Goal: Task Accomplishment & Management: Use online tool/utility

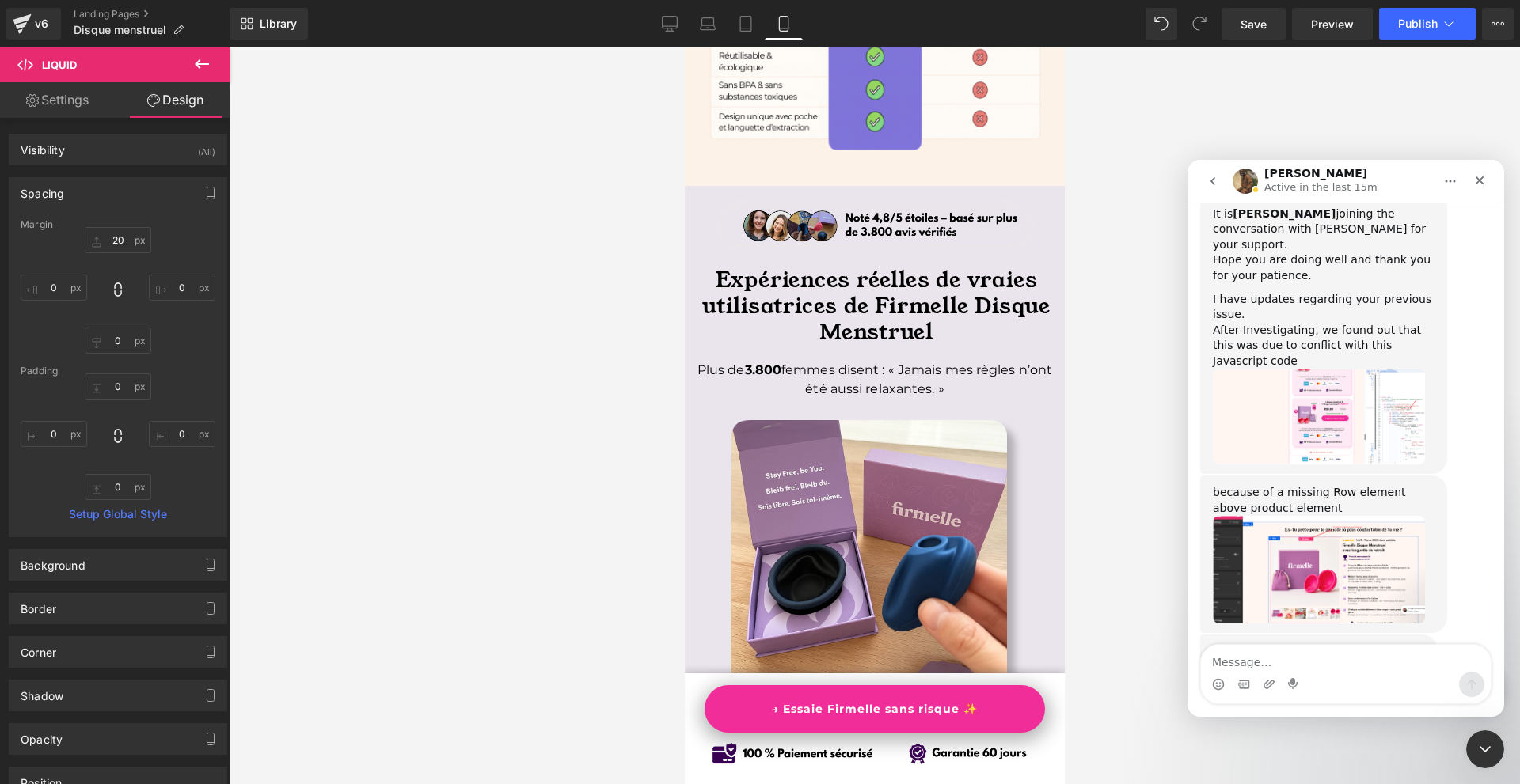
scroll to position [2678, 0]
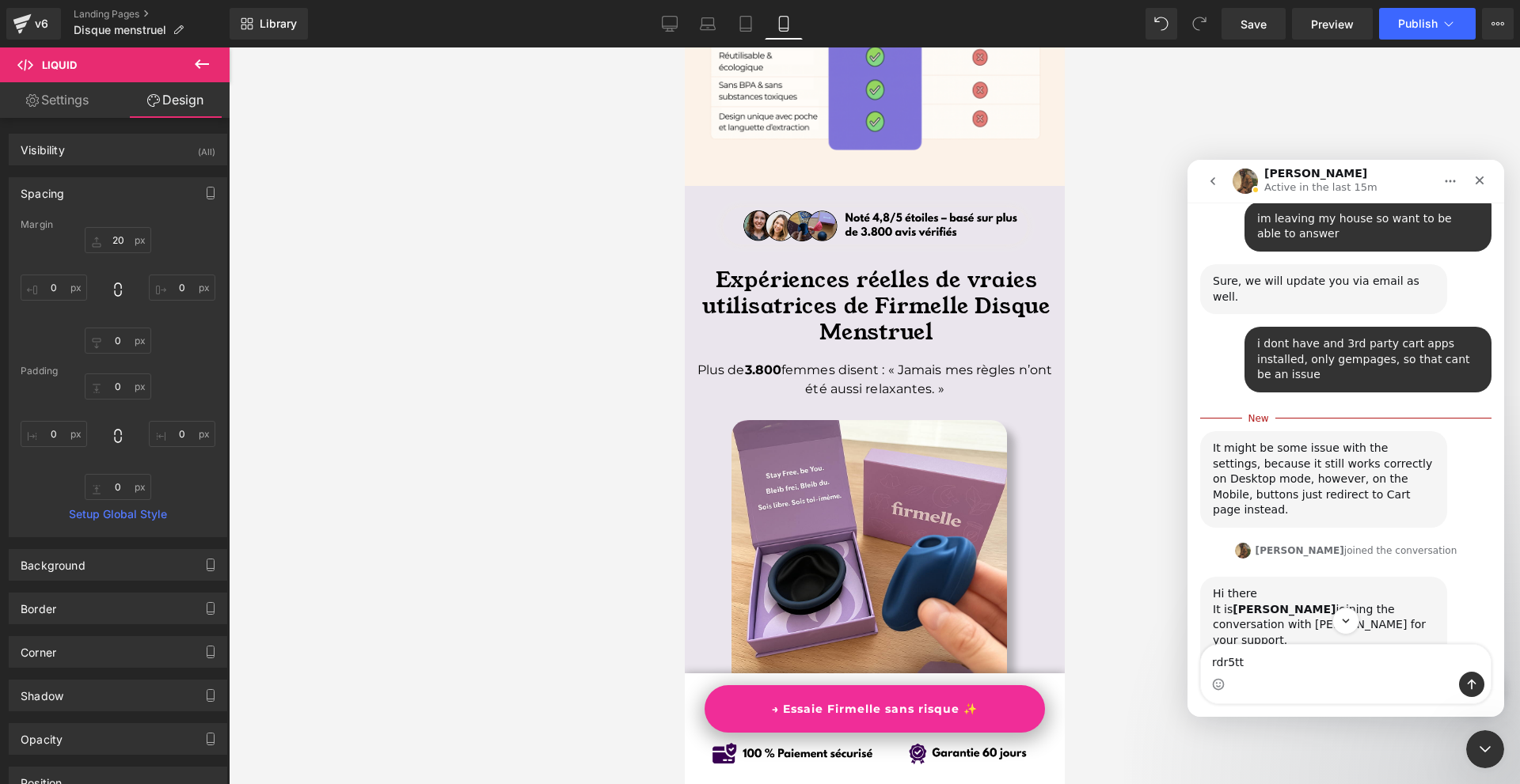
type textarea "rdr5tt"
click at [0, 0] on div at bounding box center [0, 0] width 0 height 0
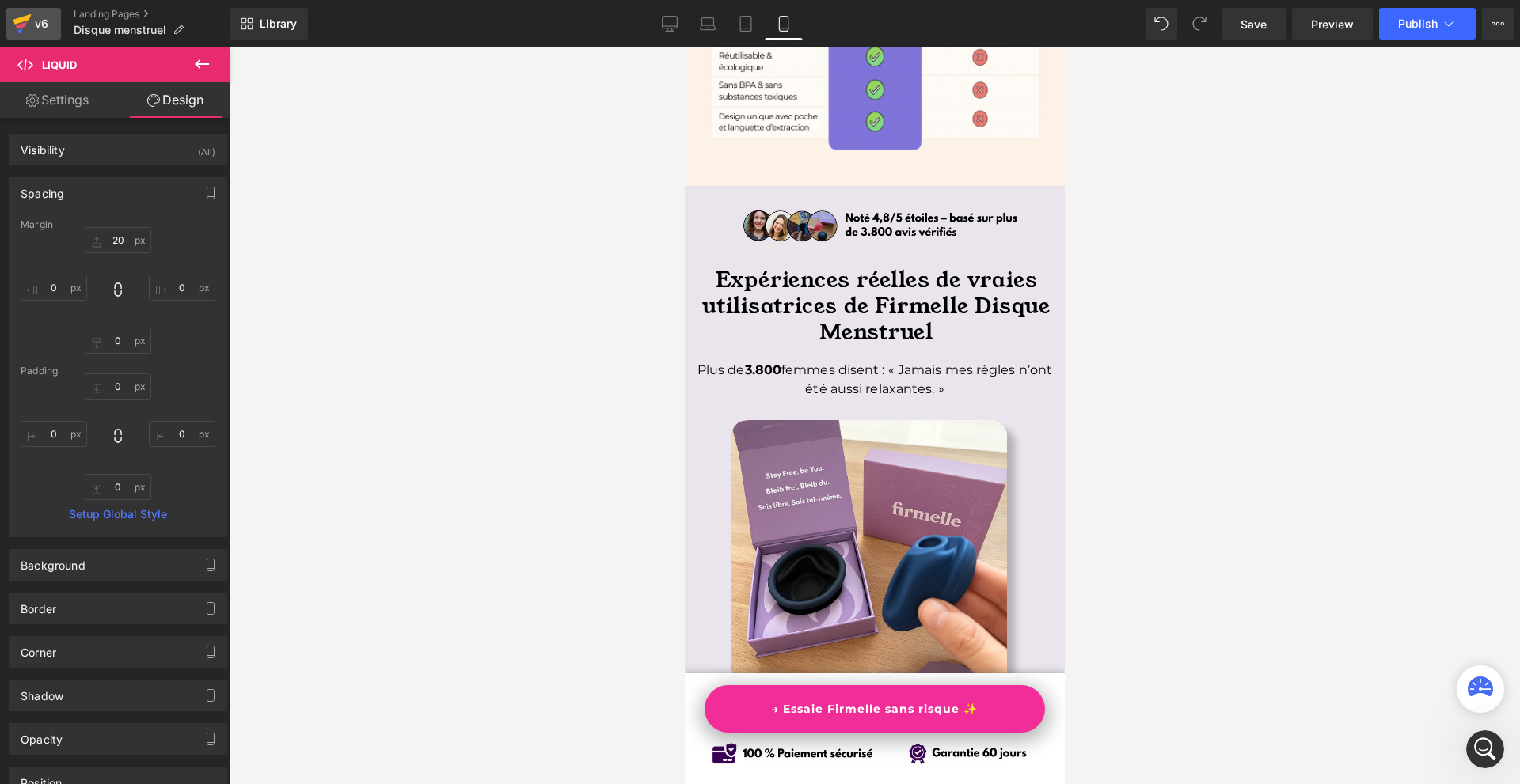
click at [10, 23] on link "v6" at bounding box center [33, 23] width 55 height 32
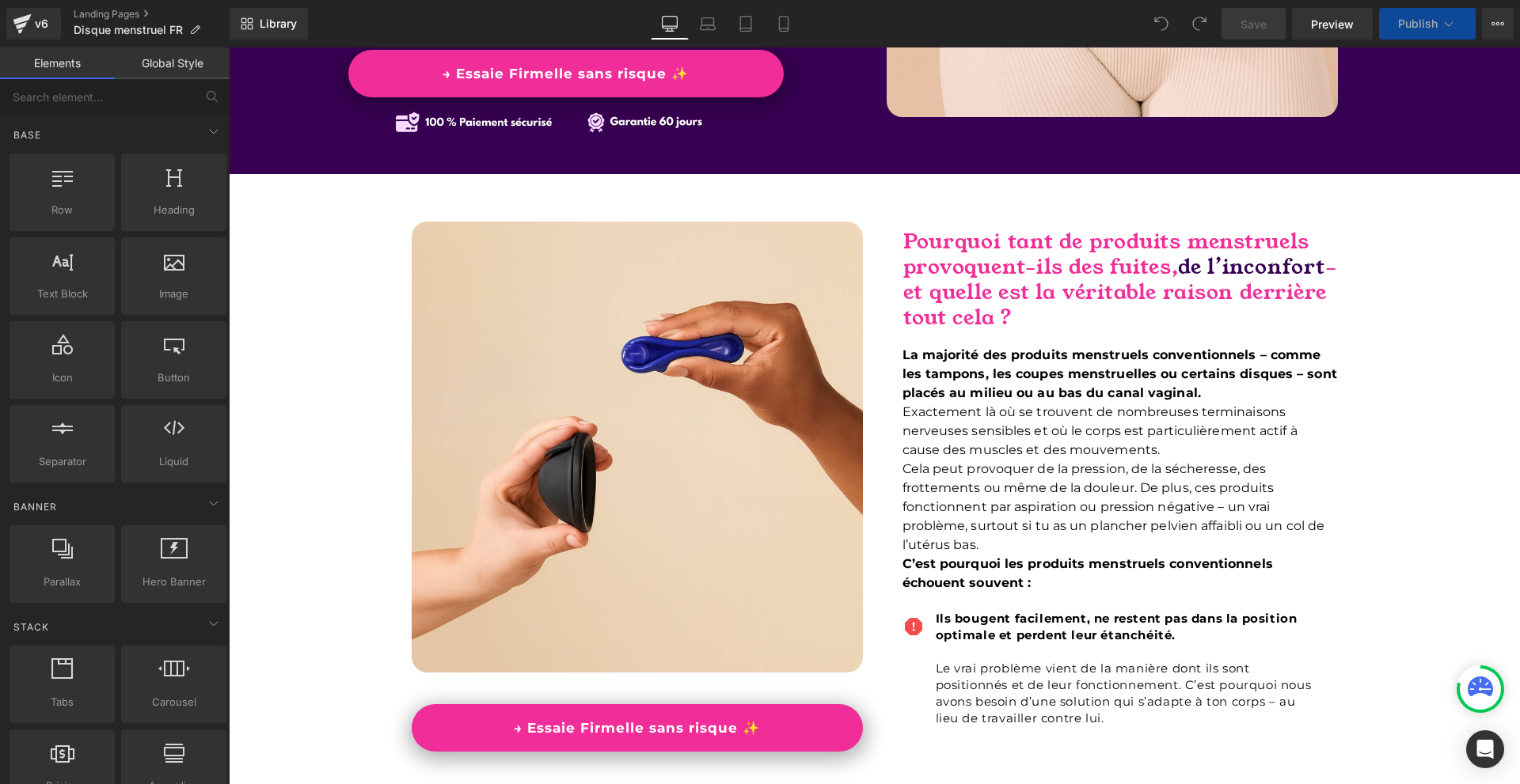
scroll to position [1028, 0]
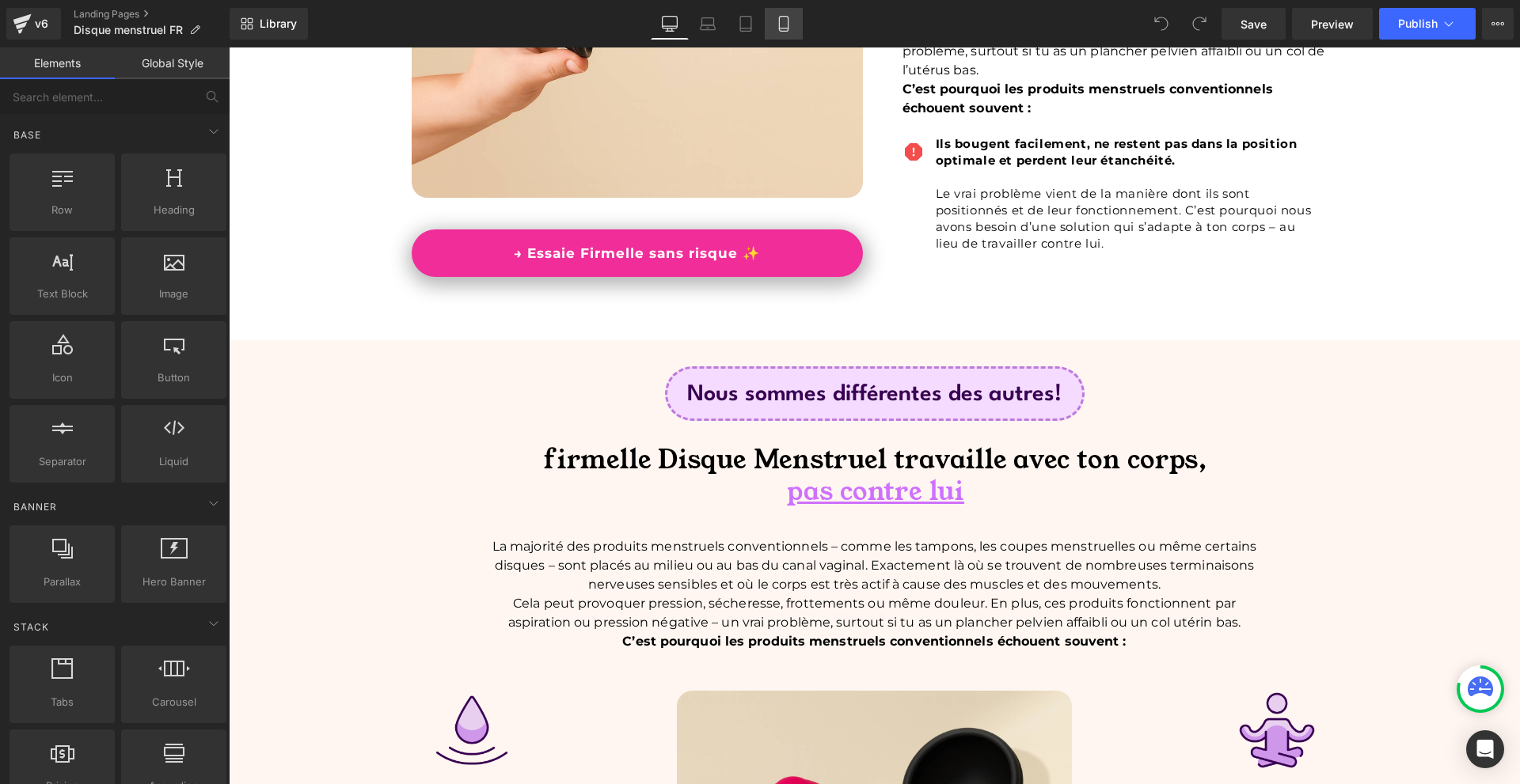
click at [801, 32] on link "Mobile" at bounding box center [783, 23] width 38 height 32
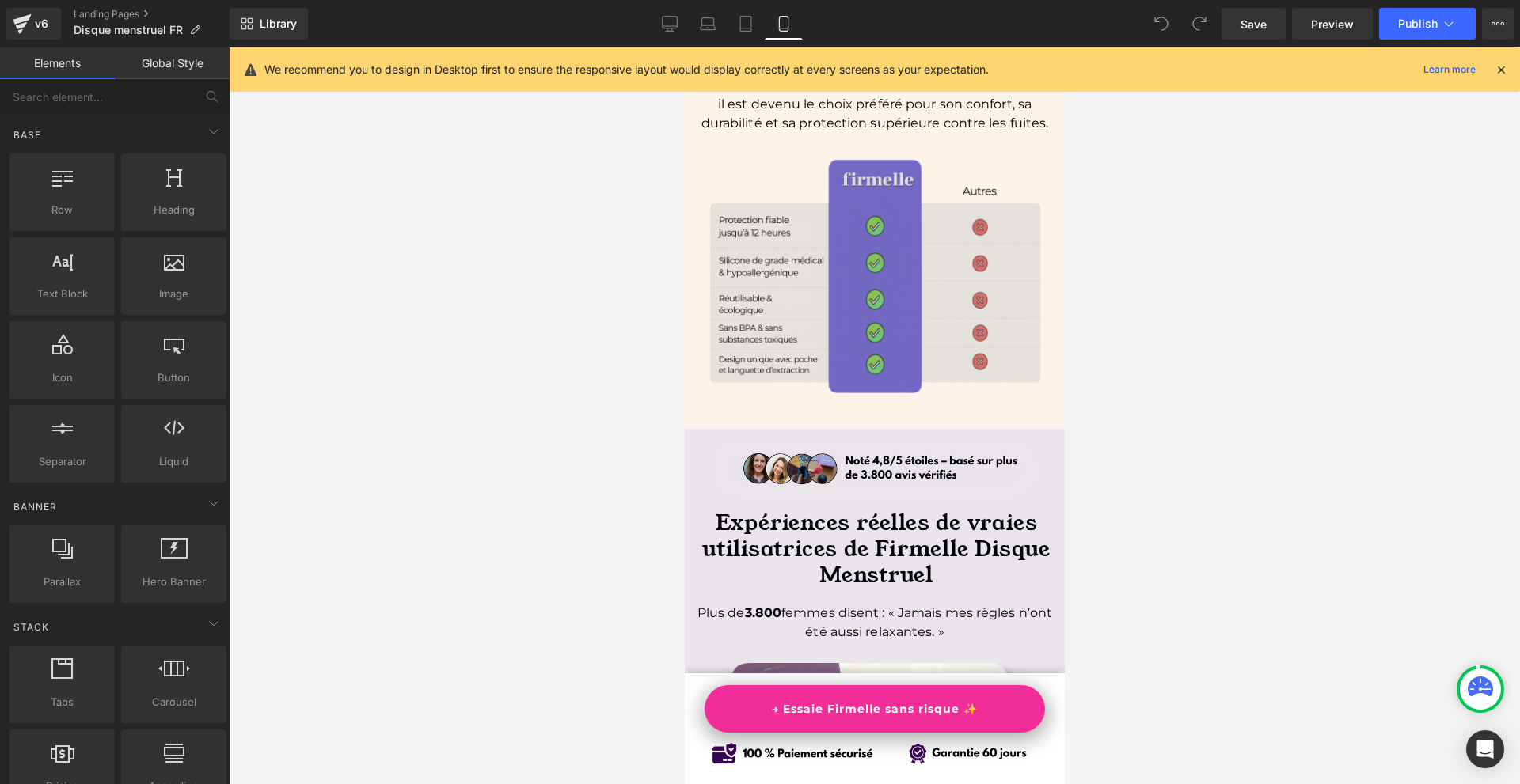
scroll to position [5380, 0]
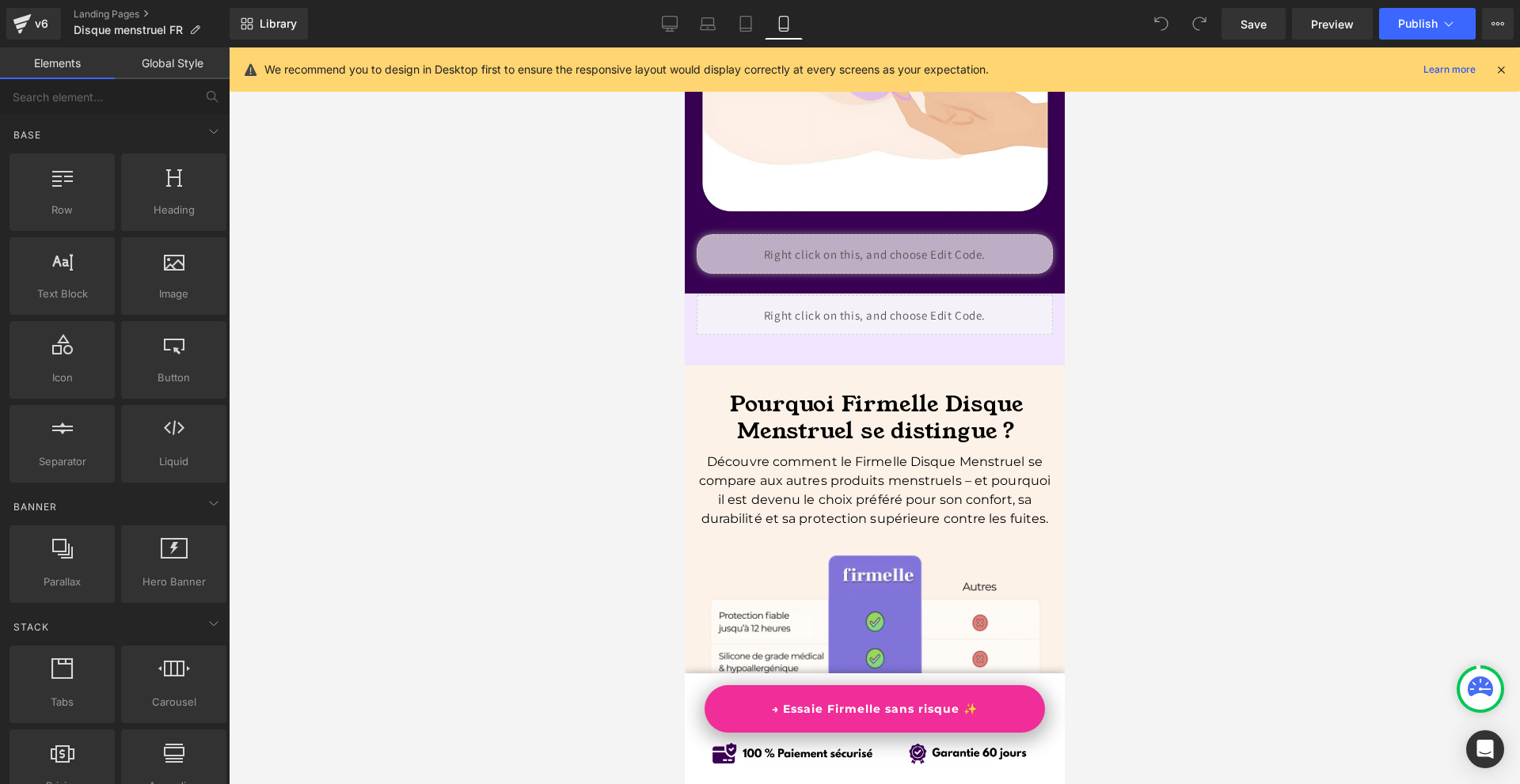
click at [1502, 64] on icon at bounding box center [1500, 69] width 14 height 14
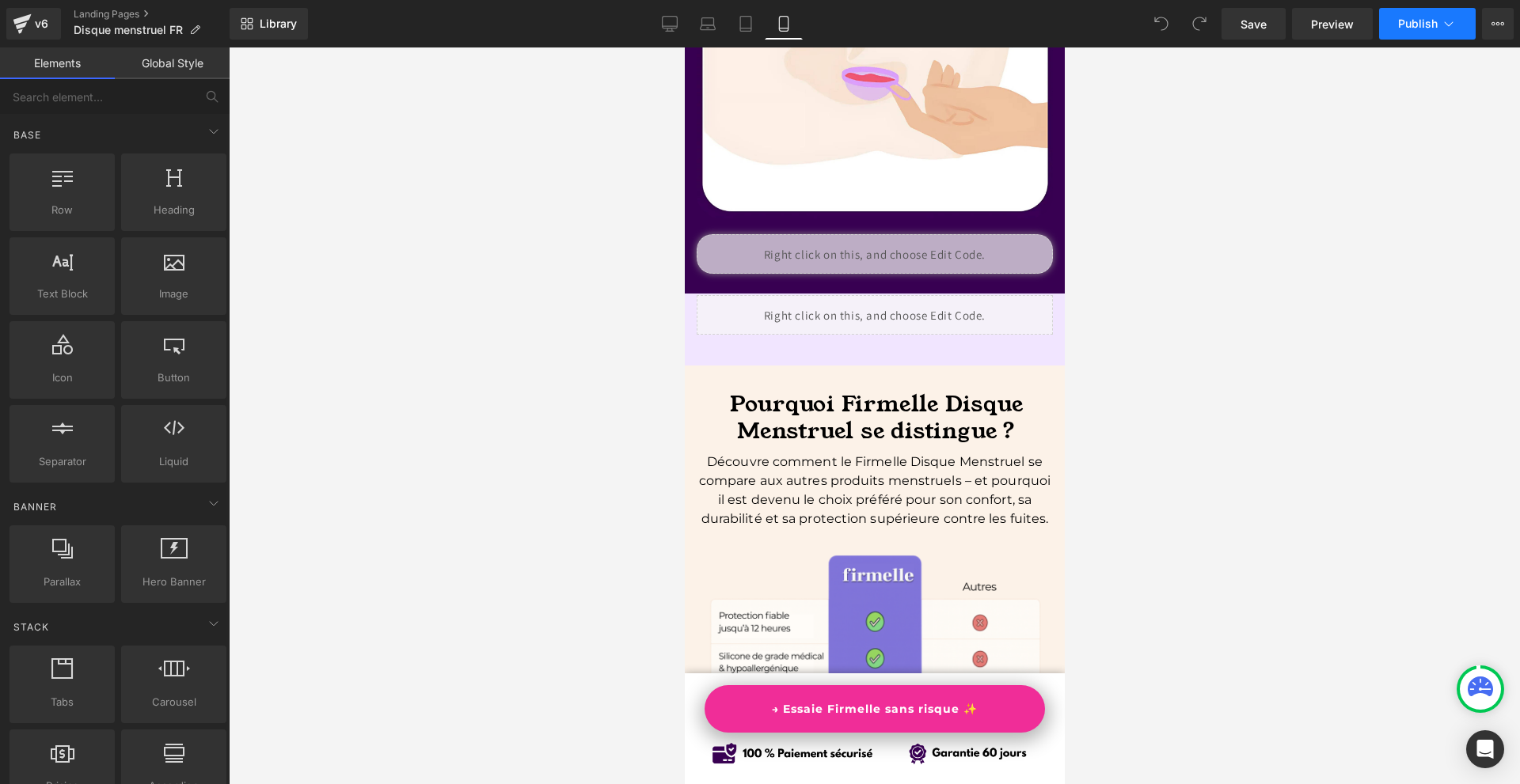
click at [1437, 38] on button "Publish" at bounding box center [1426, 23] width 96 height 32
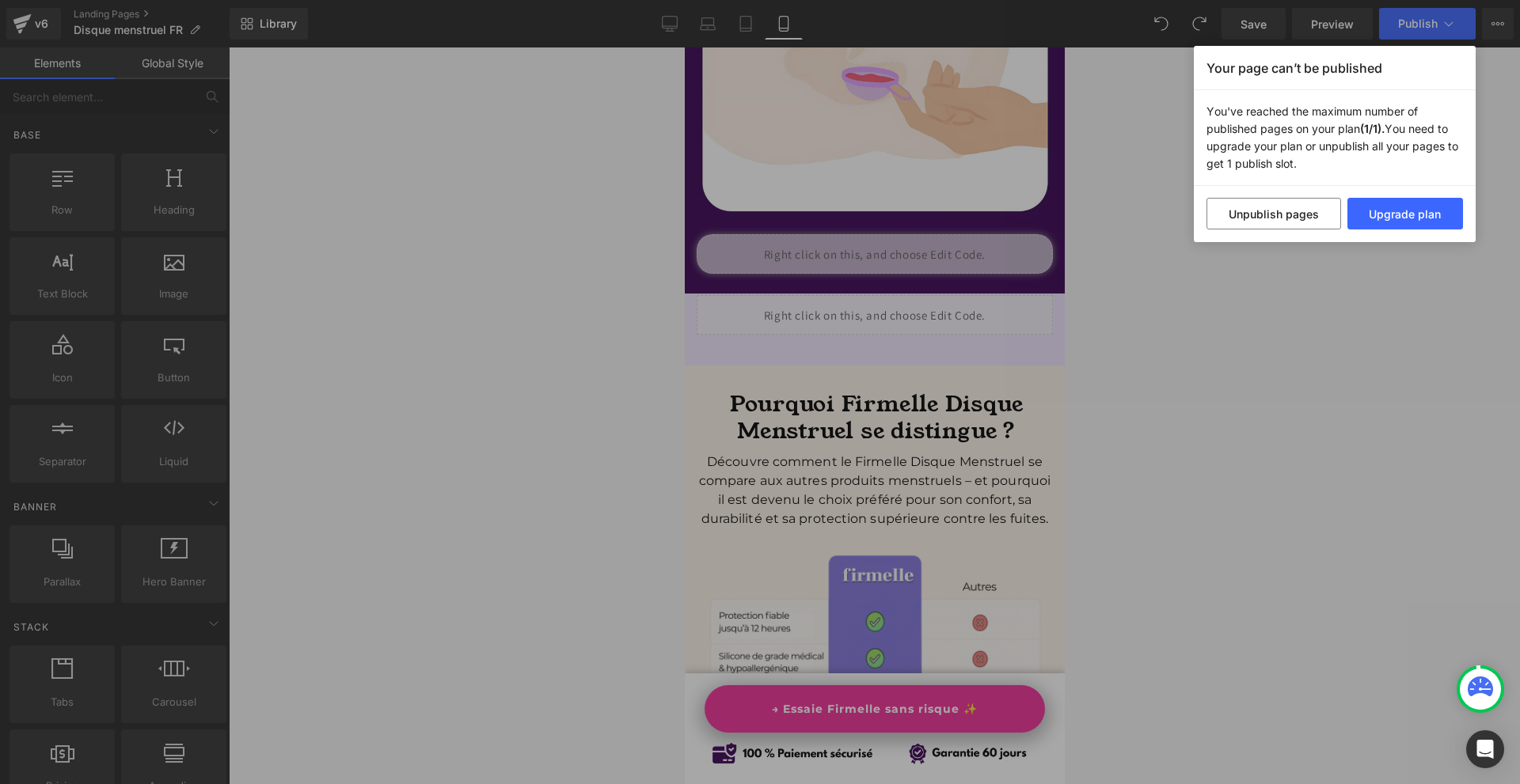
click at [1317, 352] on div "Your page can’t be published You've reached the maximum number of published pag…" at bounding box center [760, 392] width 1520 height 784
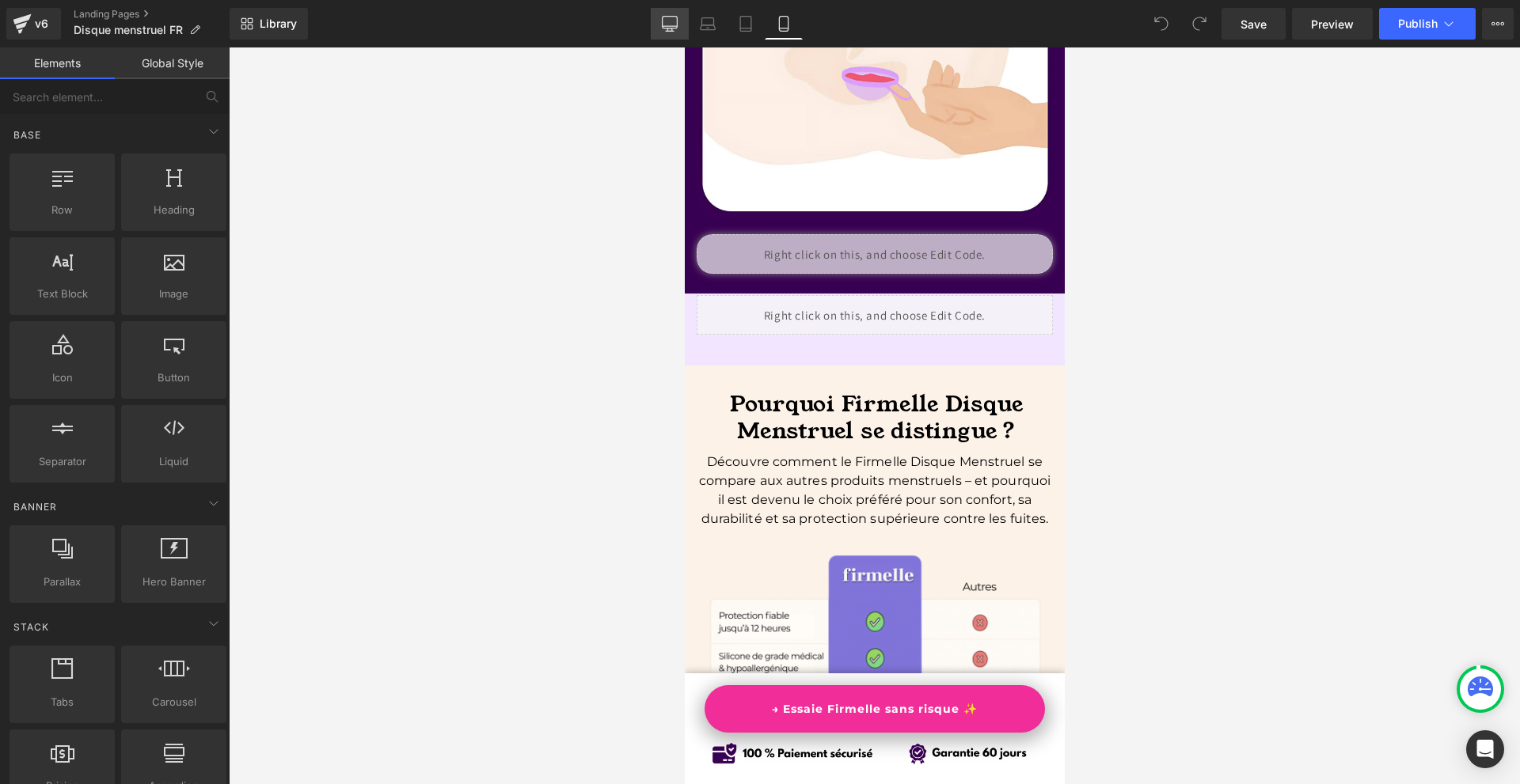
drag, startPoint x: 680, startPoint y: 21, endPoint x: 482, endPoint y: 32, distance: 198.3
click at [680, 21] on link "Desktop" at bounding box center [670, 23] width 38 height 32
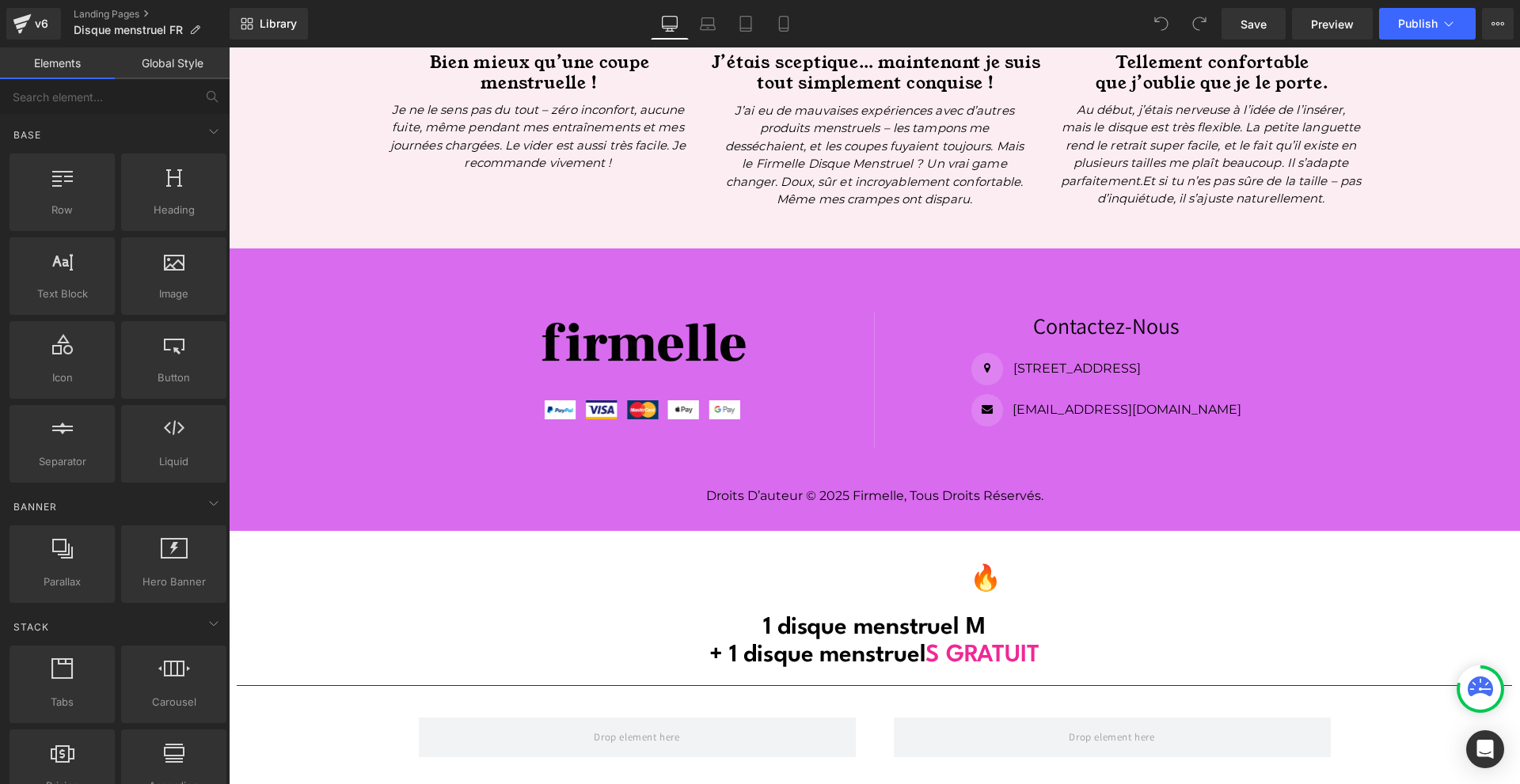
scroll to position [10412, 0]
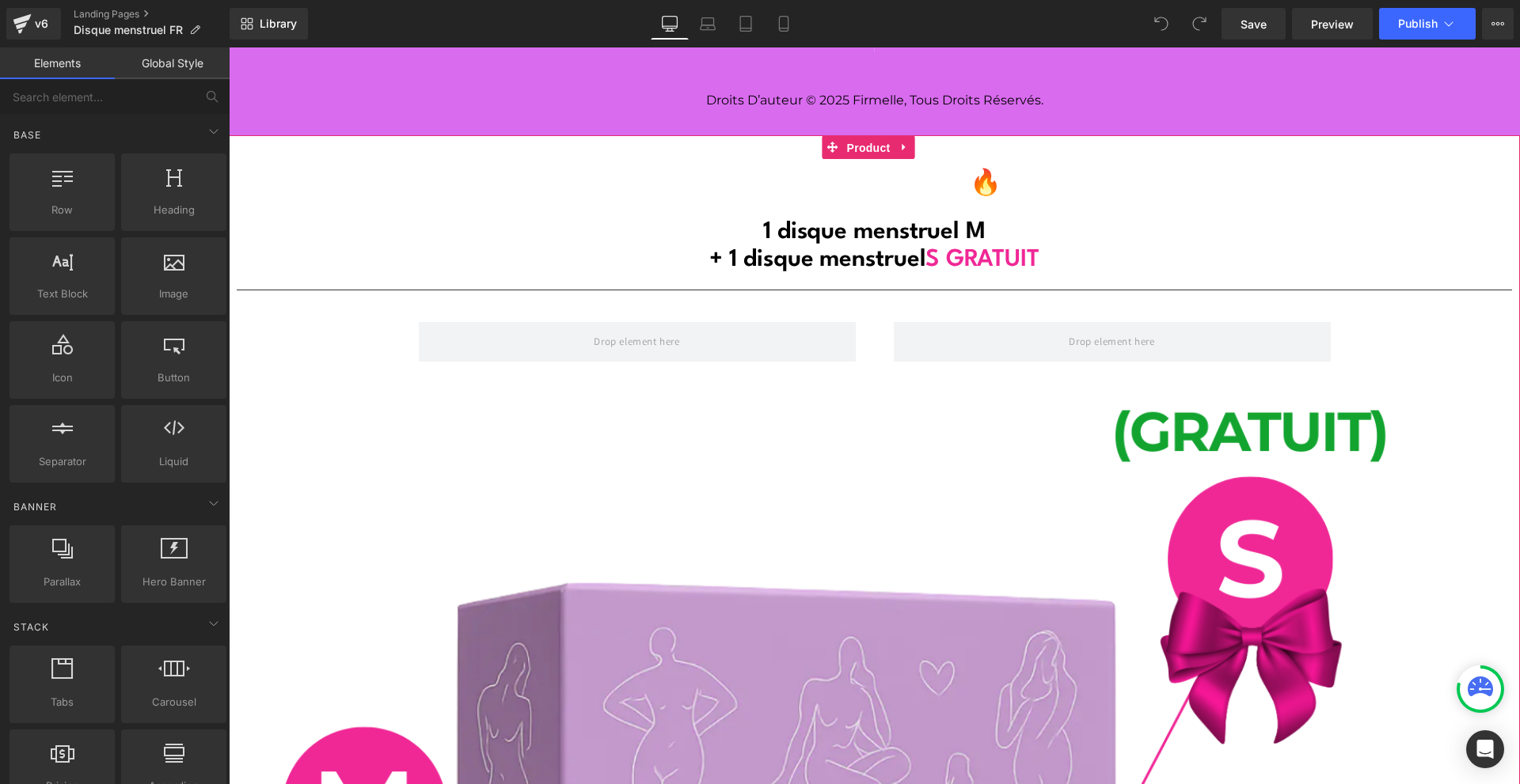
drag, startPoint x: 862, startPoint y: 161, endPoint x: 744, endPoint y: 158, distance: 118.0
click at [862, 159] on span "Product" at bounding box center [868, 147] width 51 height 23
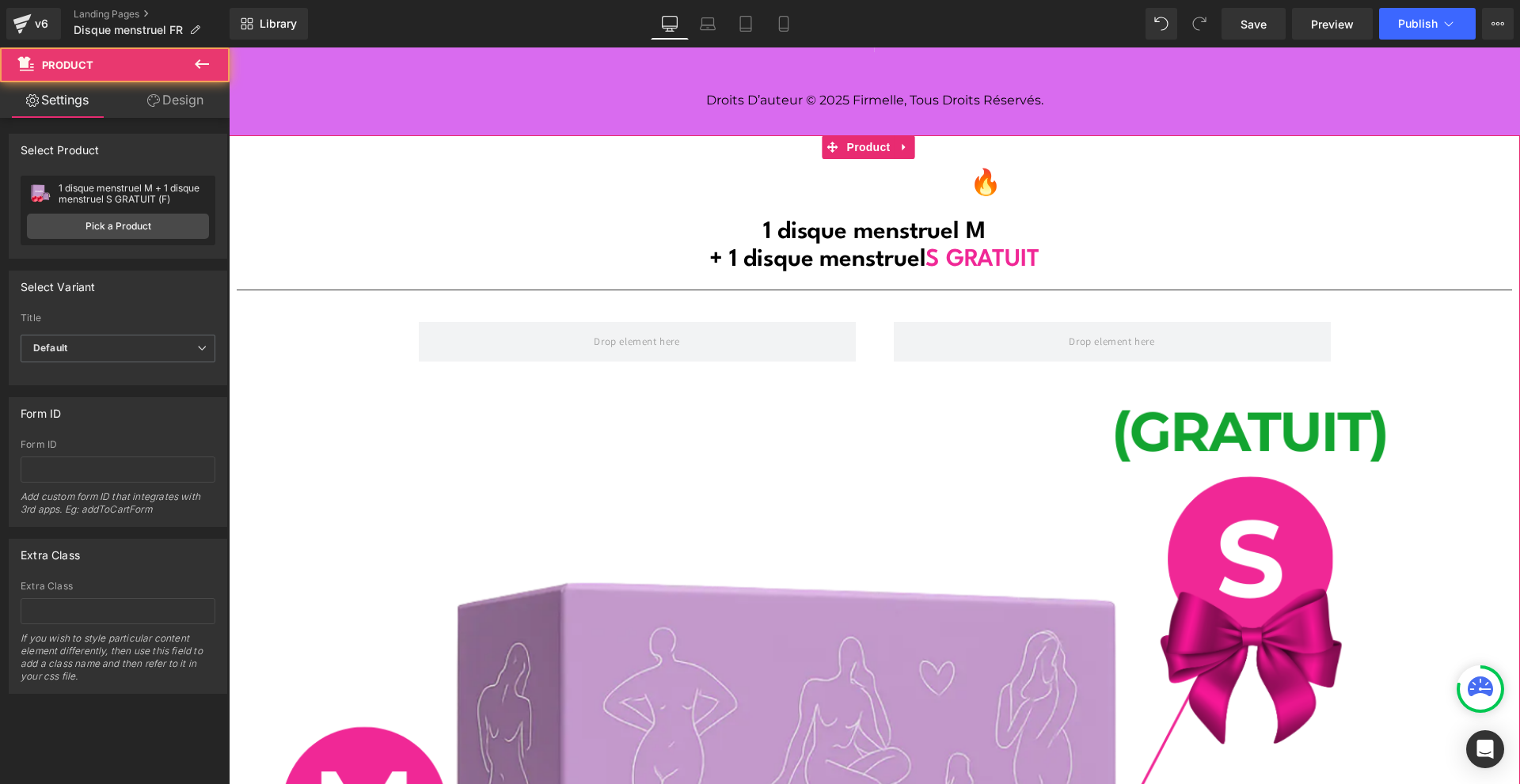
click at [181, 96] on link "Design" at bounding box center [175, 100] width 114 height 36
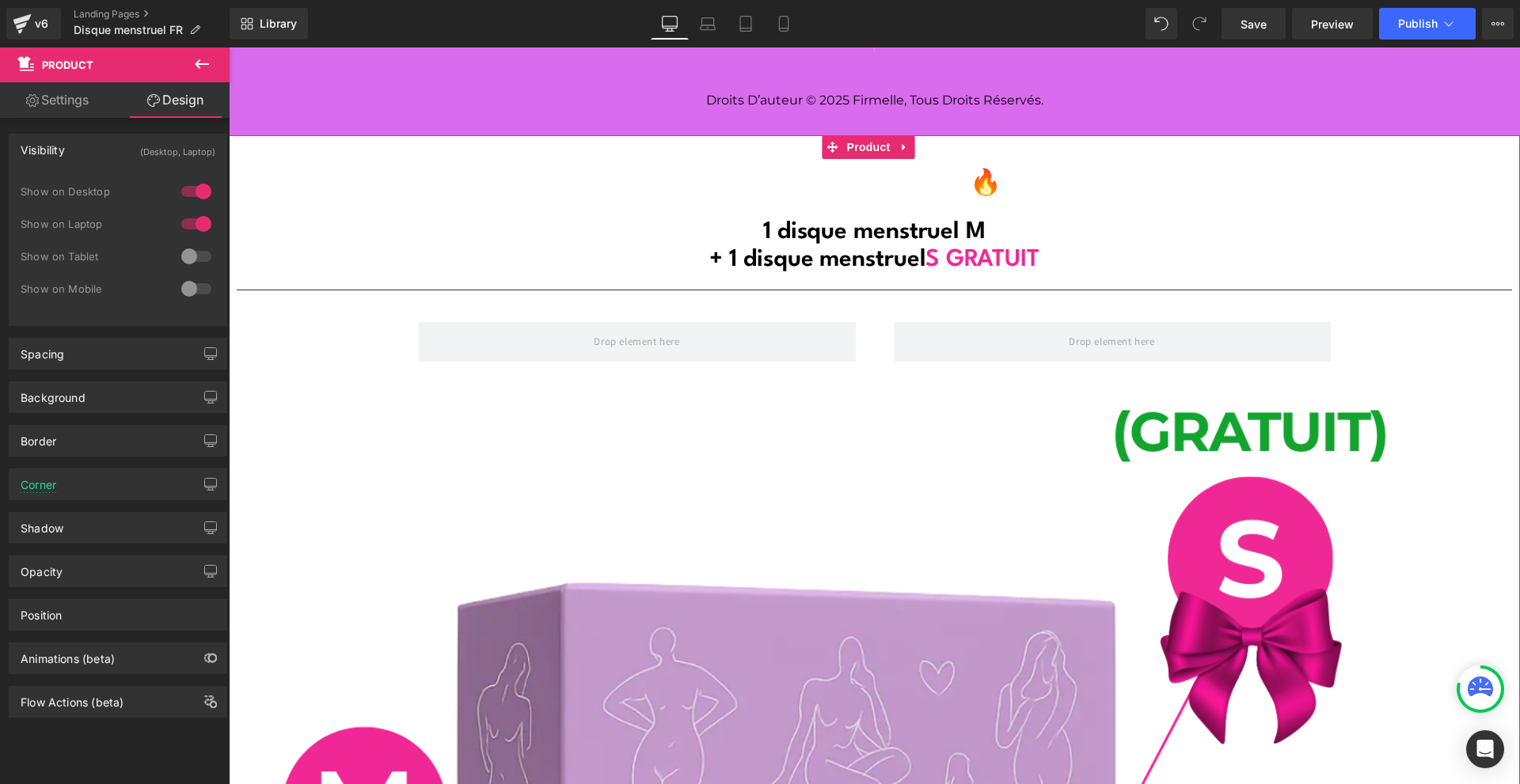
click at [192, 288] on div at bounding box center [197, 288] width 38 height 25
drag, startPoint x: 188, startPoint y: 260, endPoint x: 193, endPoint y: 230, distance: 30.4
click at [188, 258] on div at bounding box center [197, 256] width 38 height 25
drag, startPoint x: 195, startPoint y: 219, endPoint x: 196, endPoint y: 191, distance: 28.0
click at [195, 216] on div at bounding box center [197, 224] width 38 height 25
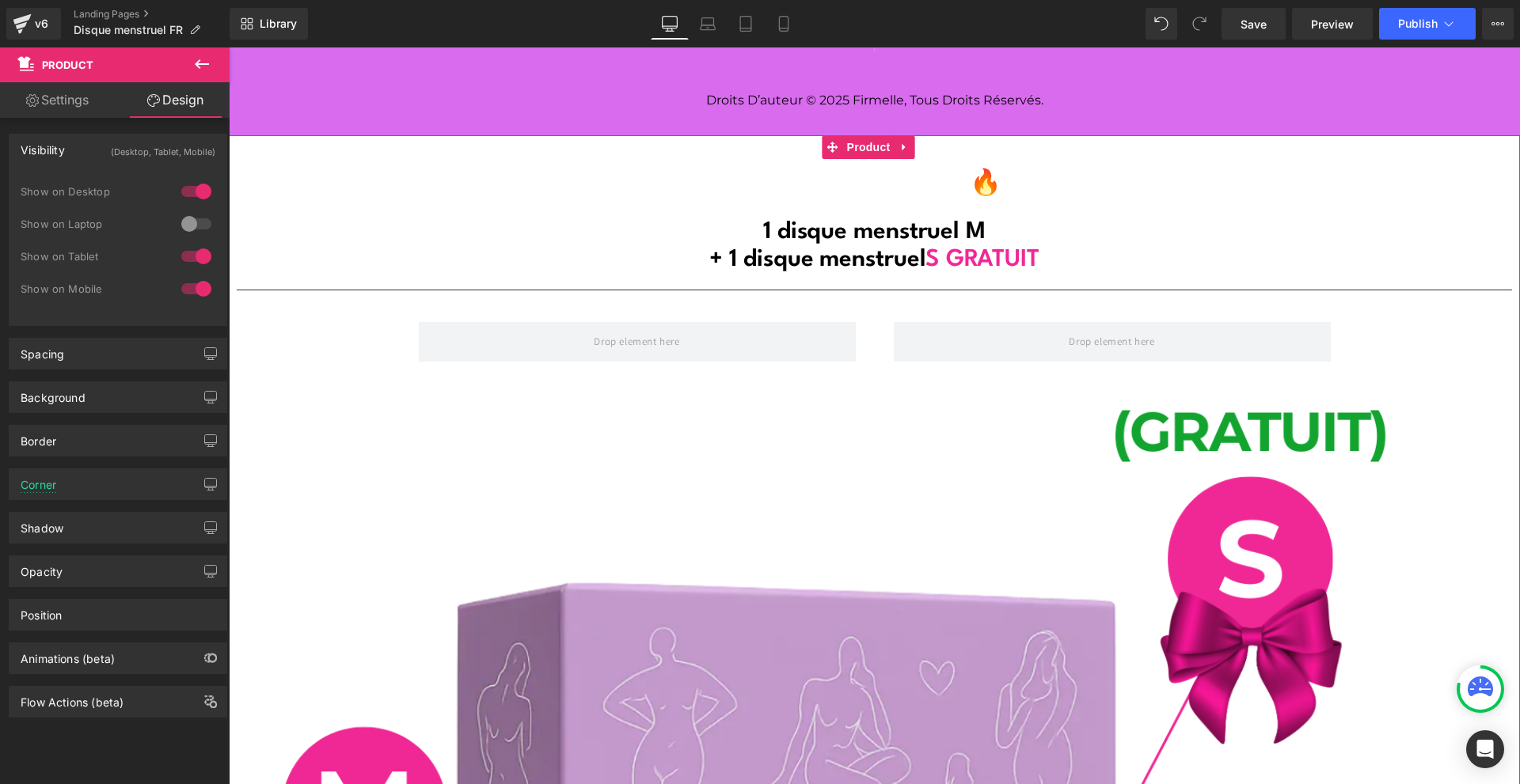
click at [196, 191] on div at bounding box center [197, 191] width 38 height 25
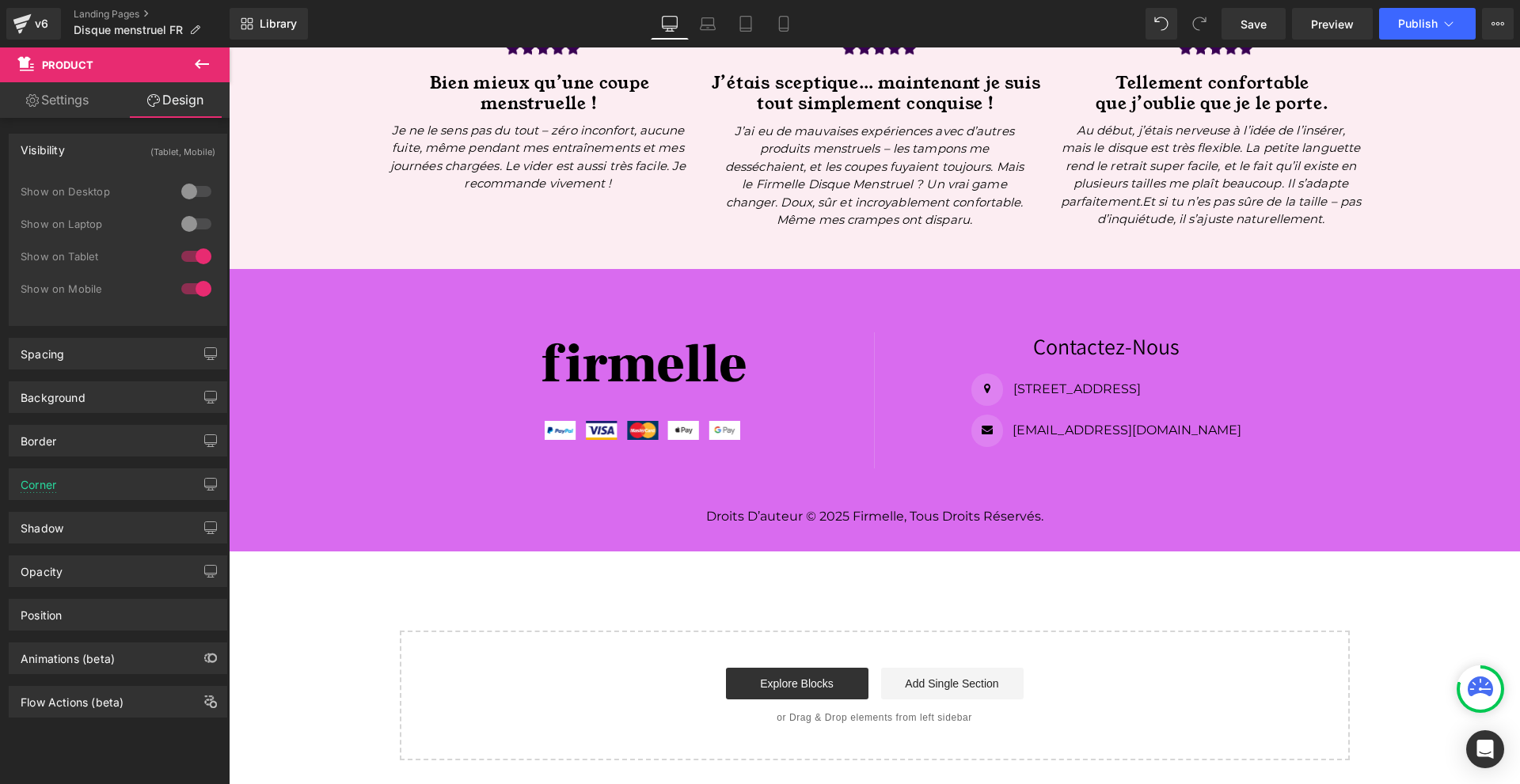
click at [196, 191] on div at bounding box center [197, 191] width 38 height 25
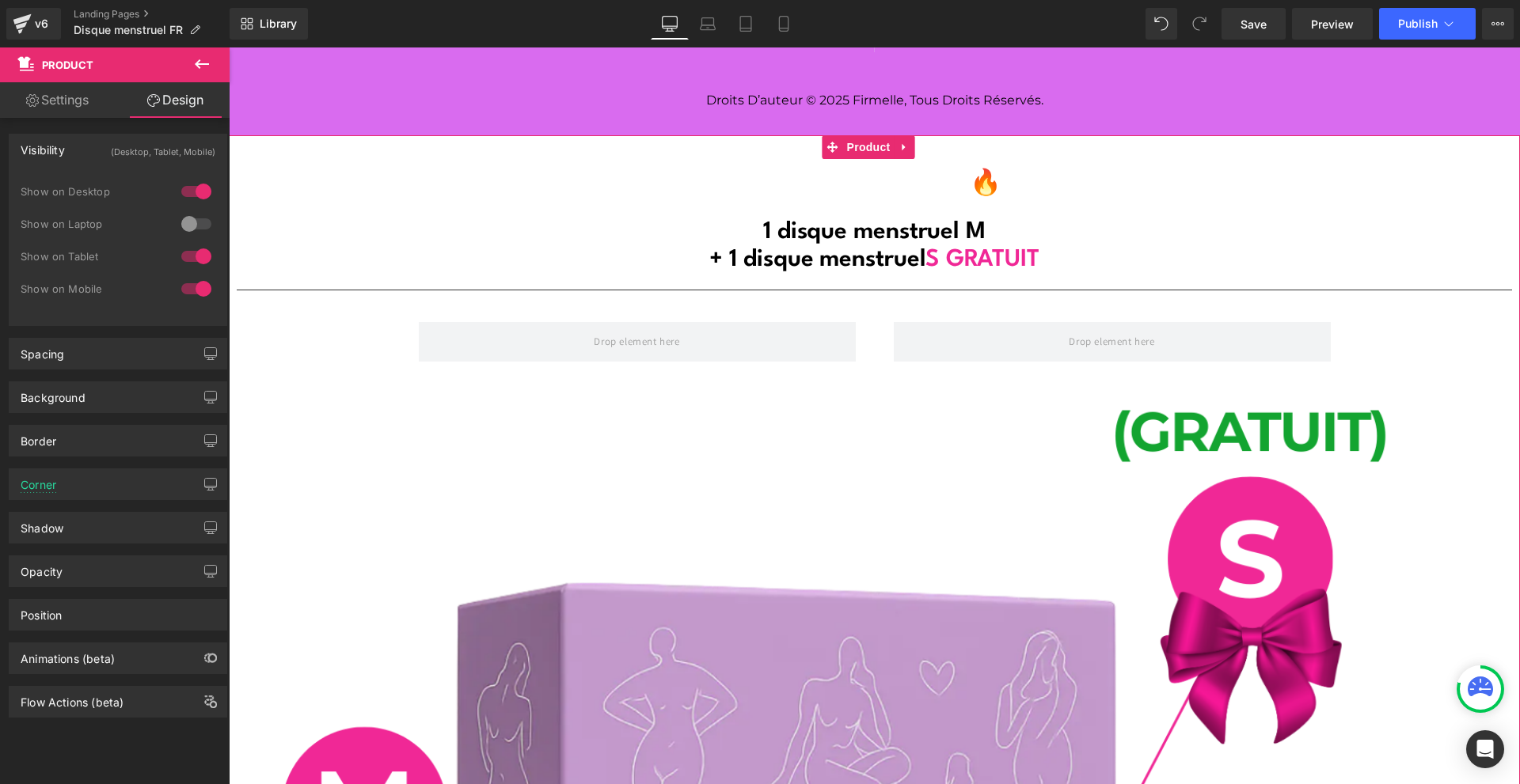
click at [186, 223] on div at bounding box center [197, 224] width 38 height 25
drag, startPoint x: 196, startPoint y: 275, endPoint x: 193, endPoint y: 243, distance: 32.1
click at [196, 269] on div "Show on Tablet" at bounding box center [118, 264] width 195 height 32
click at [193, 243] on div at bounding box center [197, 256] width 38 height 25
drag, startPoint x: 192, startPoint y: 288, endPoint x: 192, endPoint y: 276, distance: 12.0
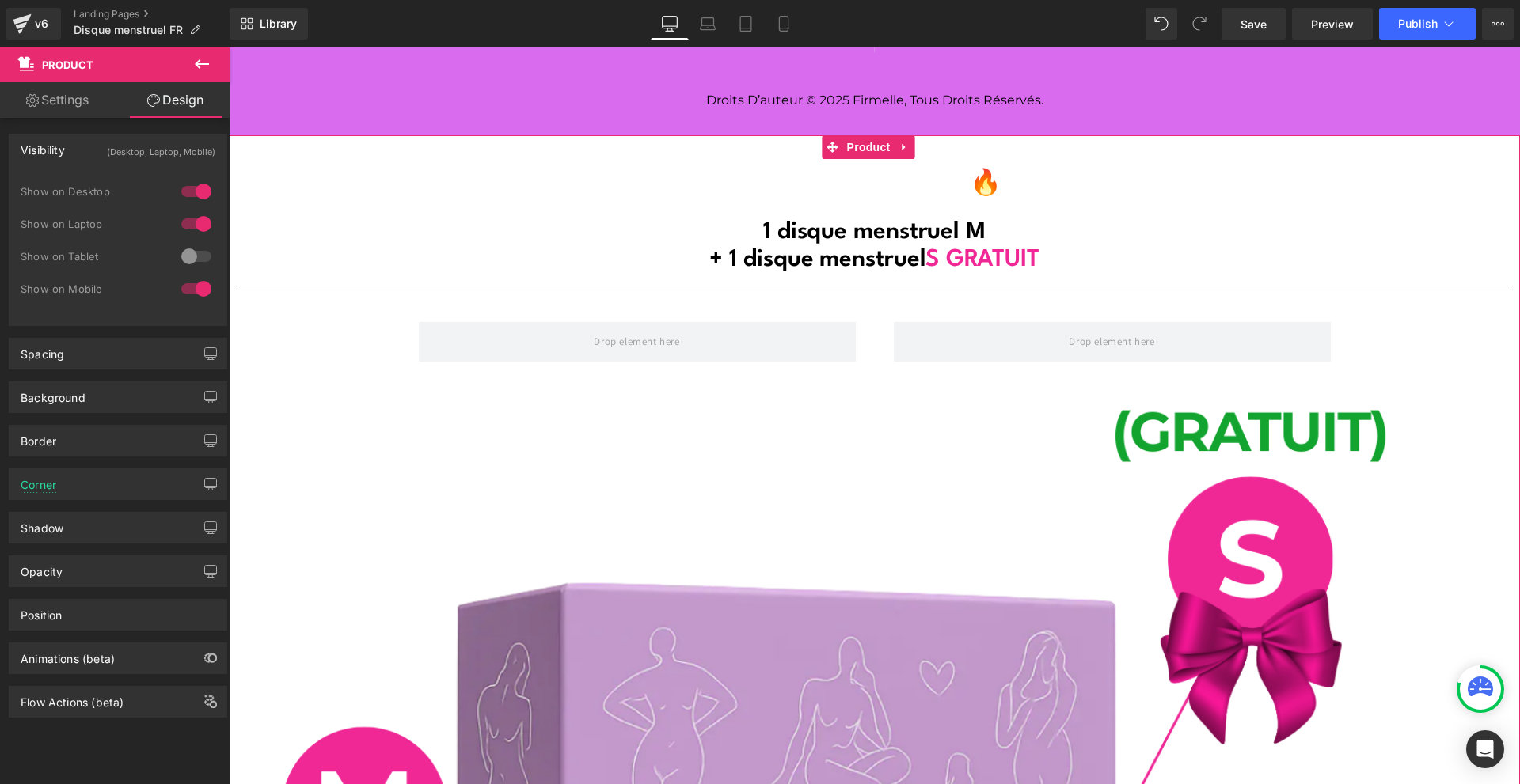
click at [192, 286] on div at bounding box center [197, 288] width 38 height 25
click at [188, 258] on div at bounding box center [197, 256] width 38 height 25
drag, startPoint x: 184, startPoint y: 285, endPoint x: 196, endPoint y: 241, distance: 45.6
click at [185, 280] on div at bounding box center [197, 288] width 38 height 25
click at [199, 231] on div at bounding box center [197, 224] width 38 height 25
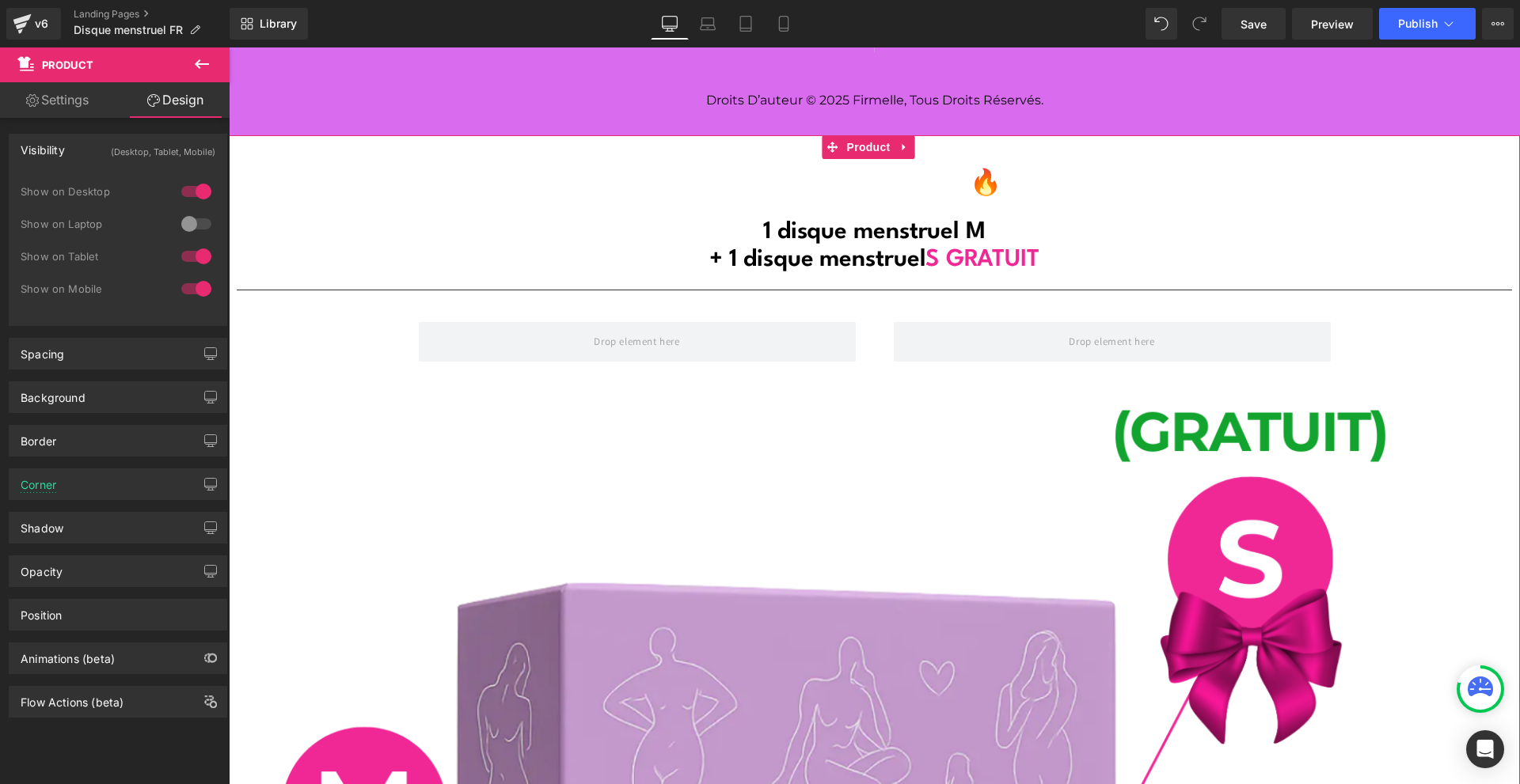
click at [203, 187] on div at bounding box center [197, 191] width 38 height 25
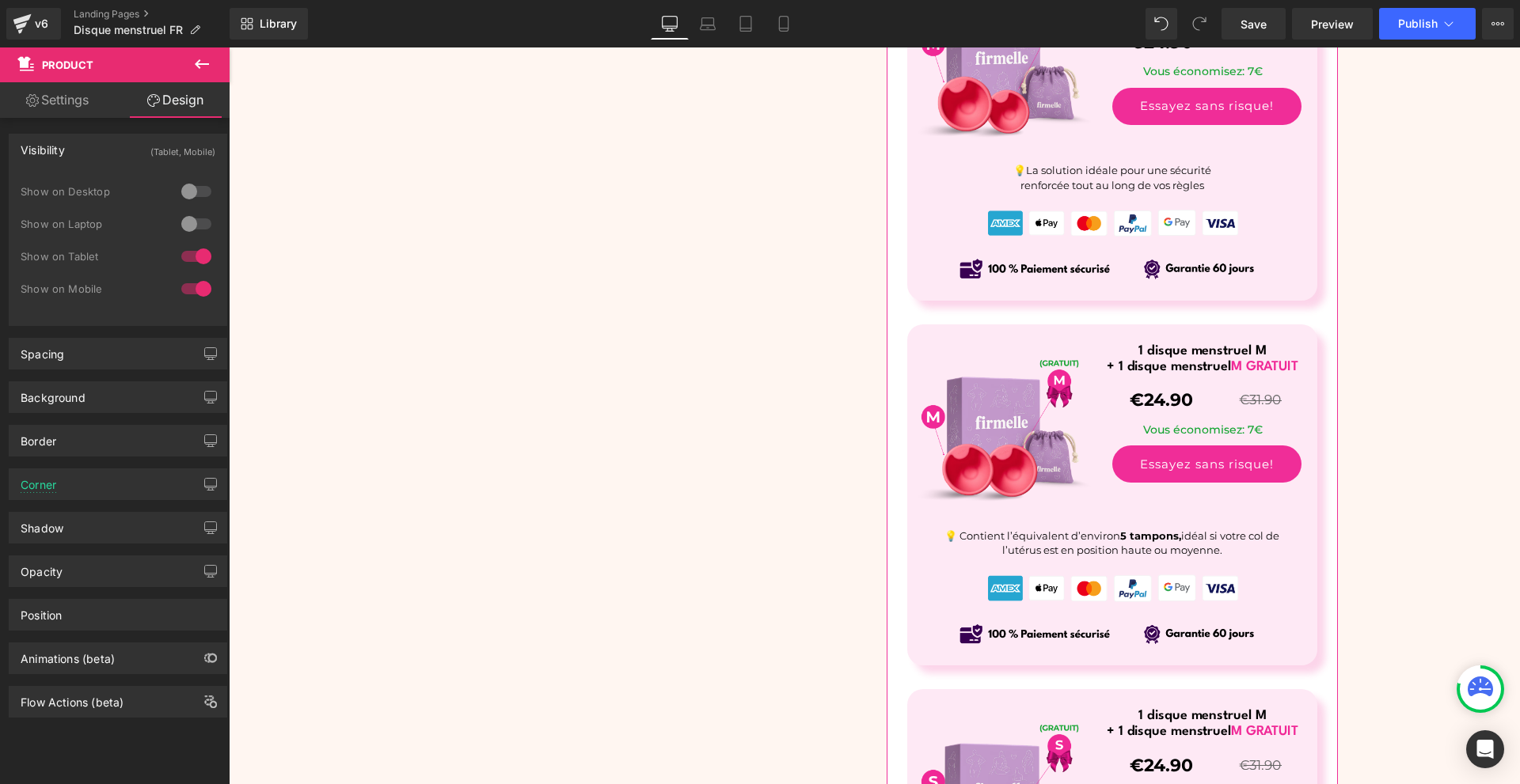
scroll to position [5979, 0]
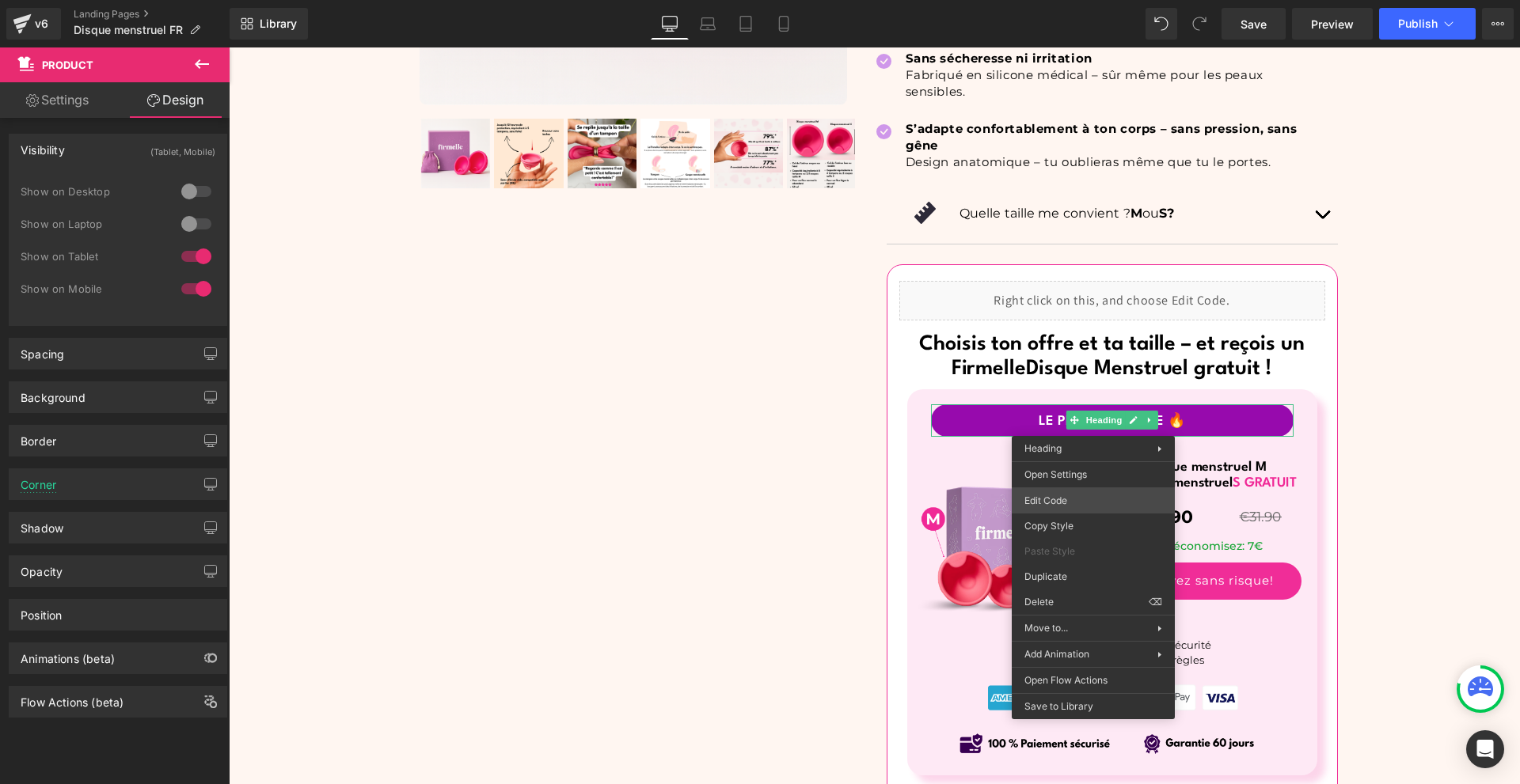
click at [1053, 0] on div "Product You are previewing how the will restyle your page. You can not edit Ele…" at bounding box center [760, 0] width 1520 height 0
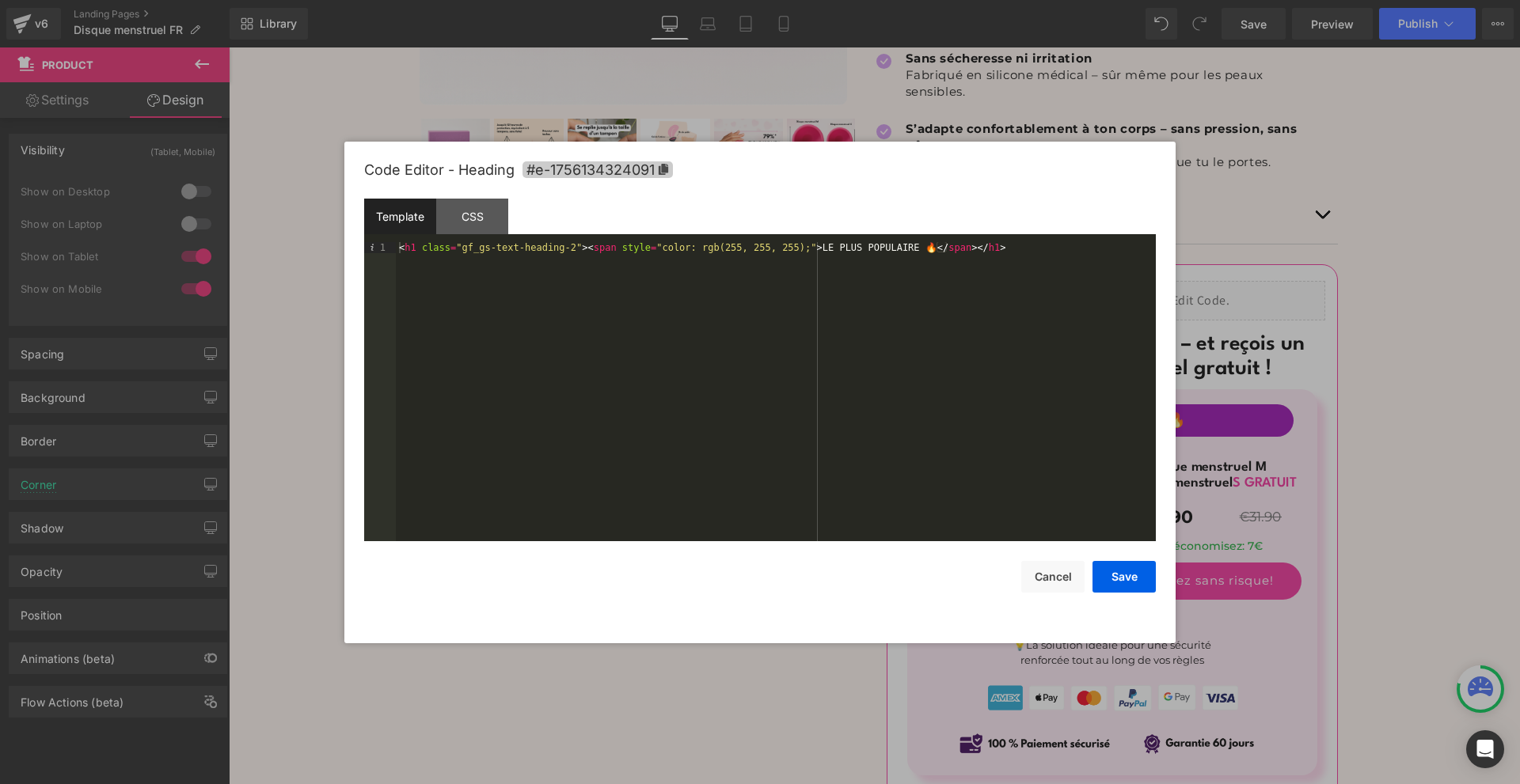
click at [653, 166] on span "#e-1756134324091" at bounding box center [598, 169] width 151 height 16
click at [0, 0] on button "Save" at bounding box center [0, 0] width 0 height 0
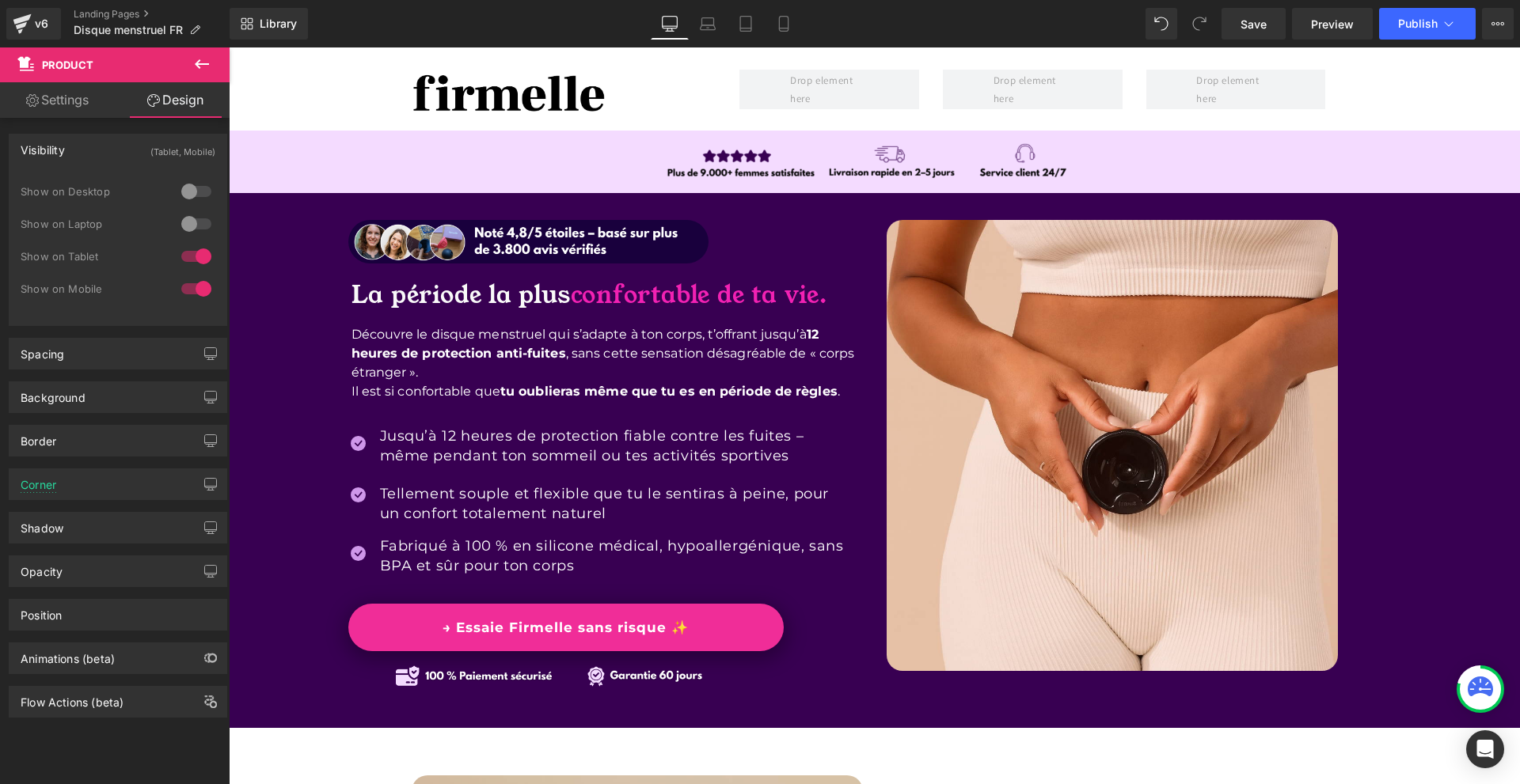
scroll to position [316, 0]
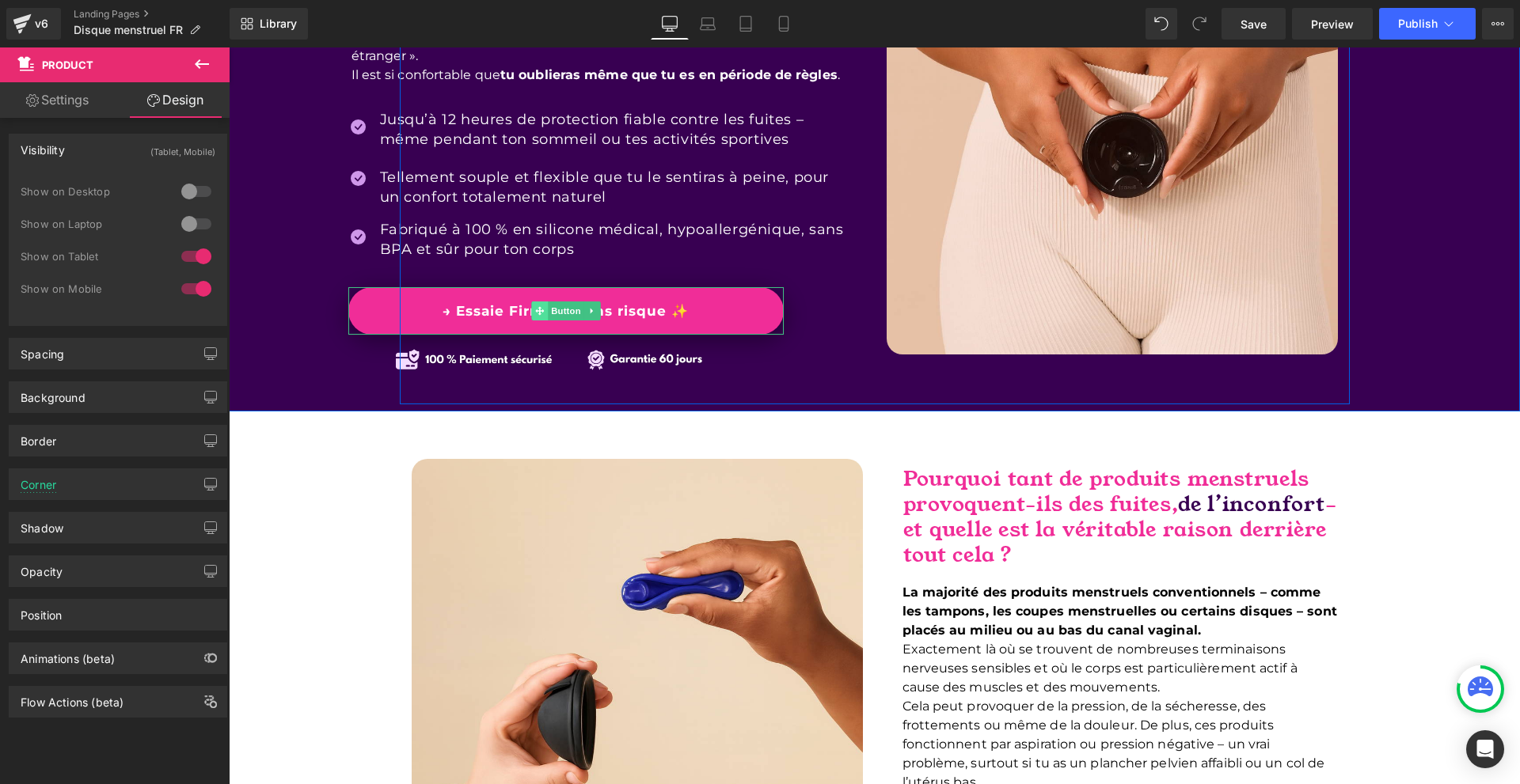
click at [538, 301] on span at bounding box center [539, 311] width 16 height 19
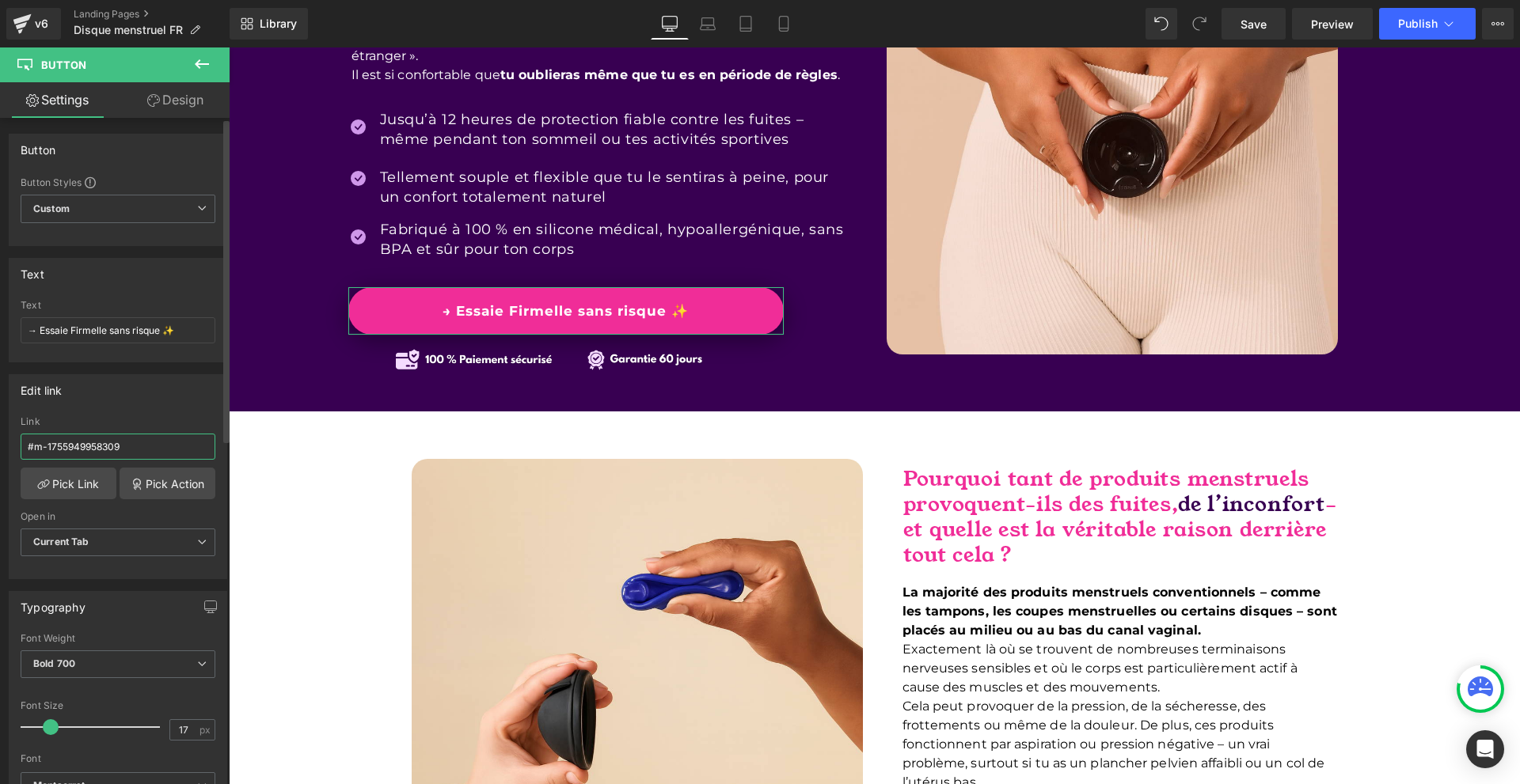
click at [97, 443] on input "#m-1755949958309" at bounding box center [118, 446] width 195 height 26
paste input "e-1756134324091"
type input "#e-1756134324091"
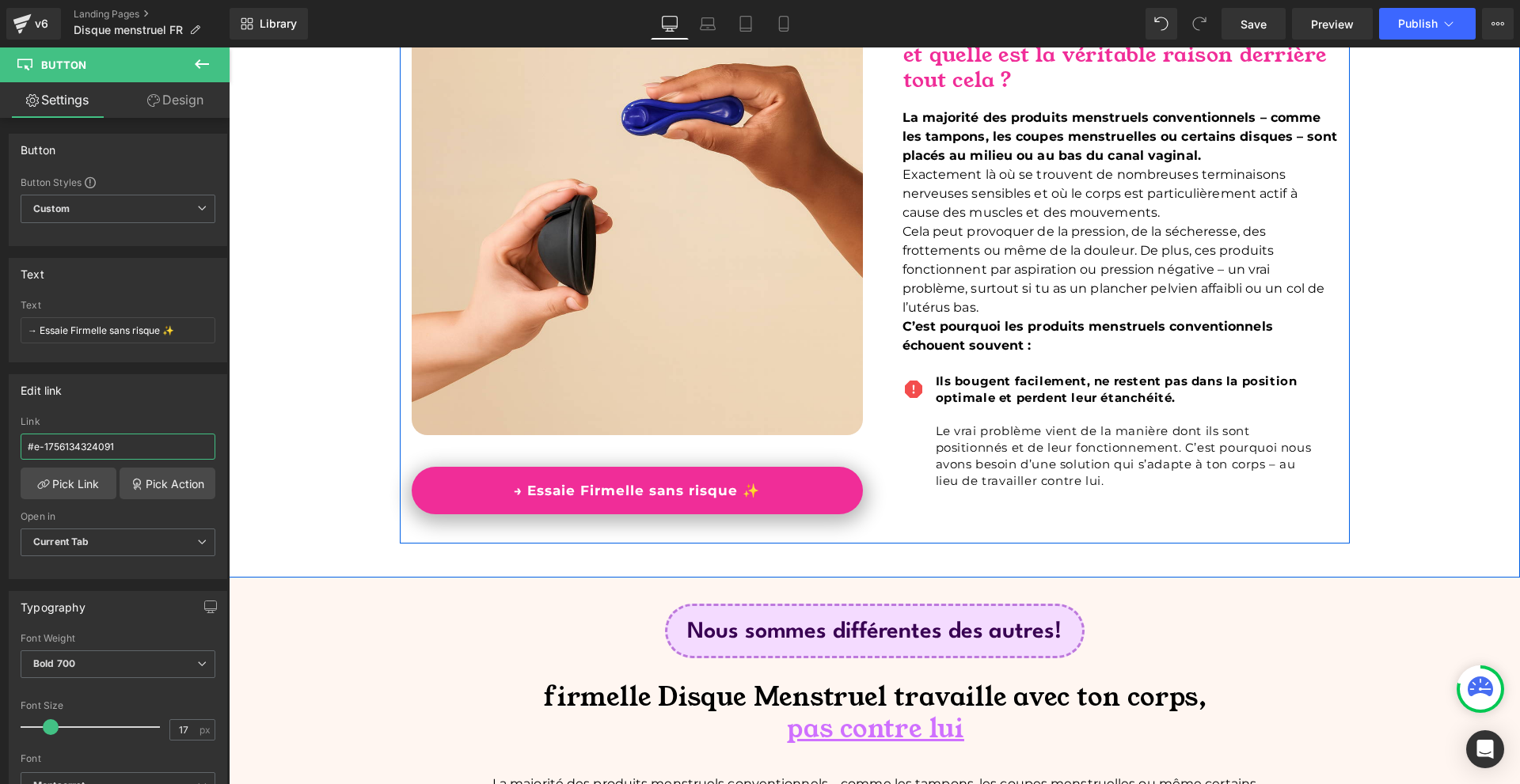
scroll to position [949, 0]
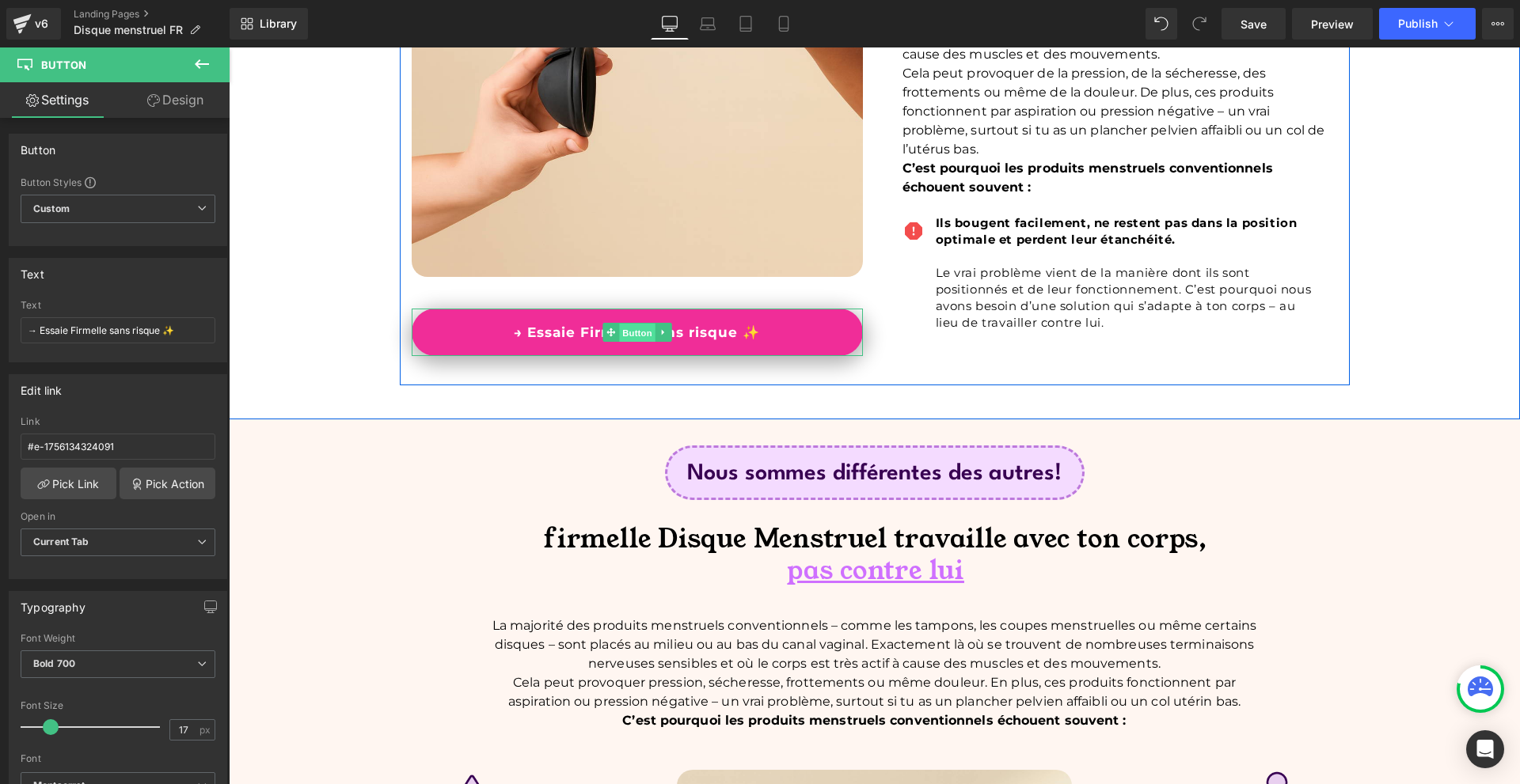
click at [624, 332] on span "Button" at bounding box center [637, 334] width 36 height 19
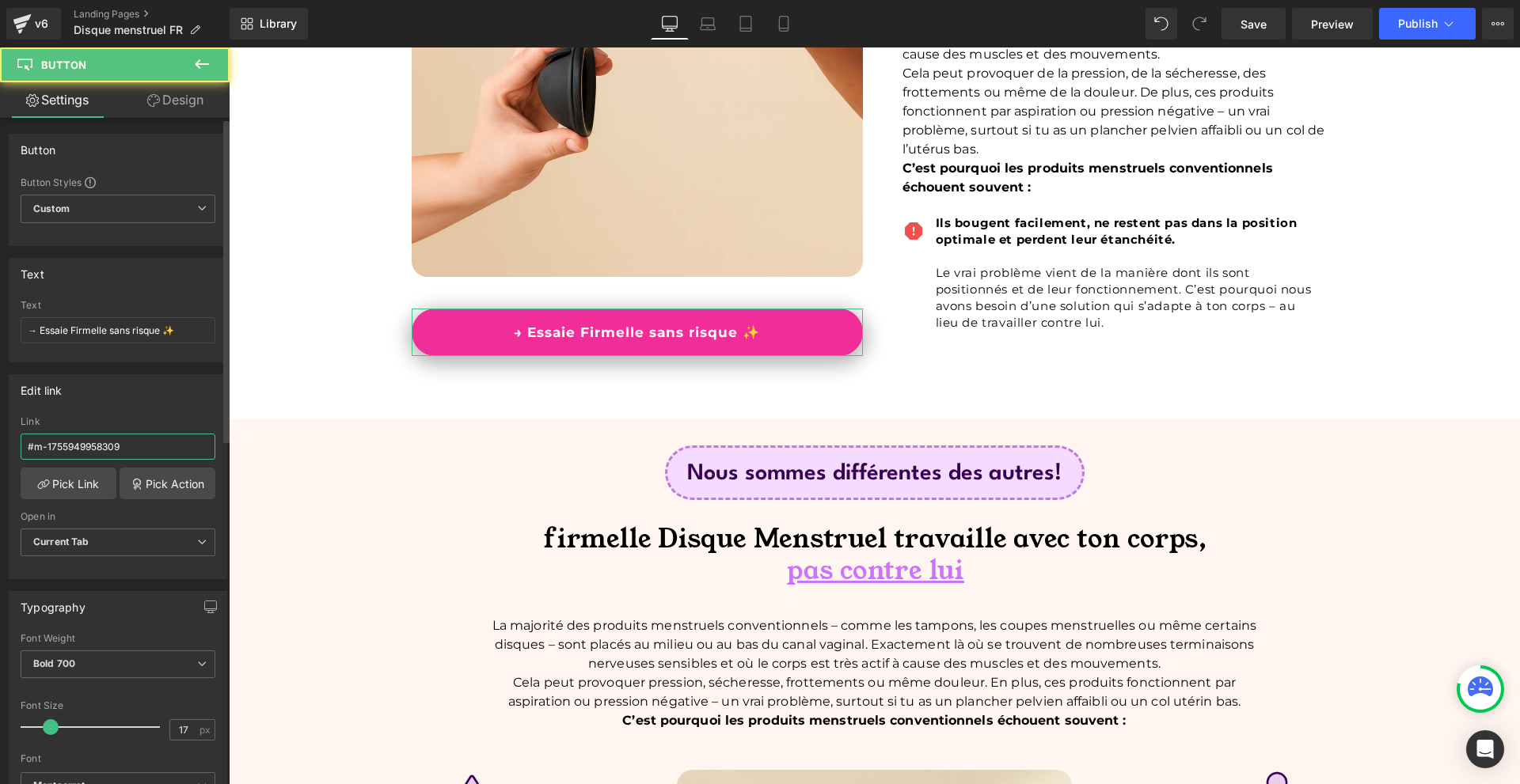
click at [163, 451] on input "#m-1755949958309" at bounding box center [118, 446] width 195 height 26
paste input "e-1756134324091"
type input "#e-1756134324091"
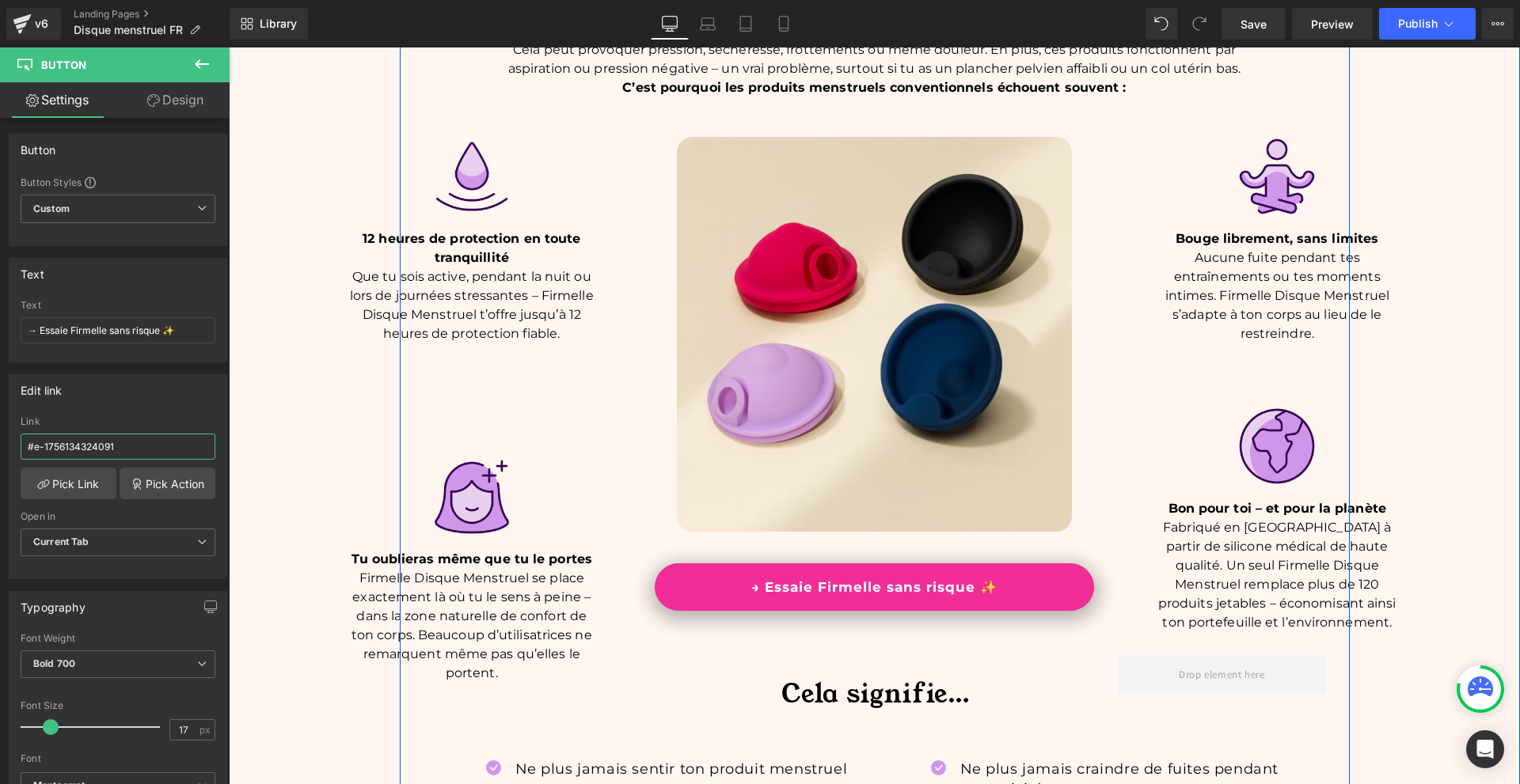
scroll to position [1740, 0]
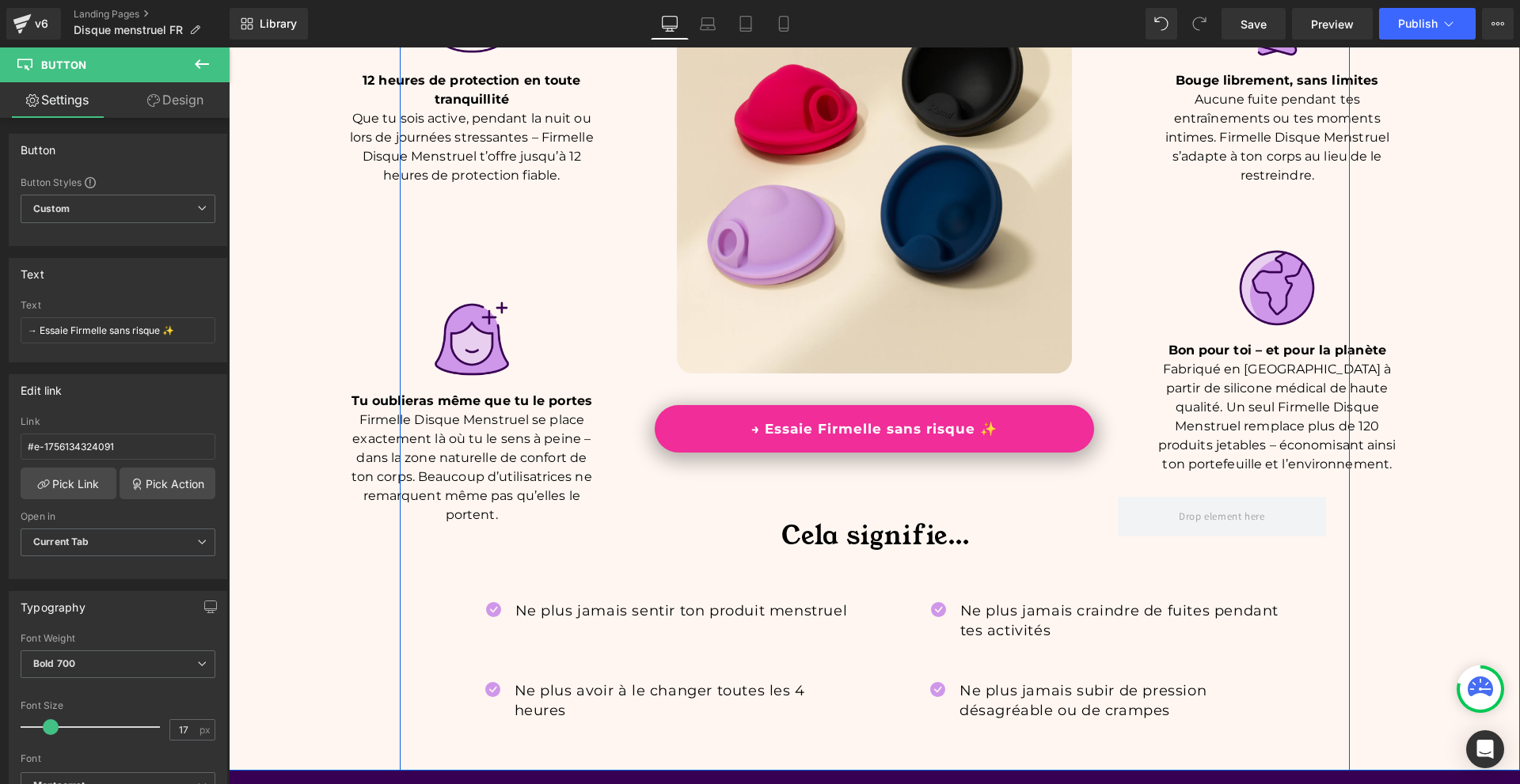
click at [857, 422] on div "→ Essaie Firmelle sans risque ✨ Button" at bounding box center [874, 429] width 439 height 48
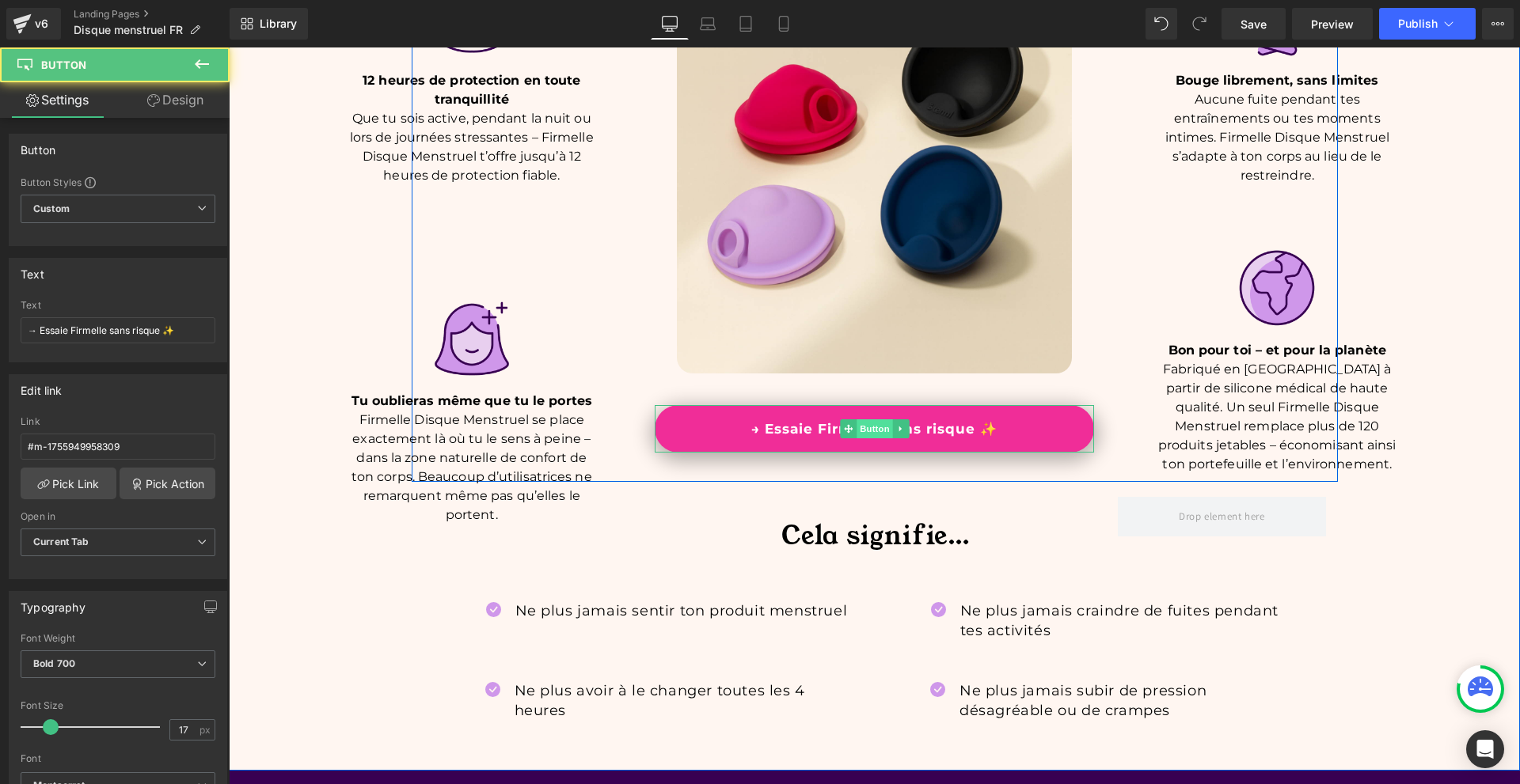
click at [865, 424] on span "Button" at bounding box center [874, 429] width 36 height 19
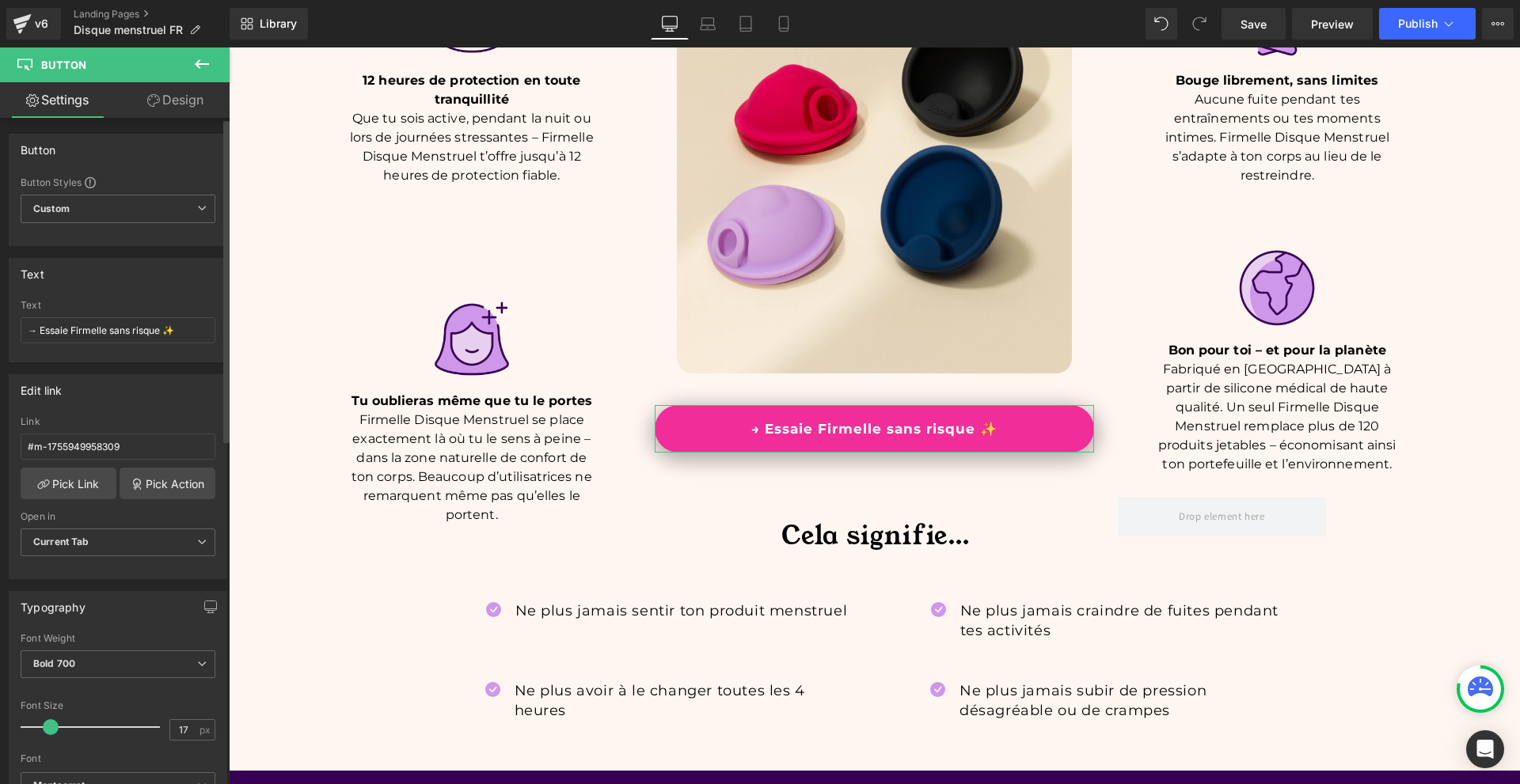
click at [146, 433] on div "Link #m-1755949958309" at bounding box center [118, 441] width 195 height 51
click at [146, 440] on input "#m-1755949958309" at bounding box center [118, 446] width 195 height 26
paste input "e-1756134324091"
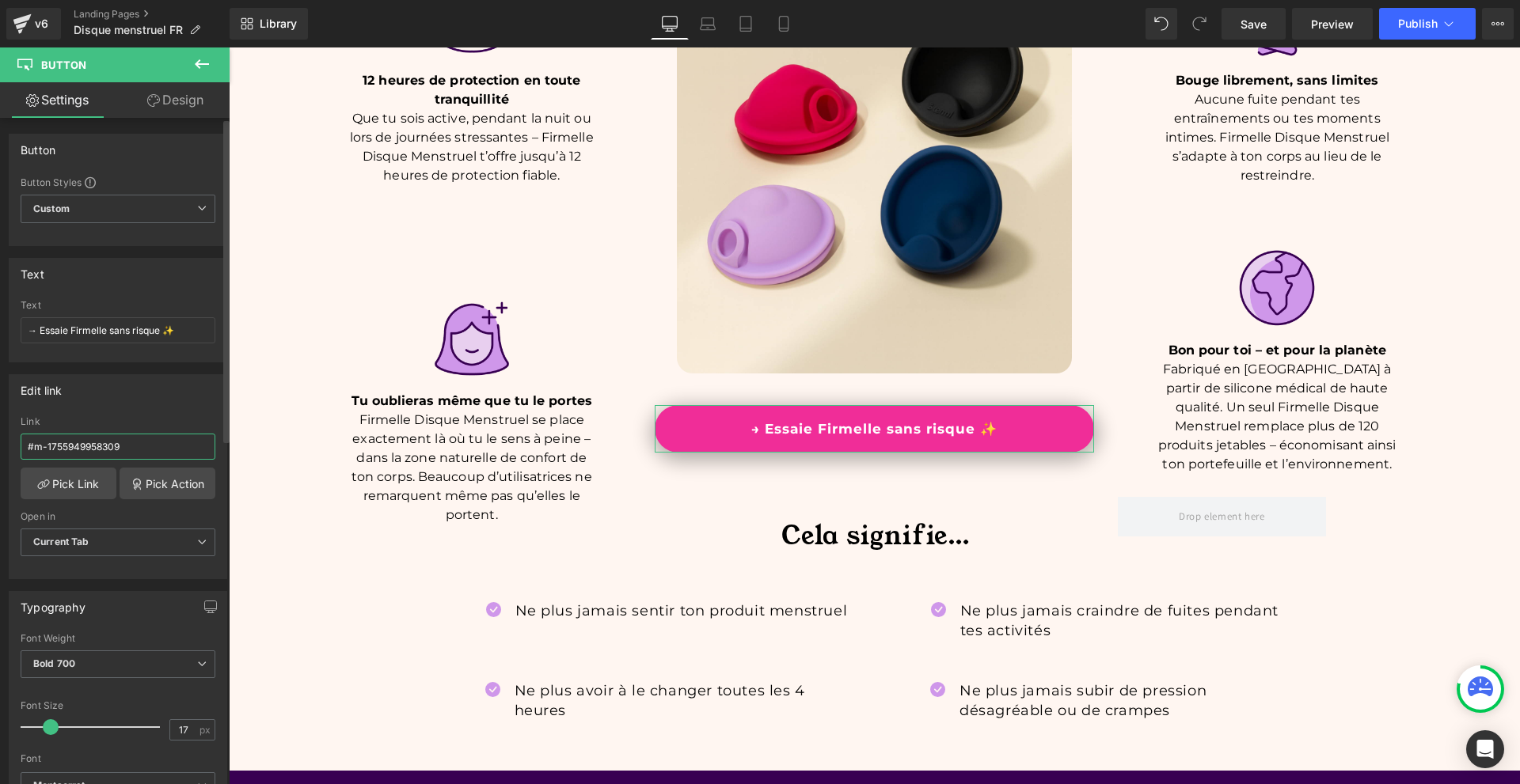
type input "#e-1756134324091"
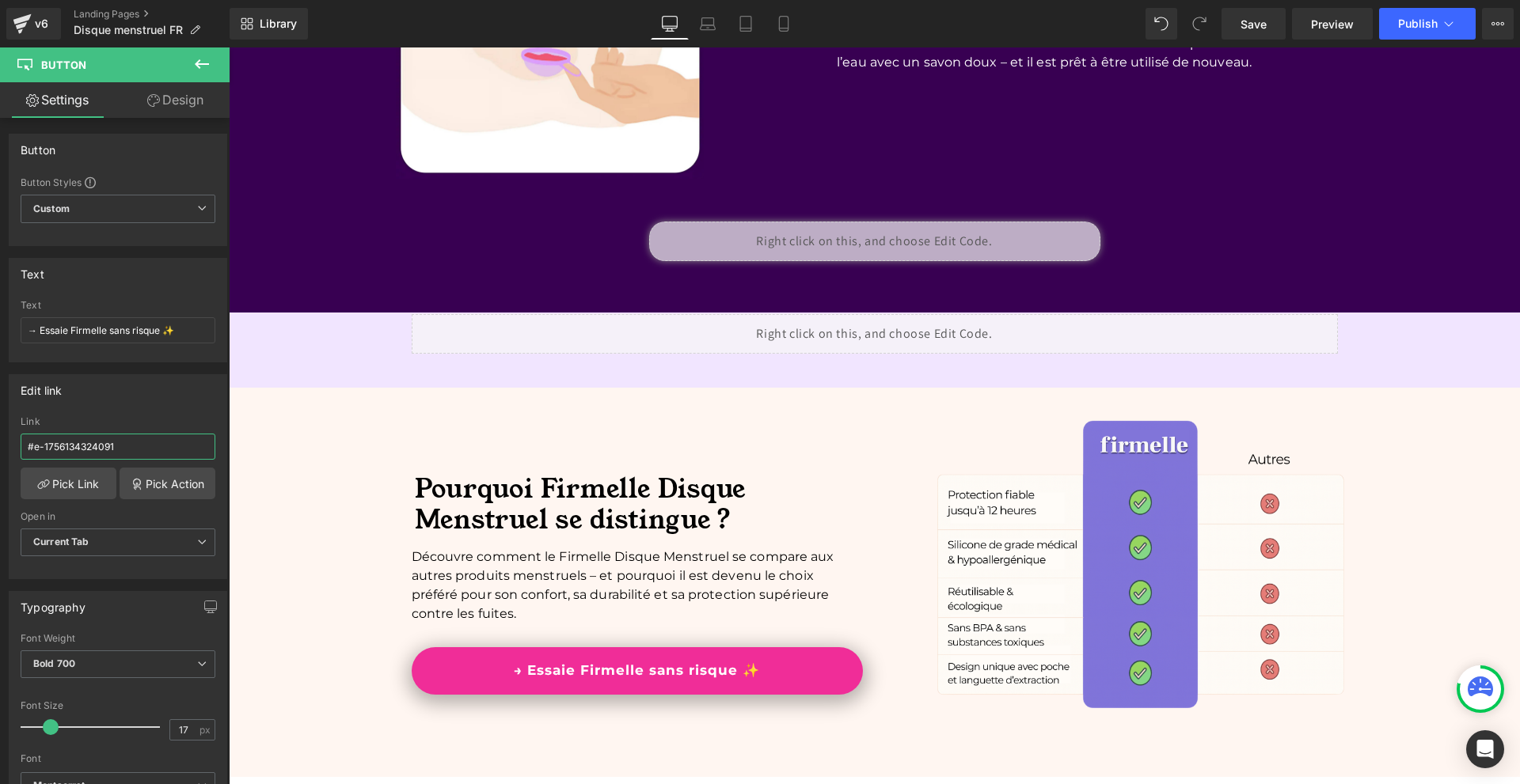
scroll to position [3798, 0]
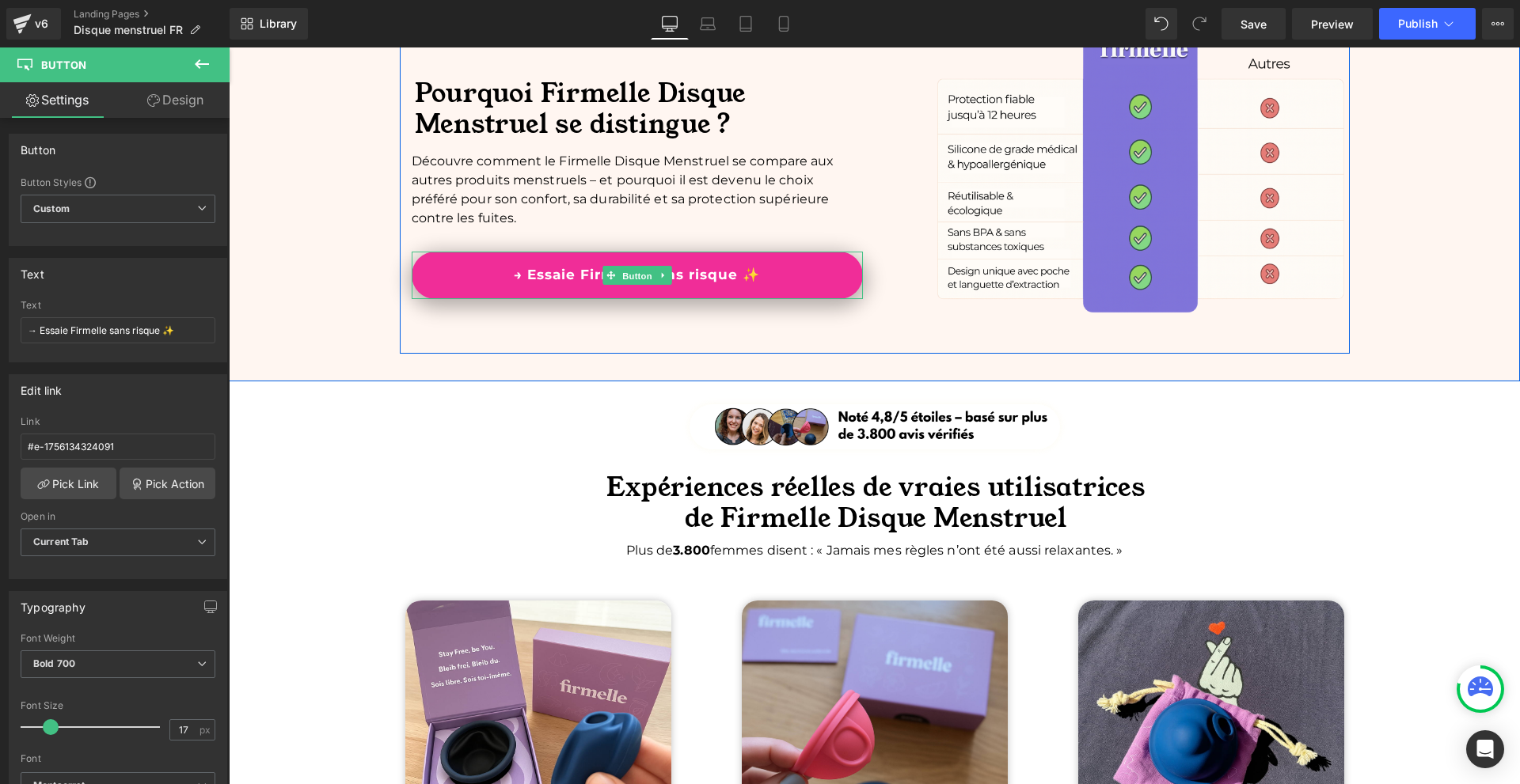
click at [622, 281] on span "Button" at bounding box center [637, 275] width 36 height 19
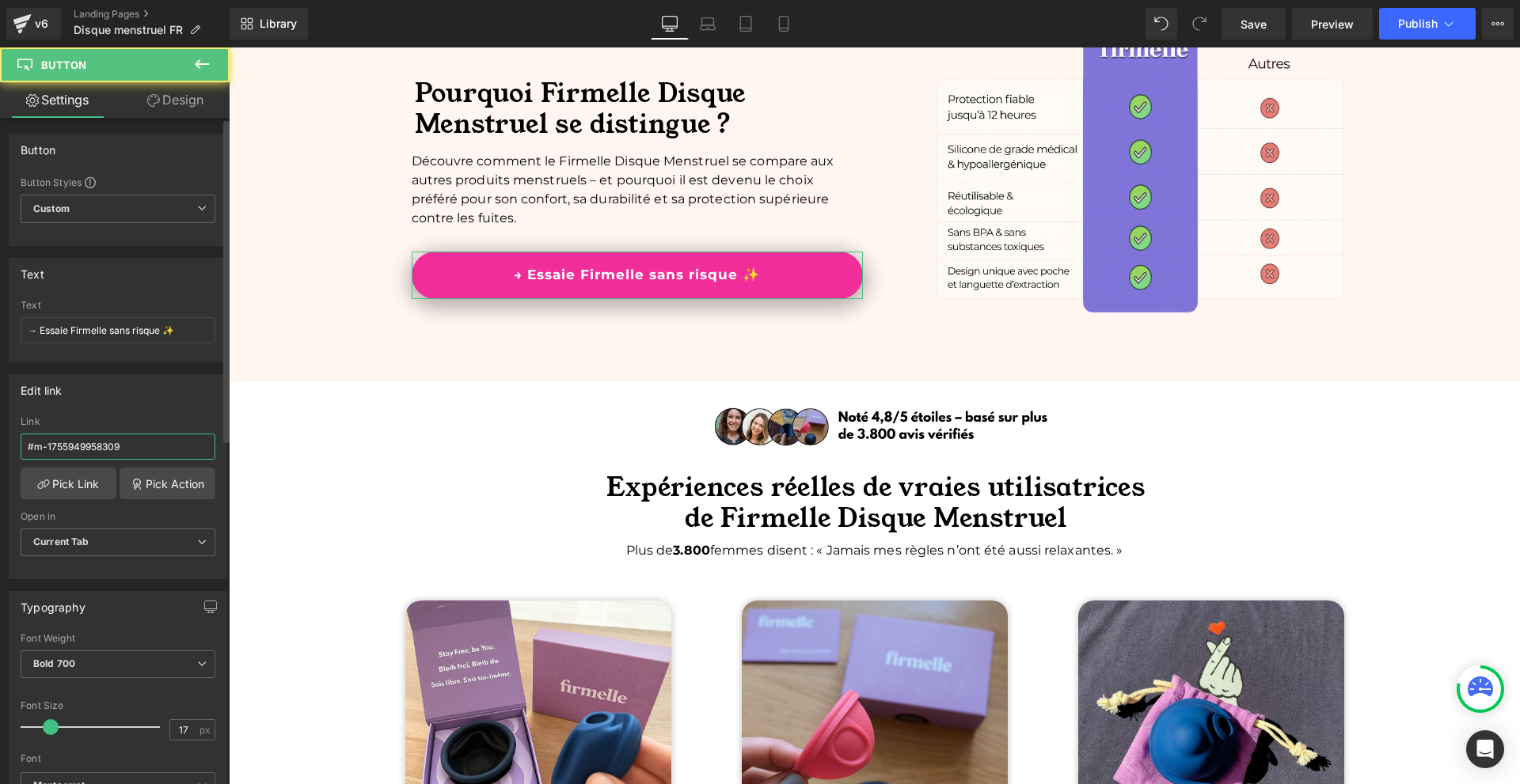
click at [75, 451] on input "#m-1755949958309" at bounding box center [118, 446] width 195 height 26
paste input "e-1756134324091"
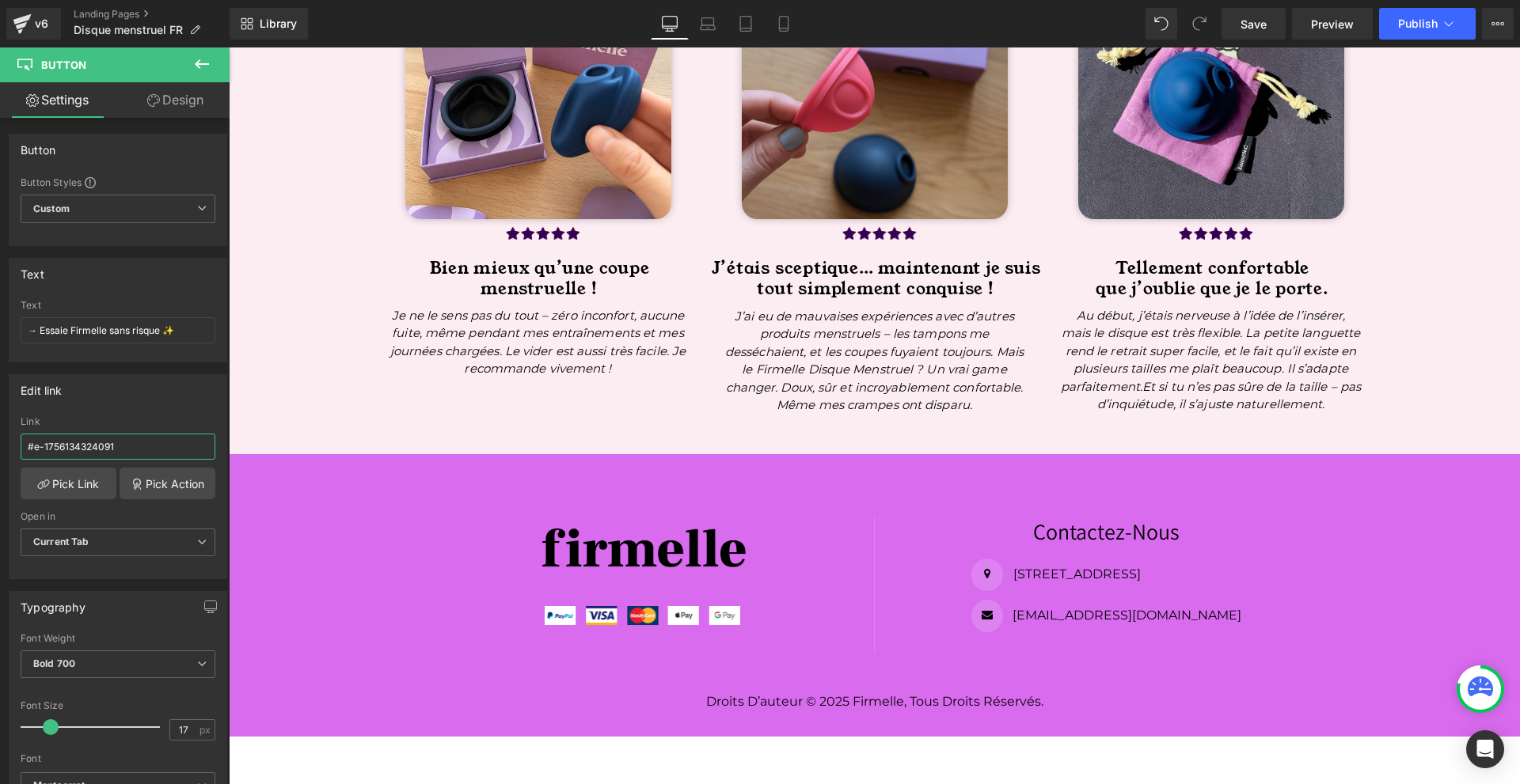
scroll to position [10014, 0]
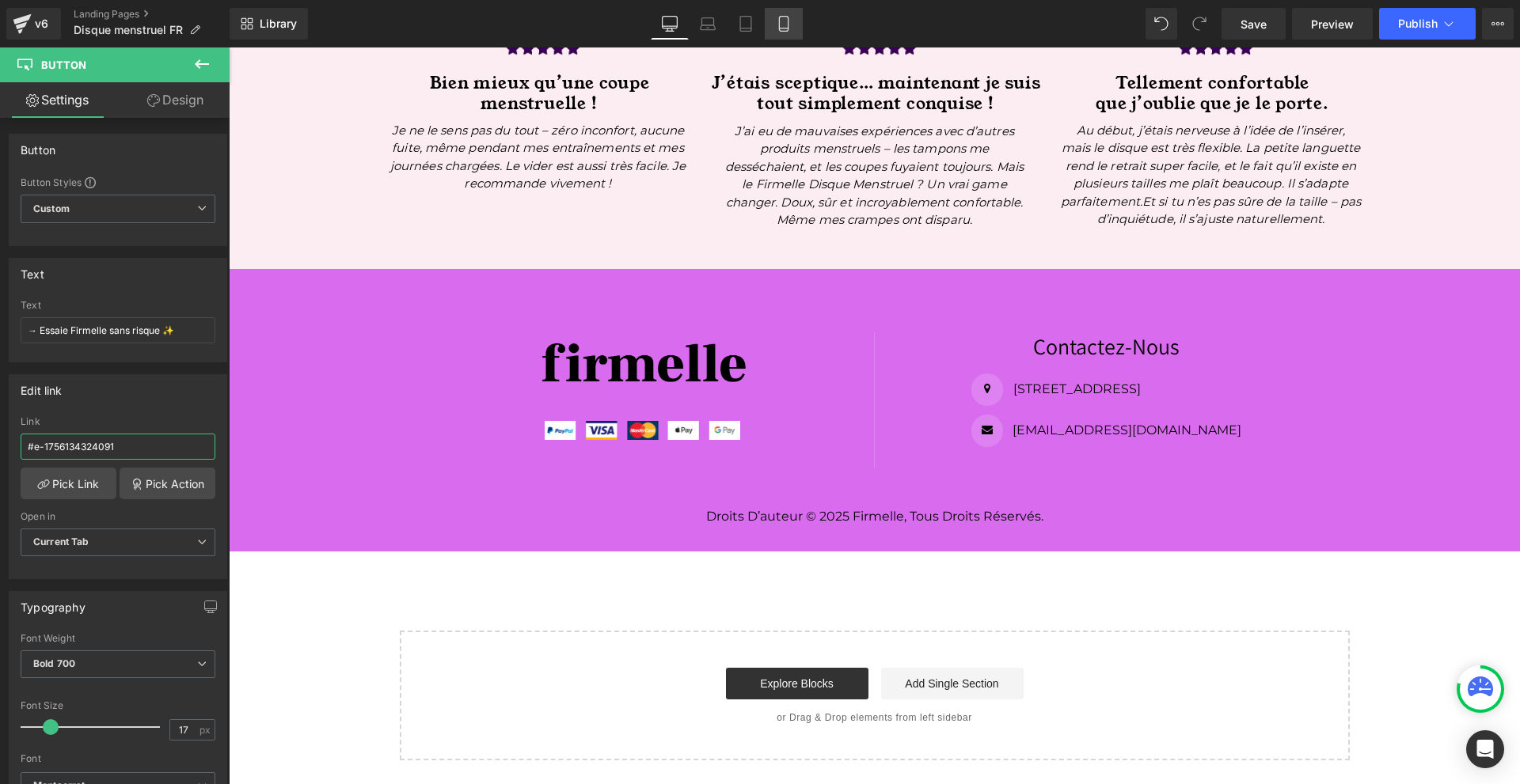
type input "#e-1756134324091"
click at [789, 34] on link "Mobile" at bounding box center [783, 23] width 38 height 32
type input "100"
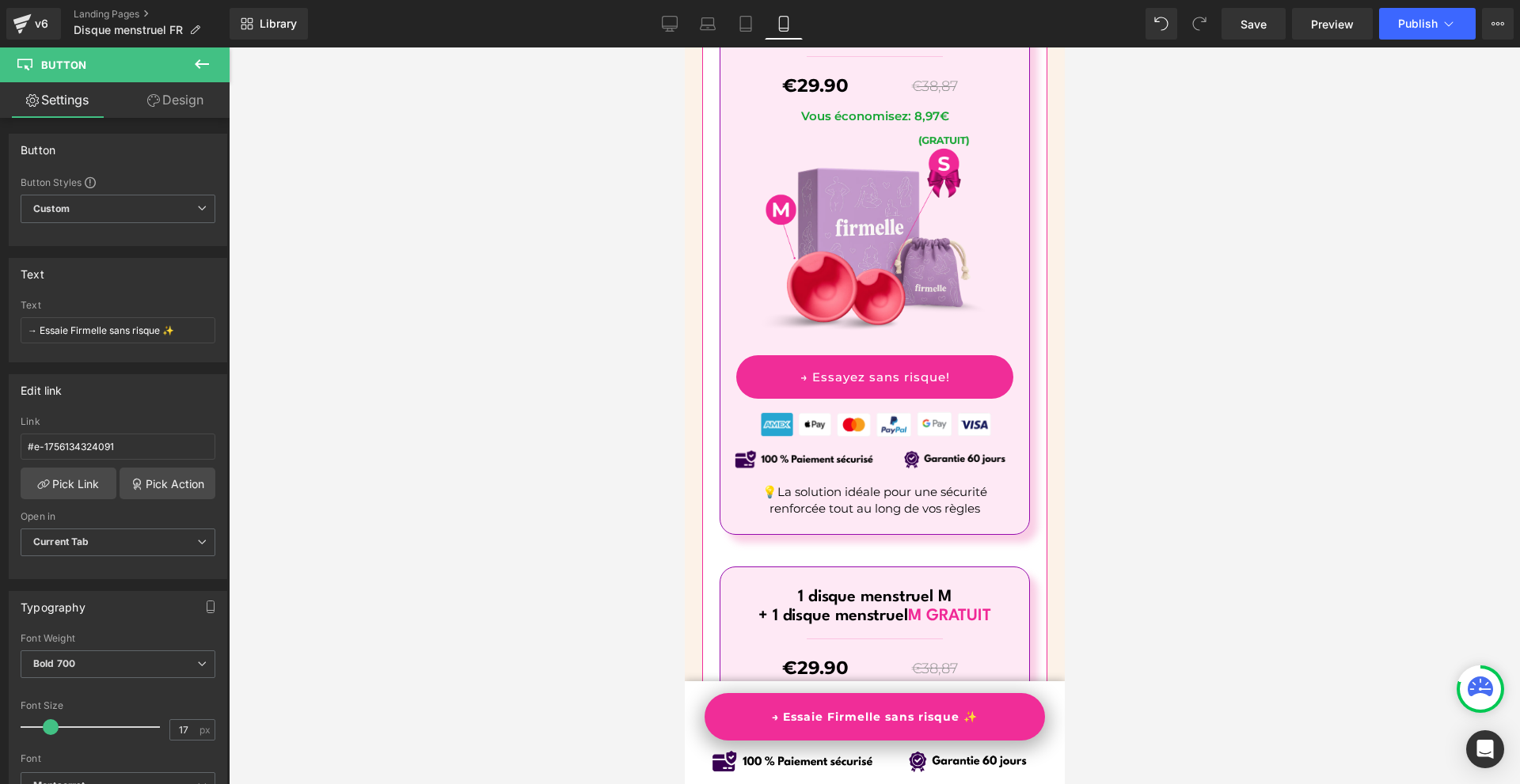
scroll to position [0, 0]
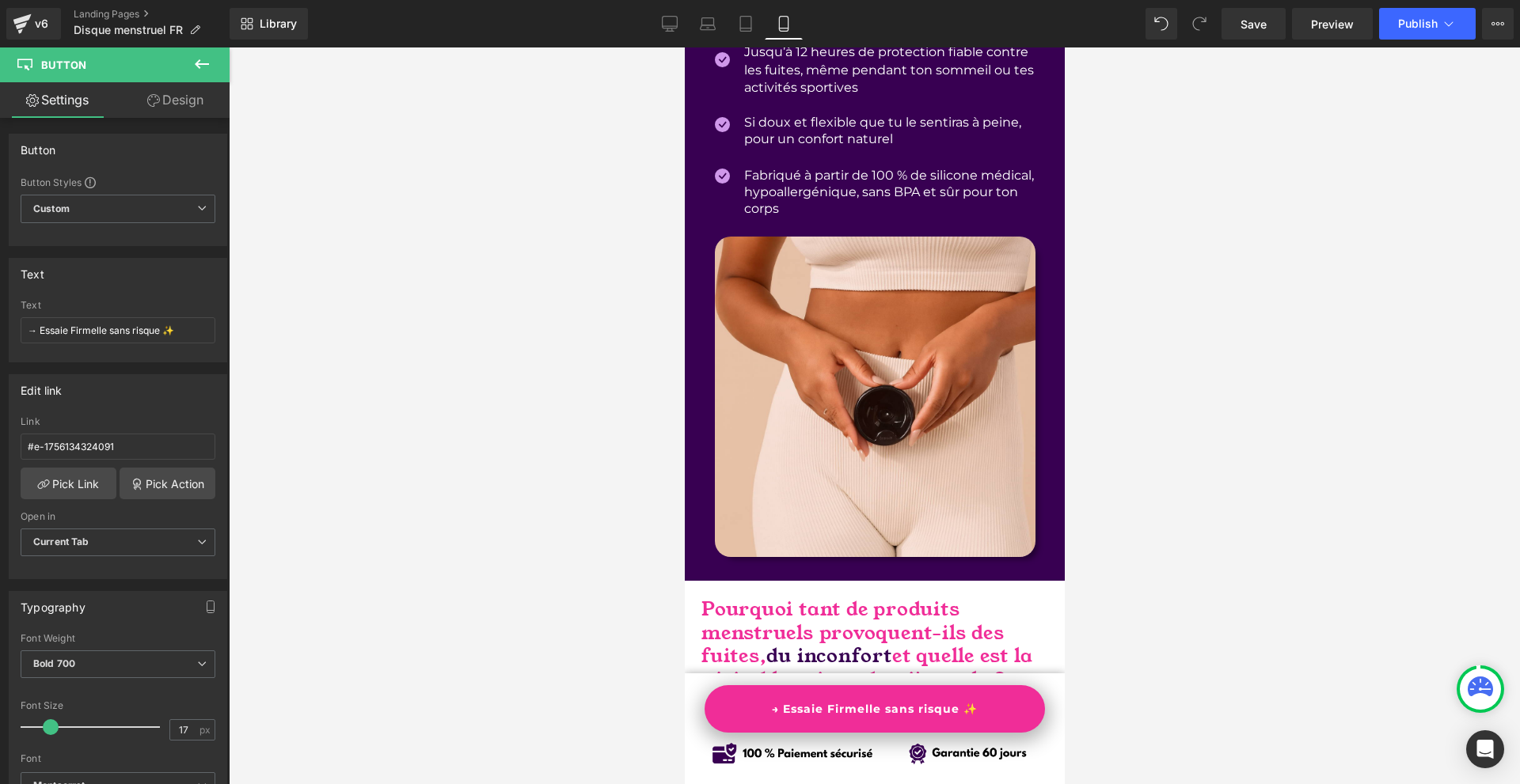
click at [970, 709] on link "→ Essaie Firmelle sans risque ✨" at bounding box center [874, 709] width 341 height 48
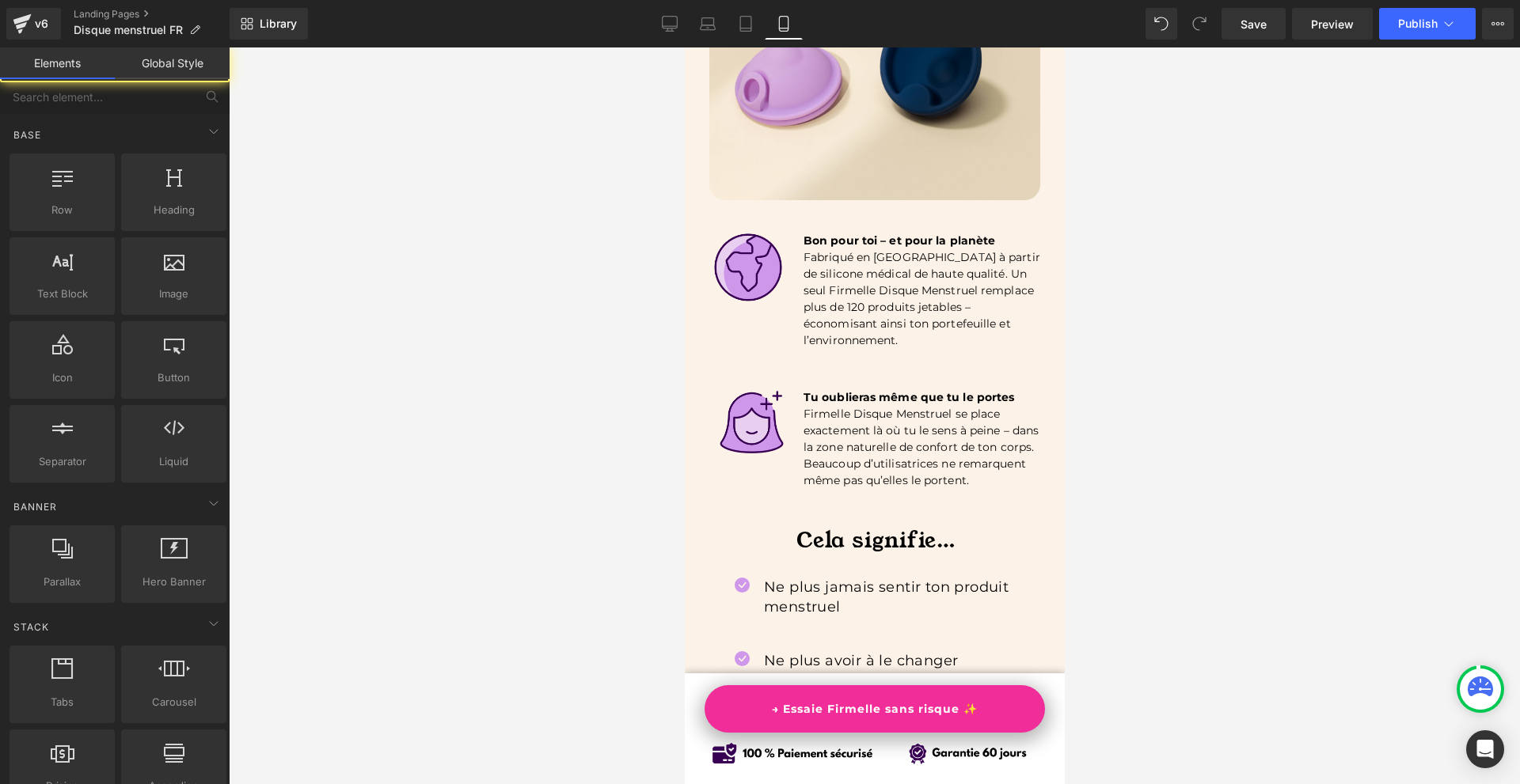
click at [1483, 725] on div at bounding box center [874, 416] width 1291 height 736
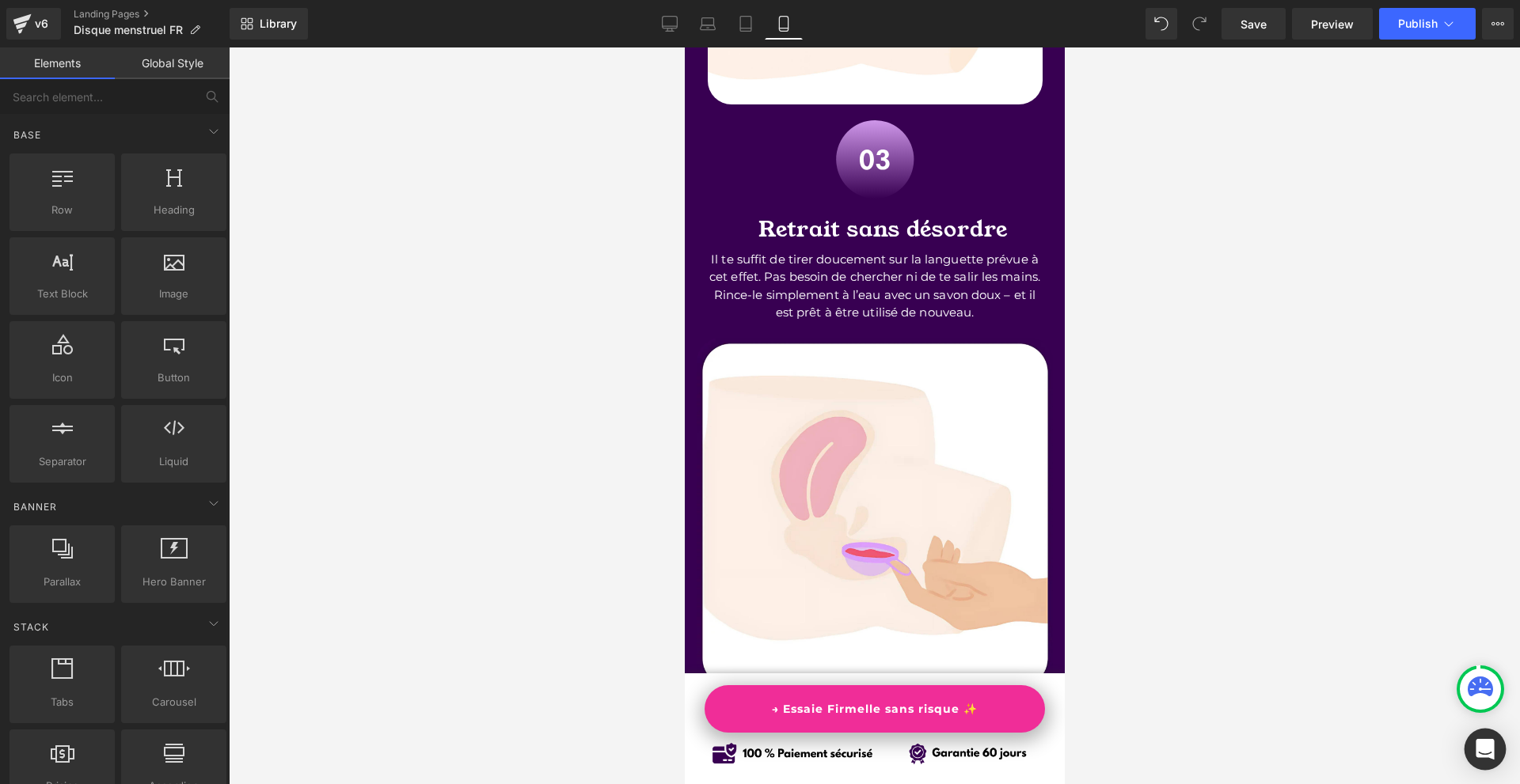
click at [1483, 744] on icon "Open Intercom Messenger" at bounding box center [1484, 749] width 18 height 21
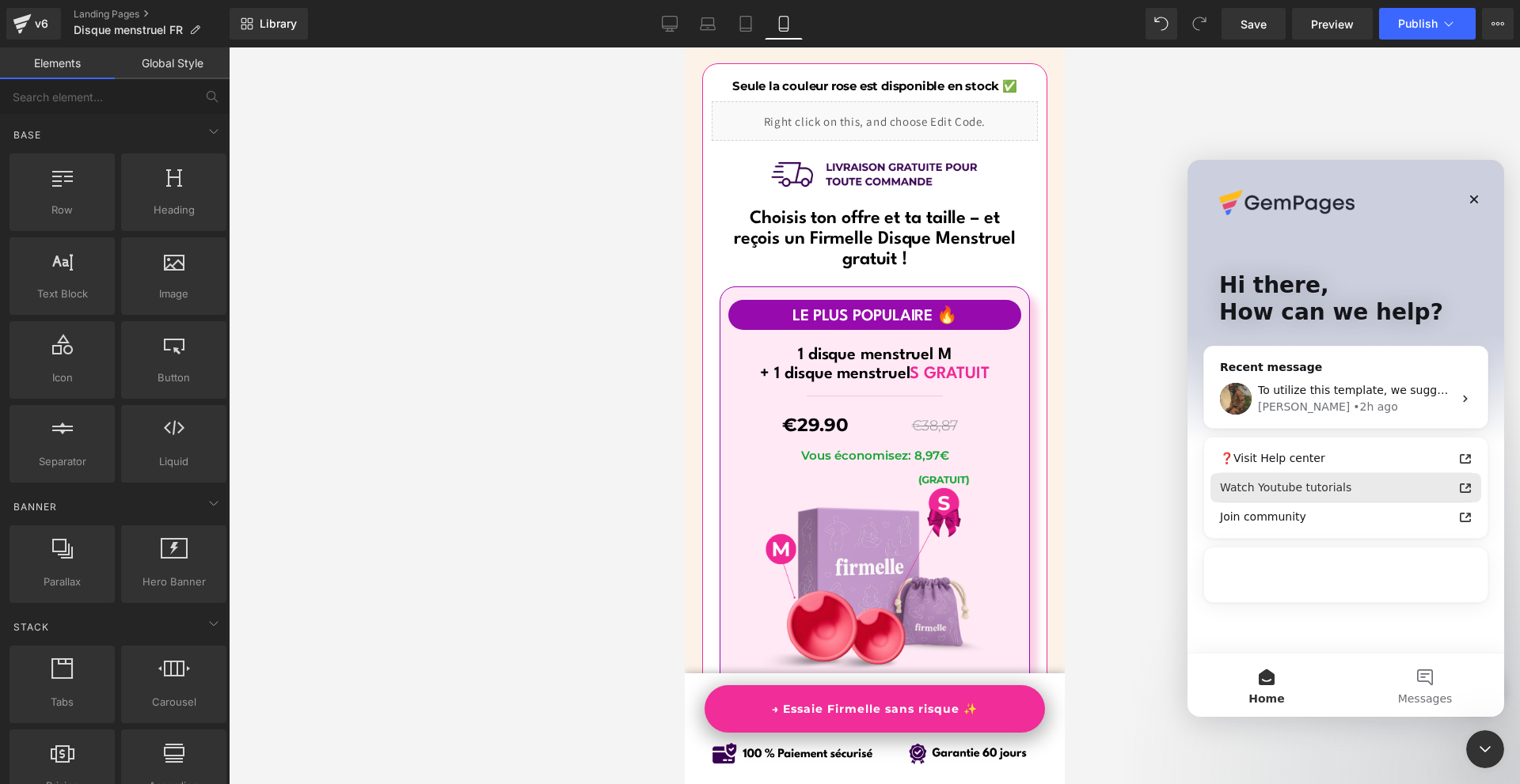
scroll to position [9651, 0]
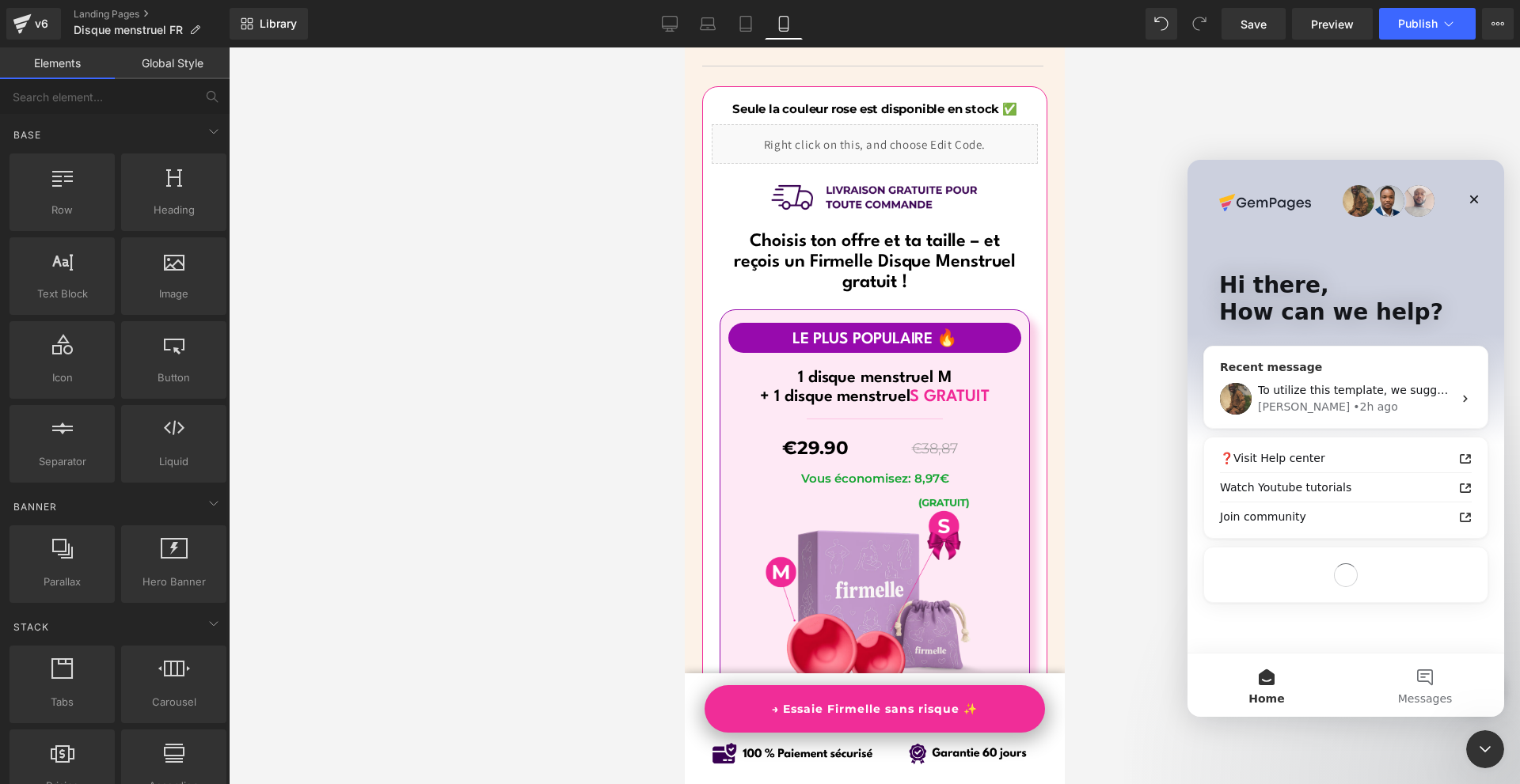
click at [1353, 399] on div "• 2h ago" at bounding box center [1375, 406] width 45 height 16
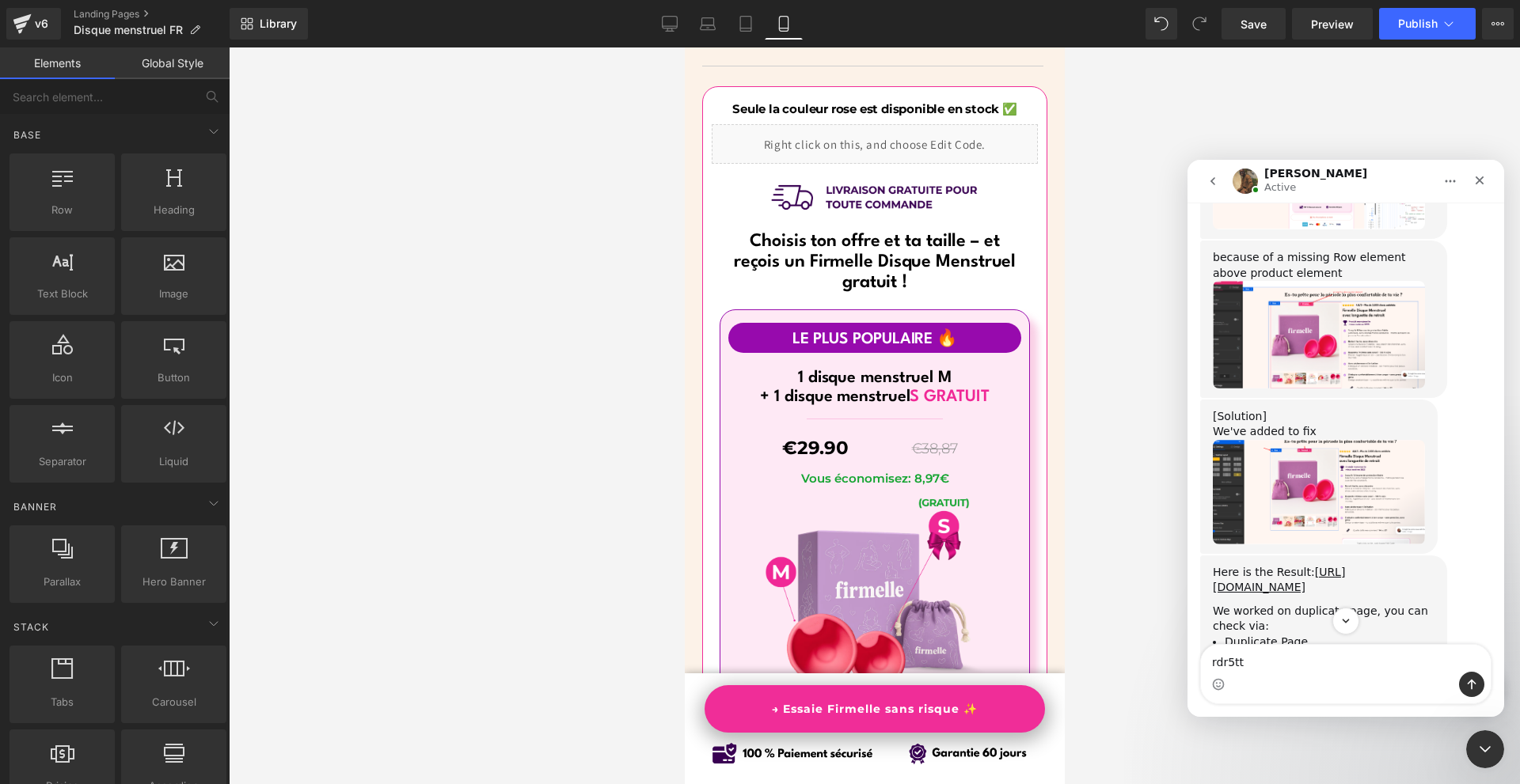
scroll to position [3443, 0]
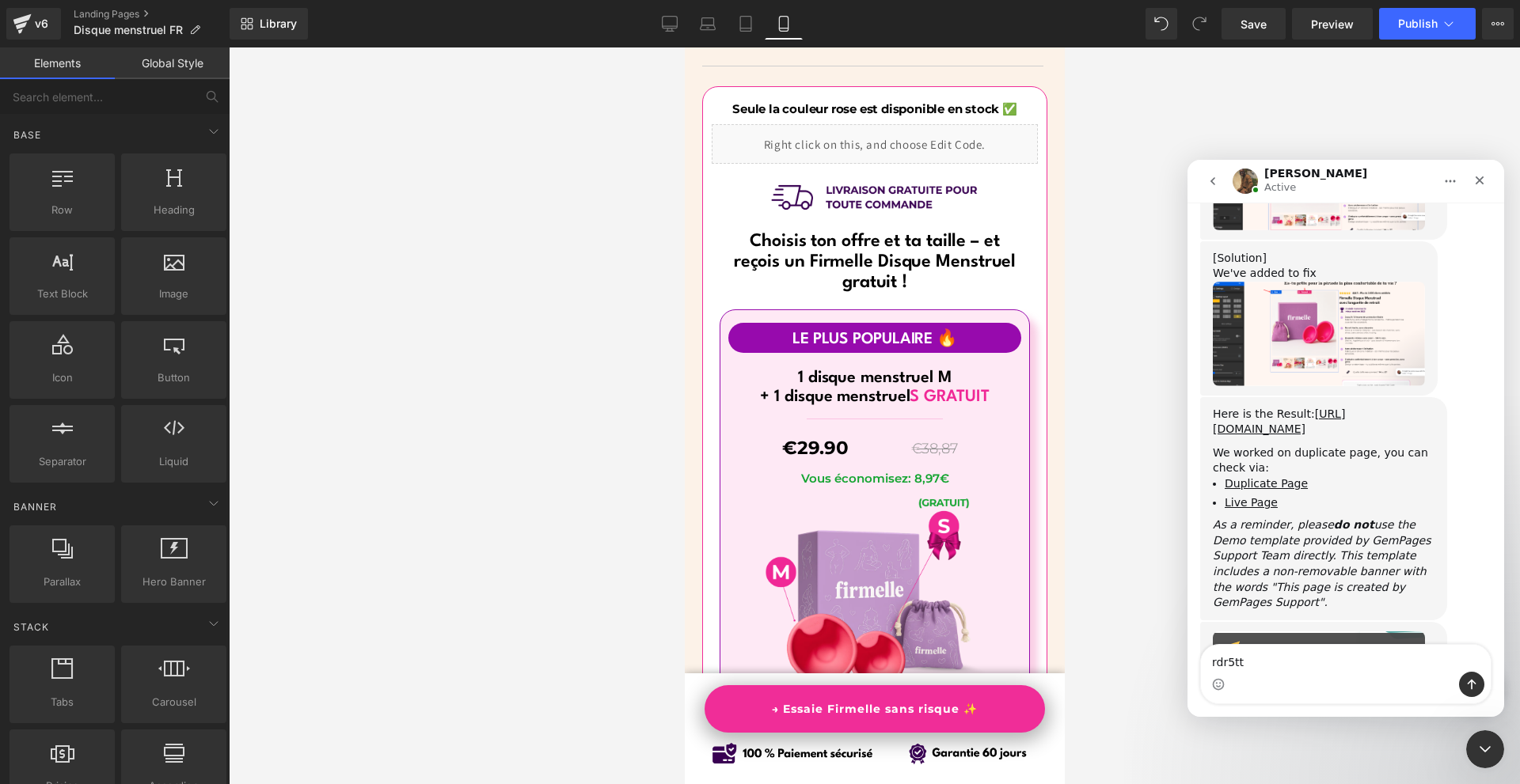
click at [1335, 657] on textarea "rdr5tt" at bounding box center [1345, 658] width 289 height 27
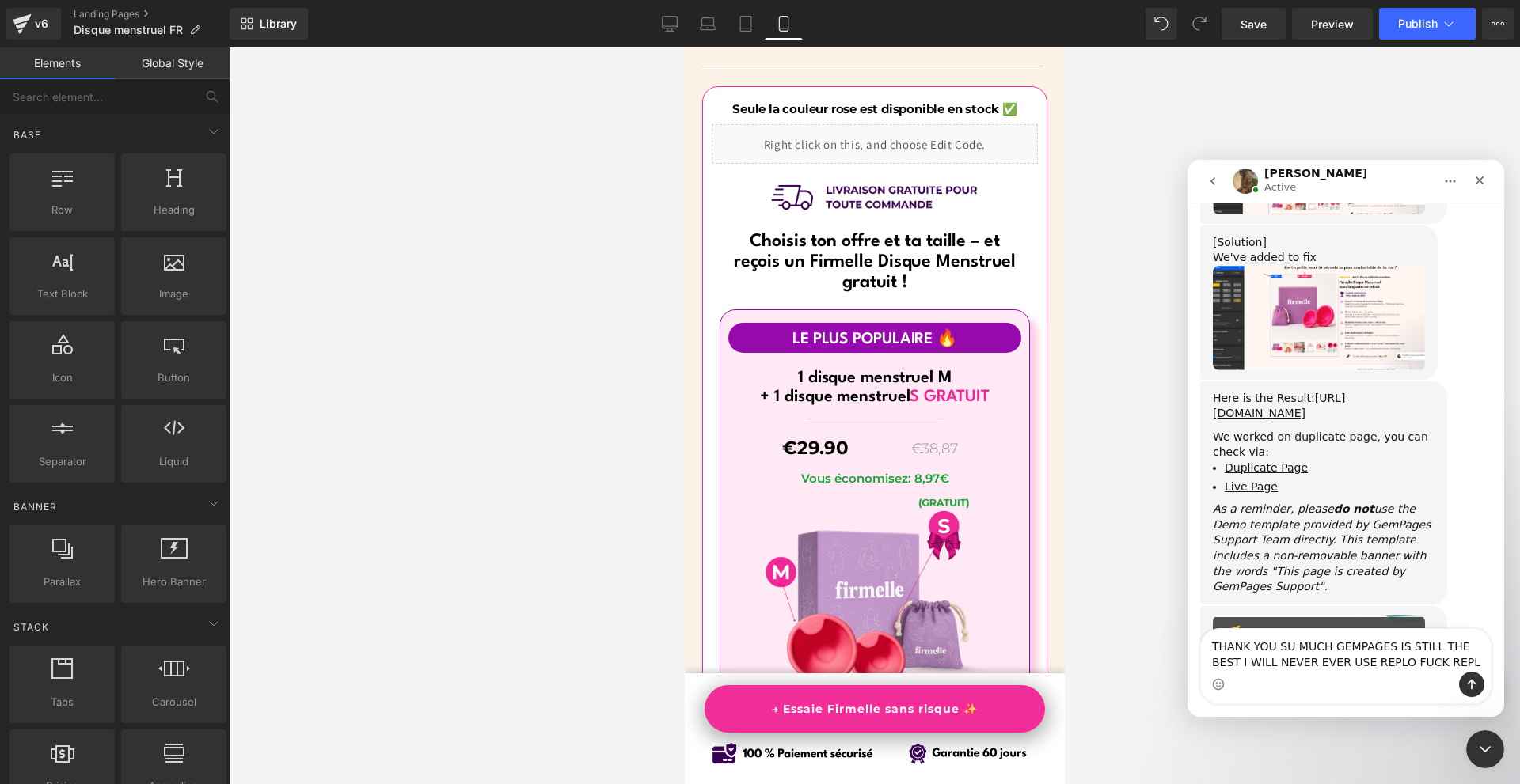
type textarea "THANK YOU SU MUCH GEMPAGES IS STILL THE BEST I WILL NEVER EVER USE REPLO FUCK R…"
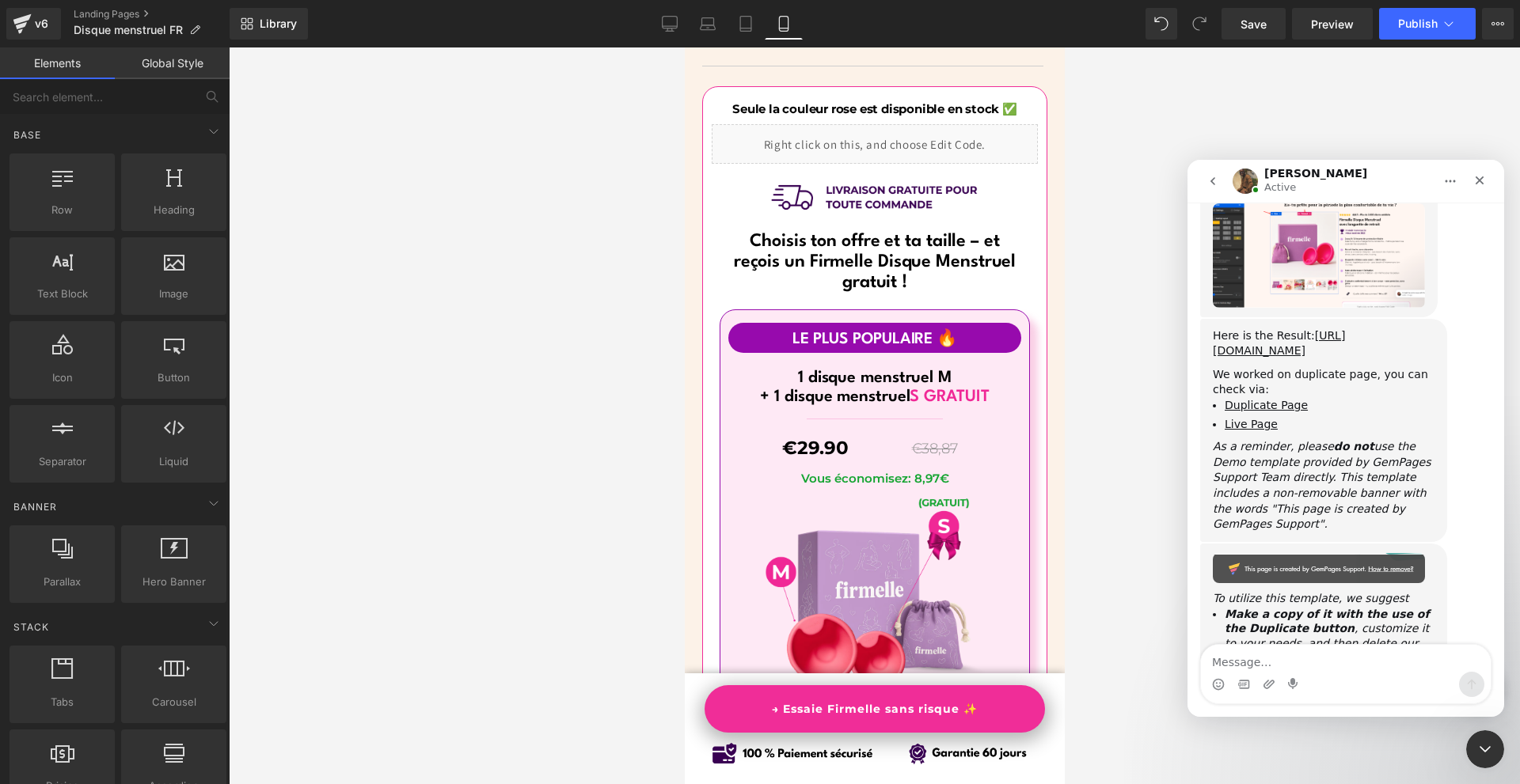
click at [0, 0] on div at bounding box center [0, 0] width 0 height 0
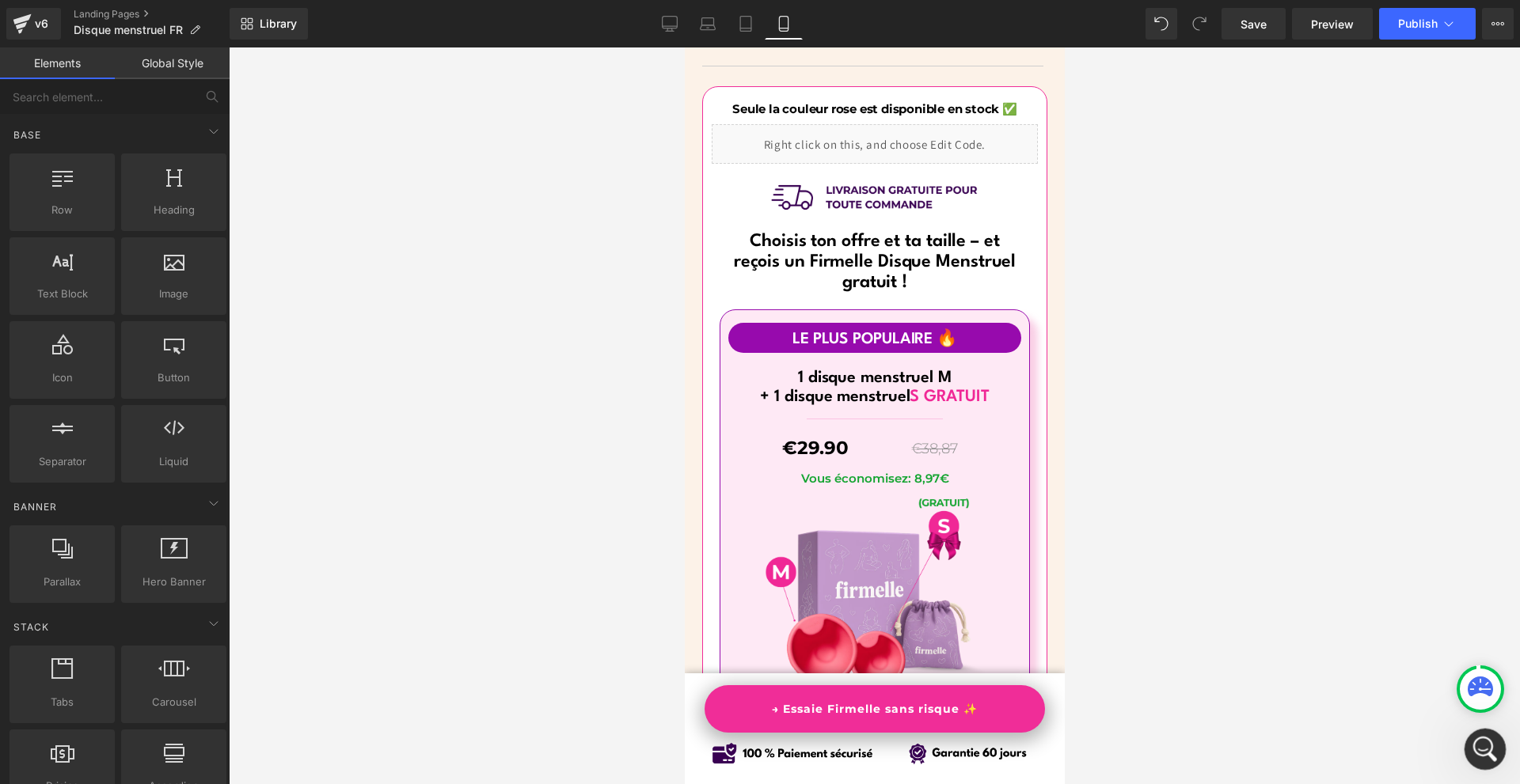
click at [1483, 735] on icon "Open Intercom Messenger" at bounding box center [1483, 748] width 26 height 26
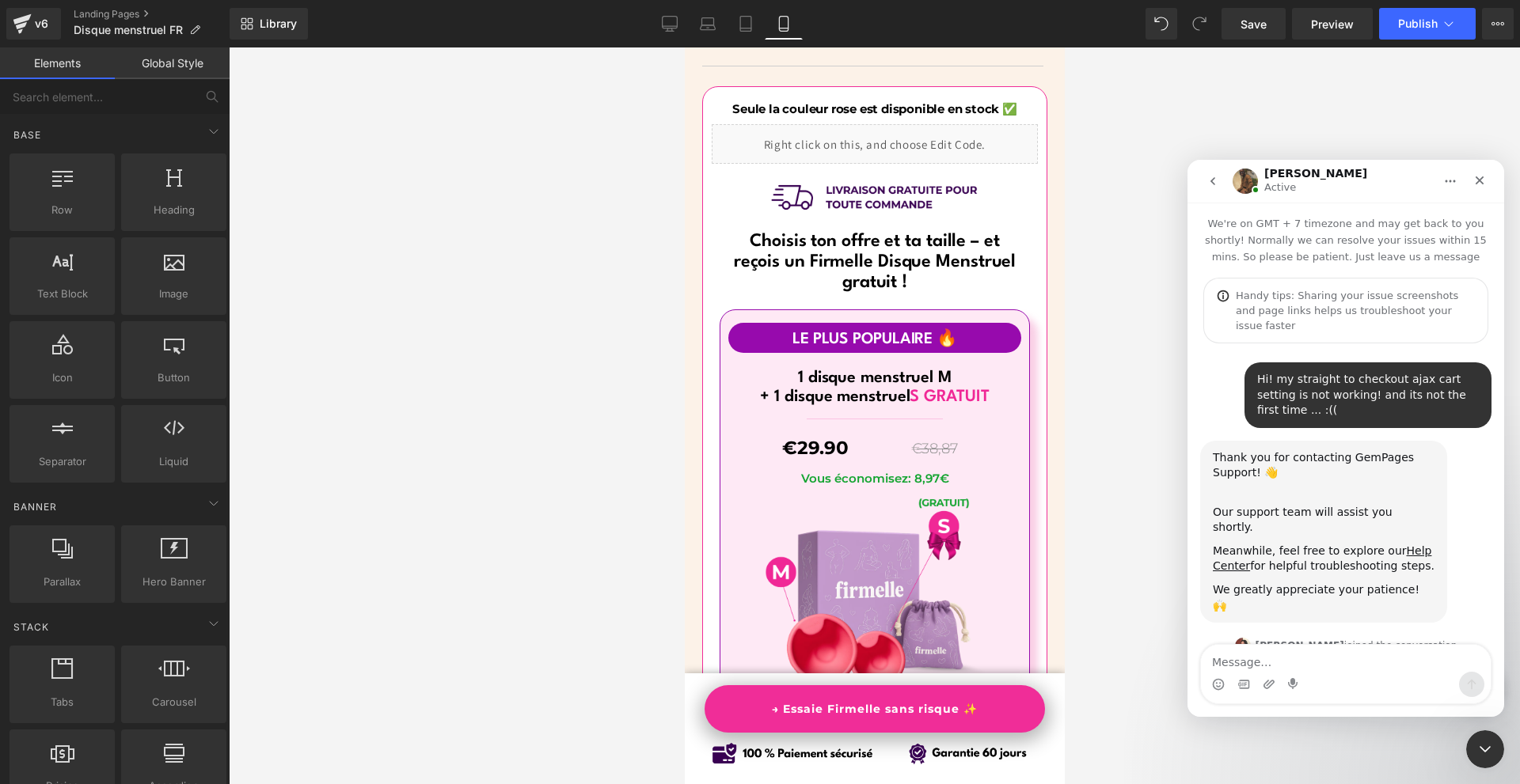
click at [1241, 180] on img "Intercom messenger" at bounding box center [1244, 181] width 25 height 25
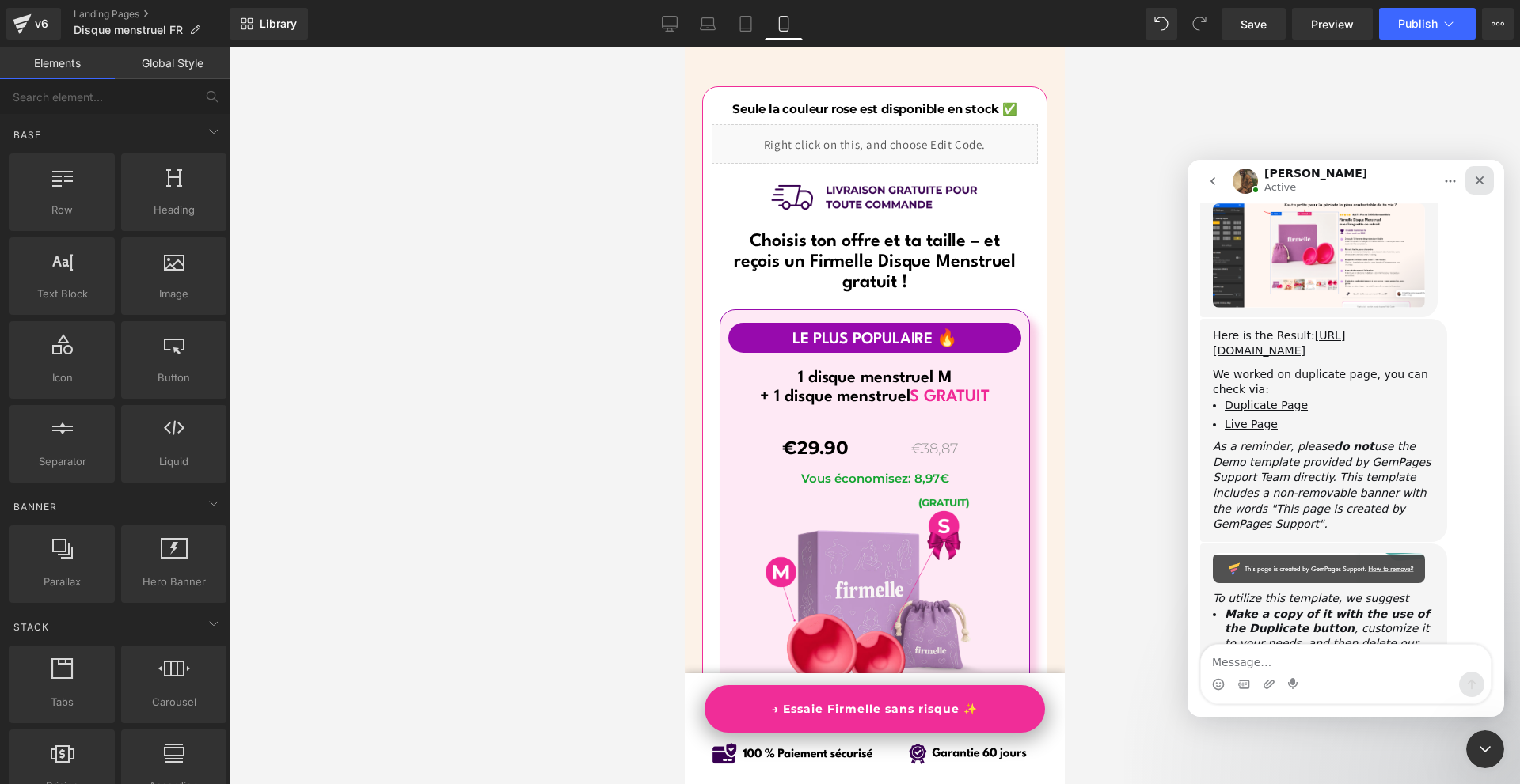
click at [1485, 190] on div "Close" at bounding box center [1478, 180] width 29 height 29
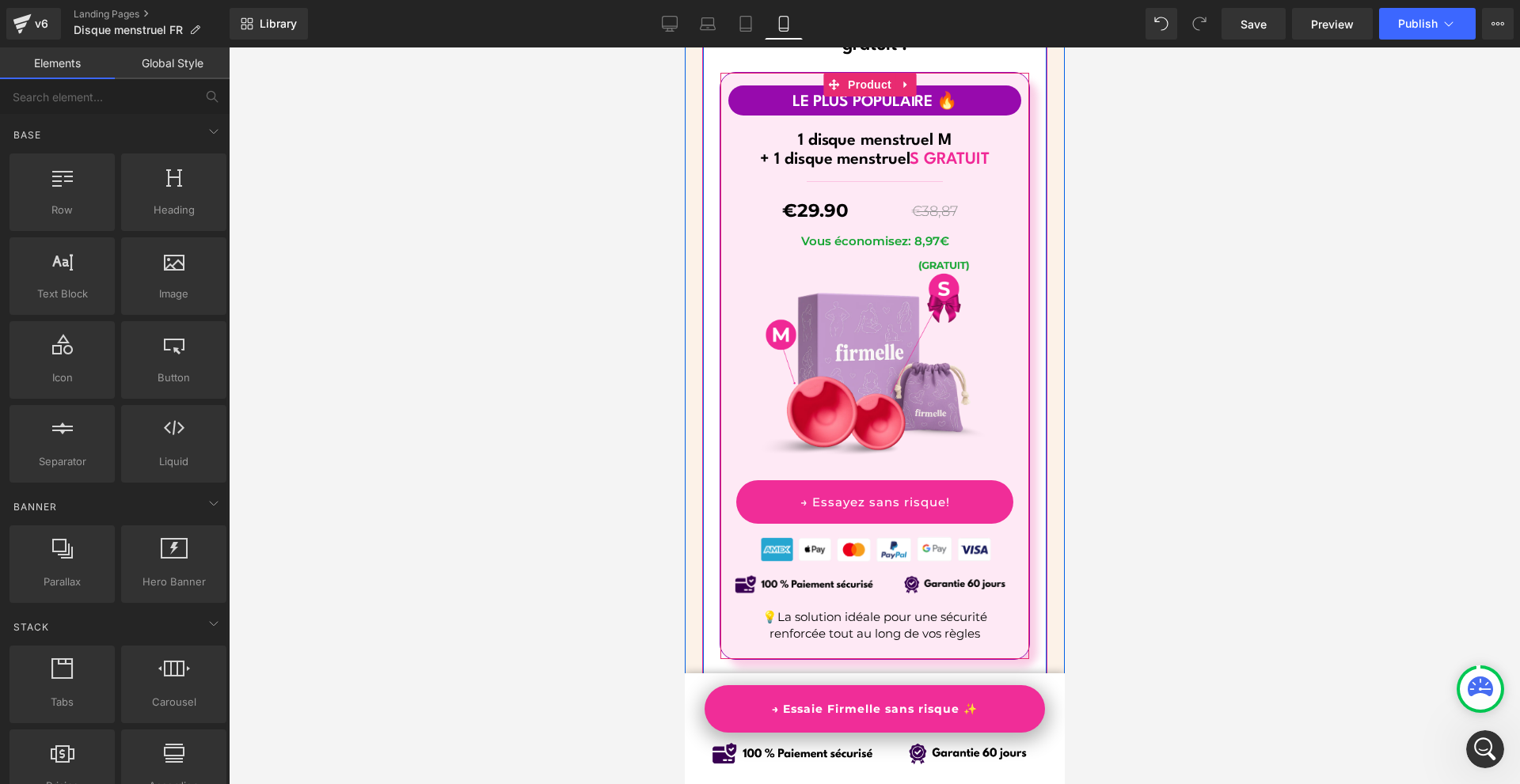
scroll to position [10126, 0]
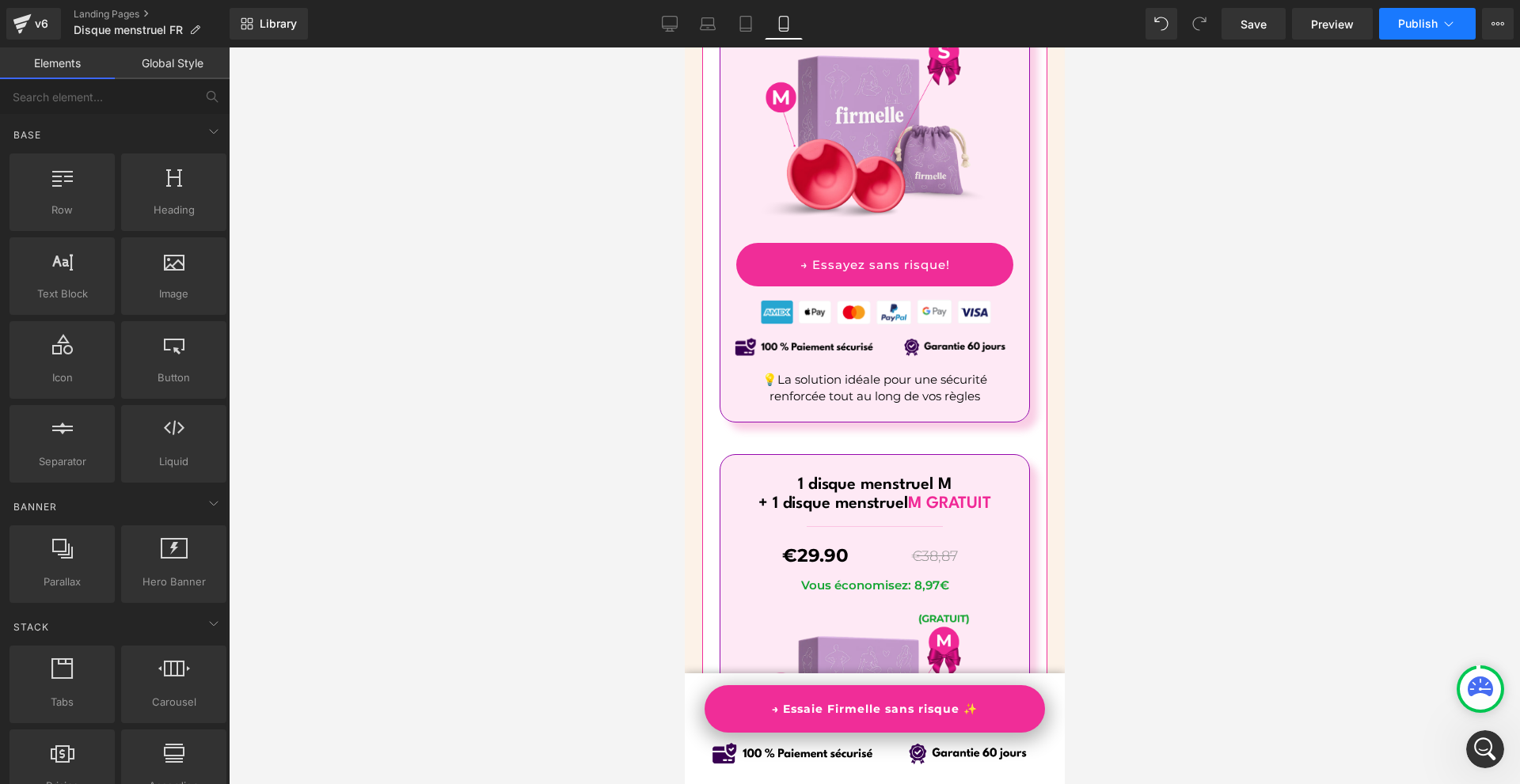
click at [1432, 10] on button "Publish" at bounding box center [1426, 23] width 96 height 32
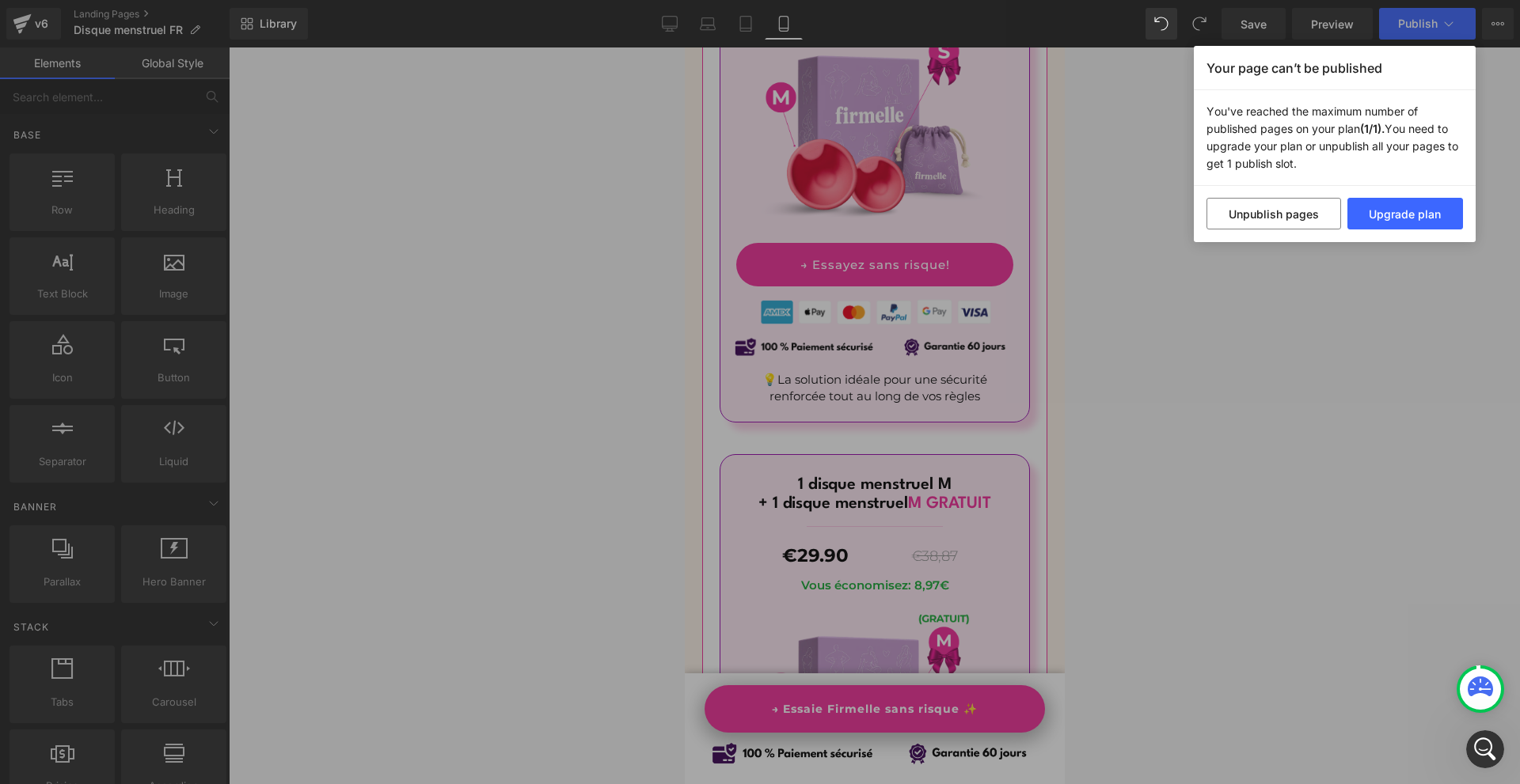
click at [1427, 324] on div "Your page can’t be published You've reached the maximum number of published pag…" at bounding box center [760, 392] width 1520 height 784
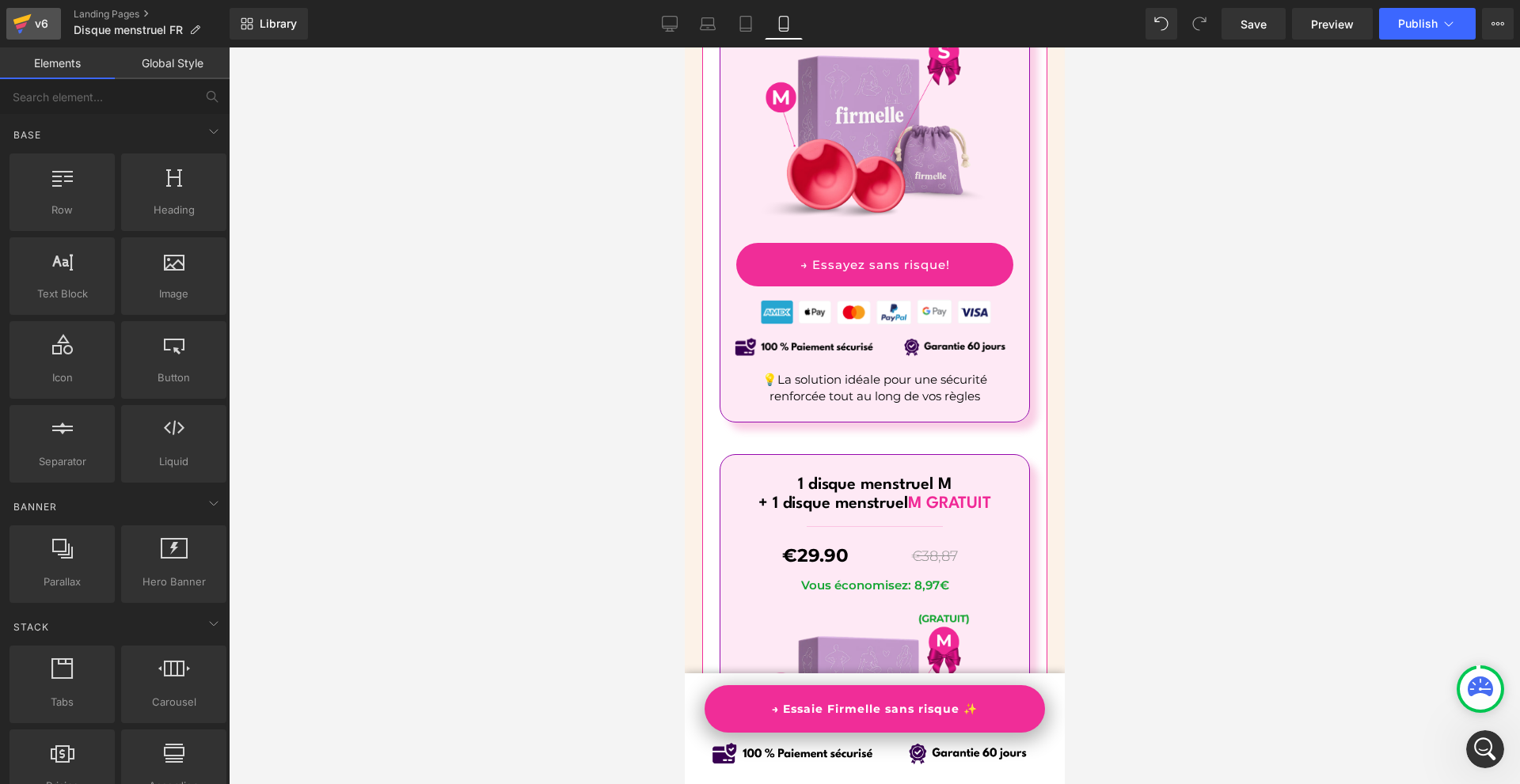
click at [45, 13] on link "v6" at bounding box center [33, 23] width 55 height 32
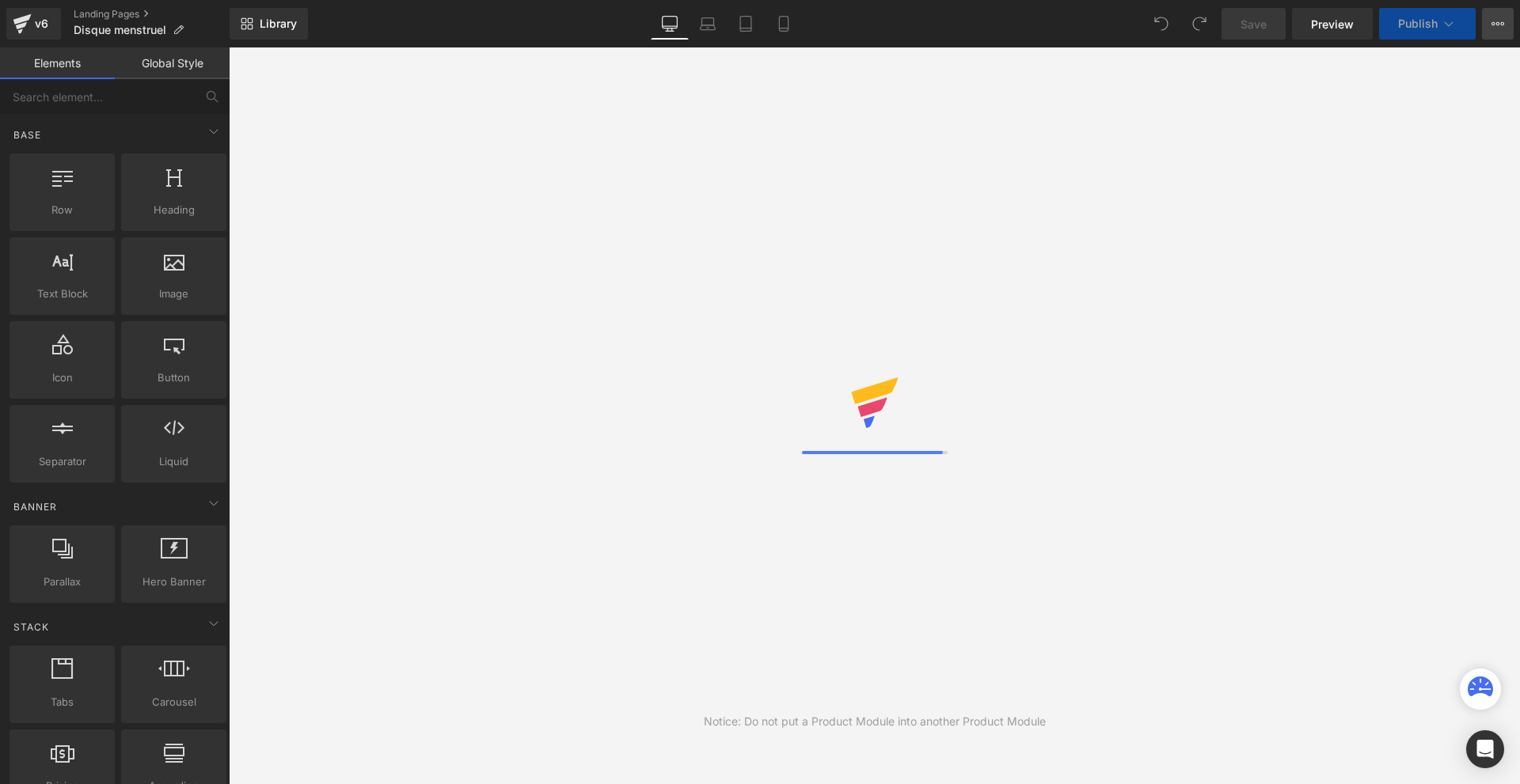
click at [1495, 22] on icon at bounding box center [1497, 23] width 13 height 13
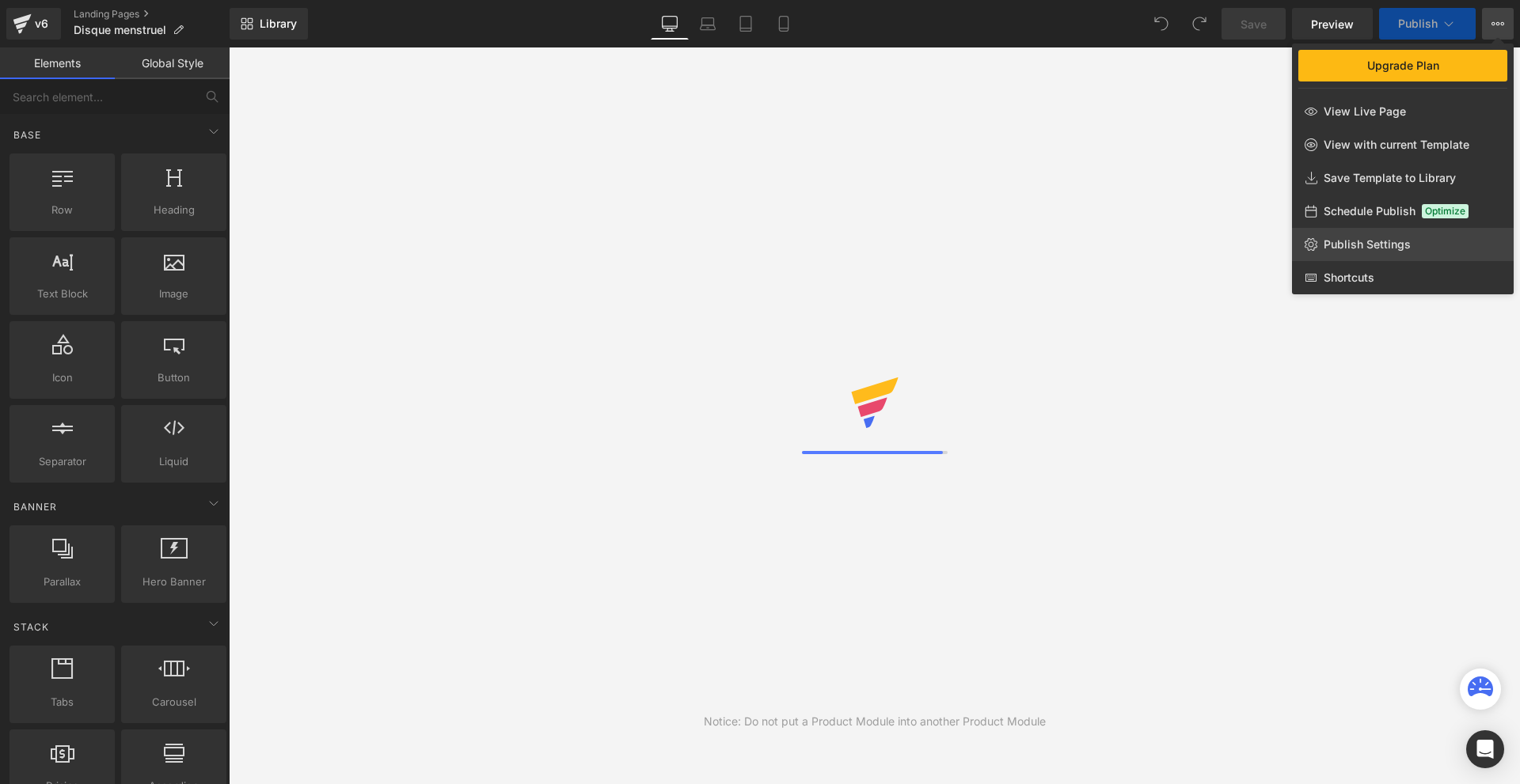
click at [1368, 243] on span "Publish Settings" at bounding box center [1367, 244] width 87 height 14
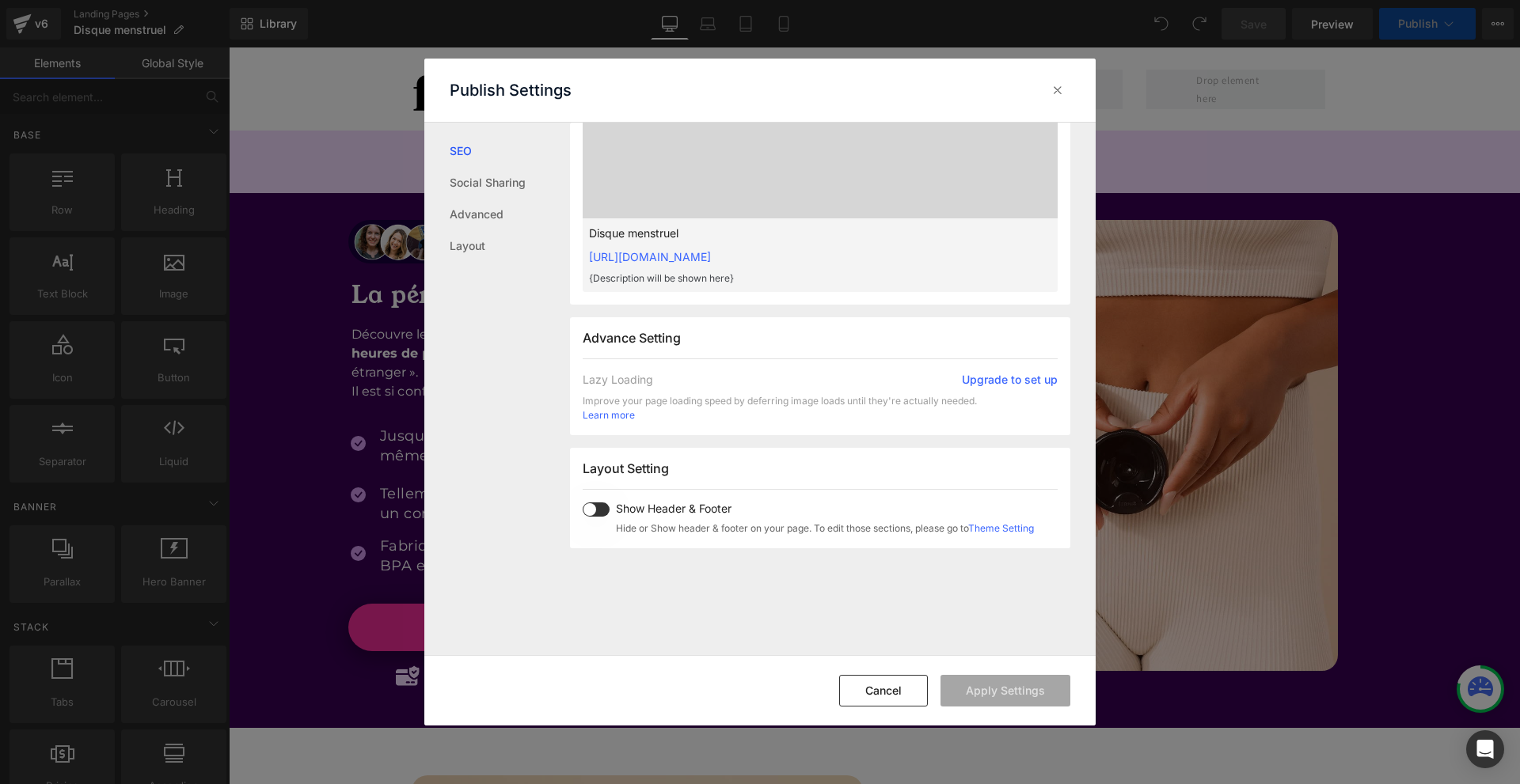
scroll to position [713, 0]
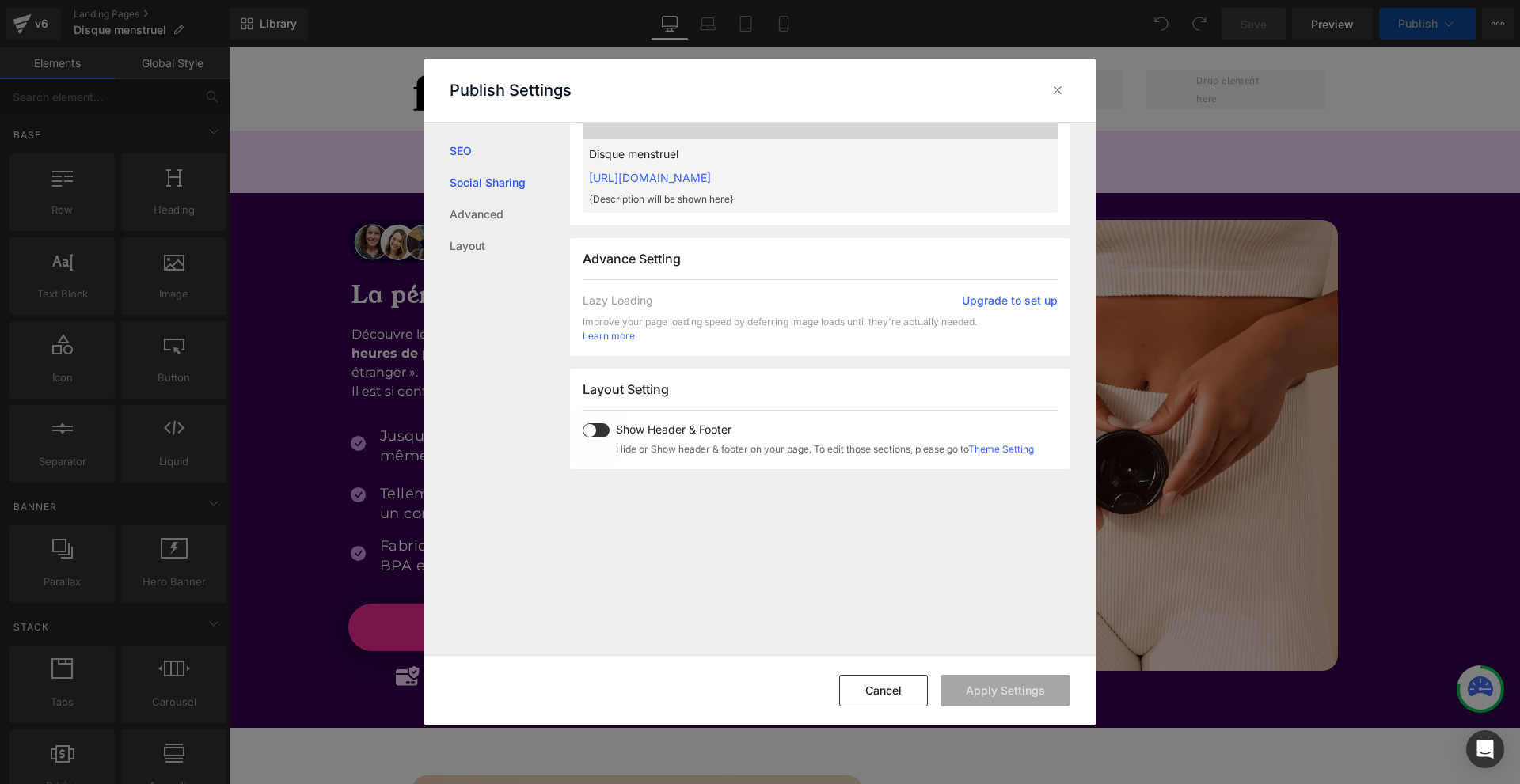
click at [0, 0] on link "Social Sharing" at bounding box center [0, 0] width 0 height 0
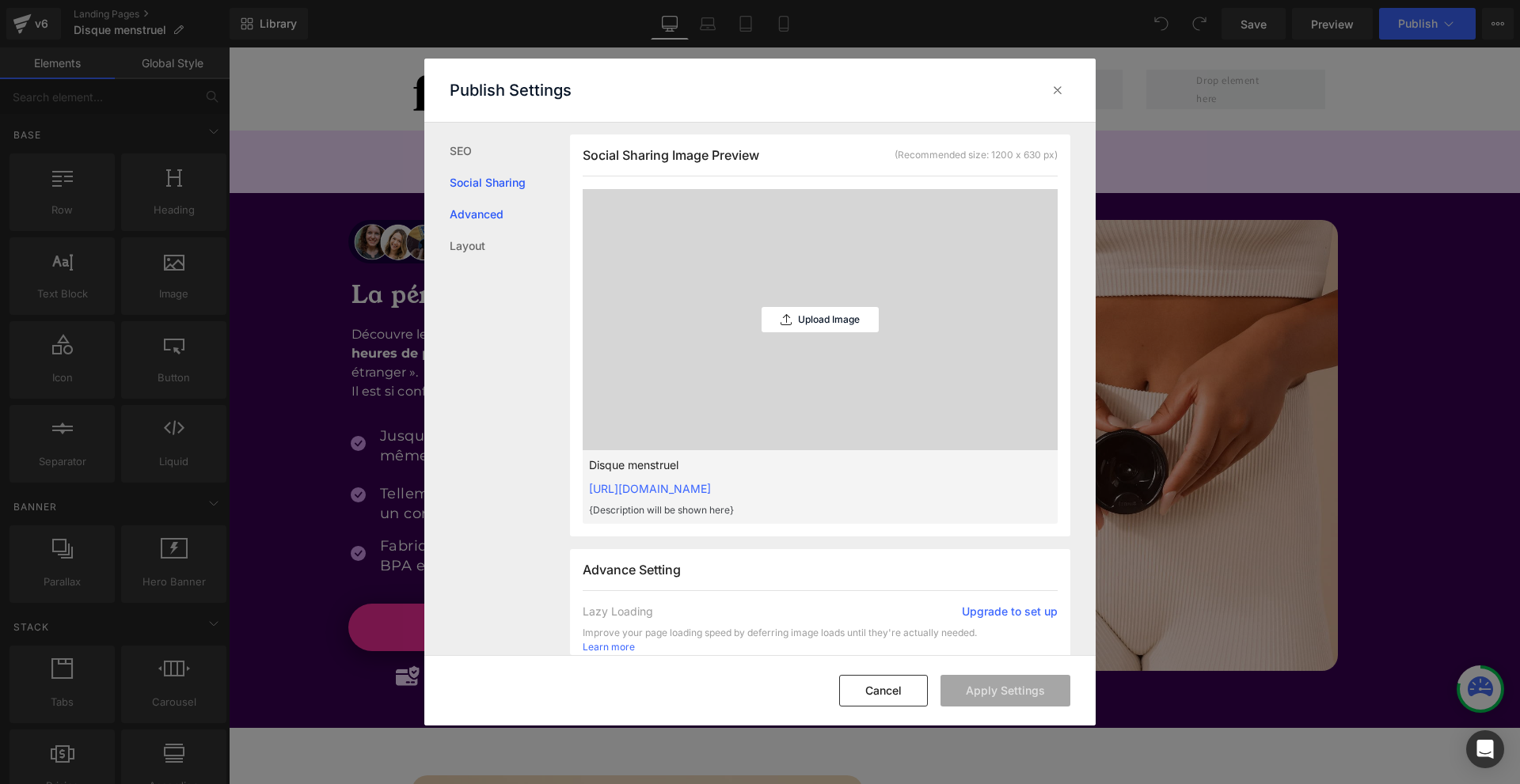
click at [0, 0] on link "Advanced" at bounding box center [0, 0] width 0 height 0
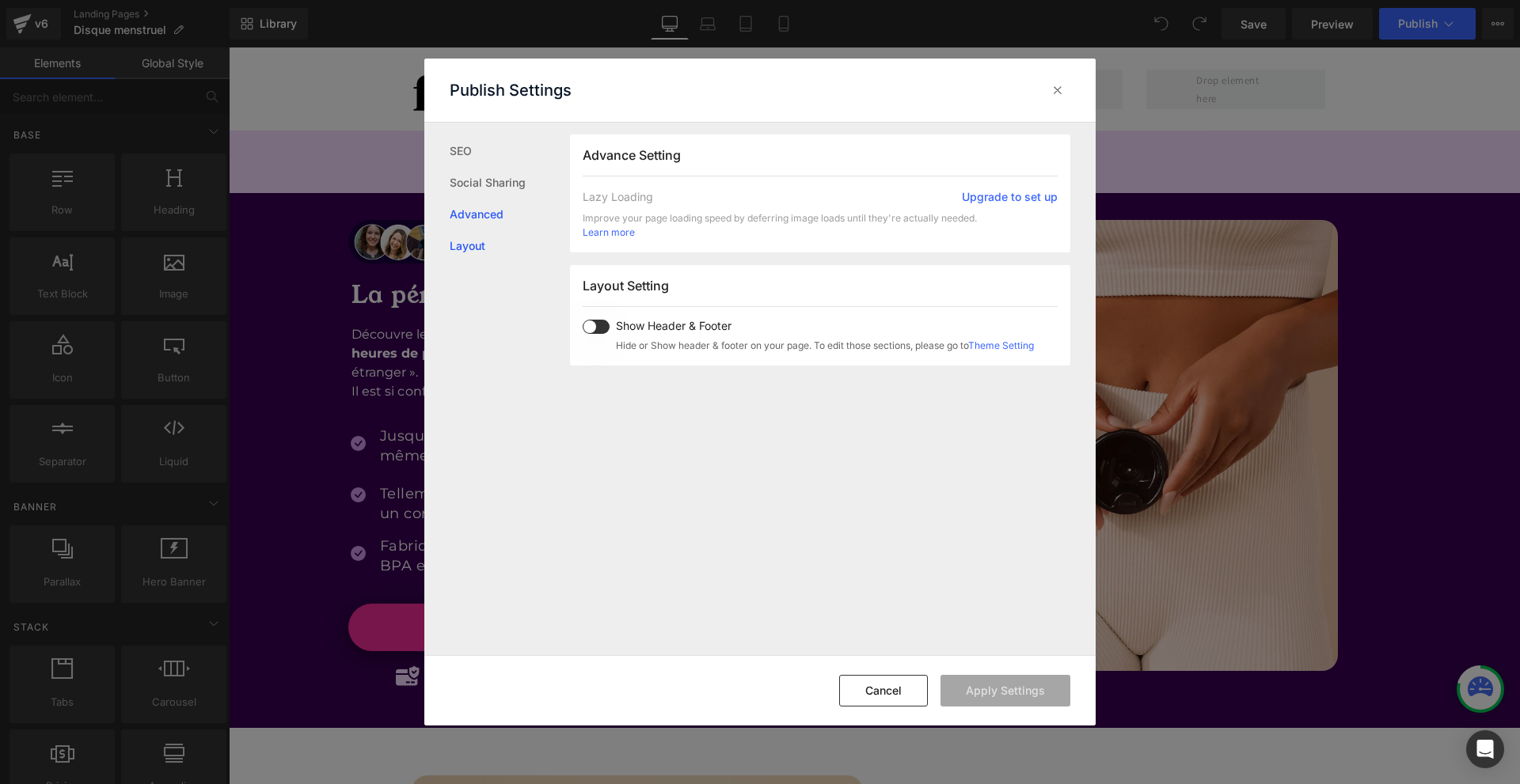
click at [0, 0] on link "Layout" at bounding box center [0, 0] width 0 height 0
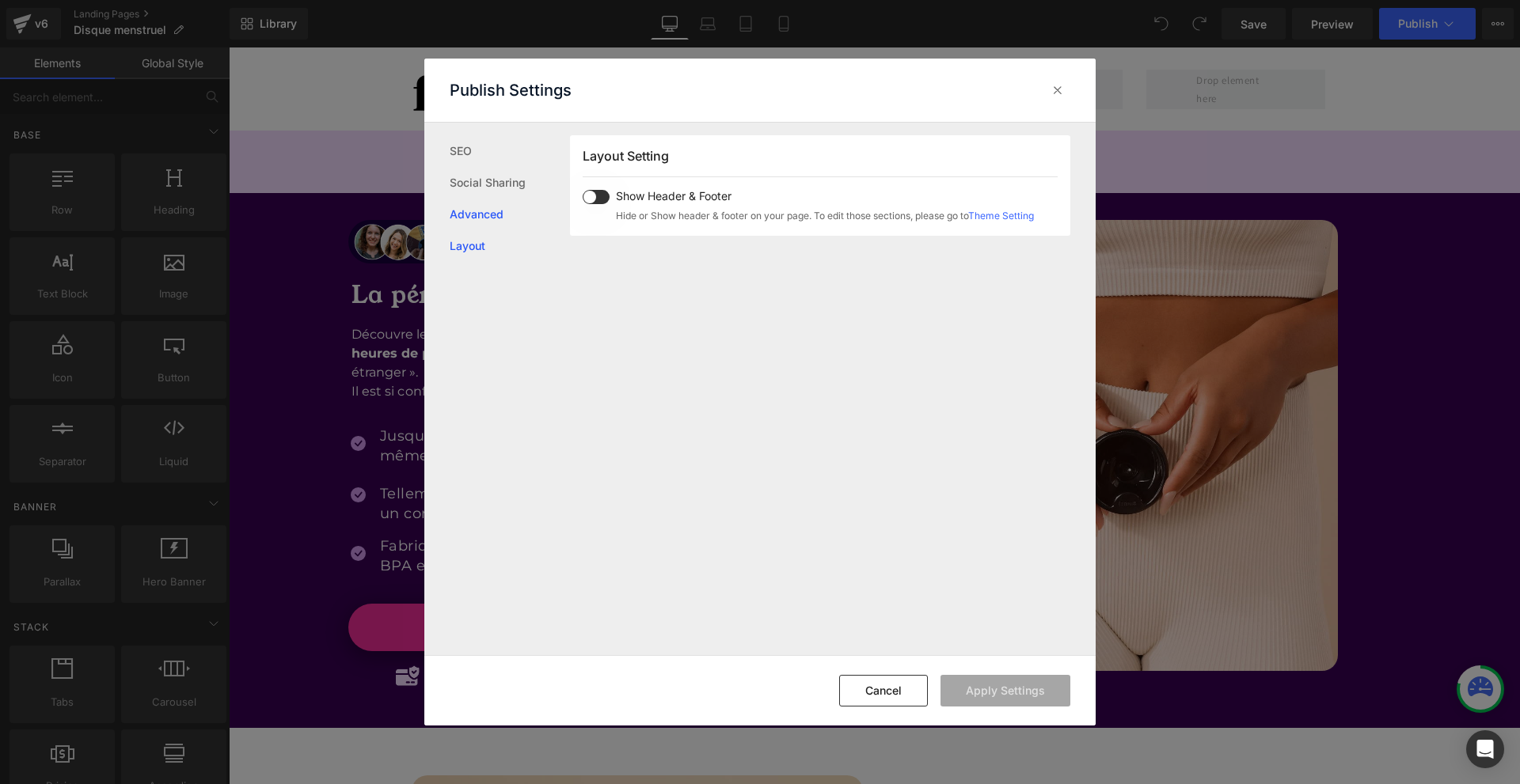
click at [0, 0] on link "Advanced" at bounding box center [0, 0] width 0 height 0
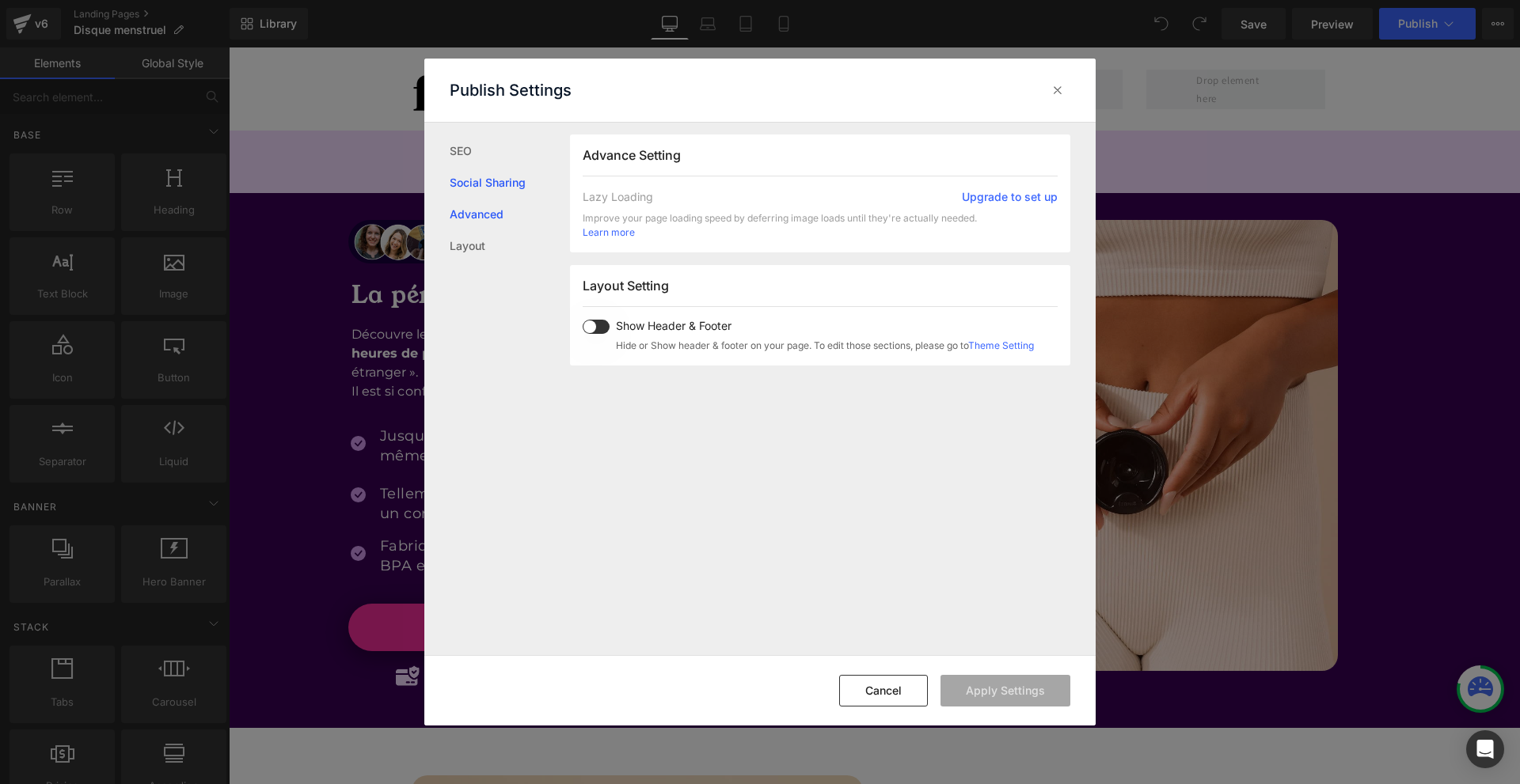
click at [0, 0] on link "Social Sharing" at bounding box center [0, 0] width 0 height 0
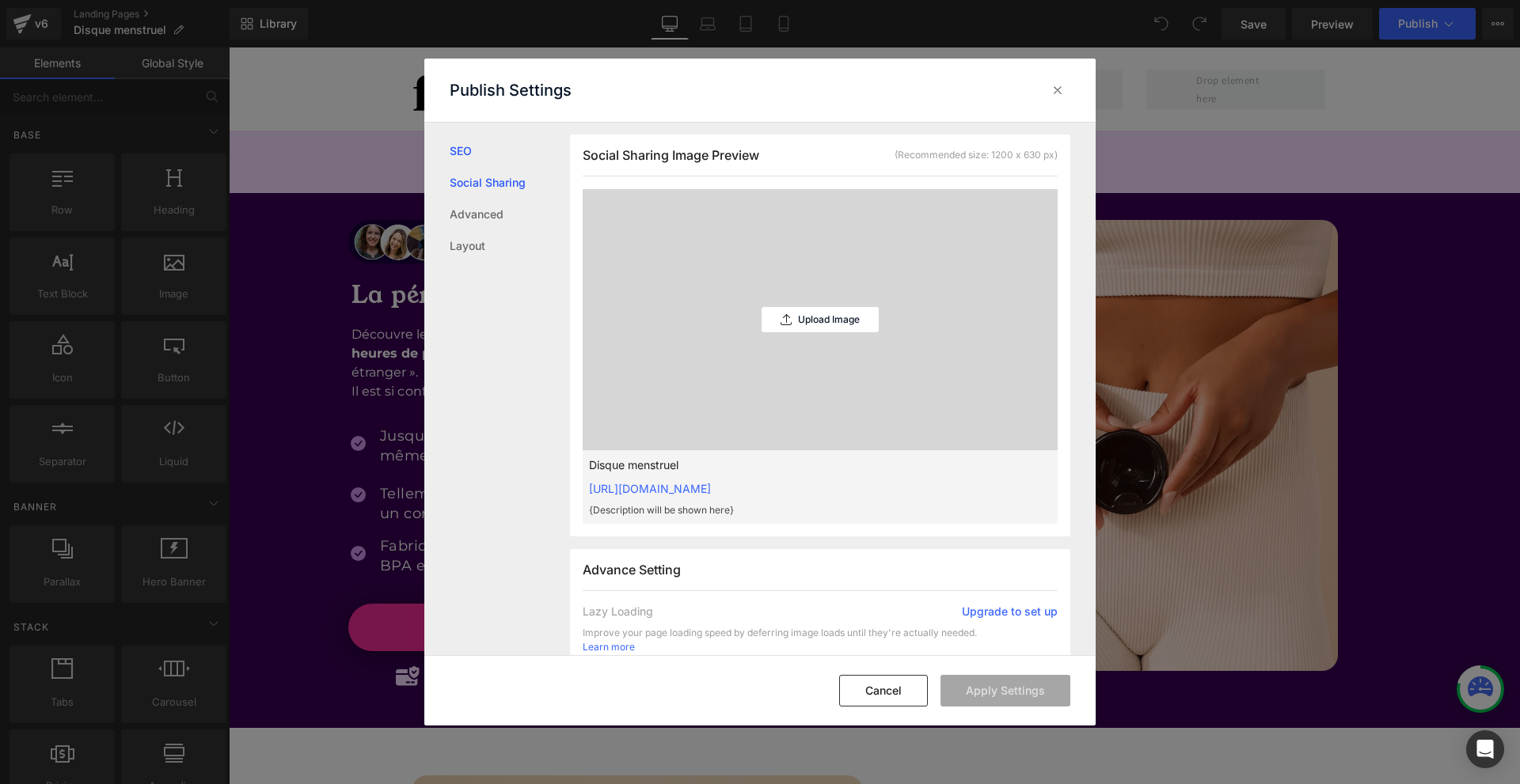
click at [466, 149] on link "SEO" at bounding box center [510, 151] width 120 height 32
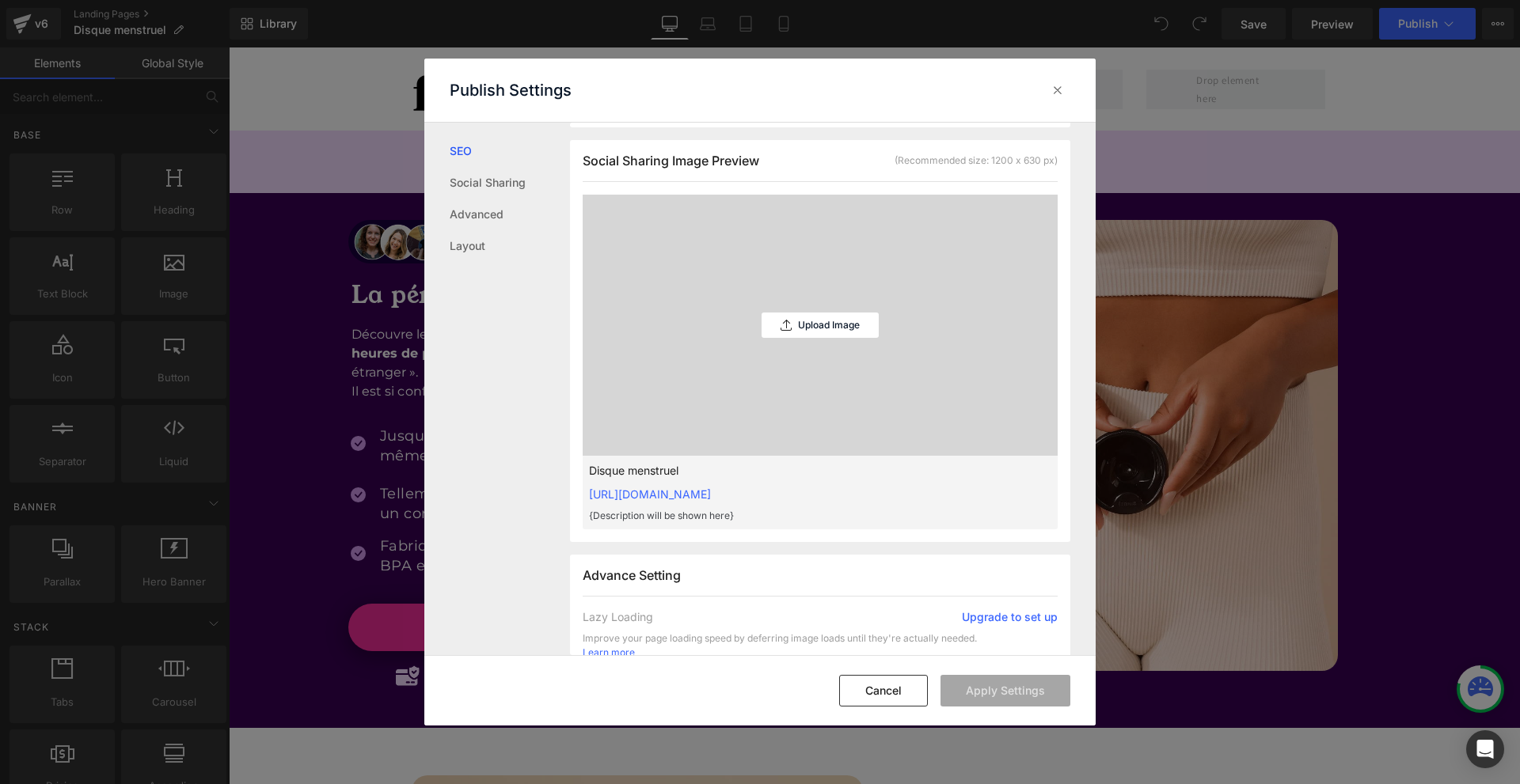
scroll to position [792, 0]
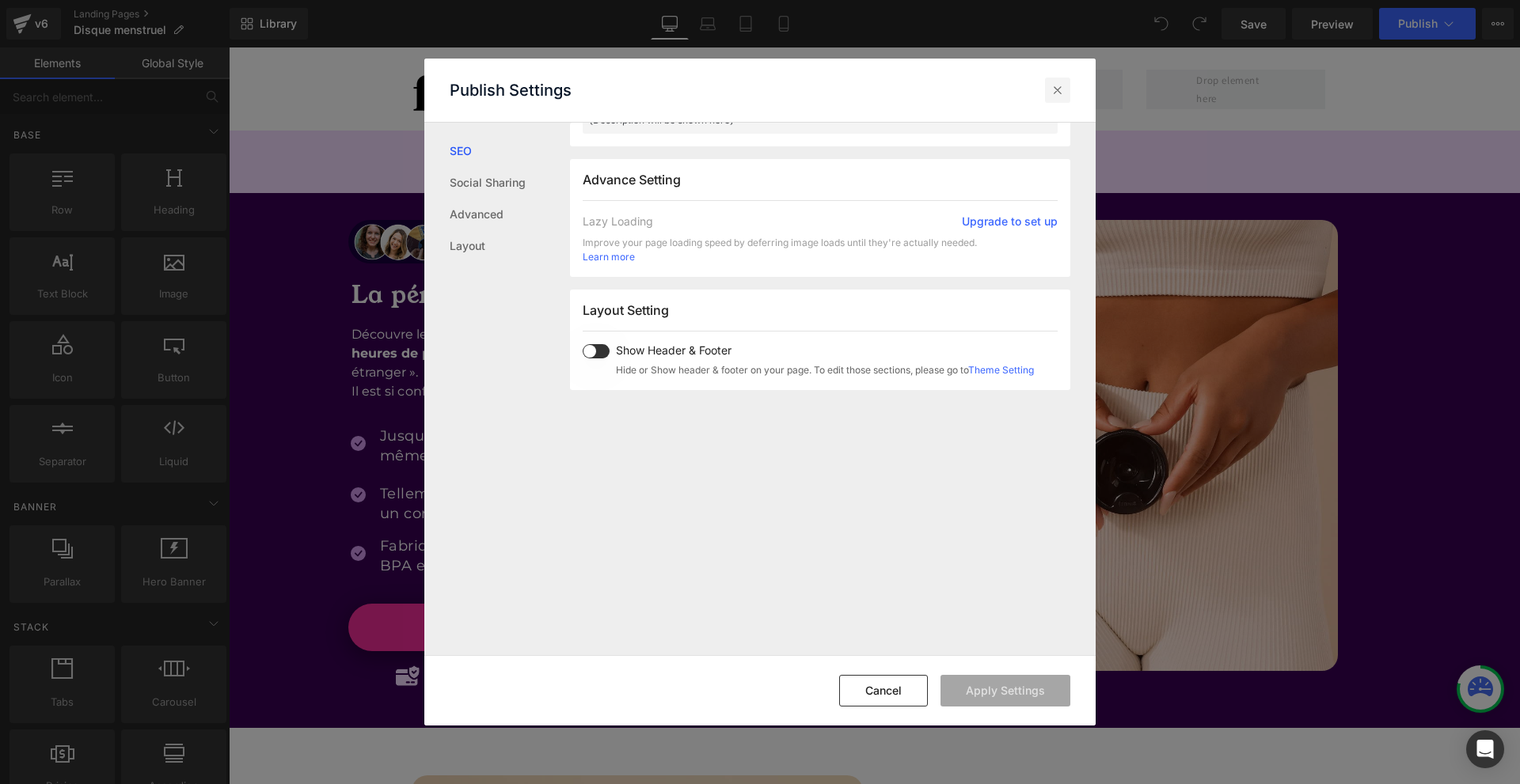
drag, startPoint x: 1054, startPoint y: 90, endPoint x: 1037, endPoint y: 5, distance: 86.7
click at [0, 0] on icon at bounding box center [0, 0] width 0 height 0
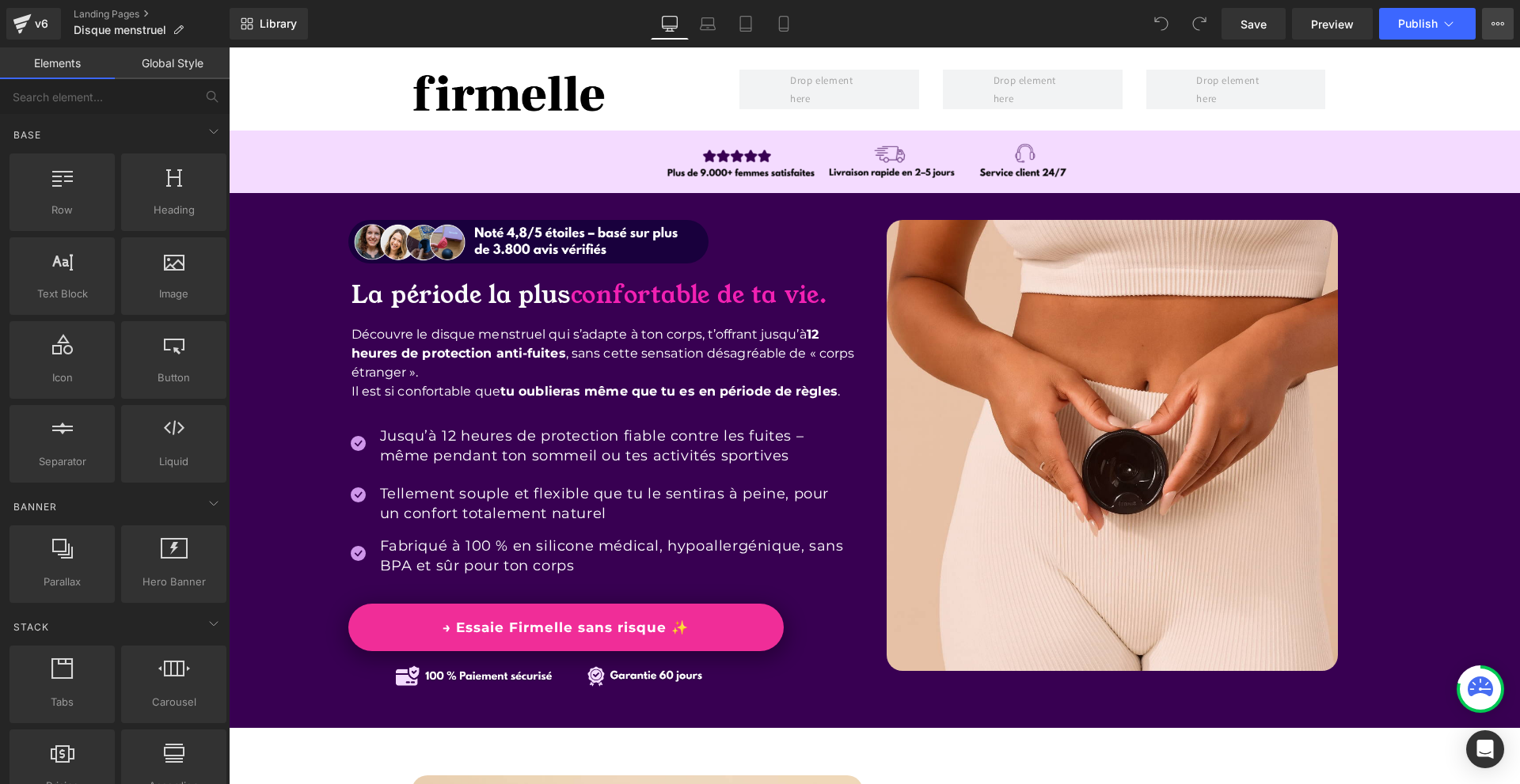
click at [1483, 16] on button "Upgrade Plan View Live Page View with current Template Save Template to Library…" at bounding box center [1497, 23] width 32 height 32
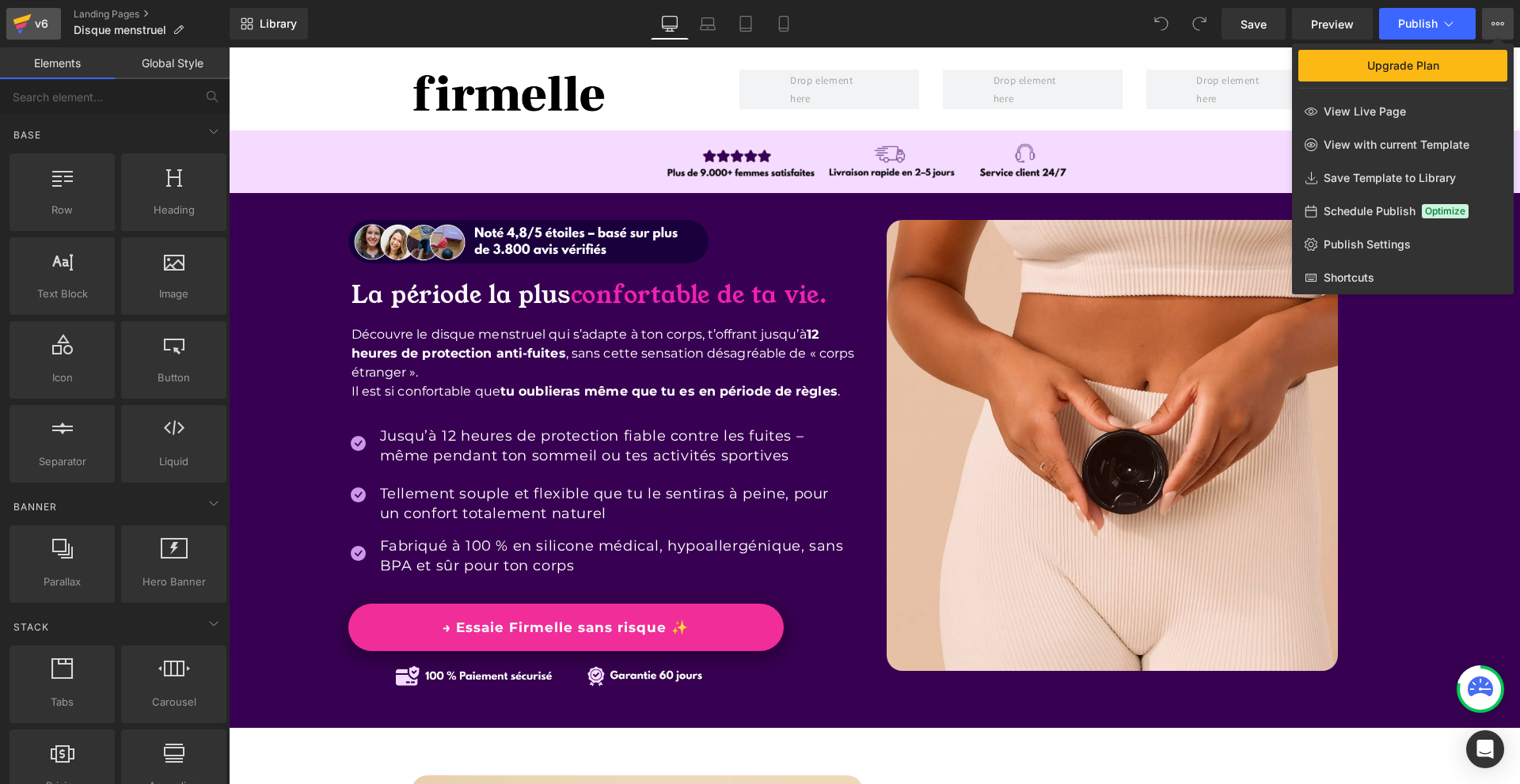
click at [29, 6] on icon at bounding box center [23, 24] width 19 height 40
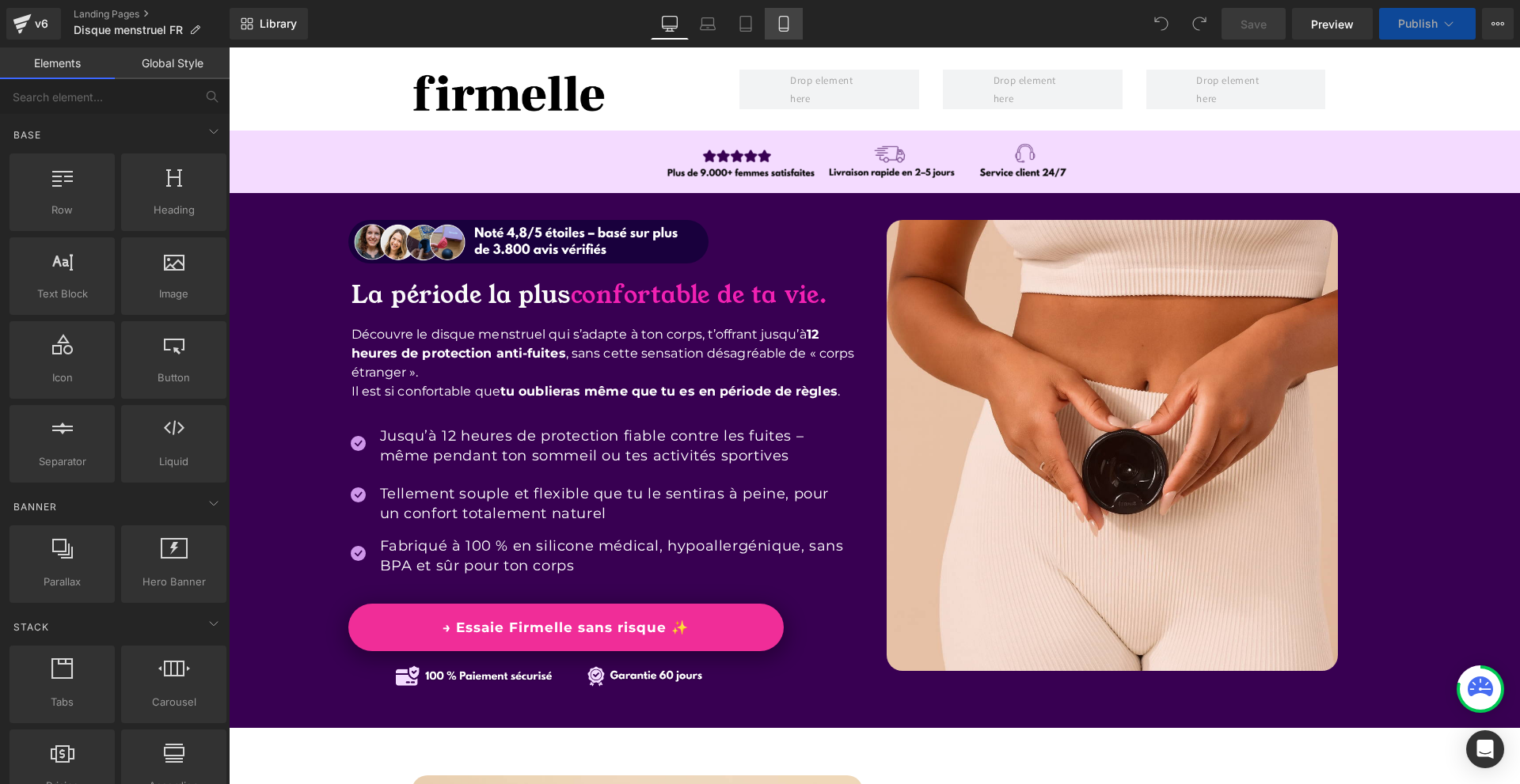
click at [778, 32] on link "Mobile" at bounding box center [783, 23] width 38 height 32
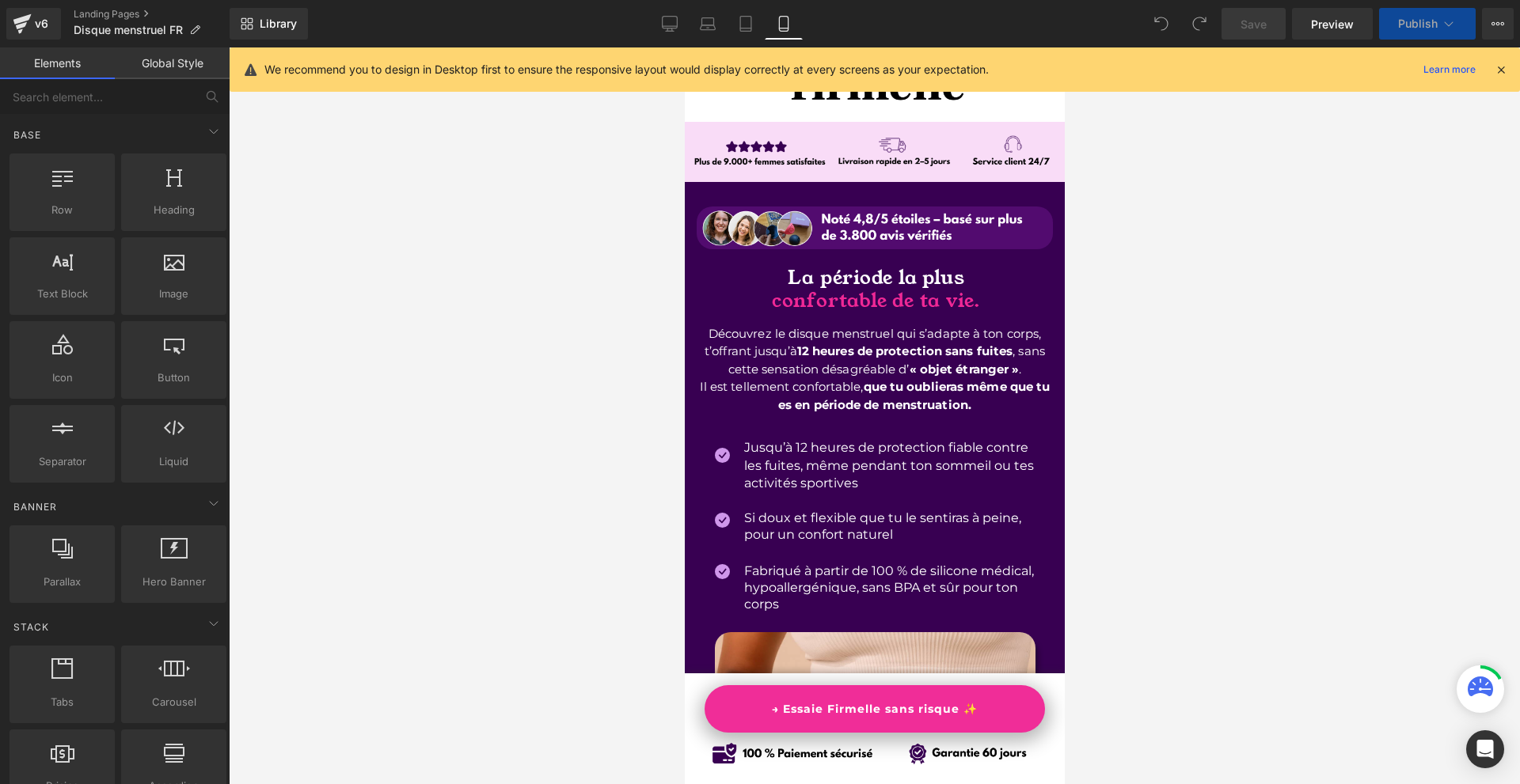
click at [1500, 71] on icon at bounding box center [1500, 69] width 14 height 14
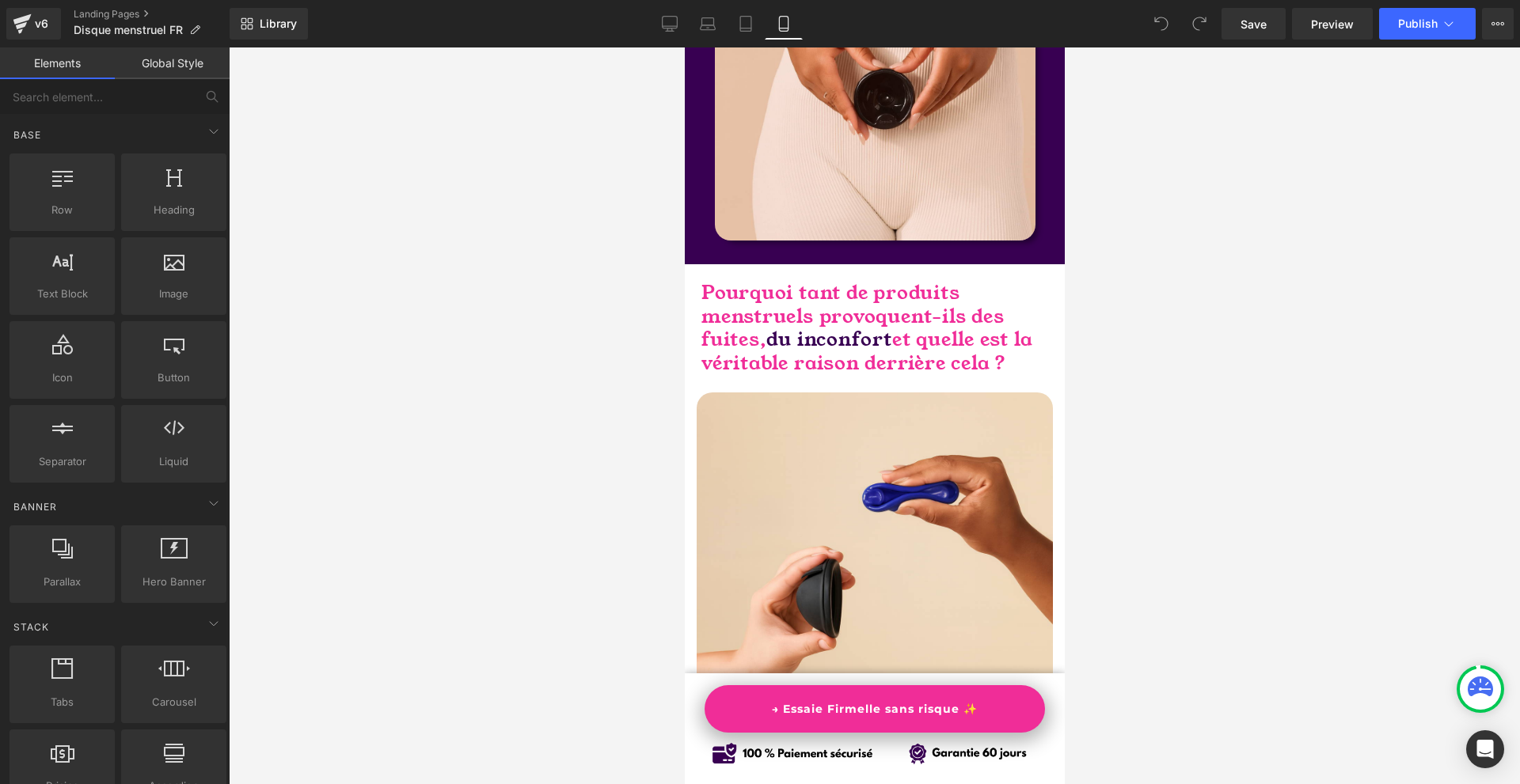
scroll to position [871, 0]
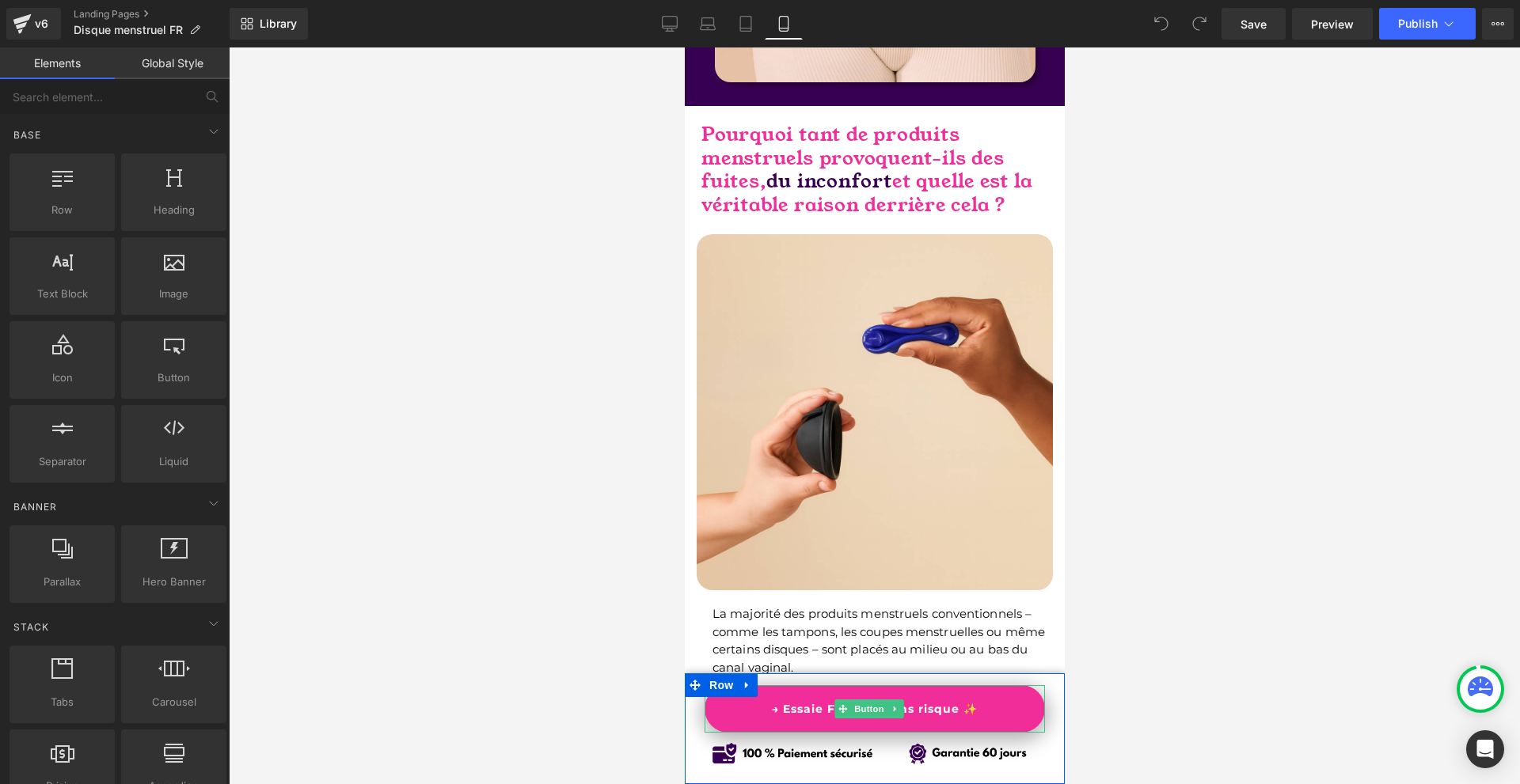
click at [995, 711] on link "→ Essaie Firmelle sans risque ✨" at bounding box center [874, 709] width 341 height 48
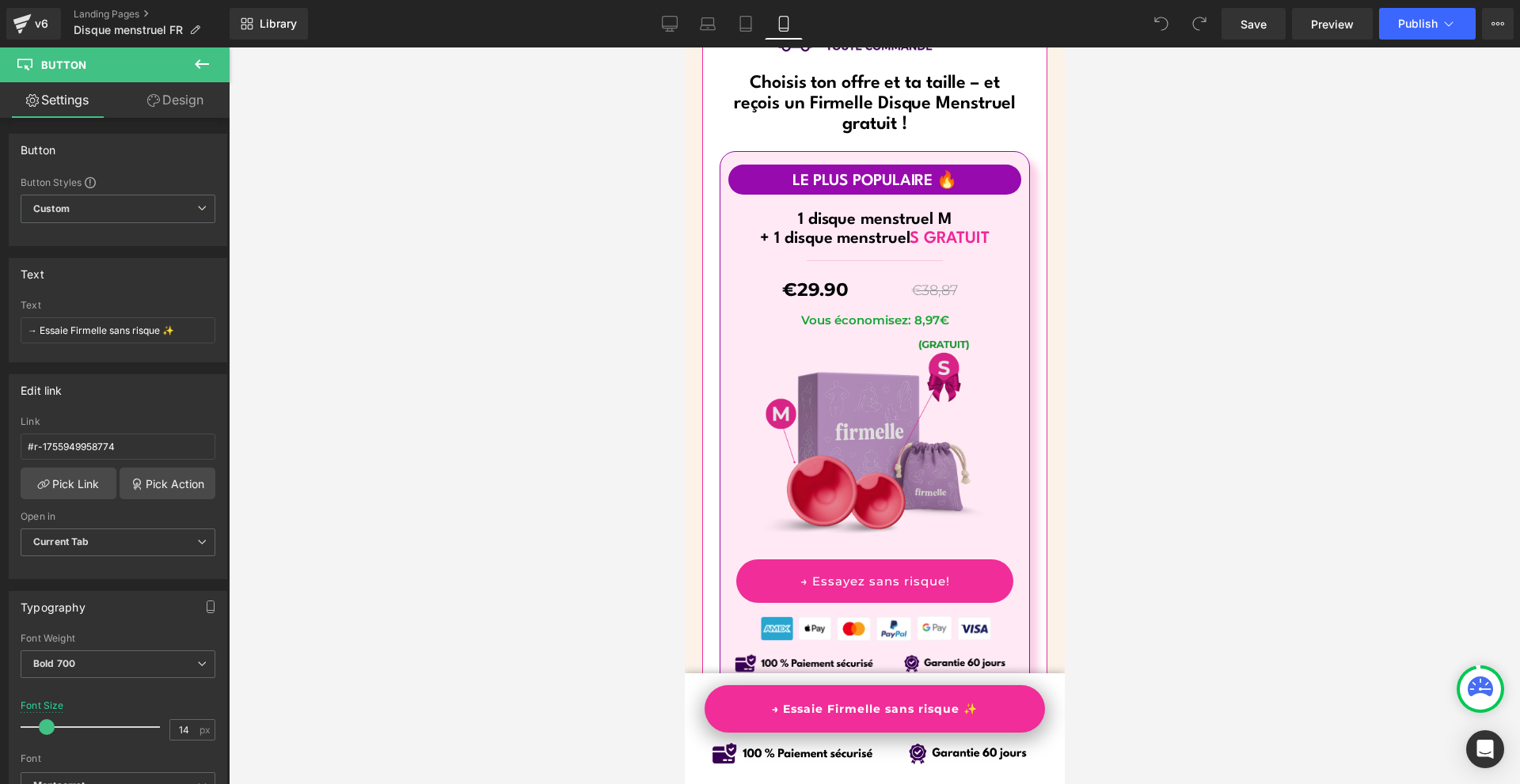
scroll to position [9889, 0]
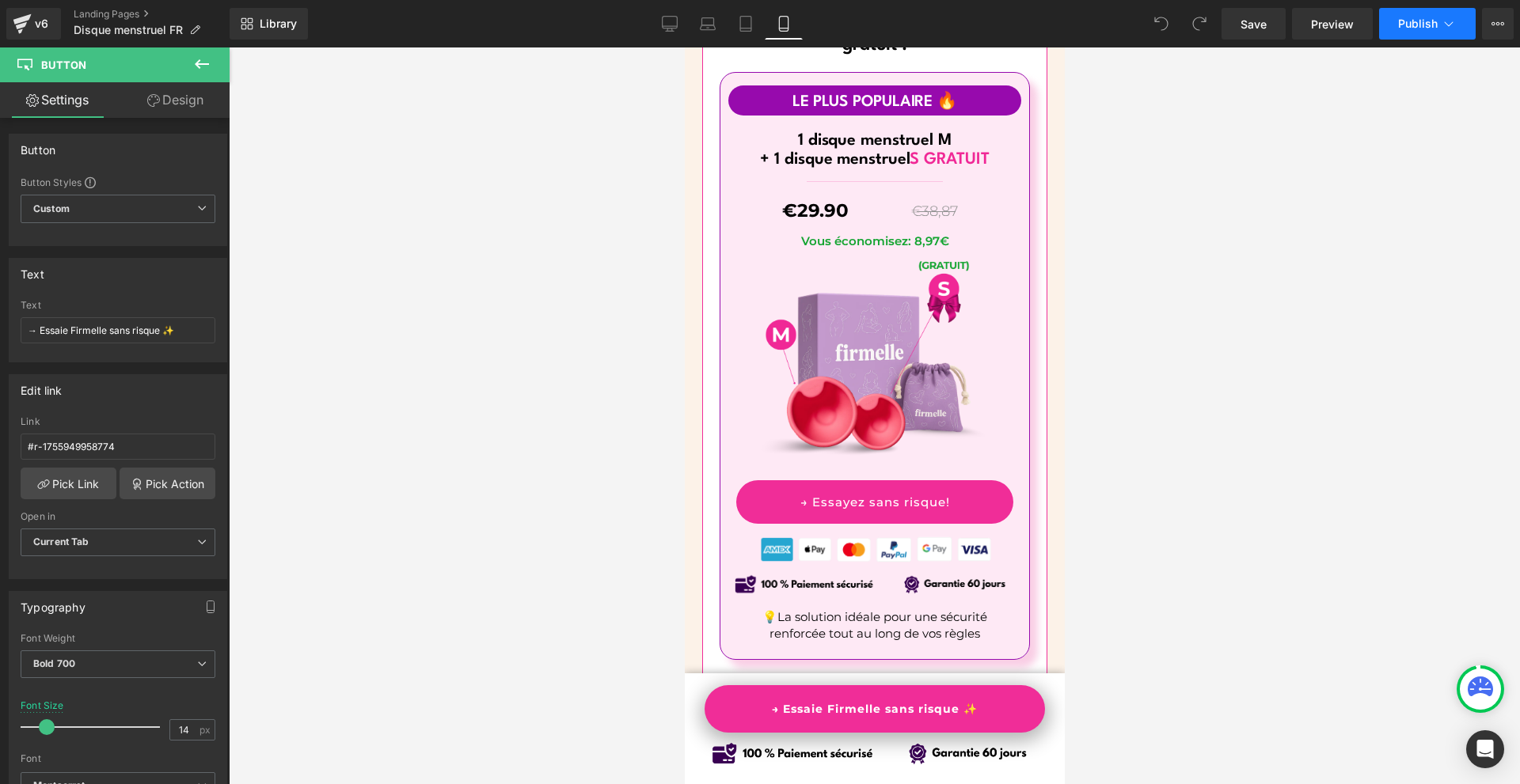
click at [1421, 26] on span "Publish" at bounding box center [1418, 23] width 40 height 13
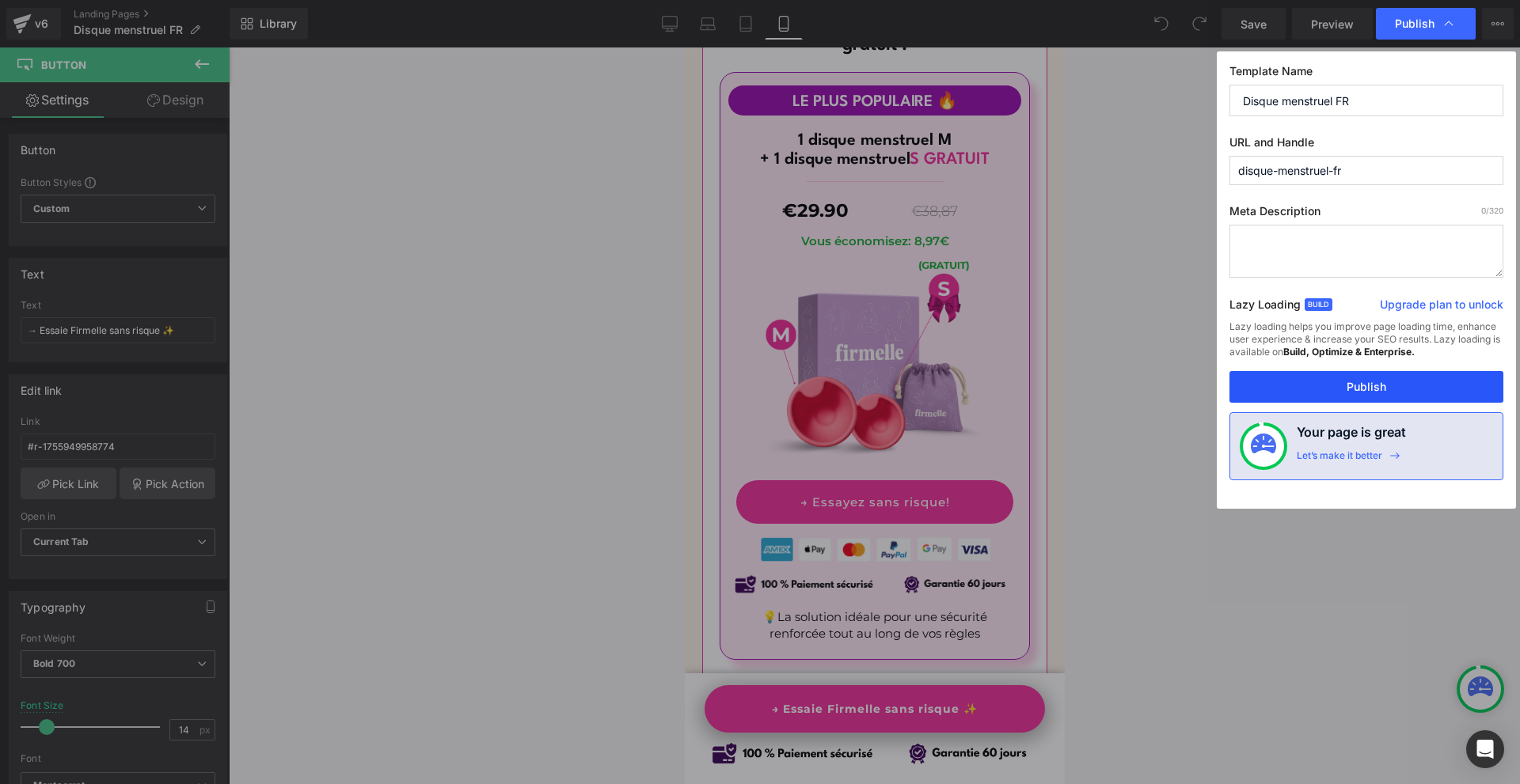
click at [1362, 390] on button "Publish" at bounding box center [1366, 386] width 274 height 32
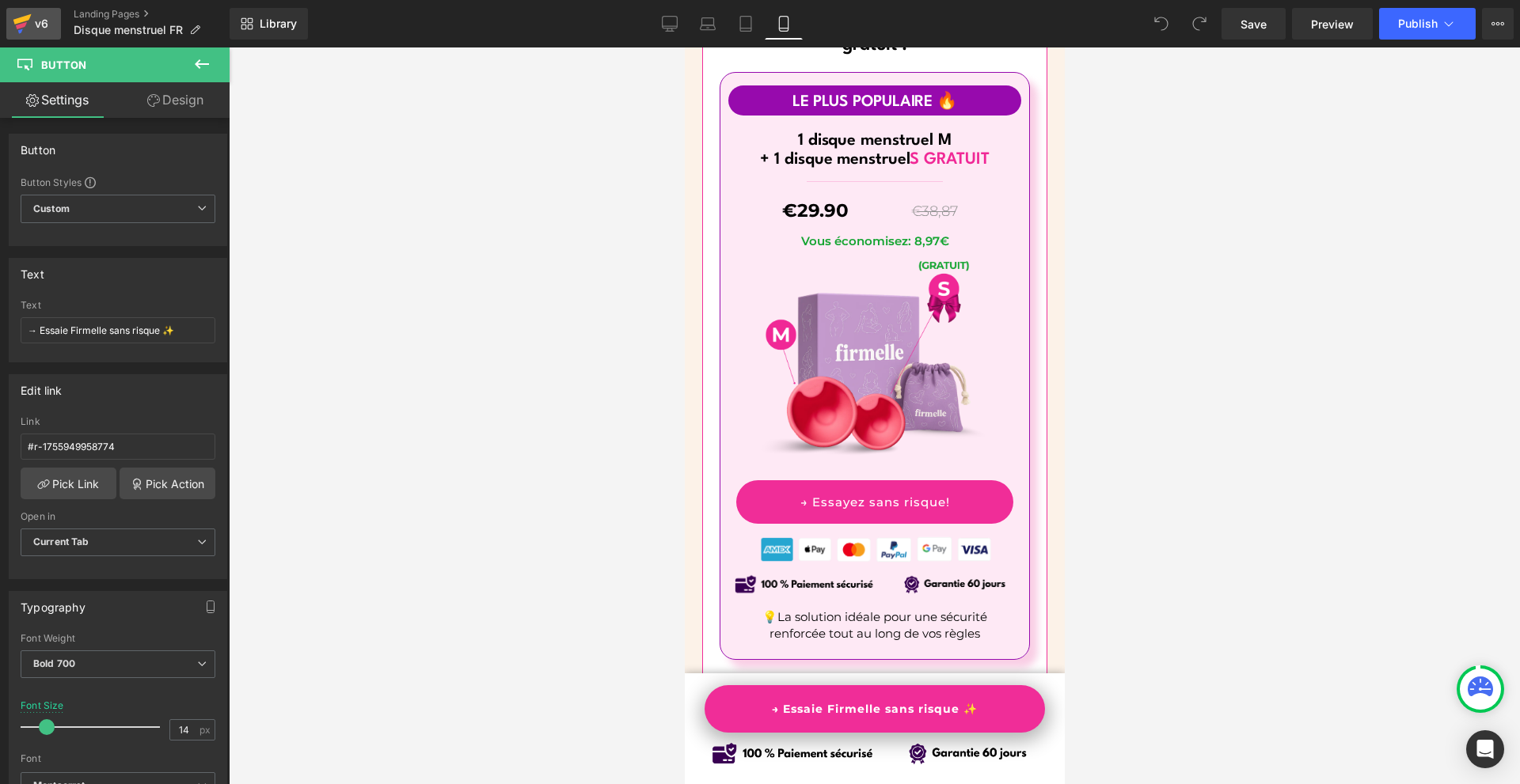
click at [26, 23] on icon at bounding box center [21, 26] width 11 height 7
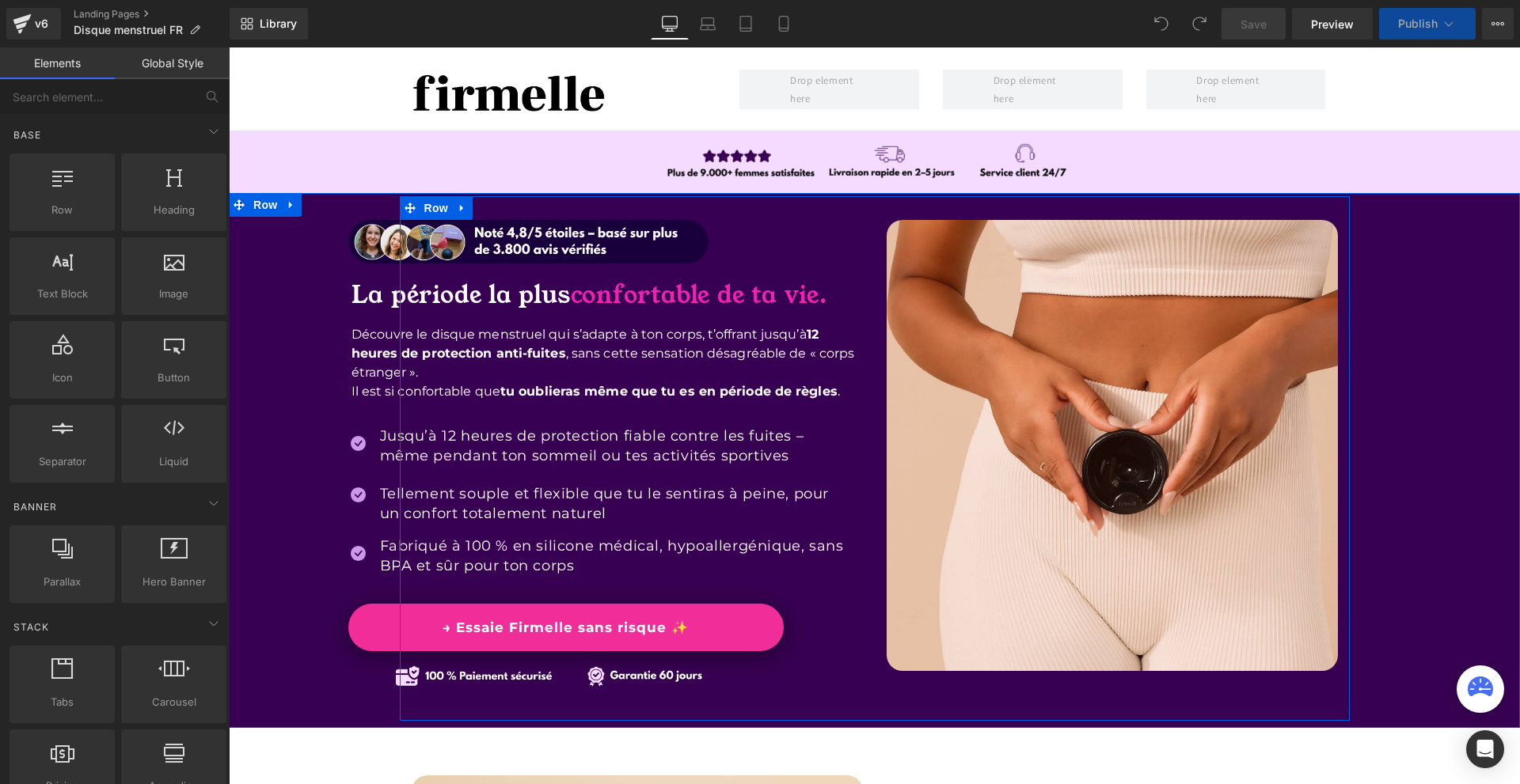
drag, startPoint x: 1036, startPoint y: 461, endPoint x: 735, endPoint y: 624, distance: 342.3
click at [919, 234] on img at bounding box center [1112, 445] width 451 height 451
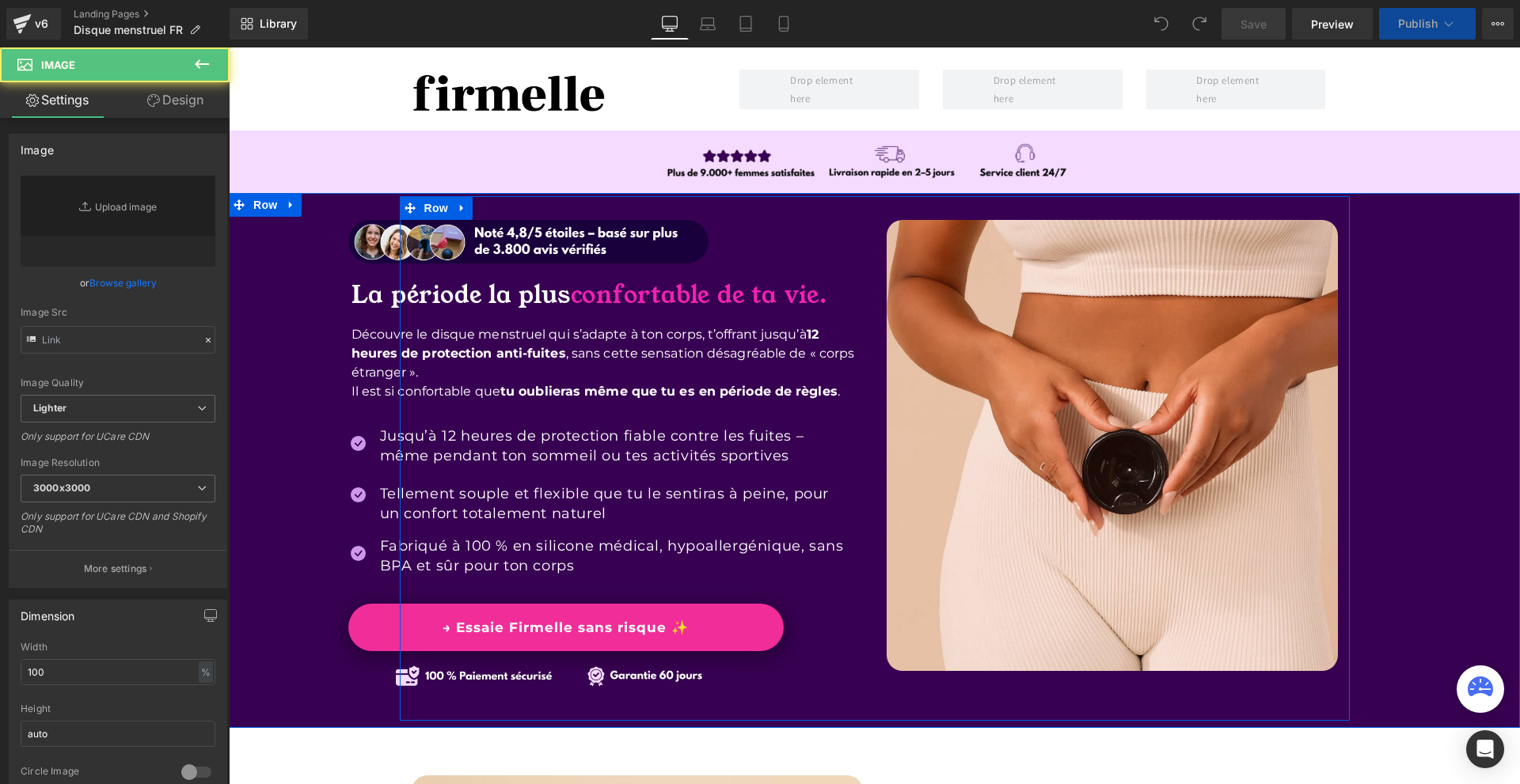
click at [735, 624] on link "→ Essaie Firmelle sans risque ✨" at bounding box center [566, 627] width 435 height 48
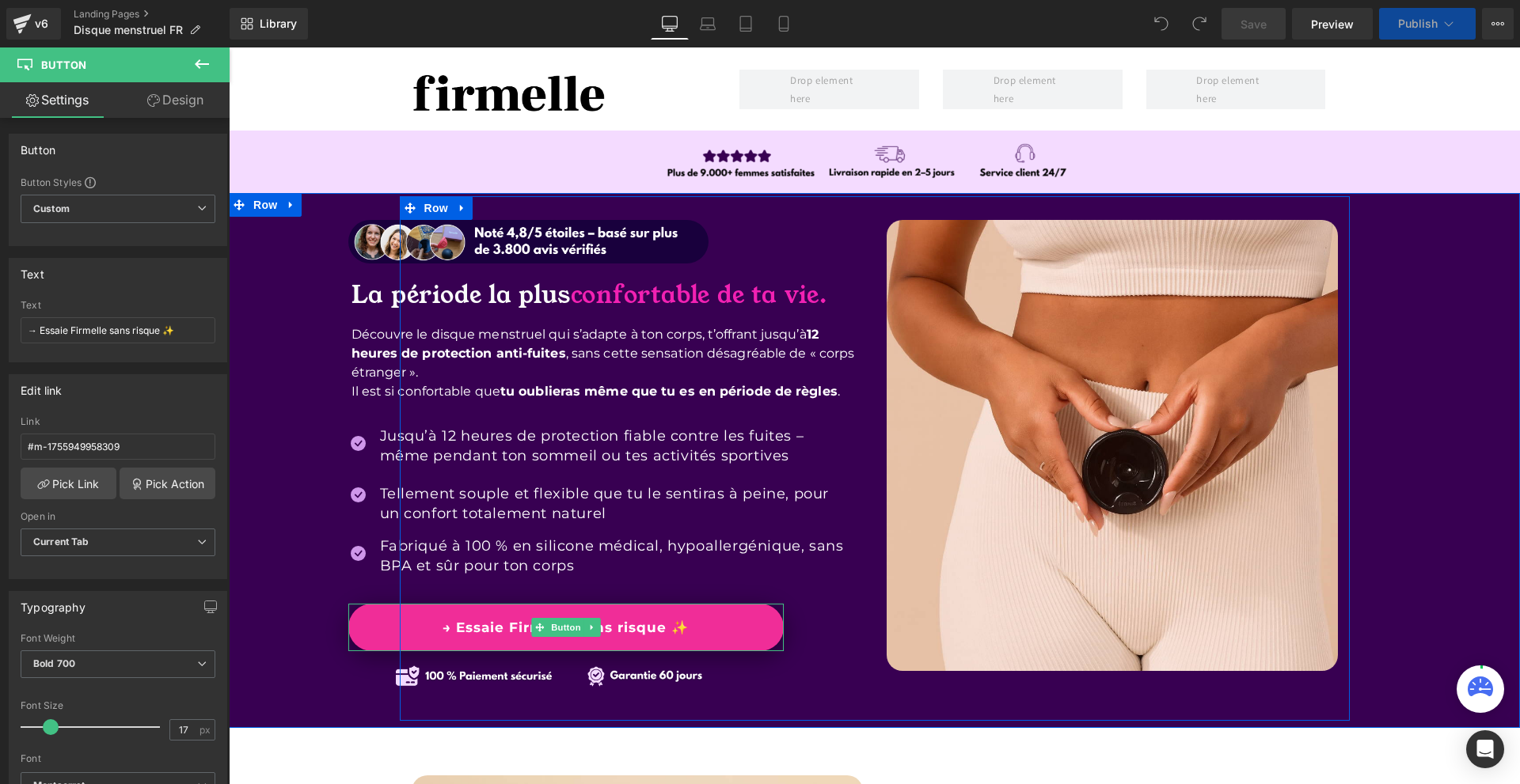
click at [731, 630] on link "→ Essaie Firmelle sans risque ✨" at bounding box center [566, 627] width 435 height 48
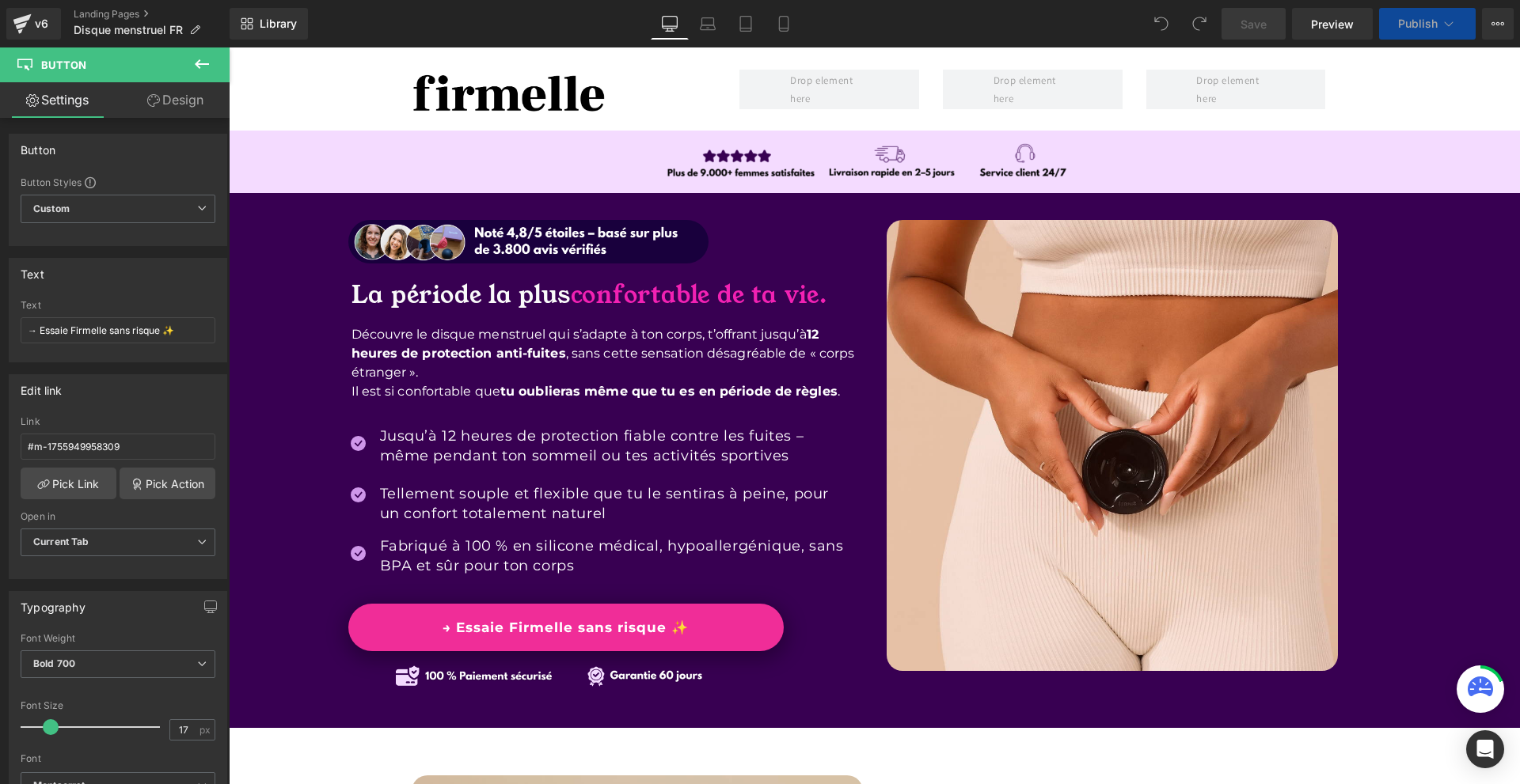
scroll to position [554, 0]
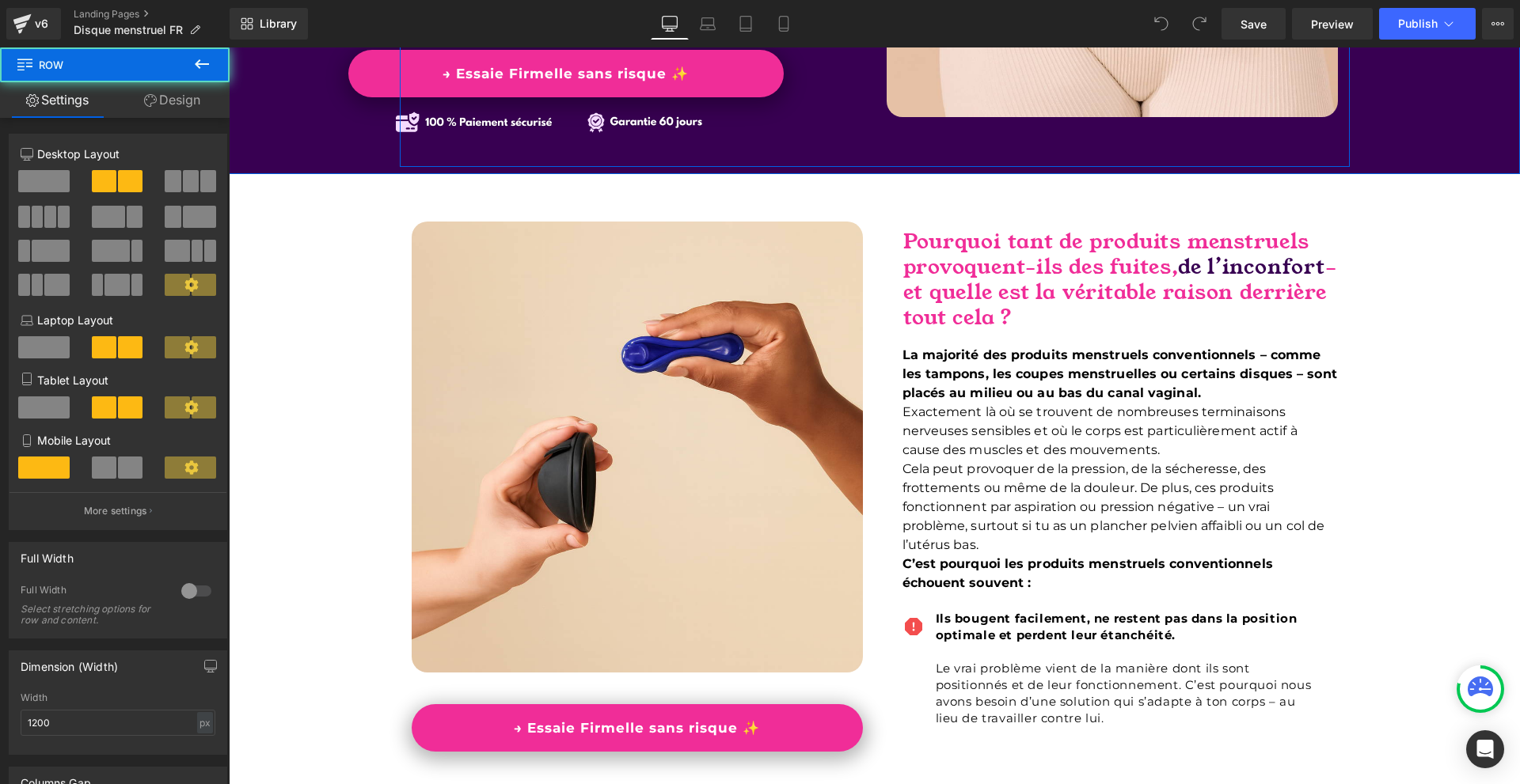
click at [742, 56] on link "→ Essaie Firmelle sans risque ✨" at bounding box center [566, 74] width 435 height 48
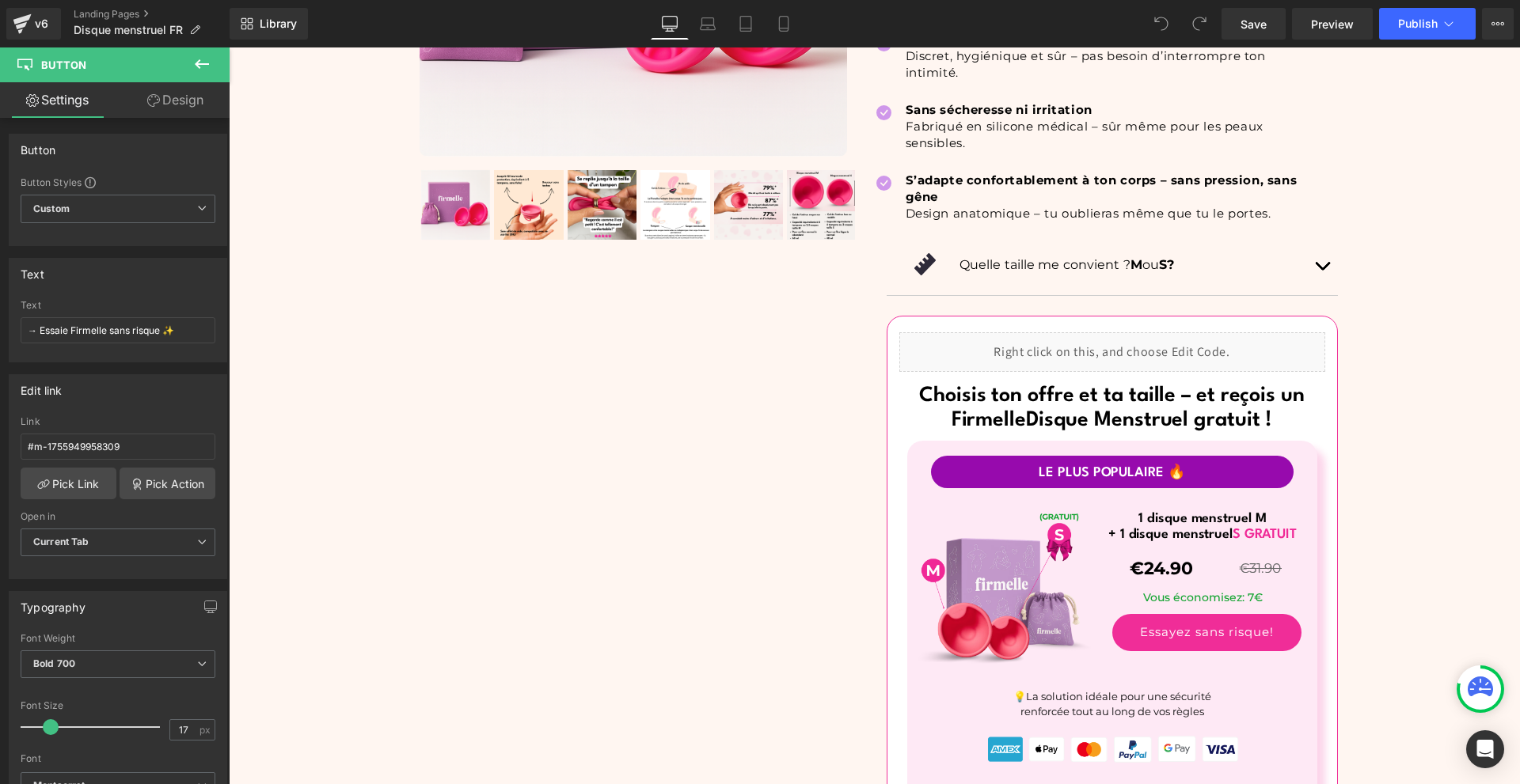
scroll to position [6172, 0]
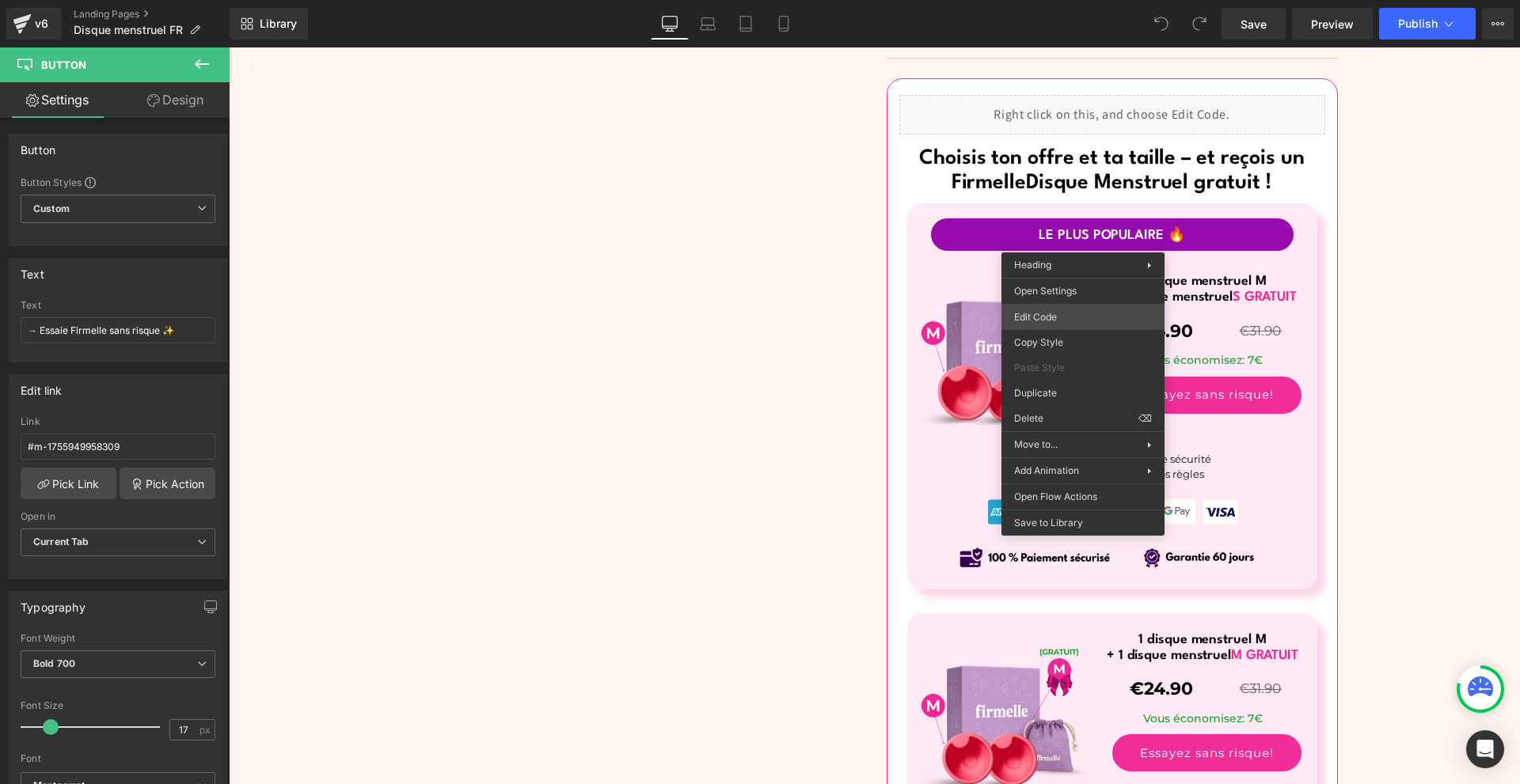
click at [1062, 0] on div "You are previewing how the will restyle your page. You can not edit Elements in…" at bounding box center [760, 0] width 1520 height 0
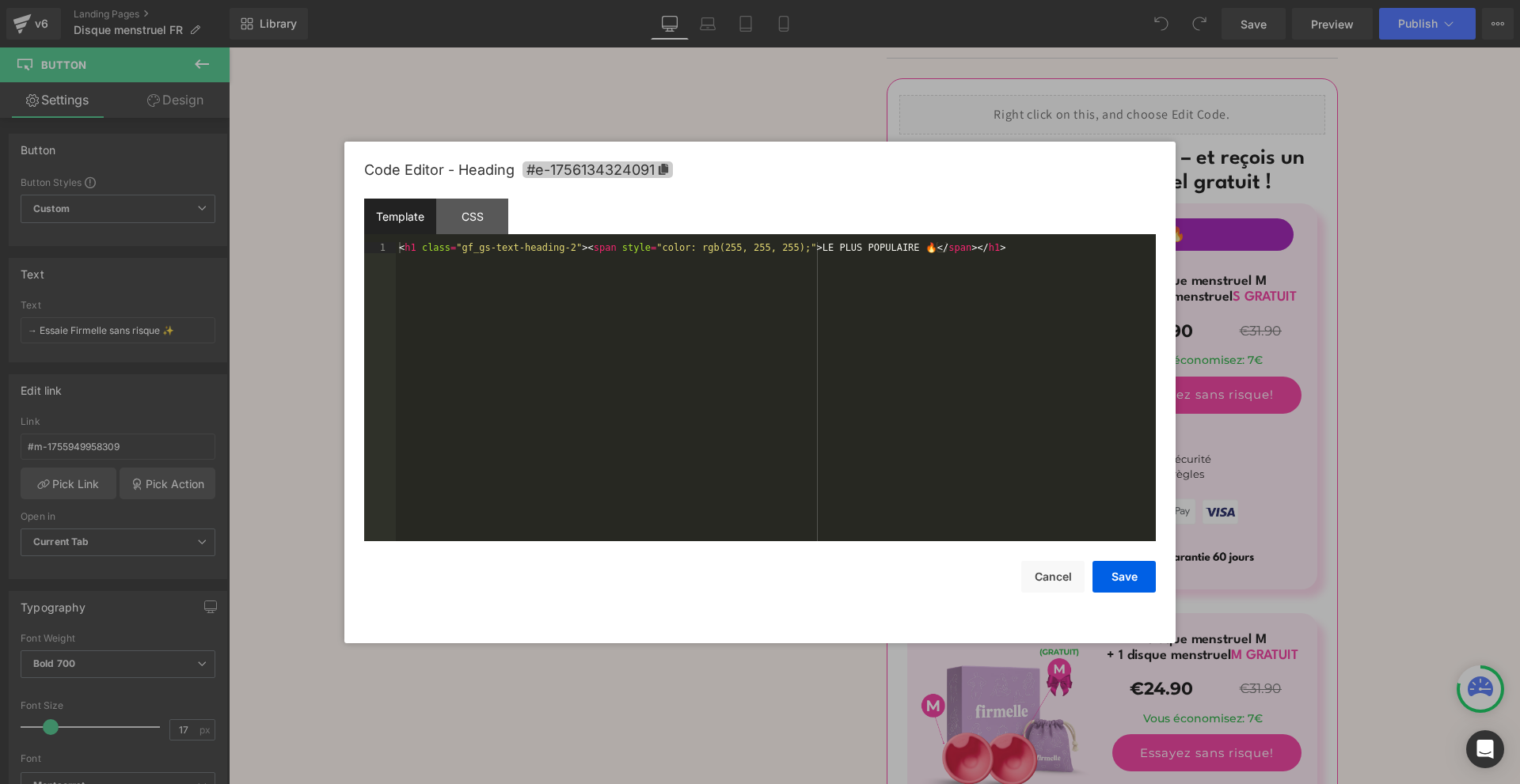
click at [658, 169] on icon at bounding box center [663, 169] width 11 height 11
click at [0, 0] on button "Save" at bounding box center [0, 0] width 0 height 0
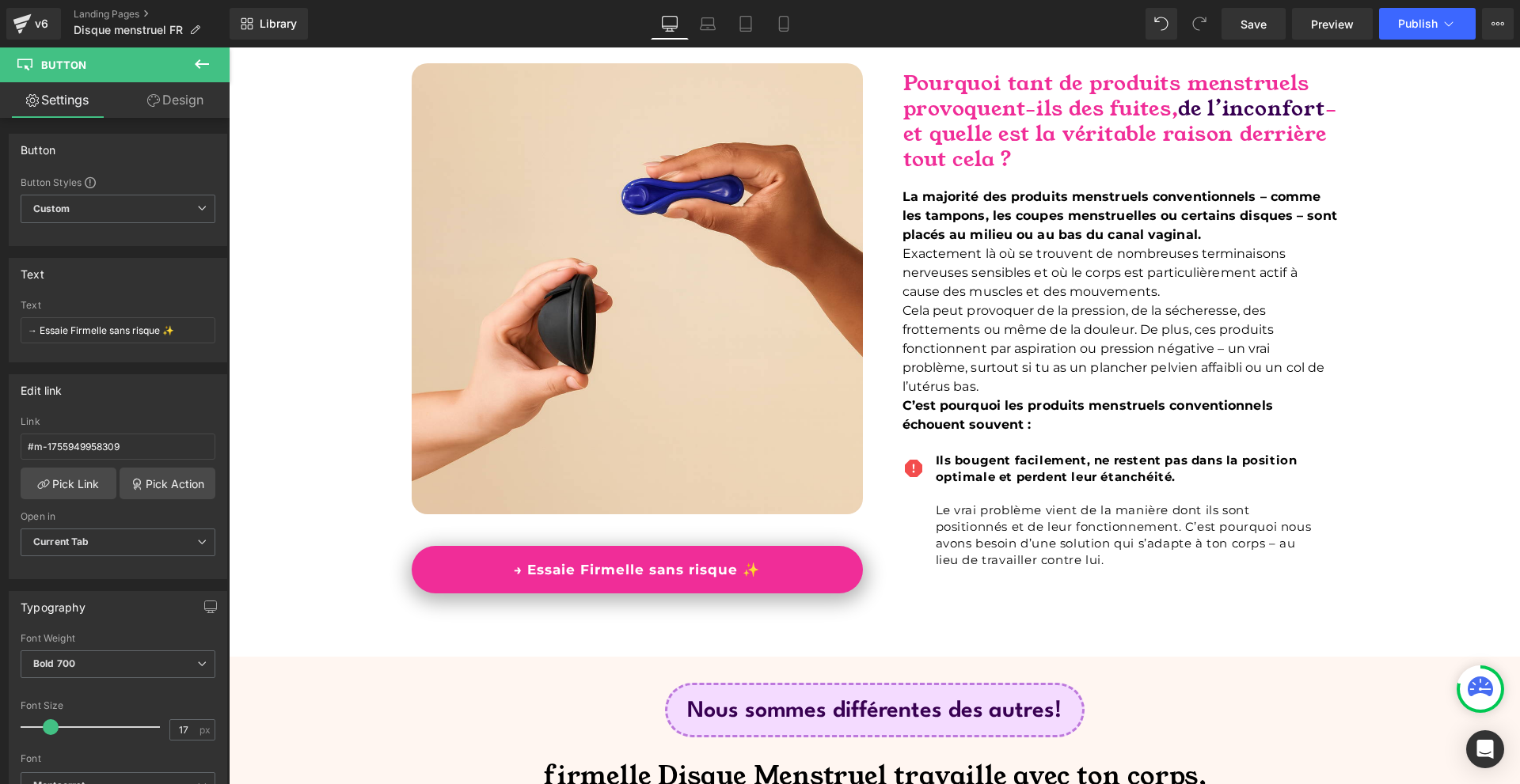
scroll to position [0, 0]
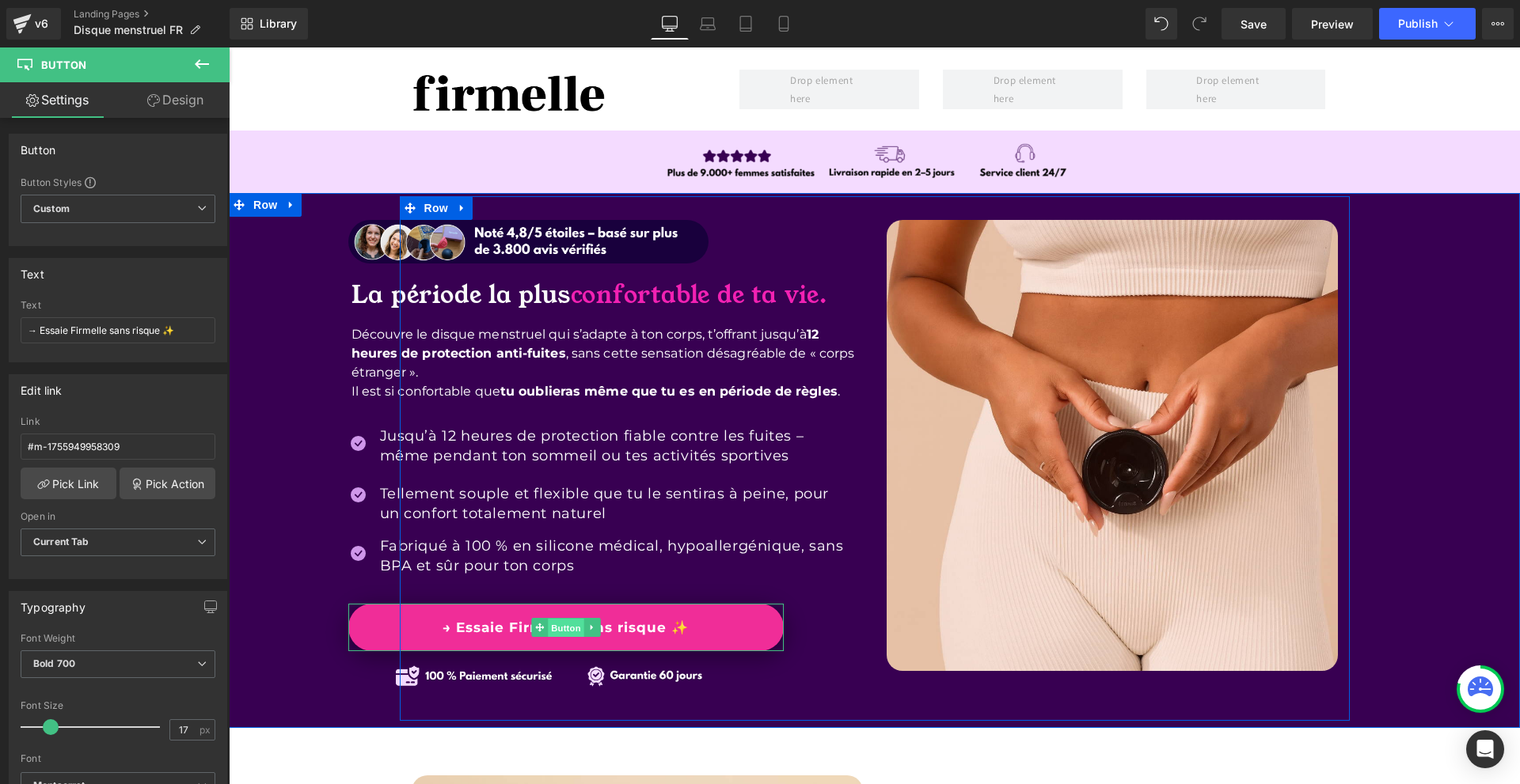
click at [555, 627] on span "Button" at bounding box center [566, 628] width 36 height 19
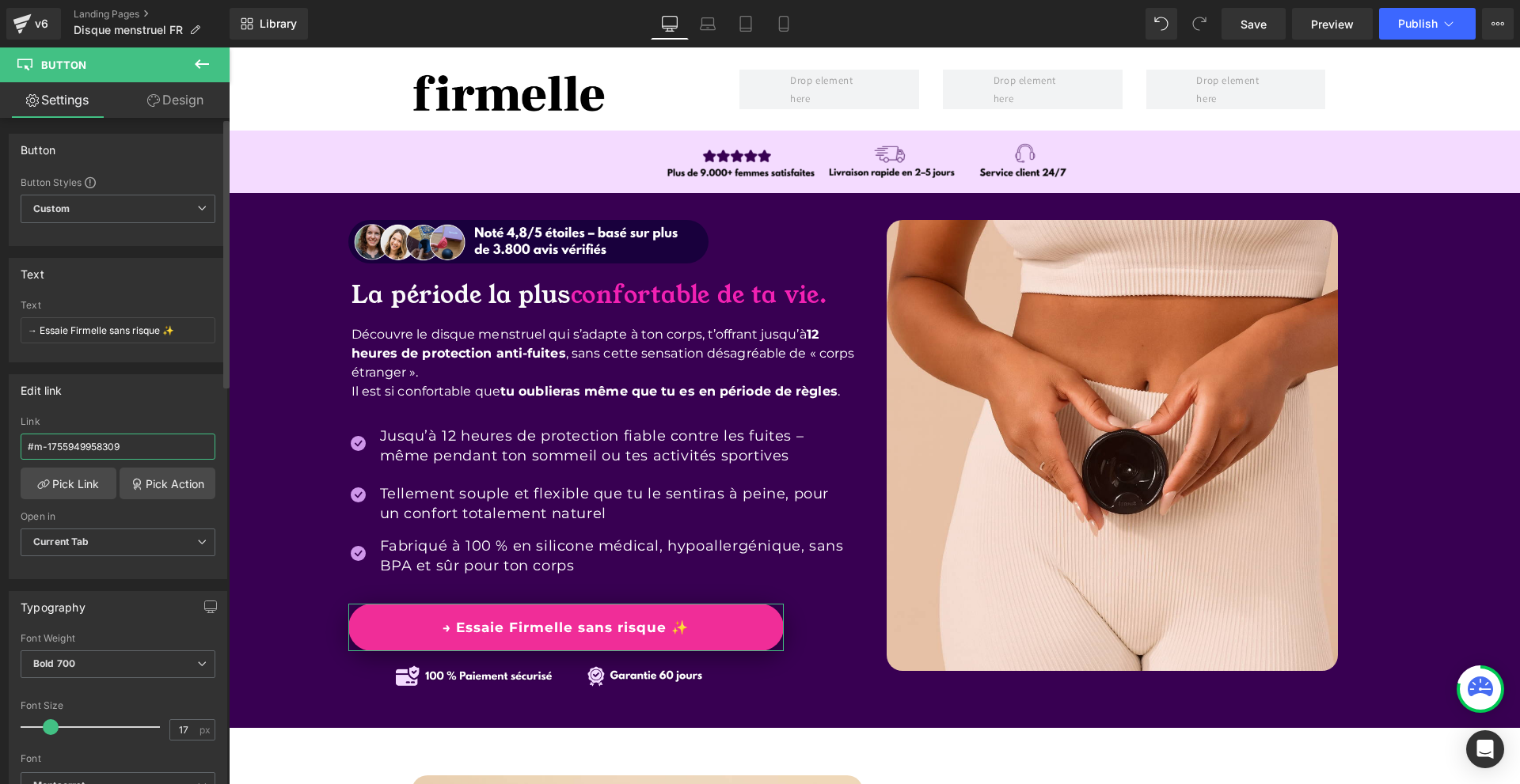
click at [142, 441] on input "#m-1755949958309" at bounding box center [118, 446] width 195 height 26
paste input "e-1756134324091"
type input "#e-1756134324091"
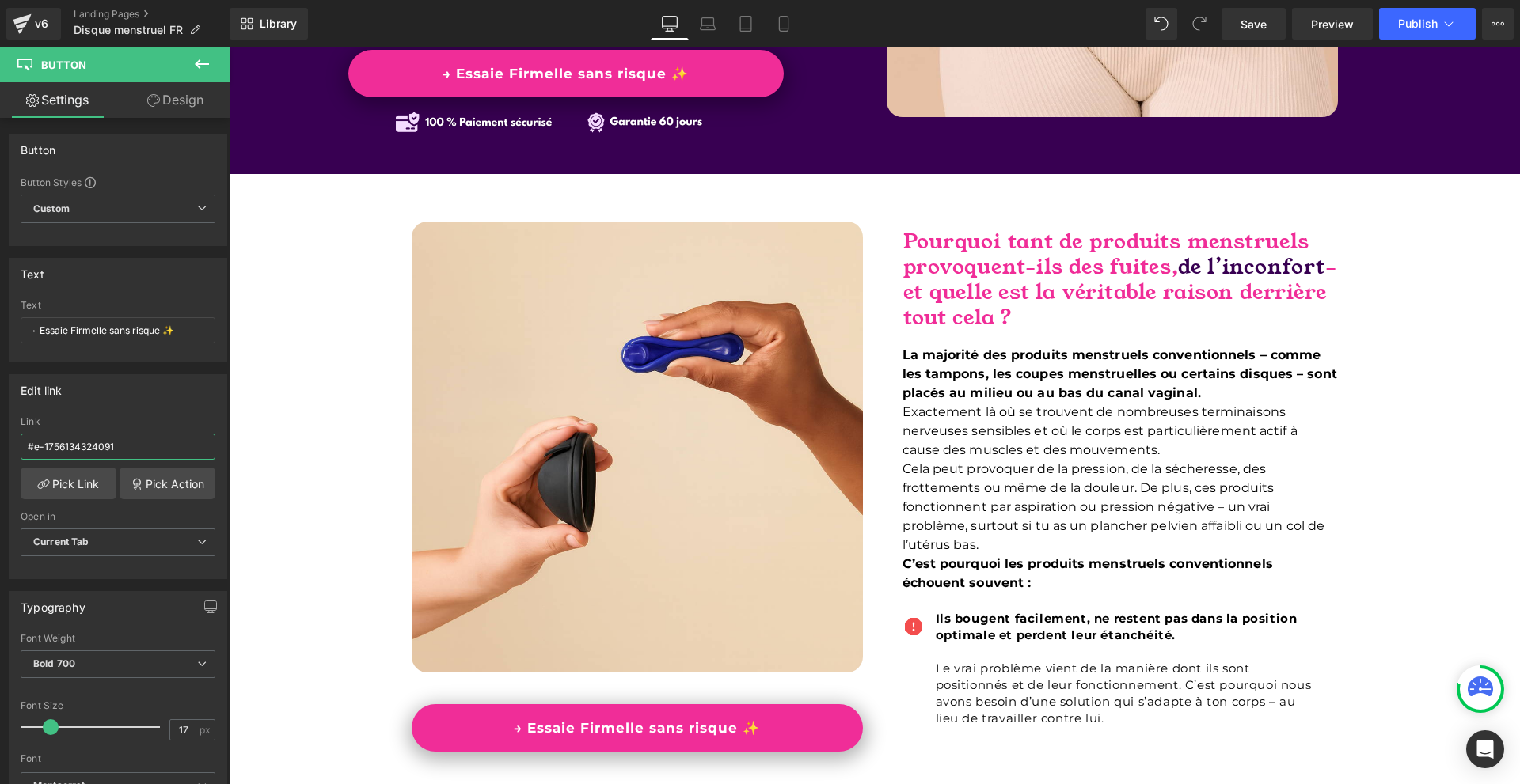
scroll to position [949, 0]
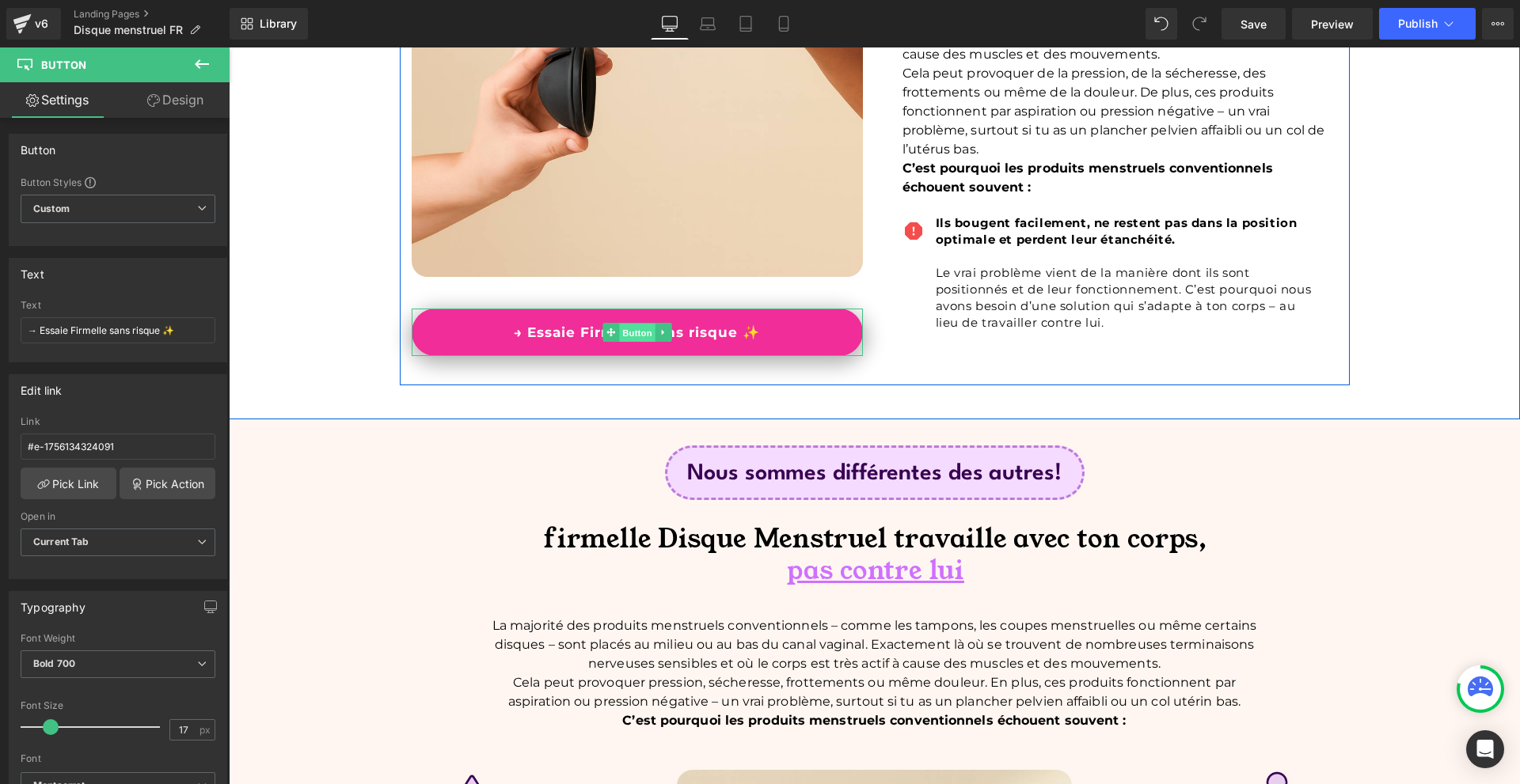
click at [629, 331] on span "Button" at bounding box center [637, 334] width 36 height 19
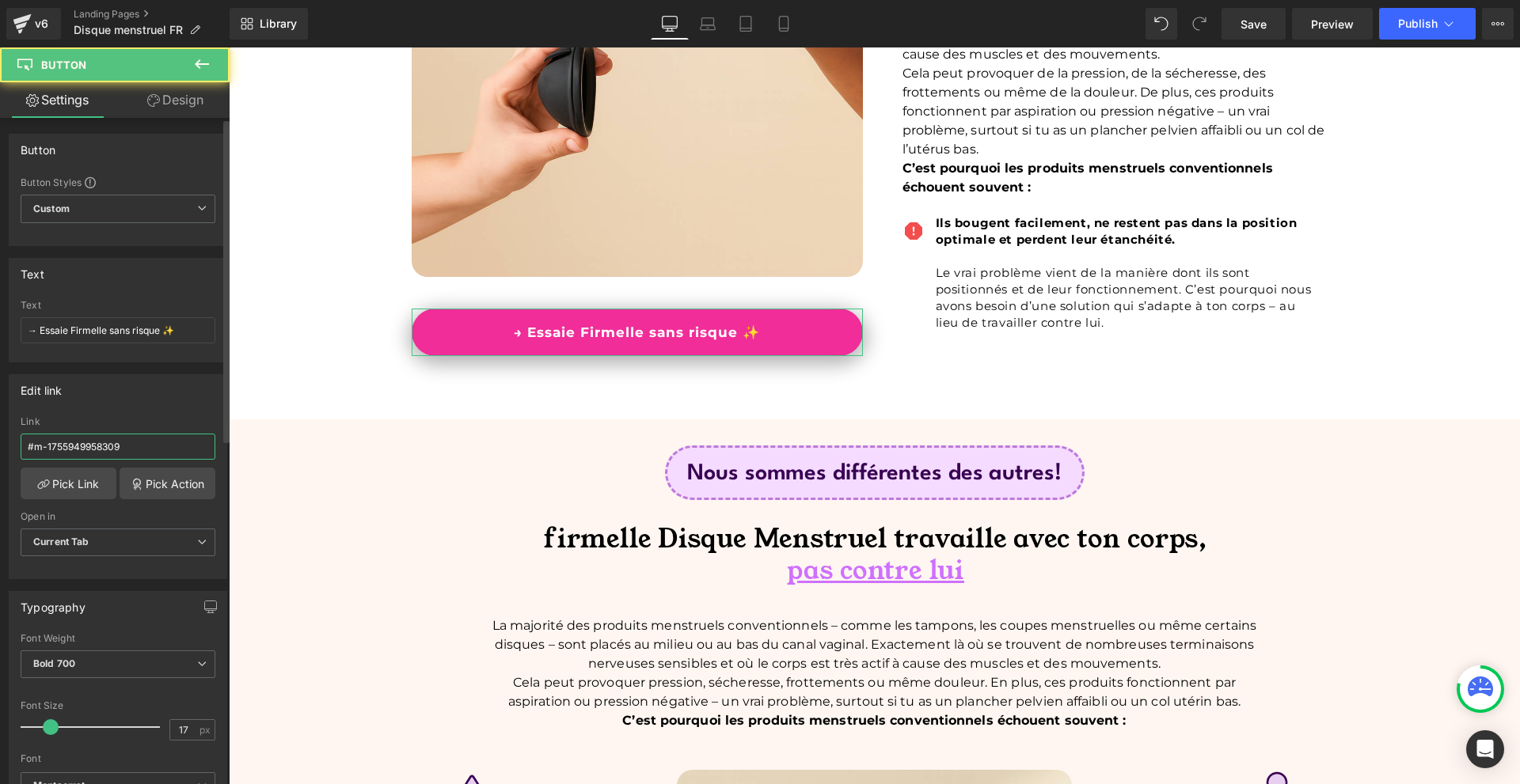
click at [183, 444] on input "#m-1755949958309" at bounding box center [118, 446] width 195 height 26
paste input "e-1756134324091"
type input "#e-1756134324091"
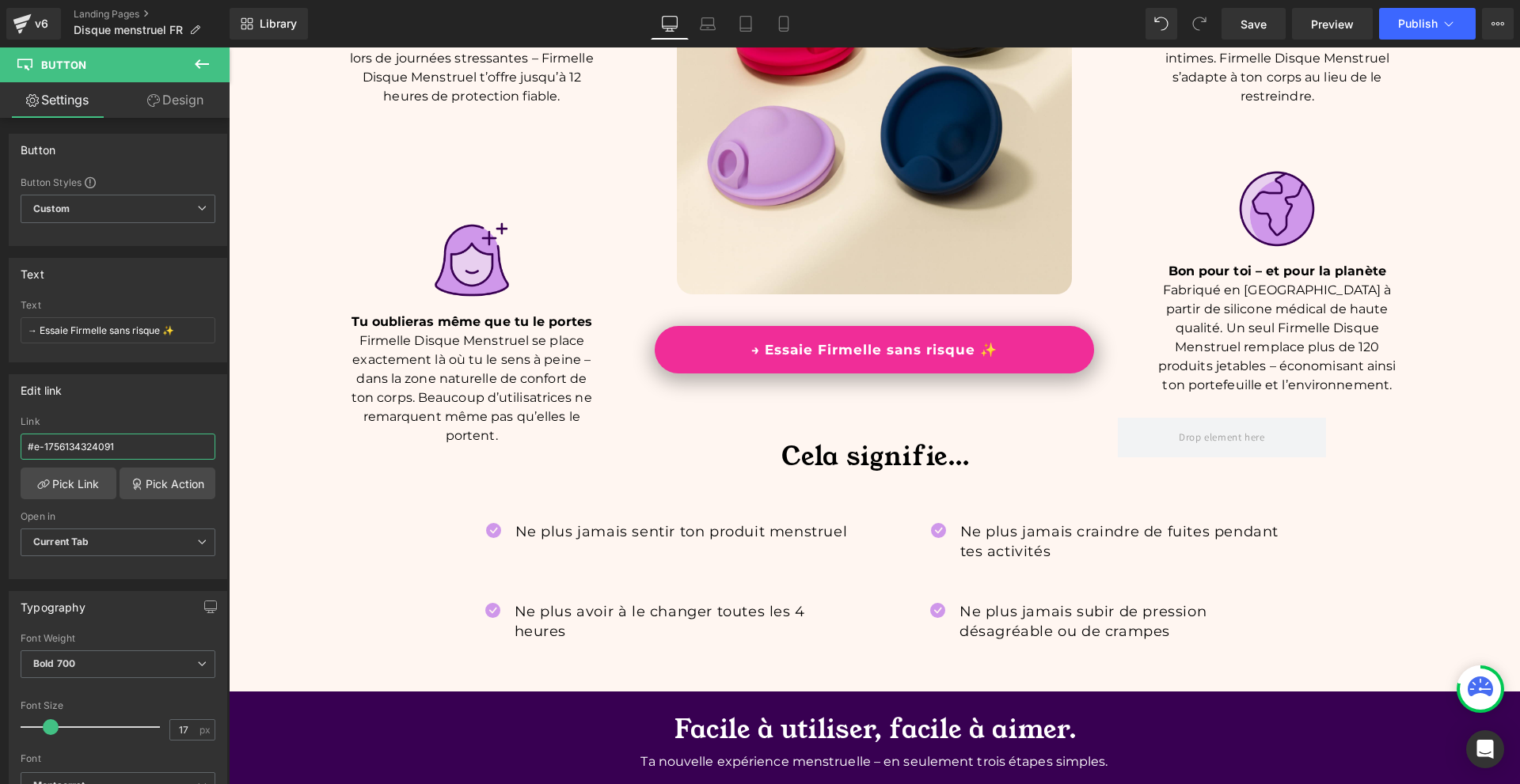
scroll to position [1899, 0]
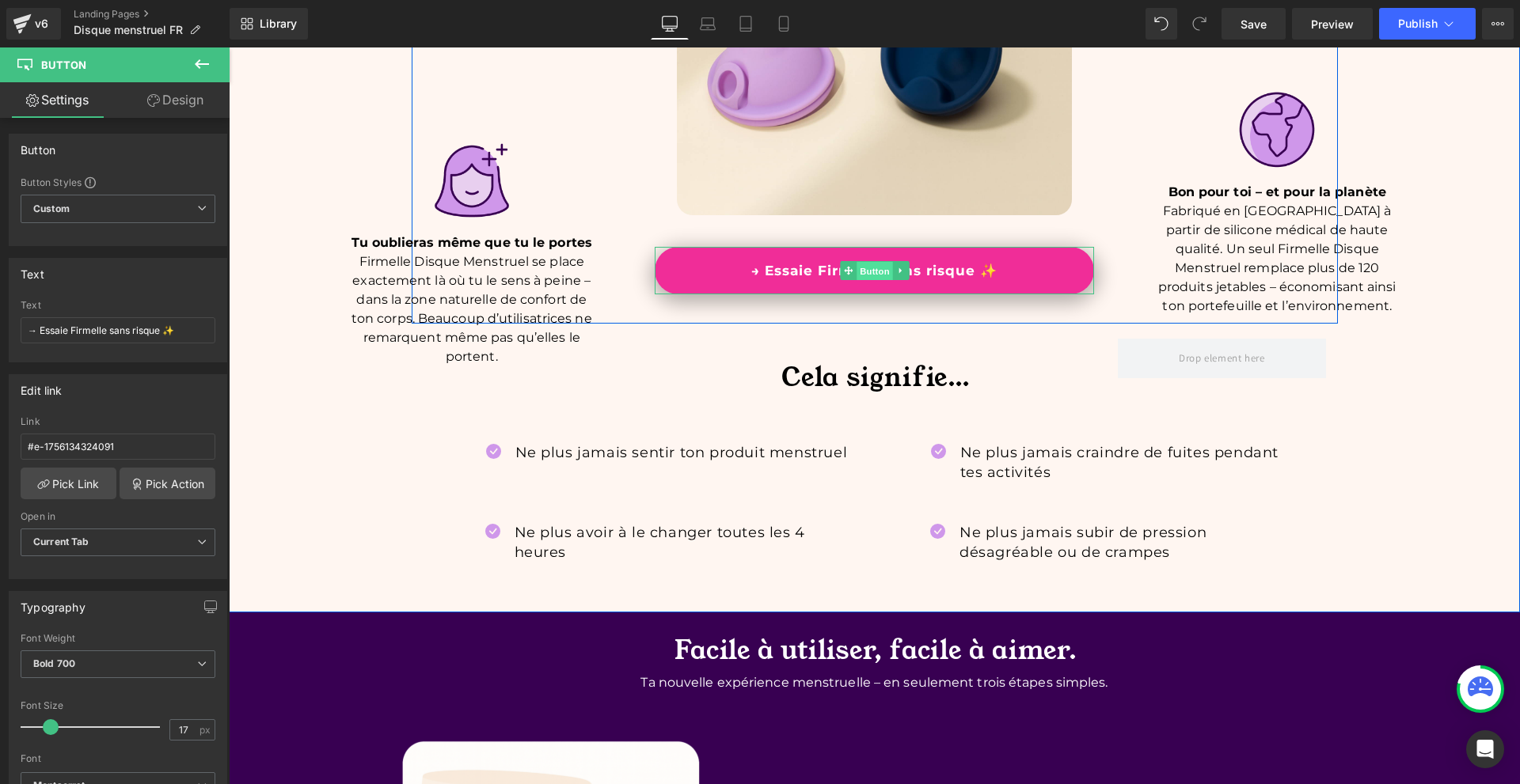
click at [865, 272] on span "Button" at bounding box center [874, 271] width 36 height 19
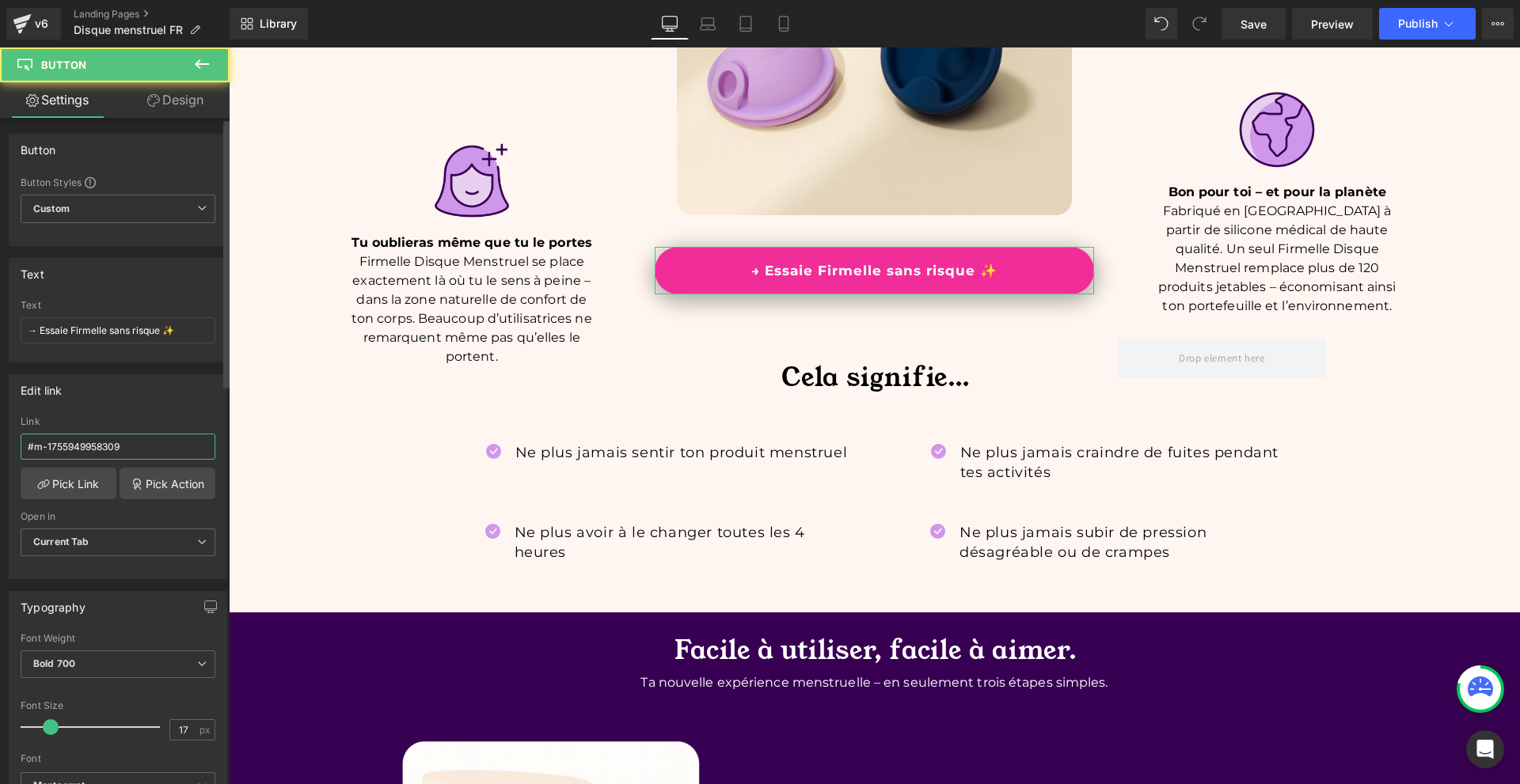
click at [163, 444] on input "#m-1755949958309" at bounding box center [118, 446] width 195 height 26
click at [163, 445] on input "#m-1755949958309" at bounding box center [118, 446] width 195 height 26
paste input "e-1756134324091"
type input "#e-1756134324091"
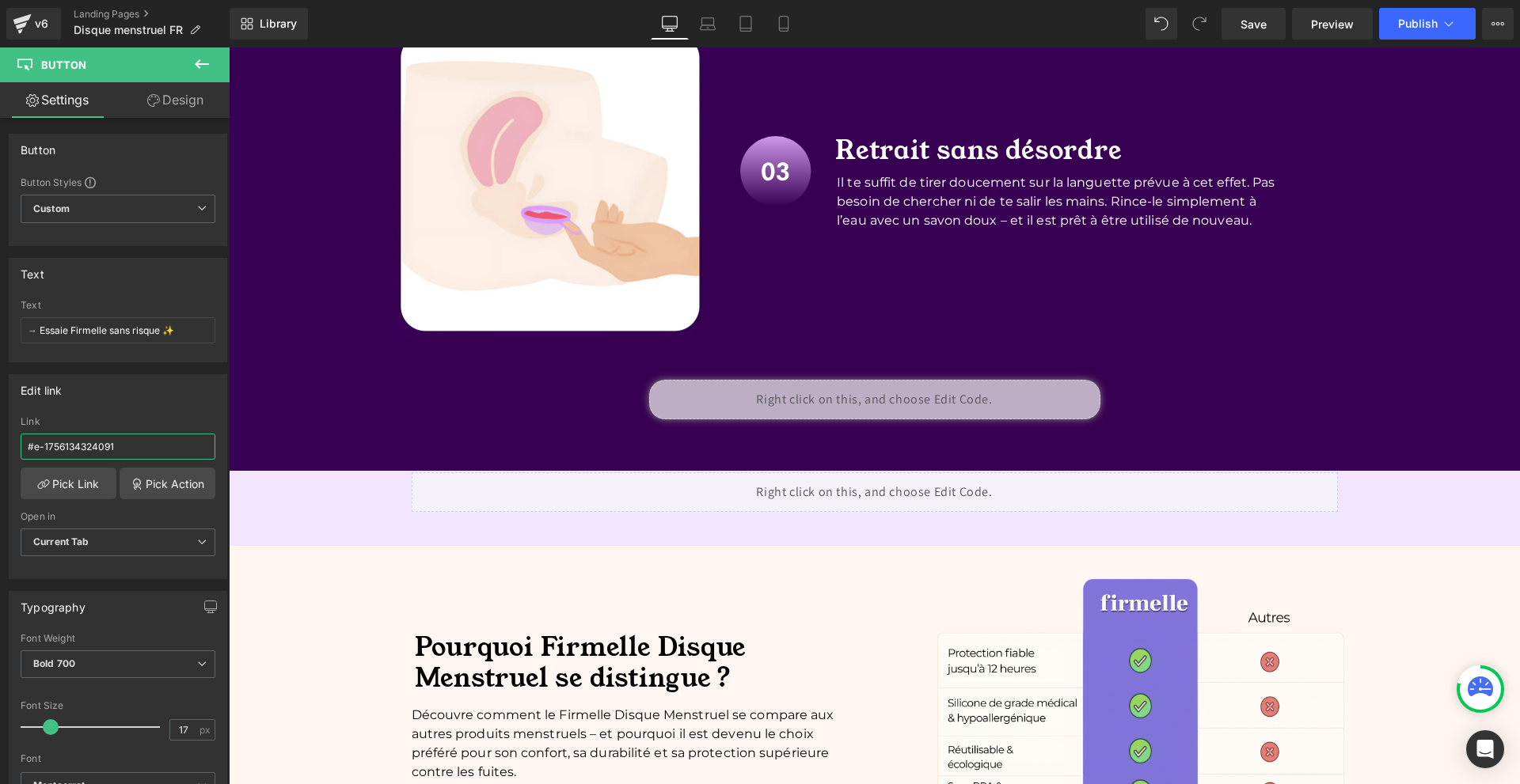
scroll to position [3718, 0]
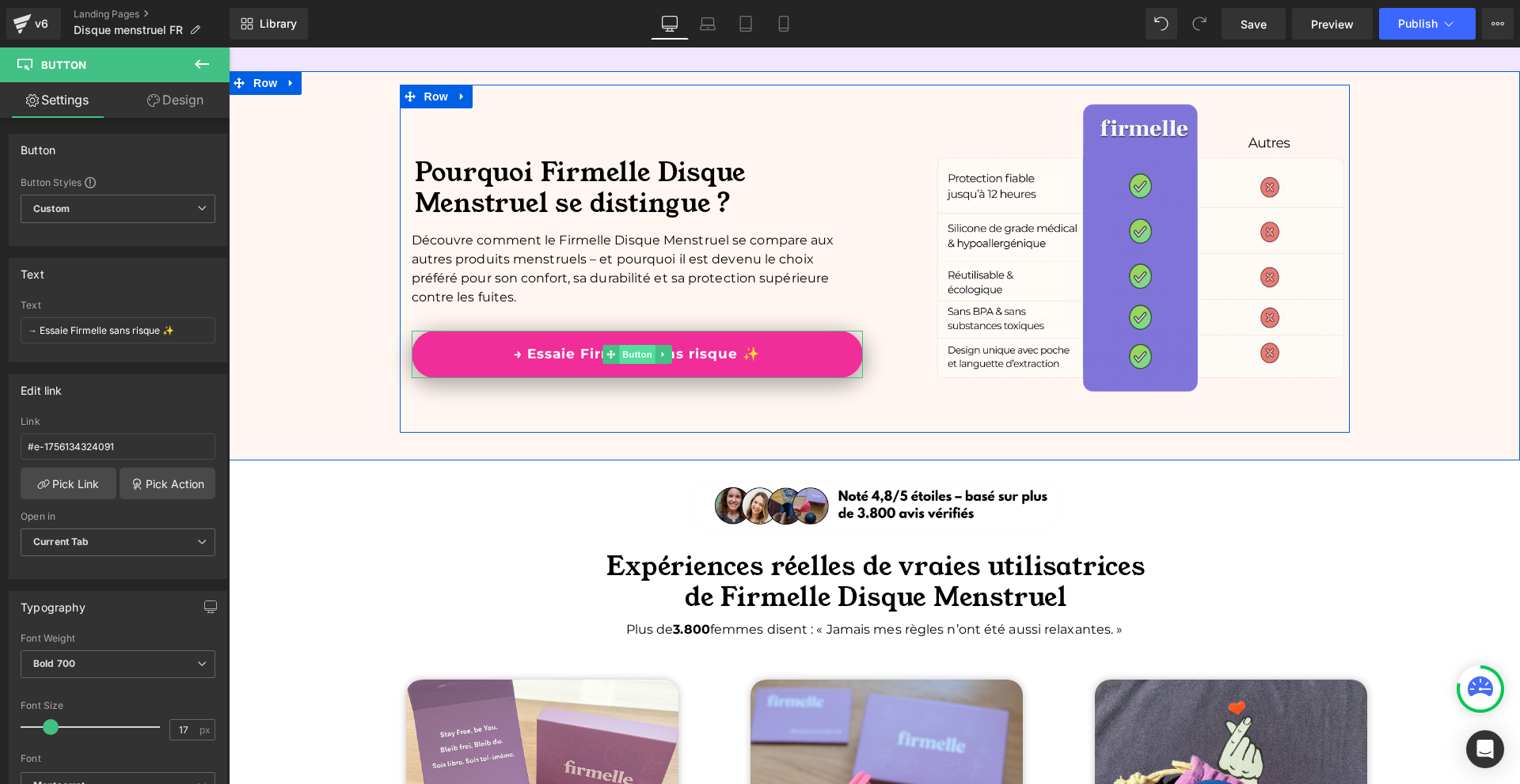
click at [620, 357] on span "Button" at bounding box center [637, 354] width 36 height 19
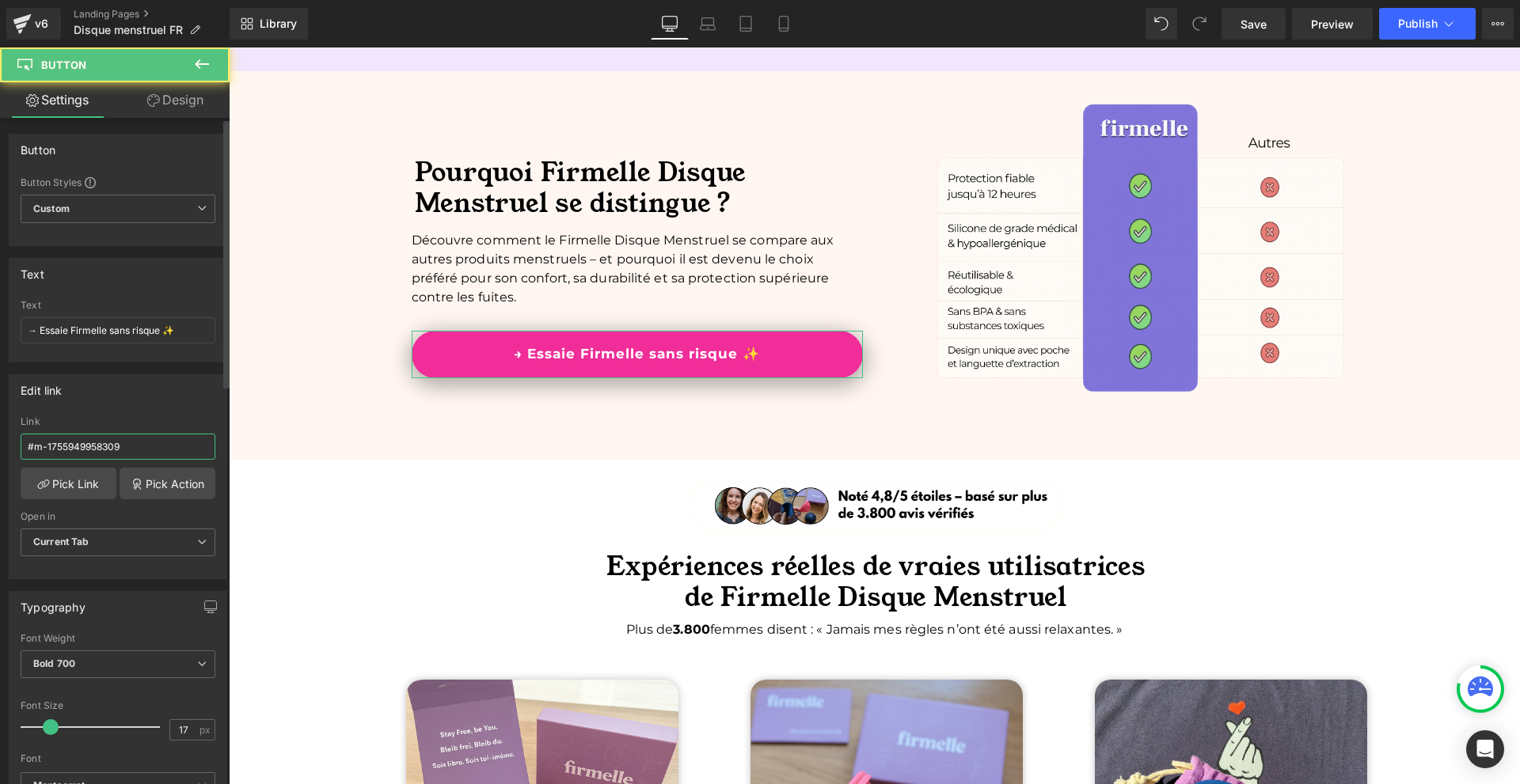
click at [178, 450] on input "#m-1755949958309" at bounding box center [118, 446] width 195 height 26
paste input "e-1756134324091"
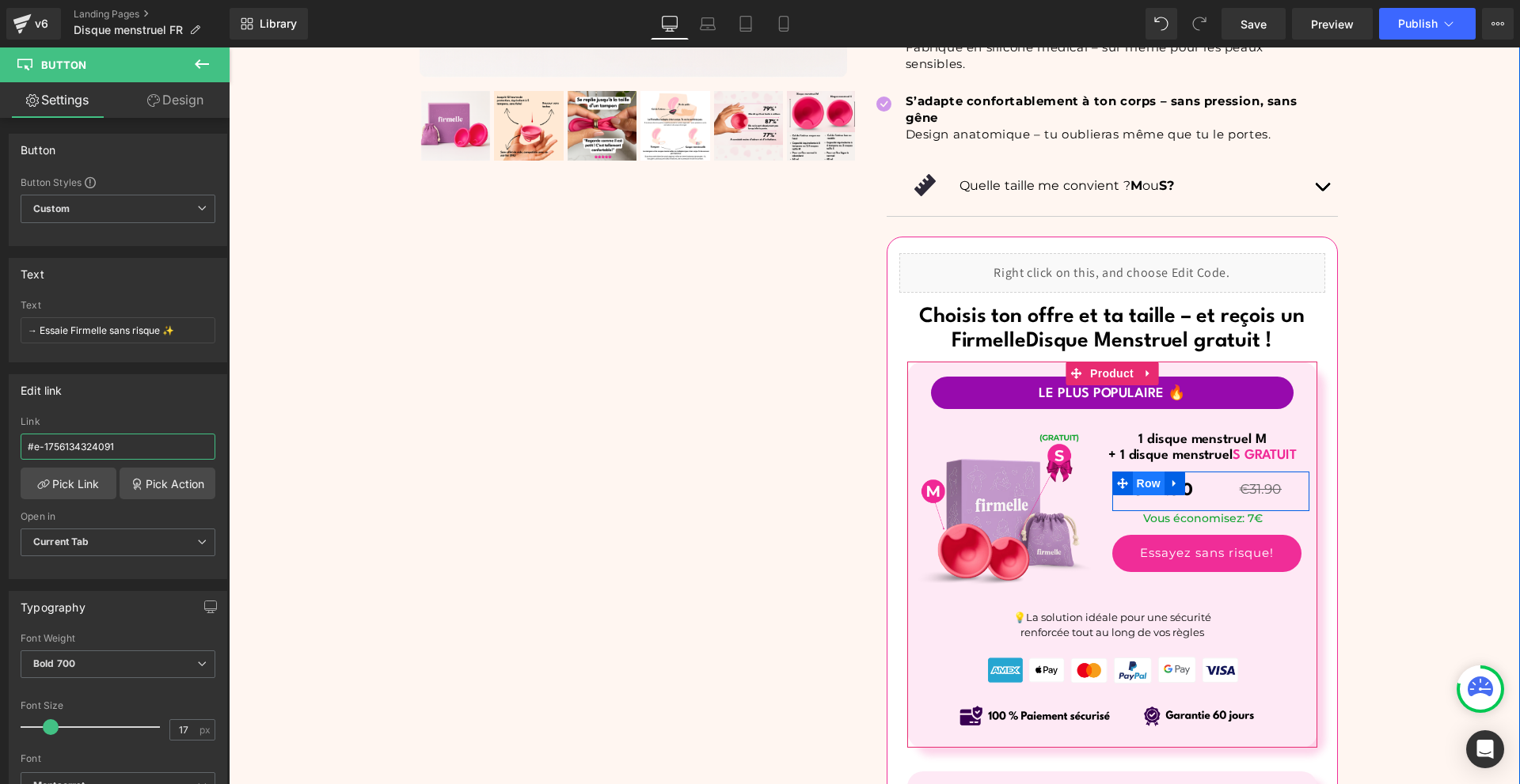
scroll to position [6488, 0]
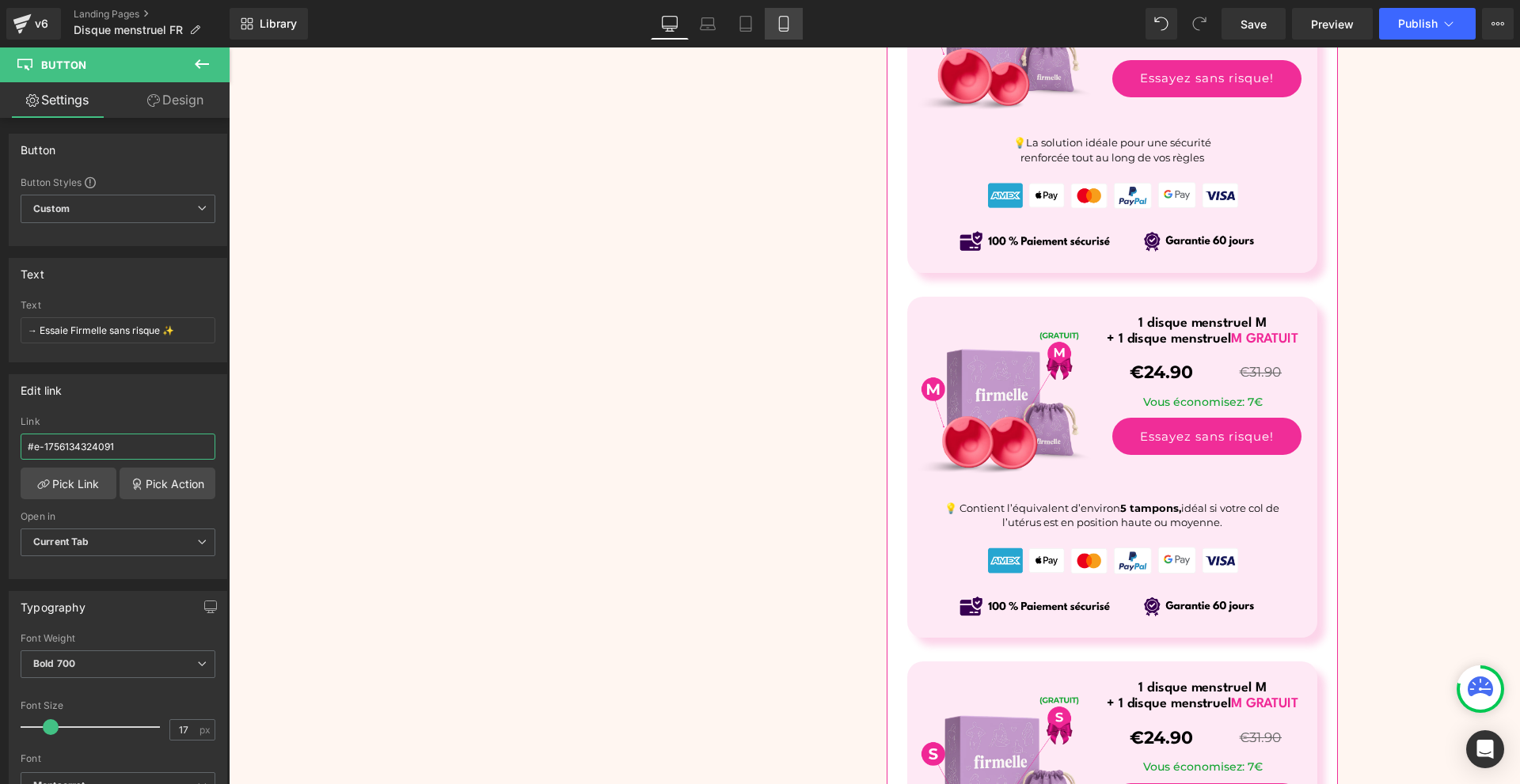
type input "#e-1756134324091"
click at [774, 10] on link "Mobile" at bounding box center [783, 23] width 38 height 32
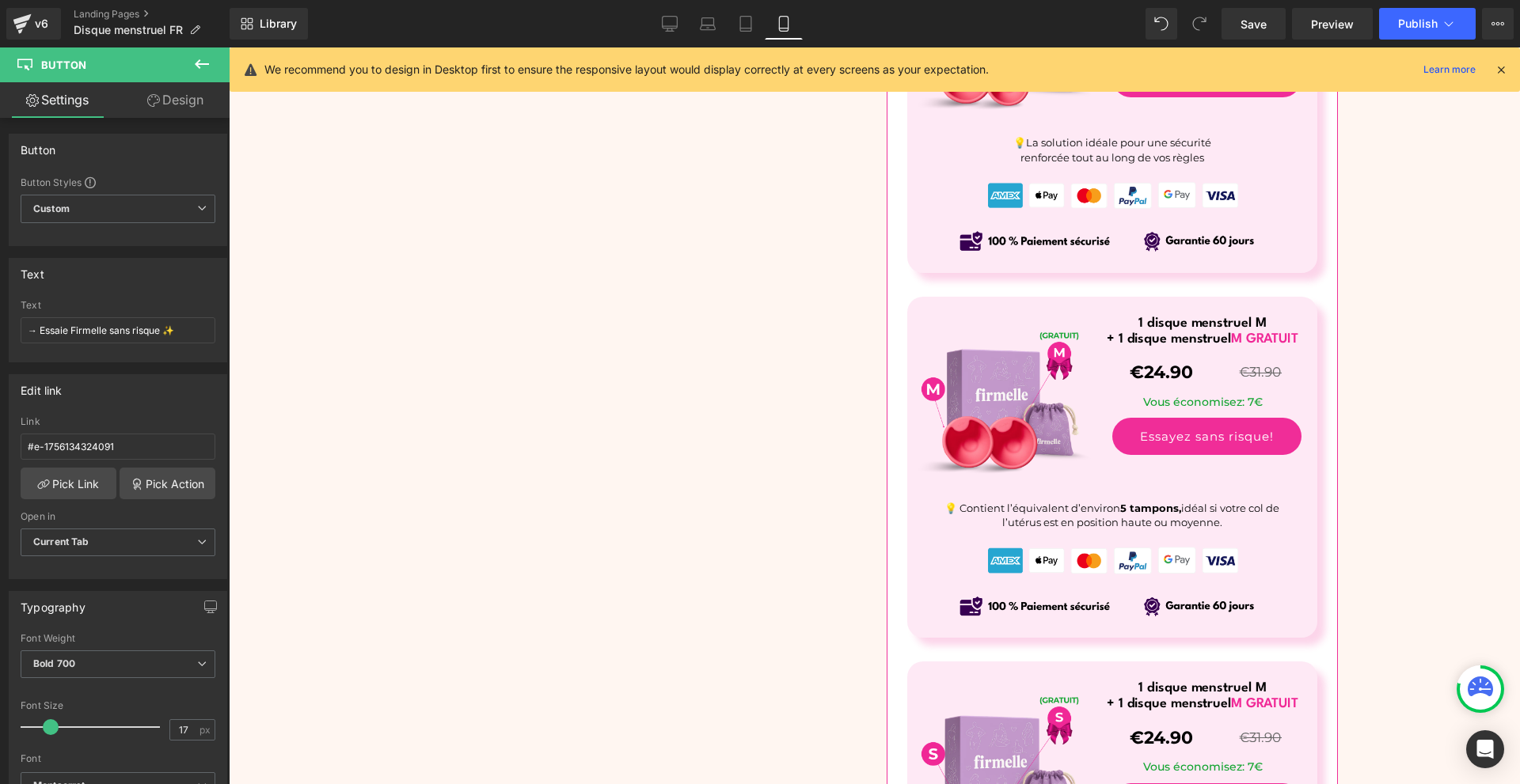
type input "100"
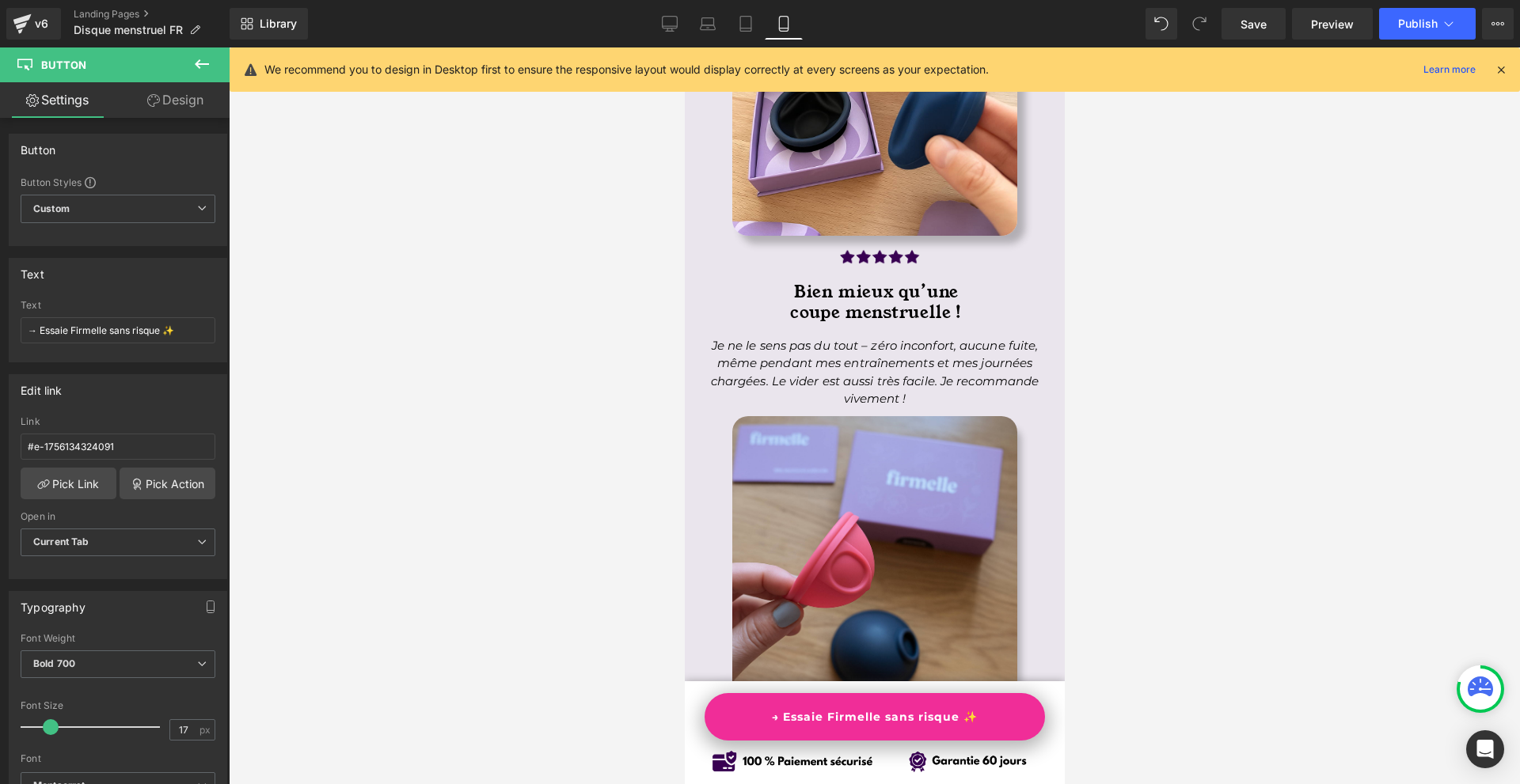
scroll to position [0, 0]
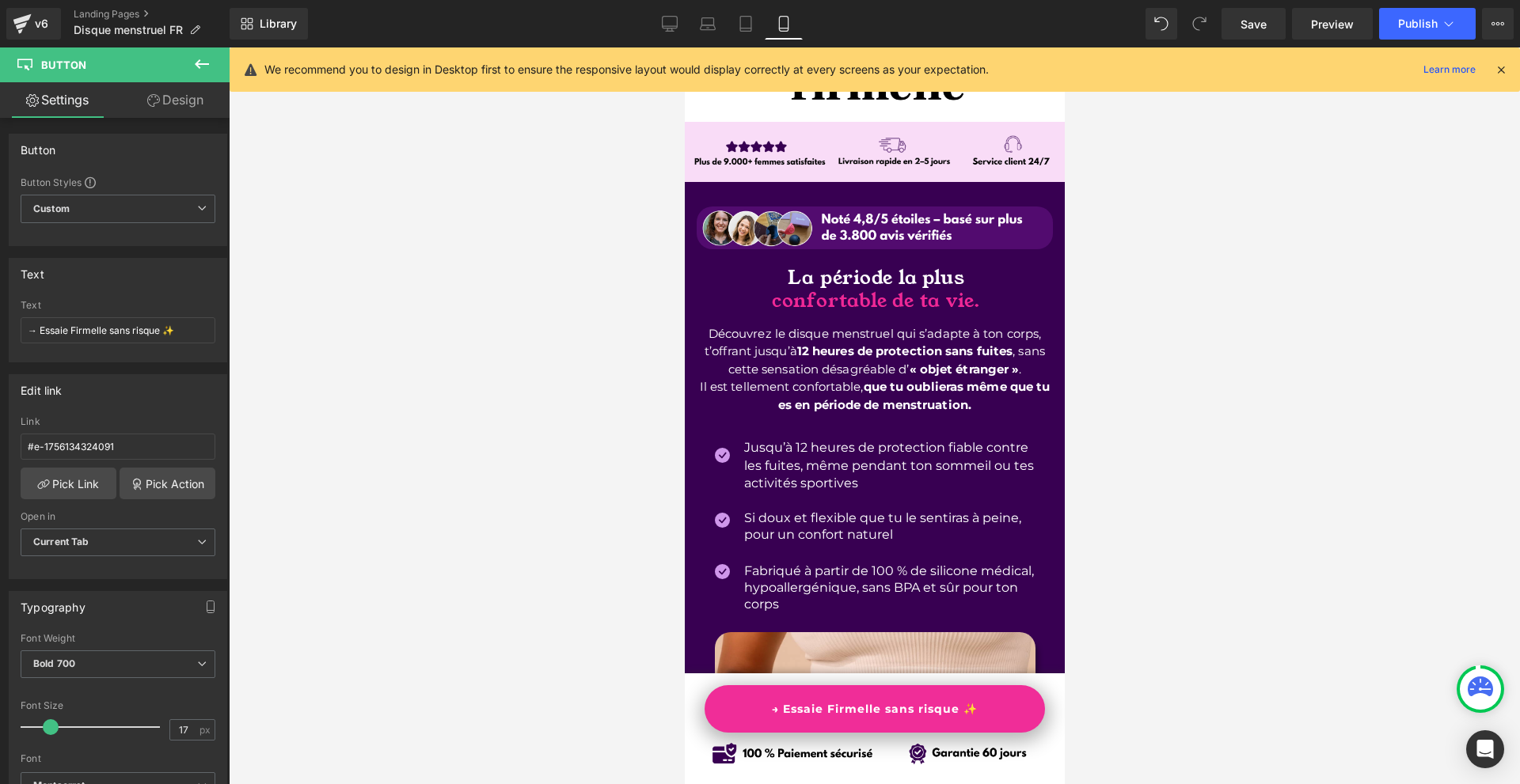
click at [1504, 68] on icon at bounding box center [1500, 69] width 14 height 14
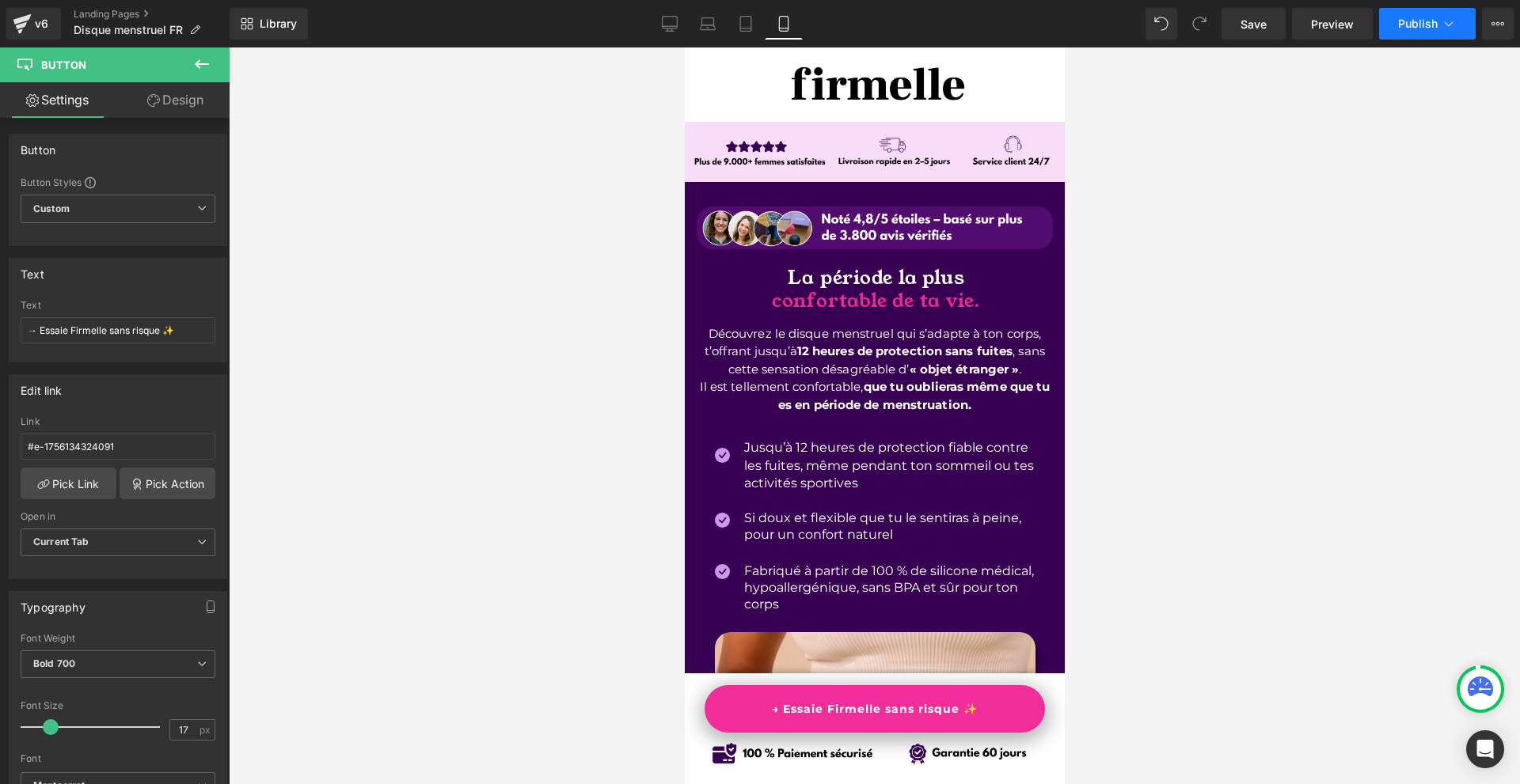
click at [1432, 31] on button "Publish" at bounding box center [1426, 23] width 96 height 32
click at [991, 703] on link "→ Essaie Firmelle sans risque ✨" at bounding box center [874, 709] width 341 height 48
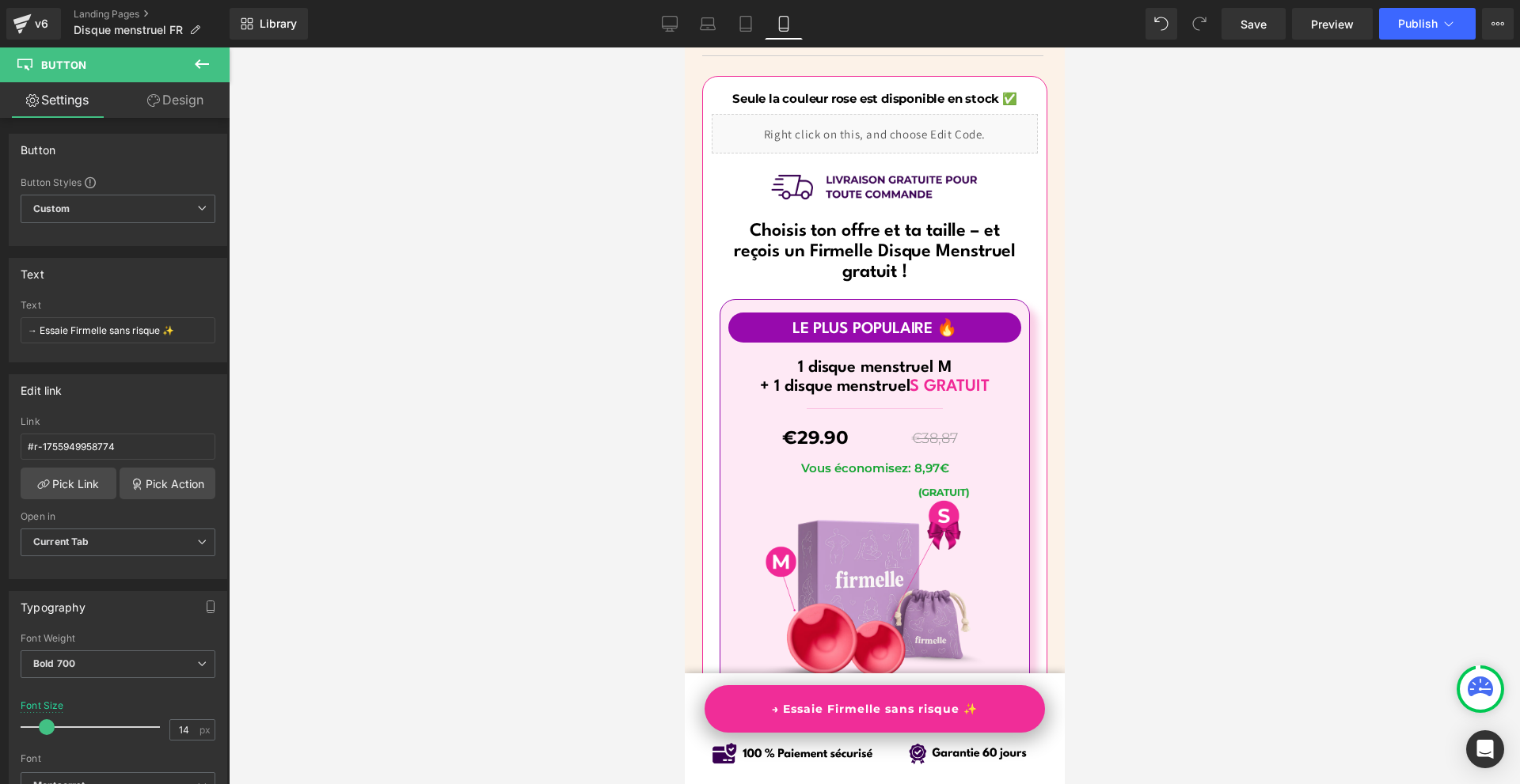
scroll to position [9651, 0]
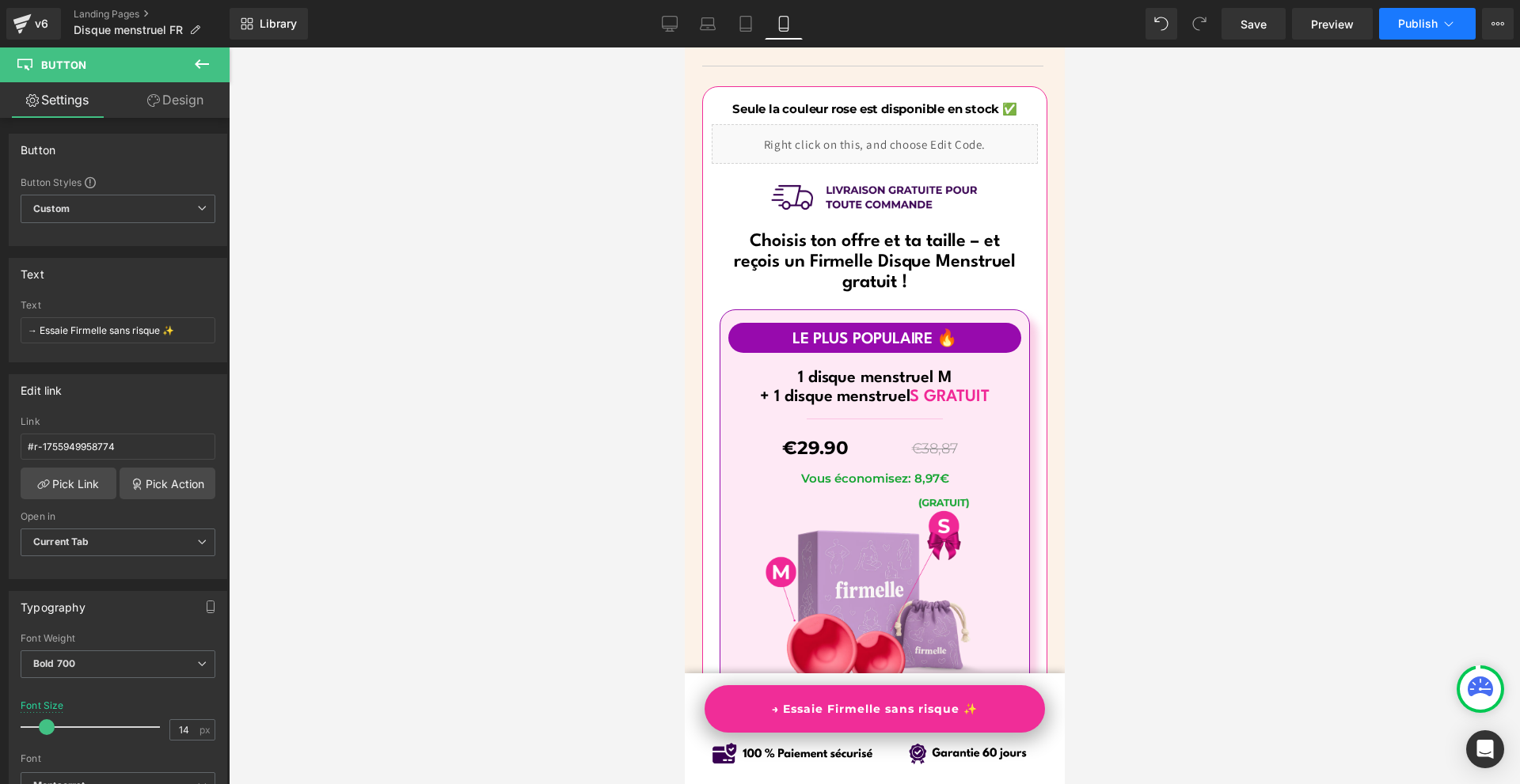
click at [1401, 17] on span "Publish" at bounding box center [1418, 23] width 40 height 13
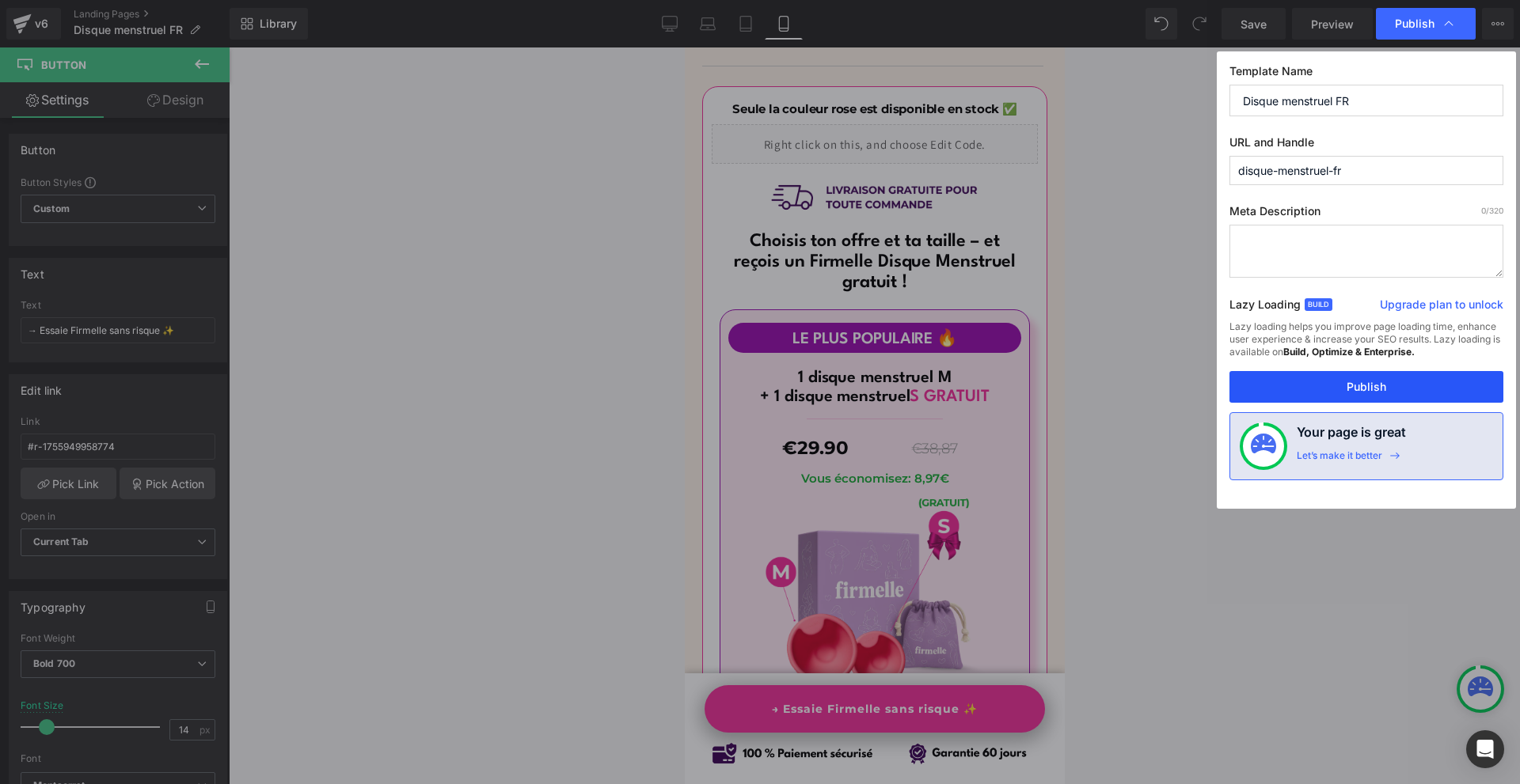
click at [0, 0] on button "Publish" at bounding box center [0, 0] width 0 height 0
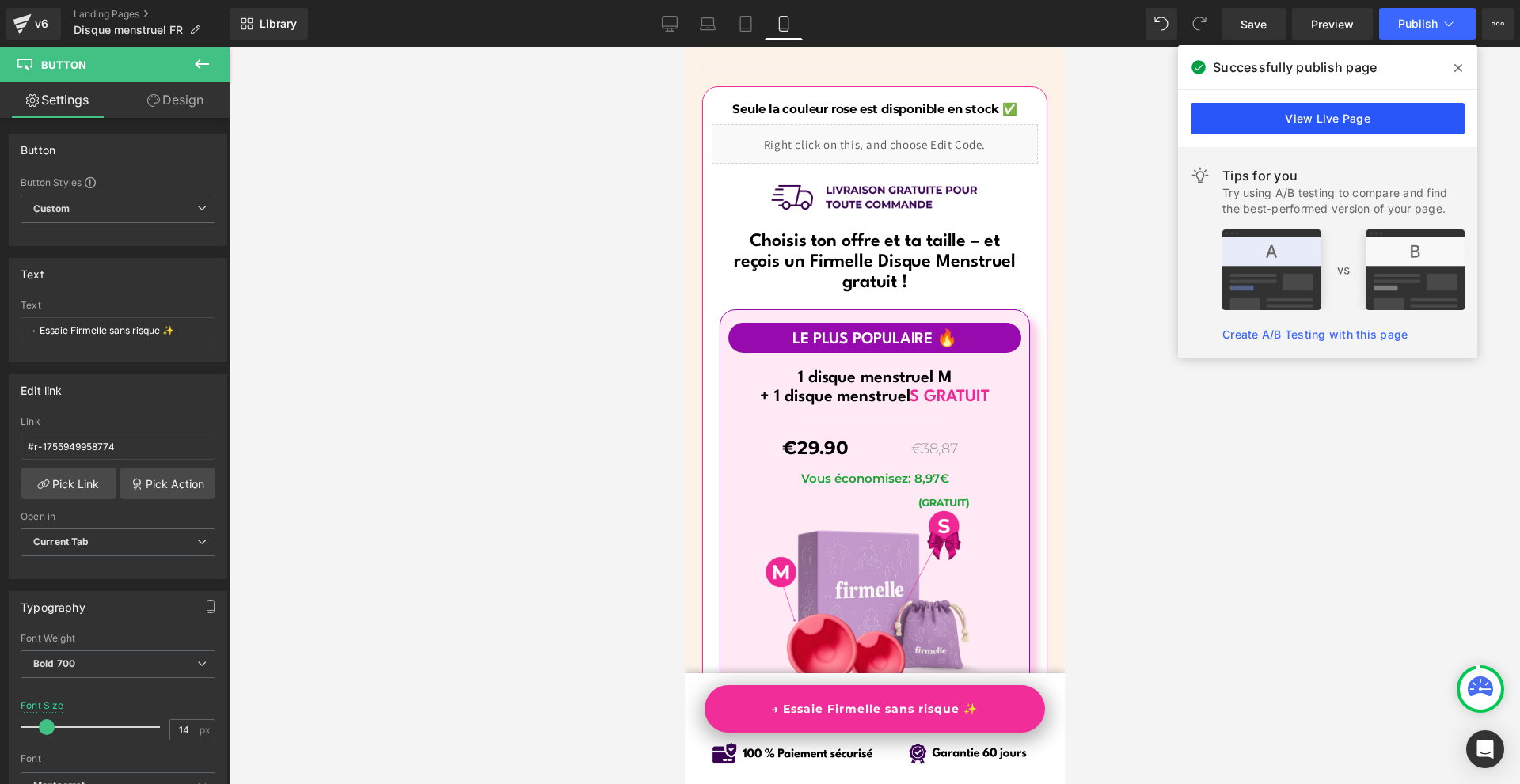
click at [0, 0] on link "View Live Page" at bounding box center [0, 0] width 0 height 0
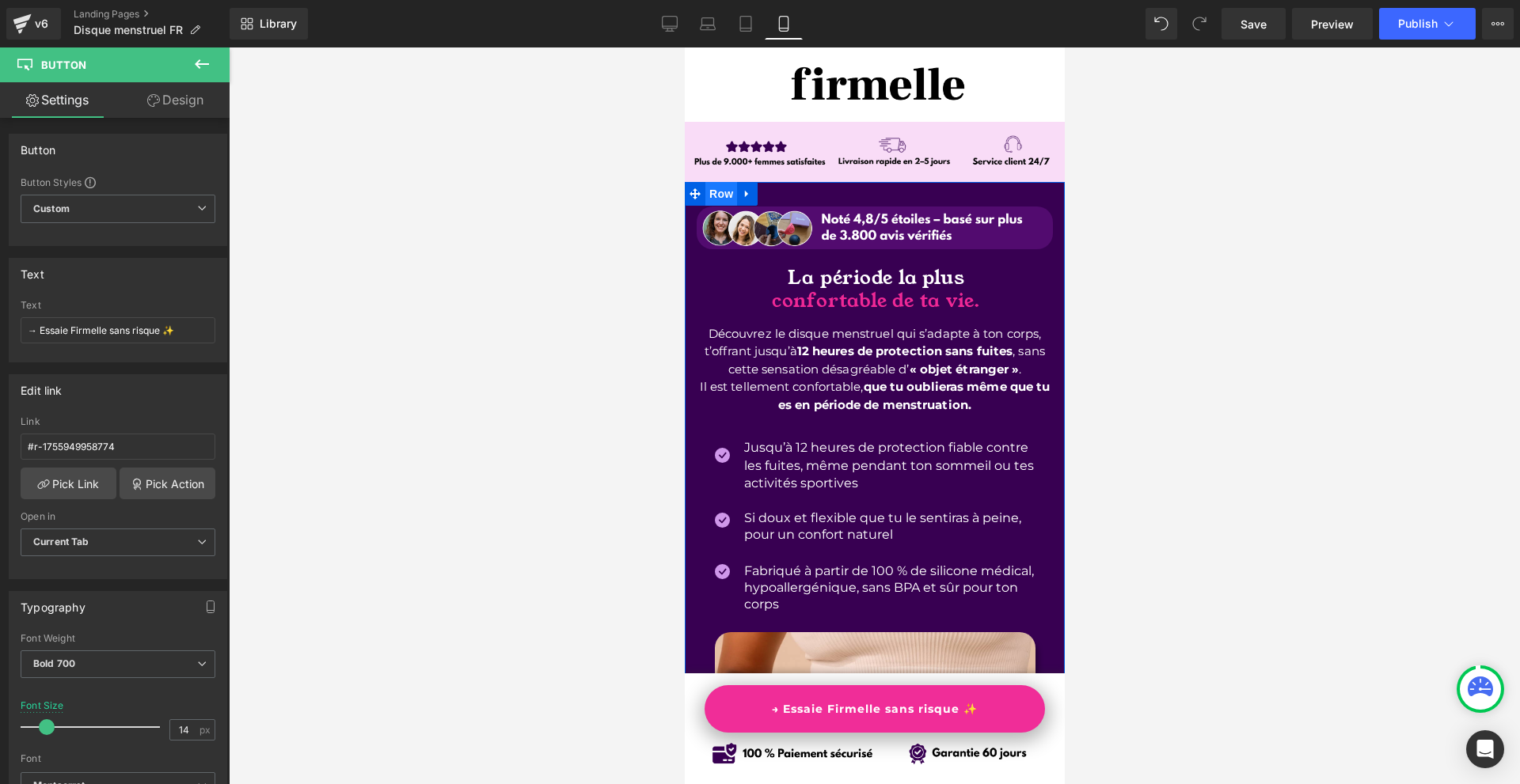
click at [720, 188] on span "Row" at bounding box center [720, 193] width 32 height 23
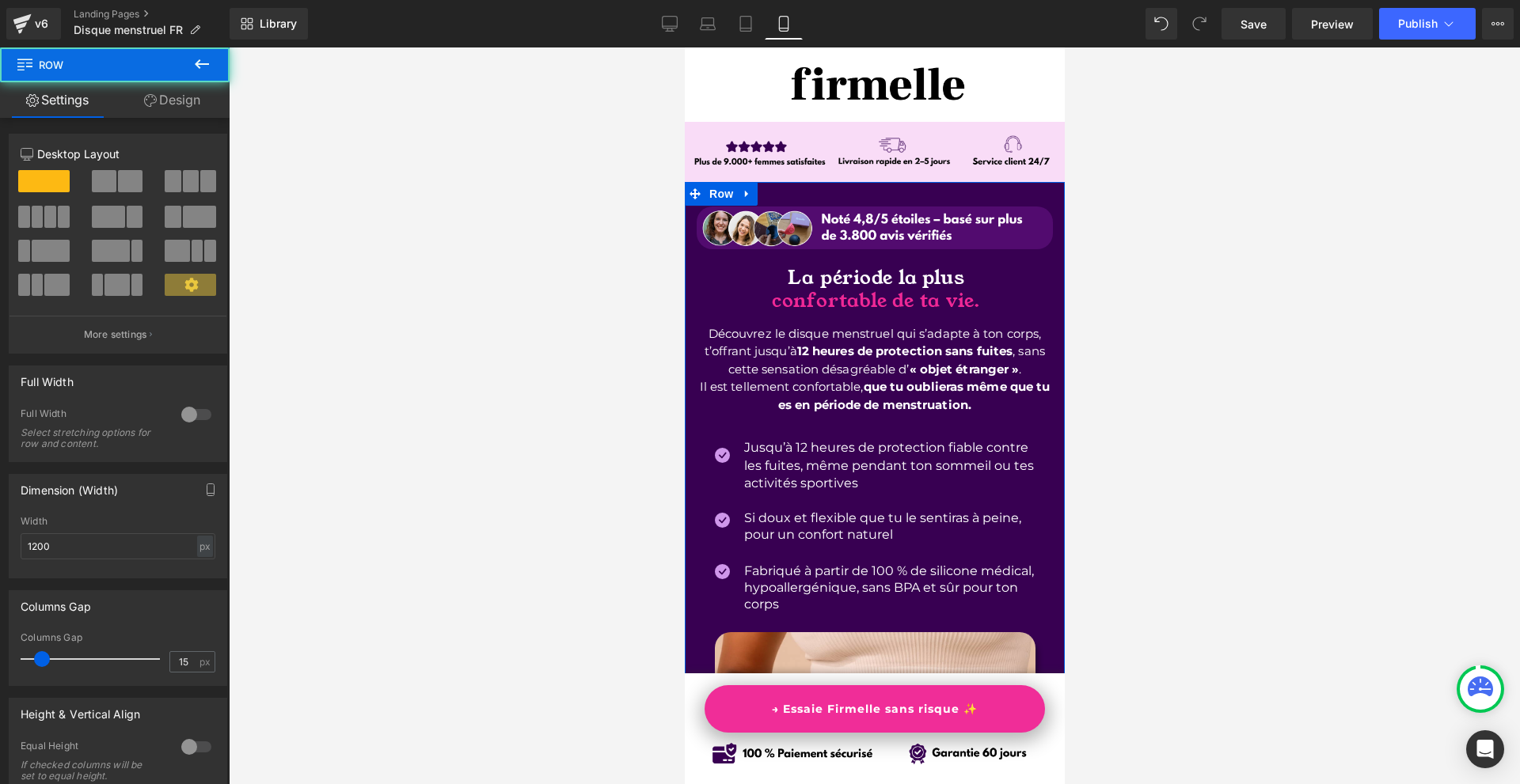
click at [166, 93] on link "Design" at bounding box center [172, 100] width 114 height 36
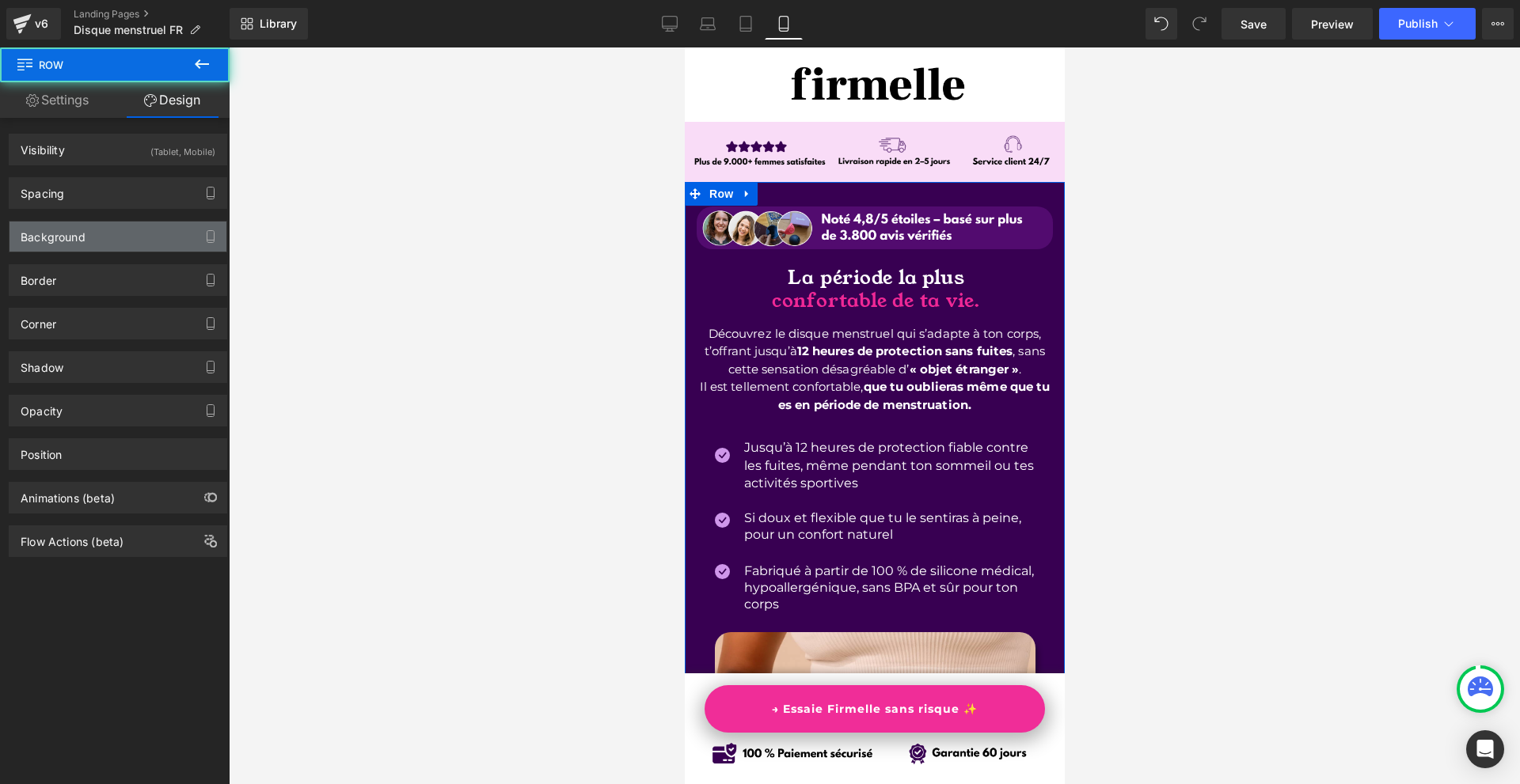
type input "#380052"
type input "100"
click at [120, 235] on div "Background" at bounding box center [118, 236] width 217 height 30
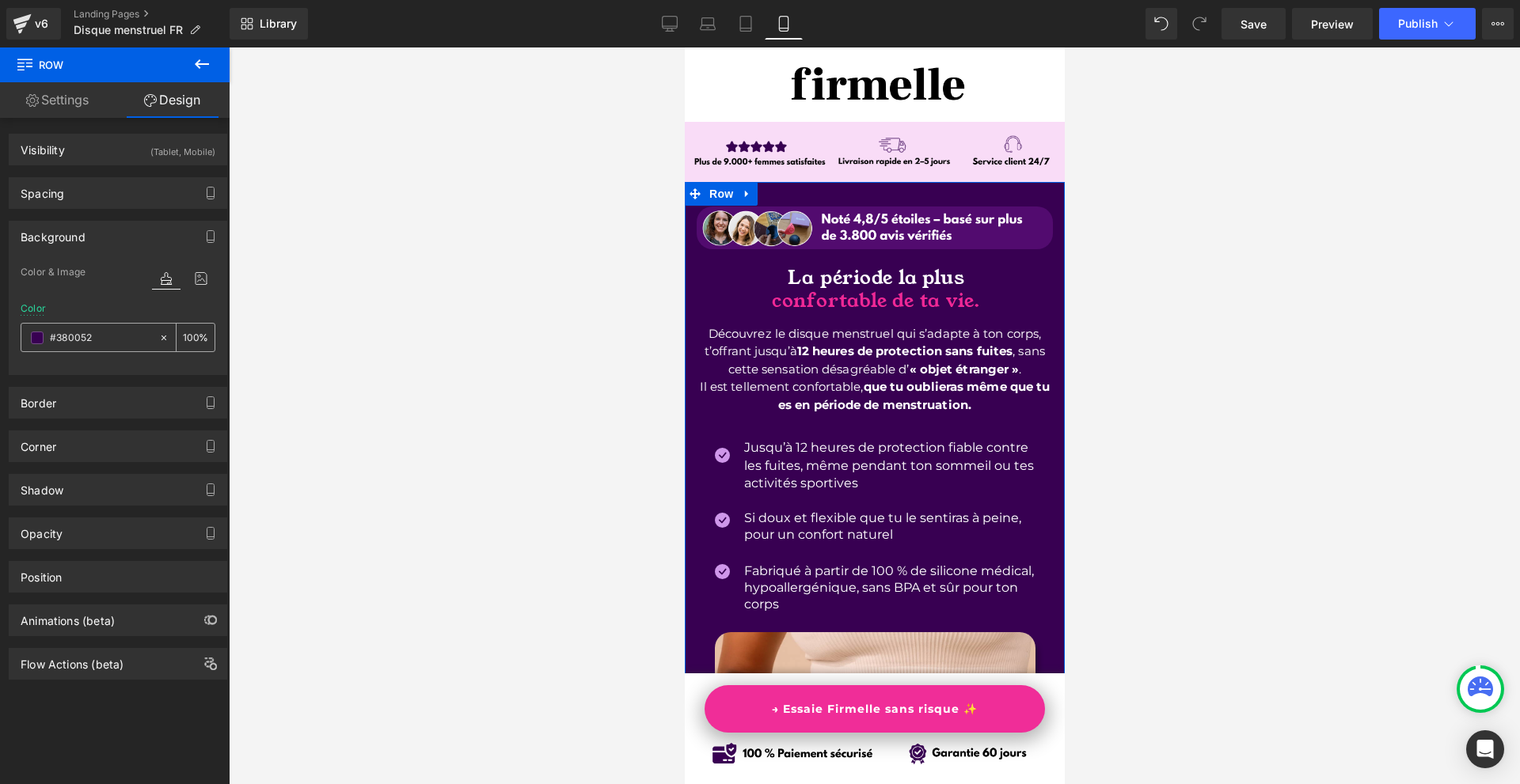
click at [122, 329] on input "#380052" at bounding box center [101, 338] width 101 height 17
click at [31, 29] on icon at bounding box center [23, 24] width 19 height 40
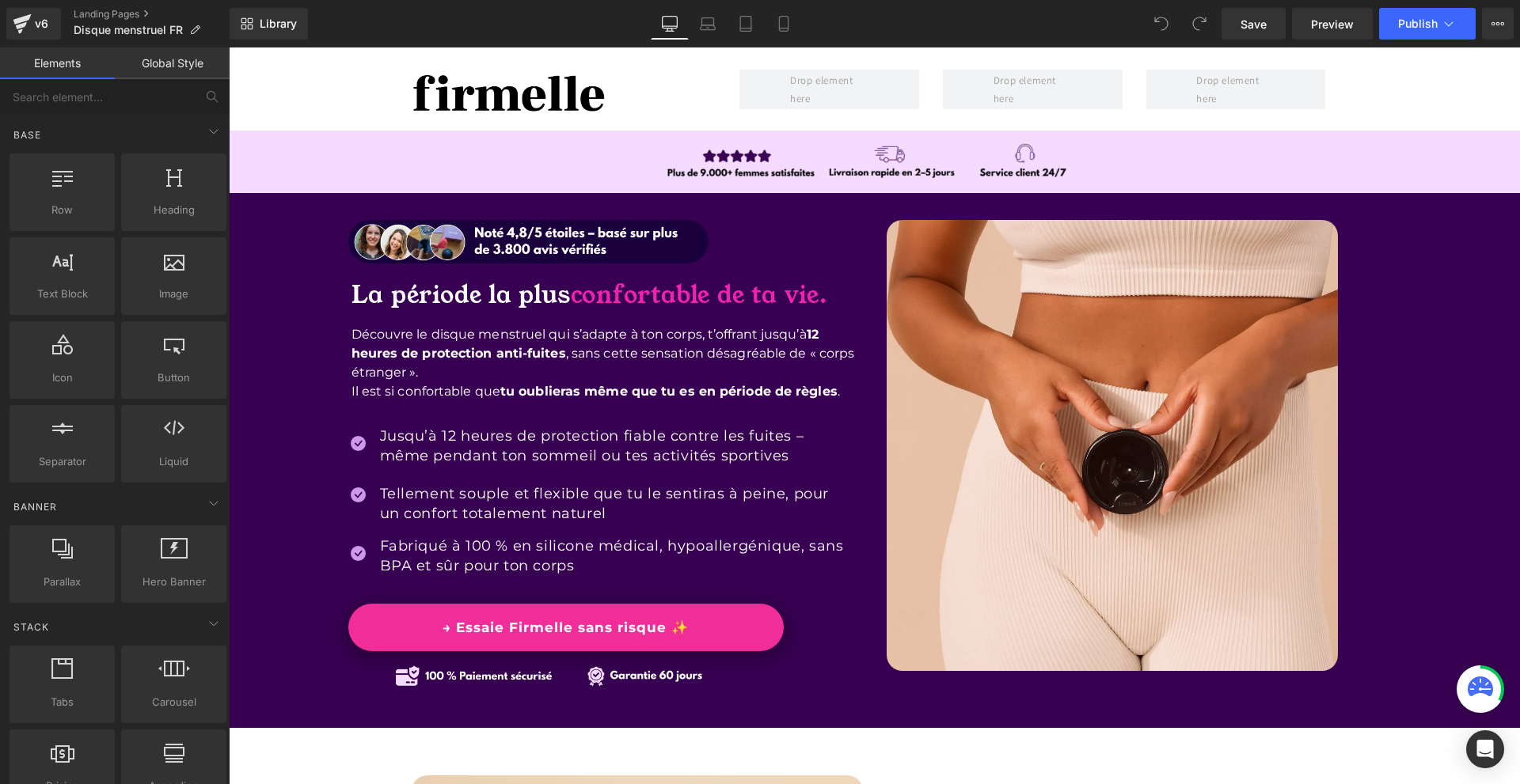
click at [718, 288] on span "confortable de ta vie." at bounding box center [698, 295] width 257 height 33
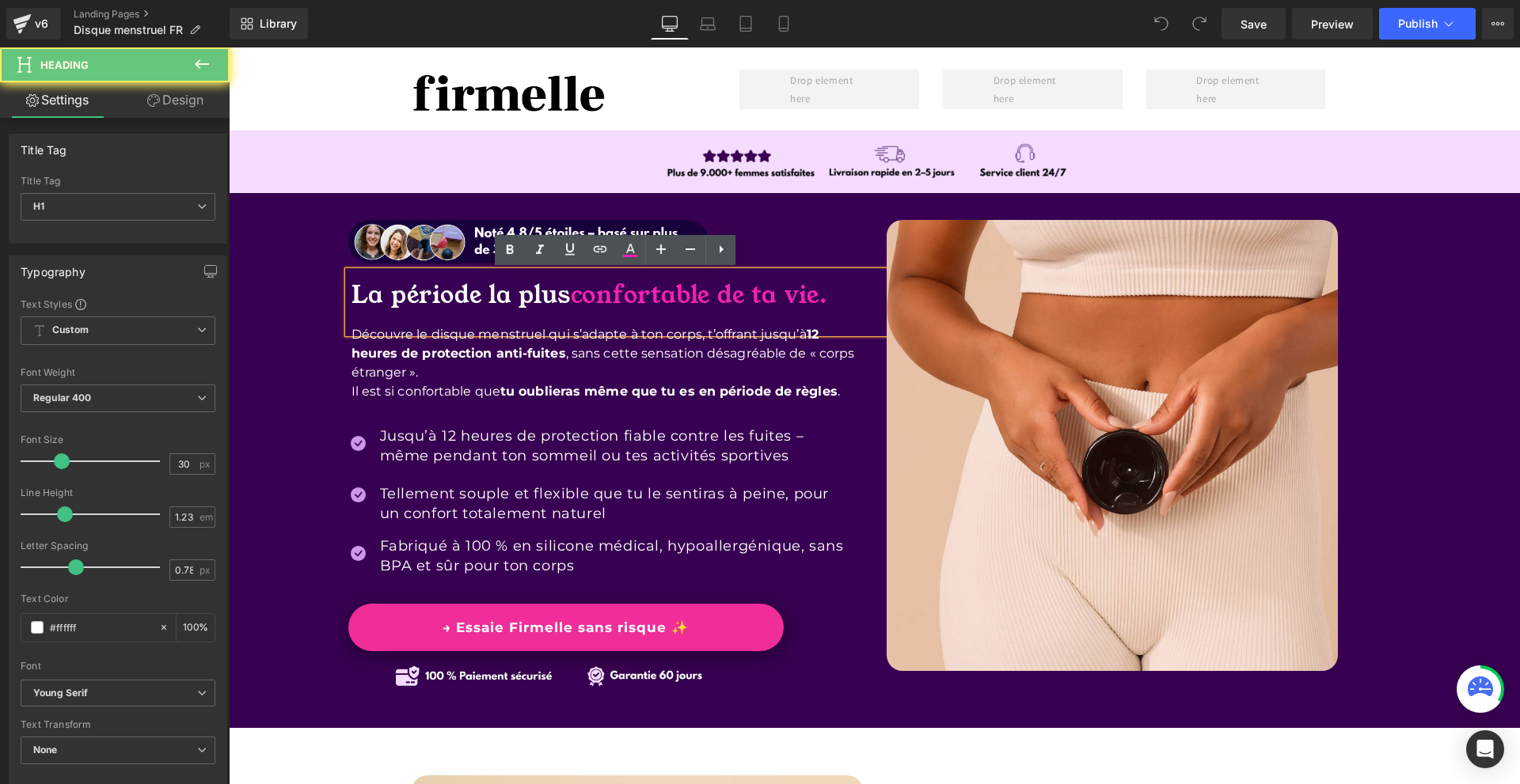
click at [718, 288] on span "confortable de ta vie." at bounding box center [698, 295] width 257 height 33
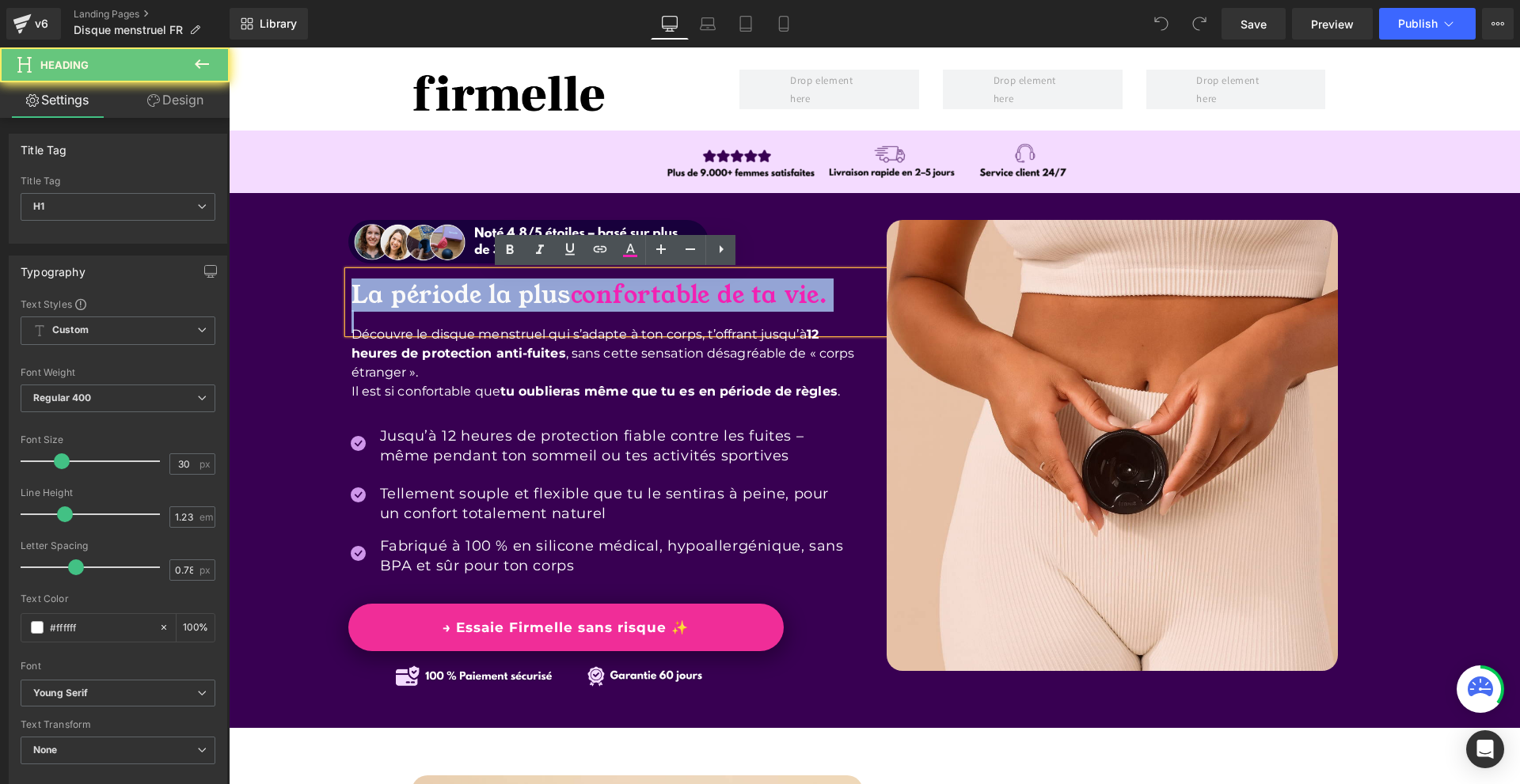
click at [718, 288] on span "confortable de ta vie." at bounding box center [698, 295] width 257 height 33
paste div
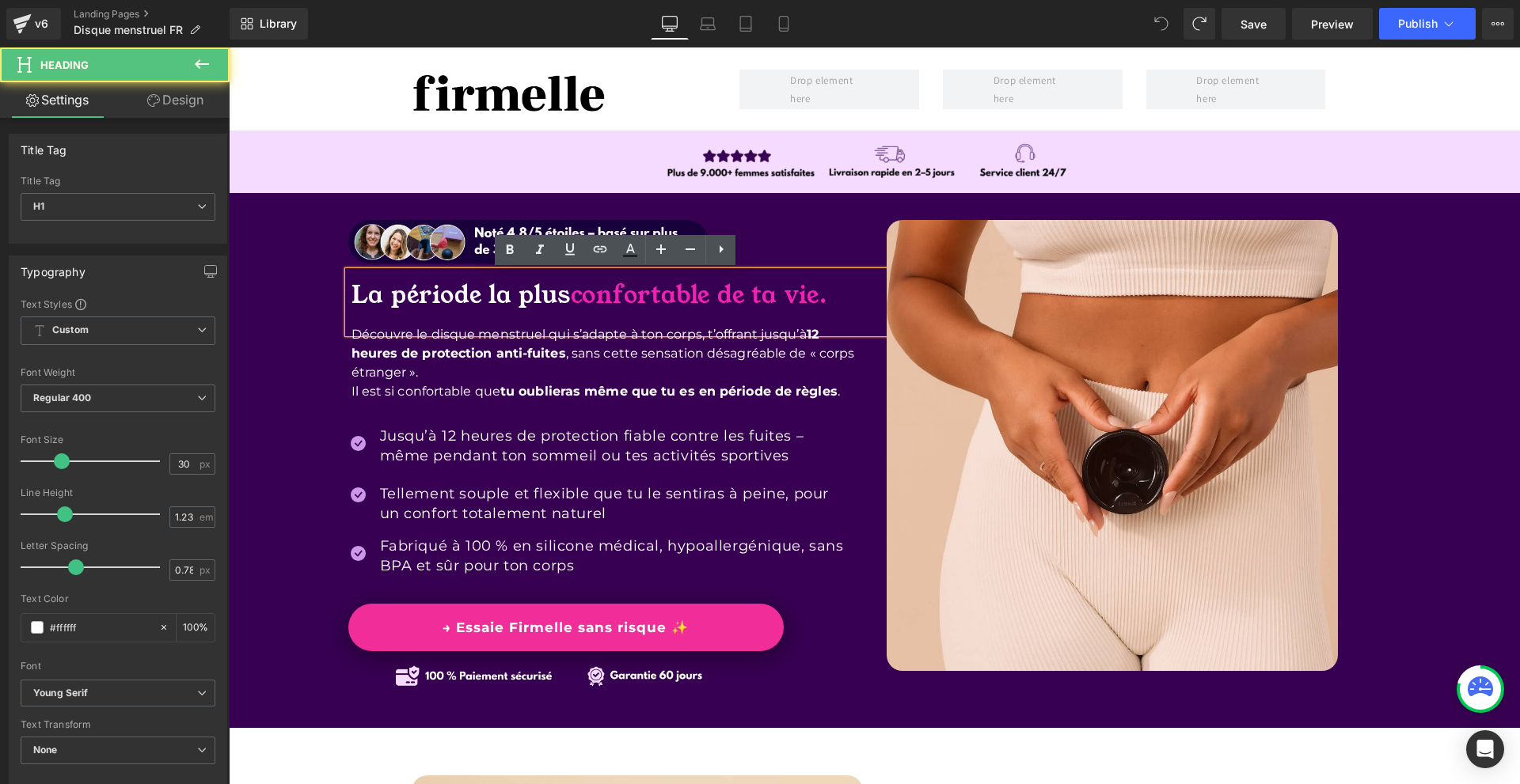
click at [827, 295] on span "confortable de ta vie." at bounding box center [698, 295] width 257 height 33
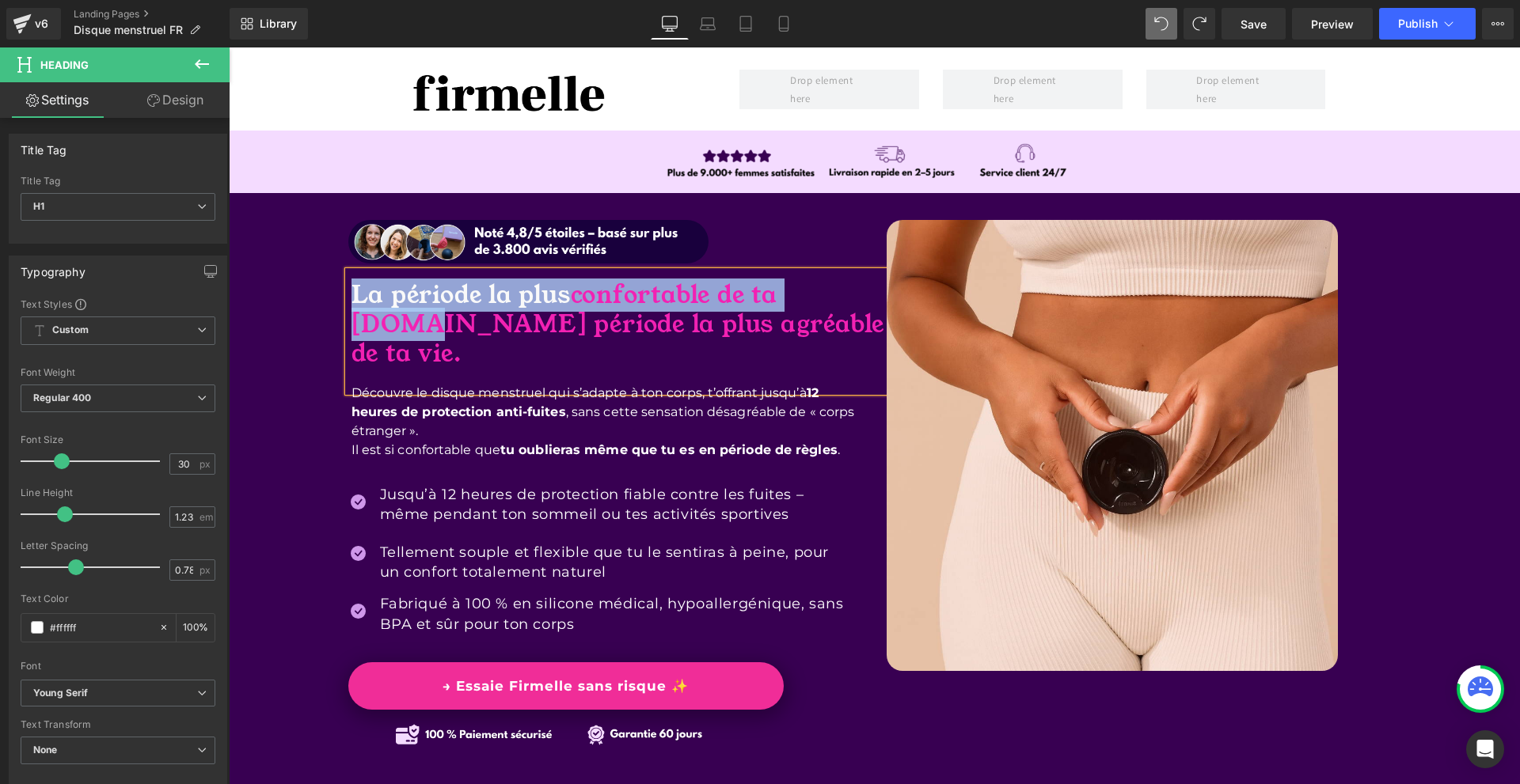
drag, startPoint x: 827, startPoint y: 295, endPoint x: 342, endPoint y: 288, distance: 485.1
click at [348, 288] on div "La période la plus confortable de ta [DOMAIN_NAME] période la plus agréable de …" at bounding box center [621, 331] width 546 height 120
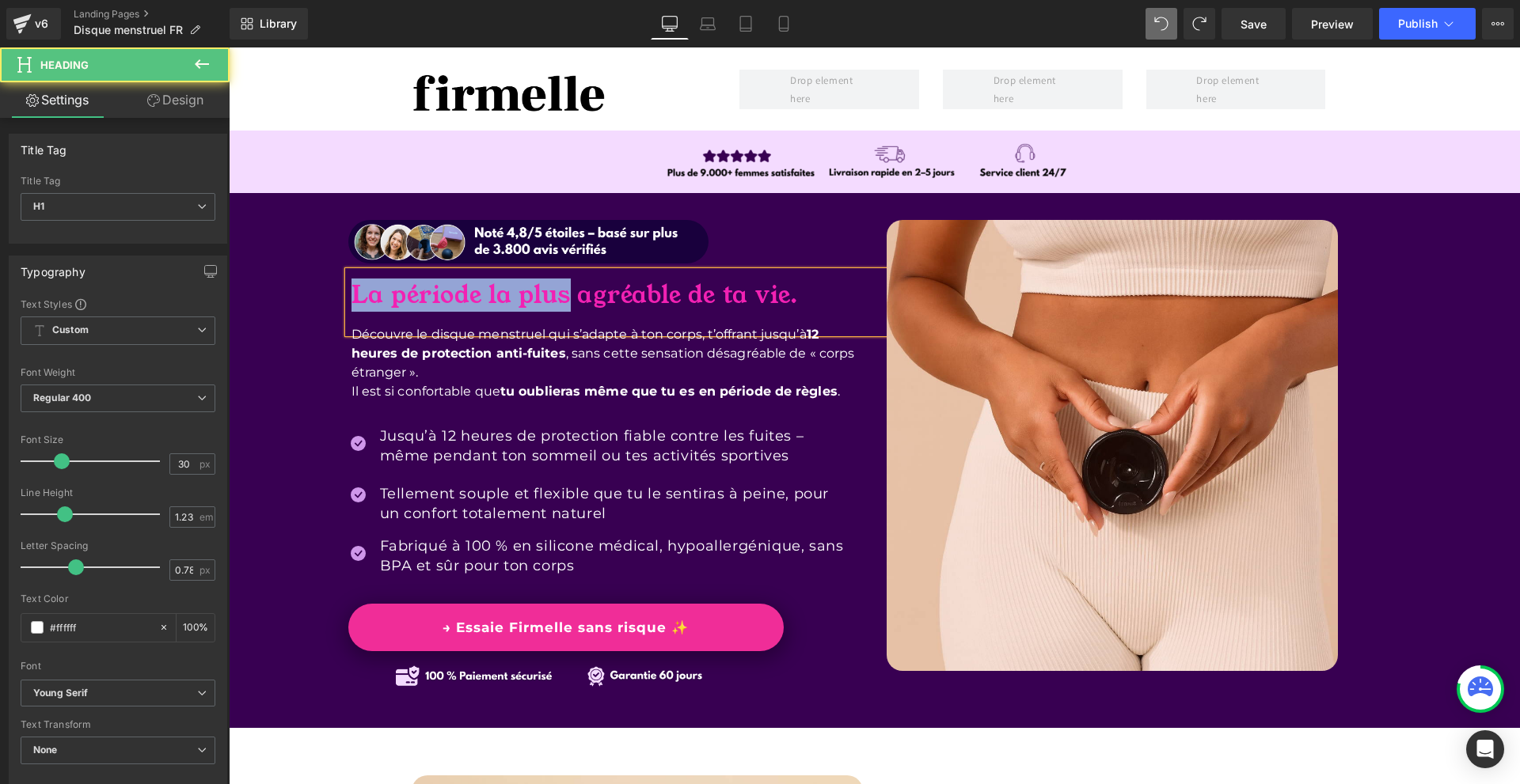
drag, startPoint x: 563, startPoint y: 298, endPoint x: 347, endPoint y: 302, distance: 216.0
click at [351, 302] on span "La période la plus agréable de ta vie." at bounding box center [575, 295] width 447 height 33
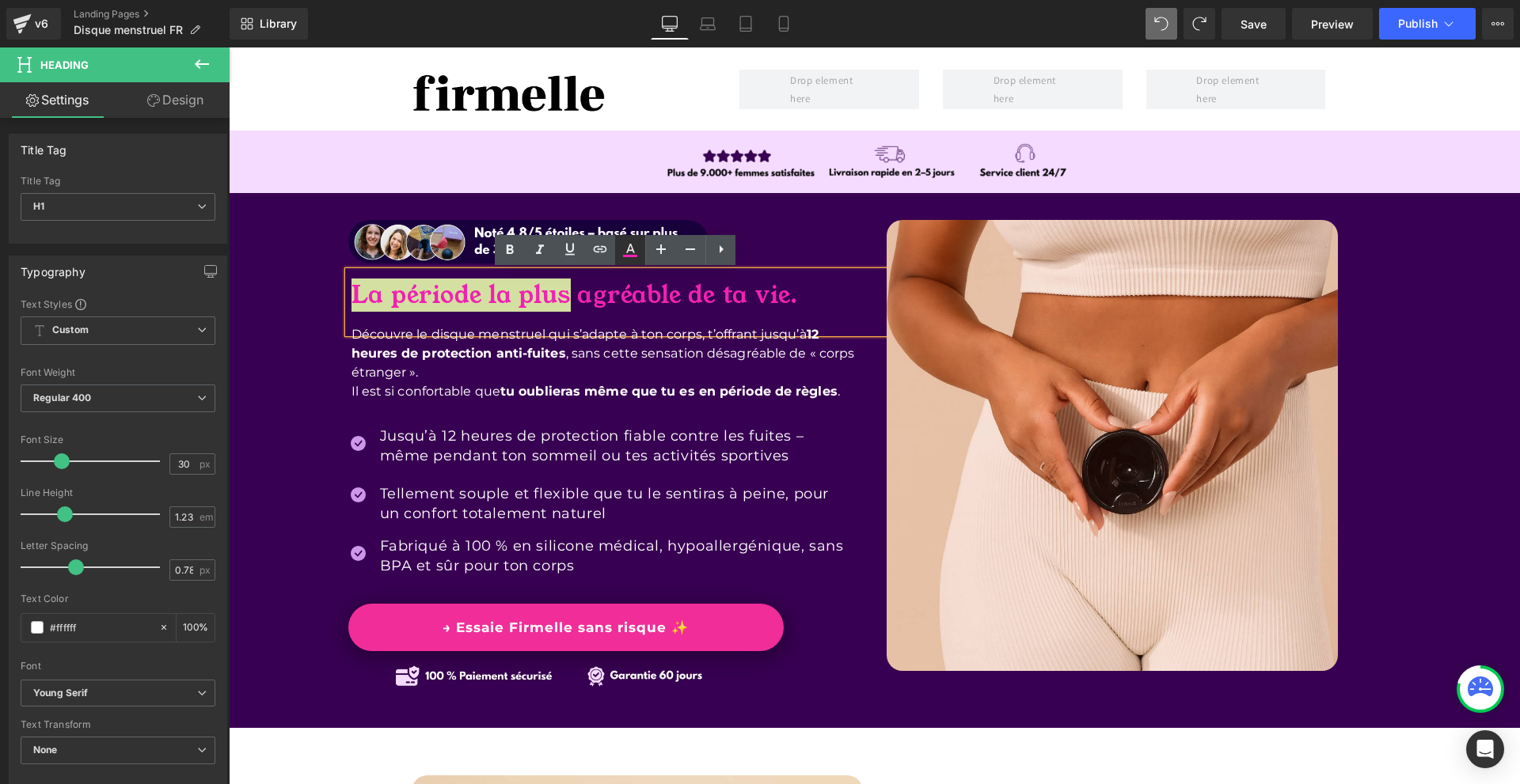
click at [0, 0] on icon at bounding box center [0, 0] width 0 height 0
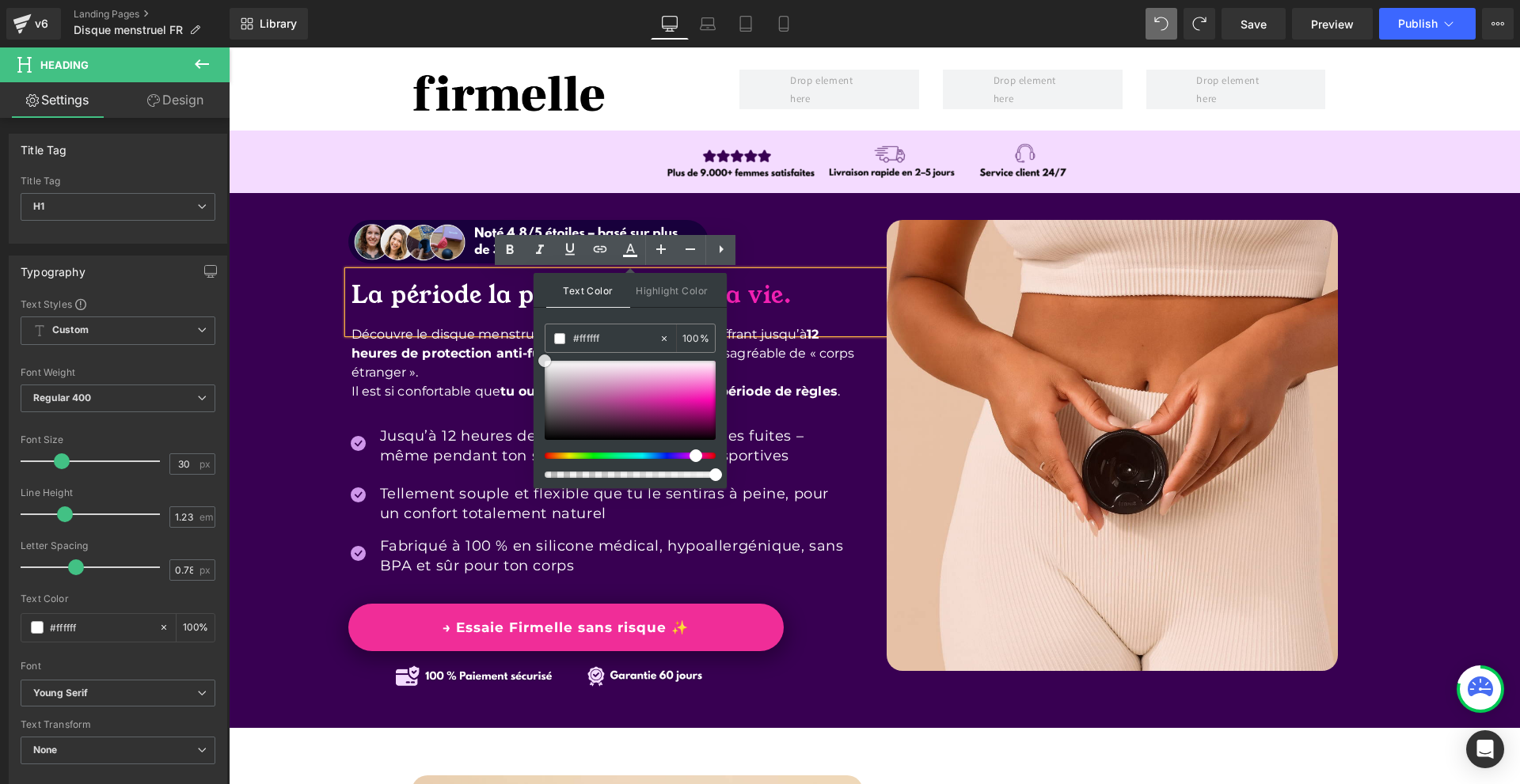
drag, startPoint x: 829, startPoint y: 463, endPoint x: 367, endPoint y: 266, distance: 502.2
click at [296, 262] on div "Image La période la plus agréable de ta vie. Heading Découvre le disque menstru…" at bounding box center [874, 458] width 1291 height 525
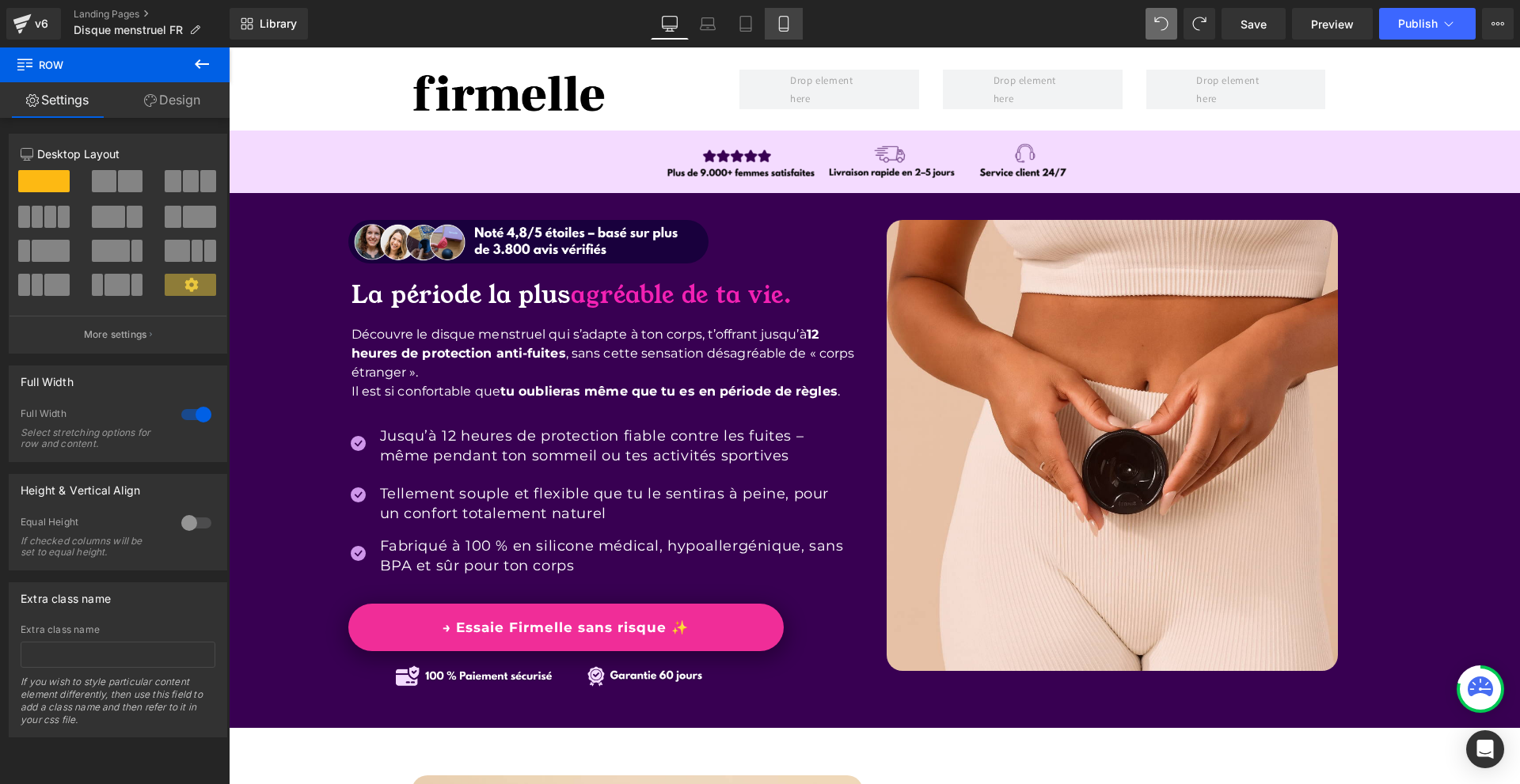
click at [781, 14] on link "Mobile" at bounding box center [783, 23] width 38 height 32
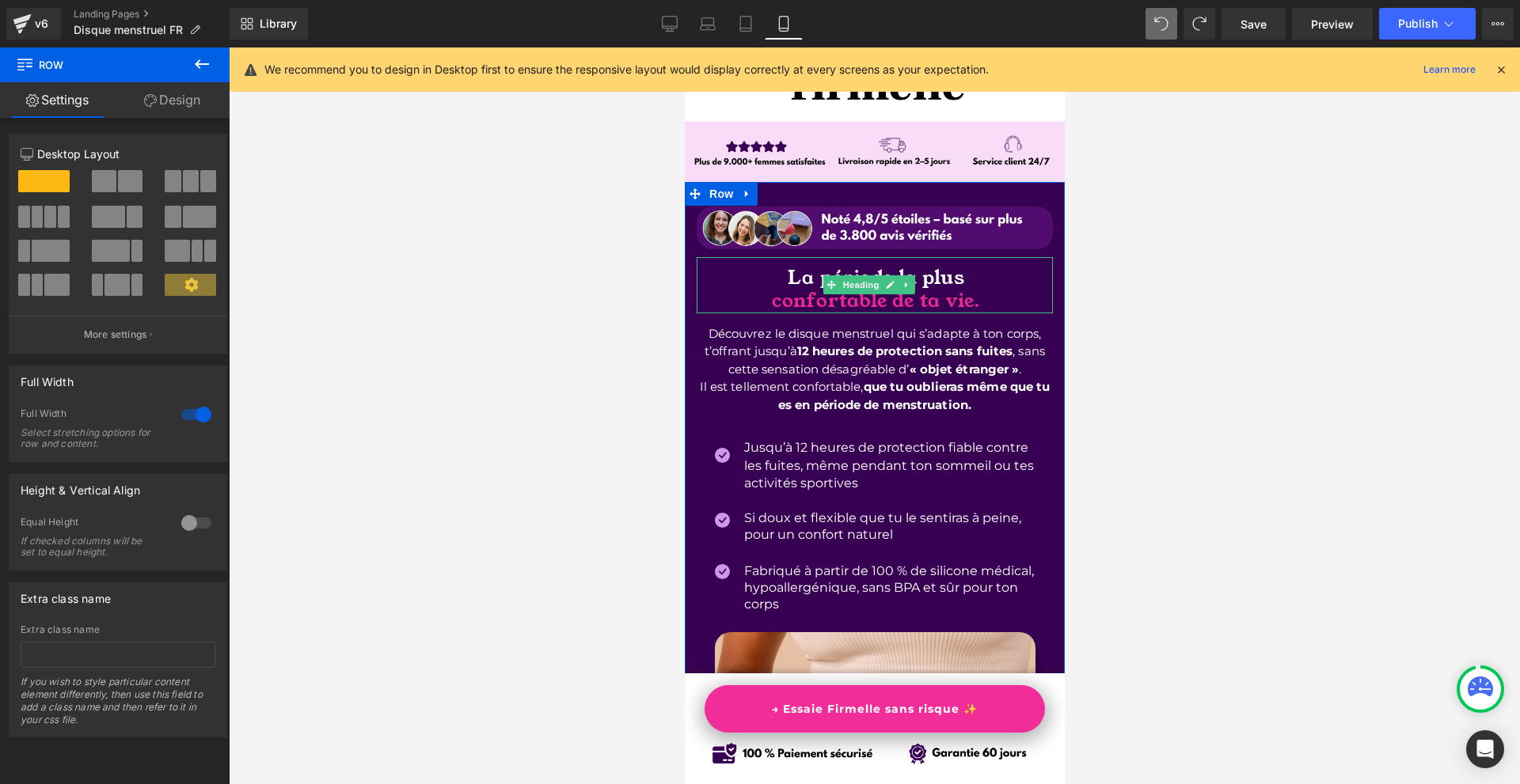
drag, startPoint x: 779, startPoint y: 262, endPoint x: 771, endPoint y: 265, distance: 8.5
click at [779, 267] on h1 "La période la plus" at bounding box center [874, 278] width 353 height 23
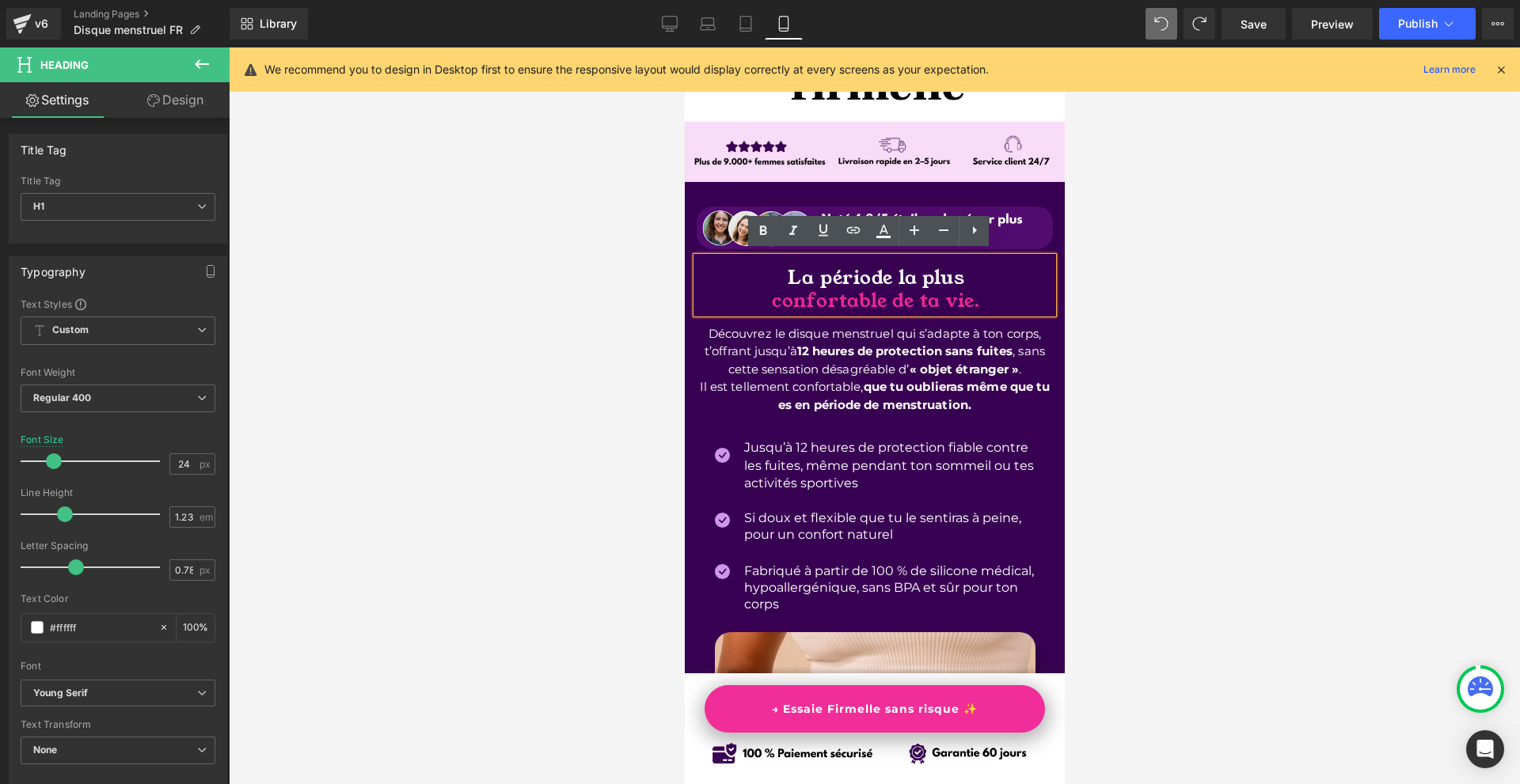
click at [978, 299] on h1 "confortable de ta vie." at bounding box center [874, 301] width 353 height 23
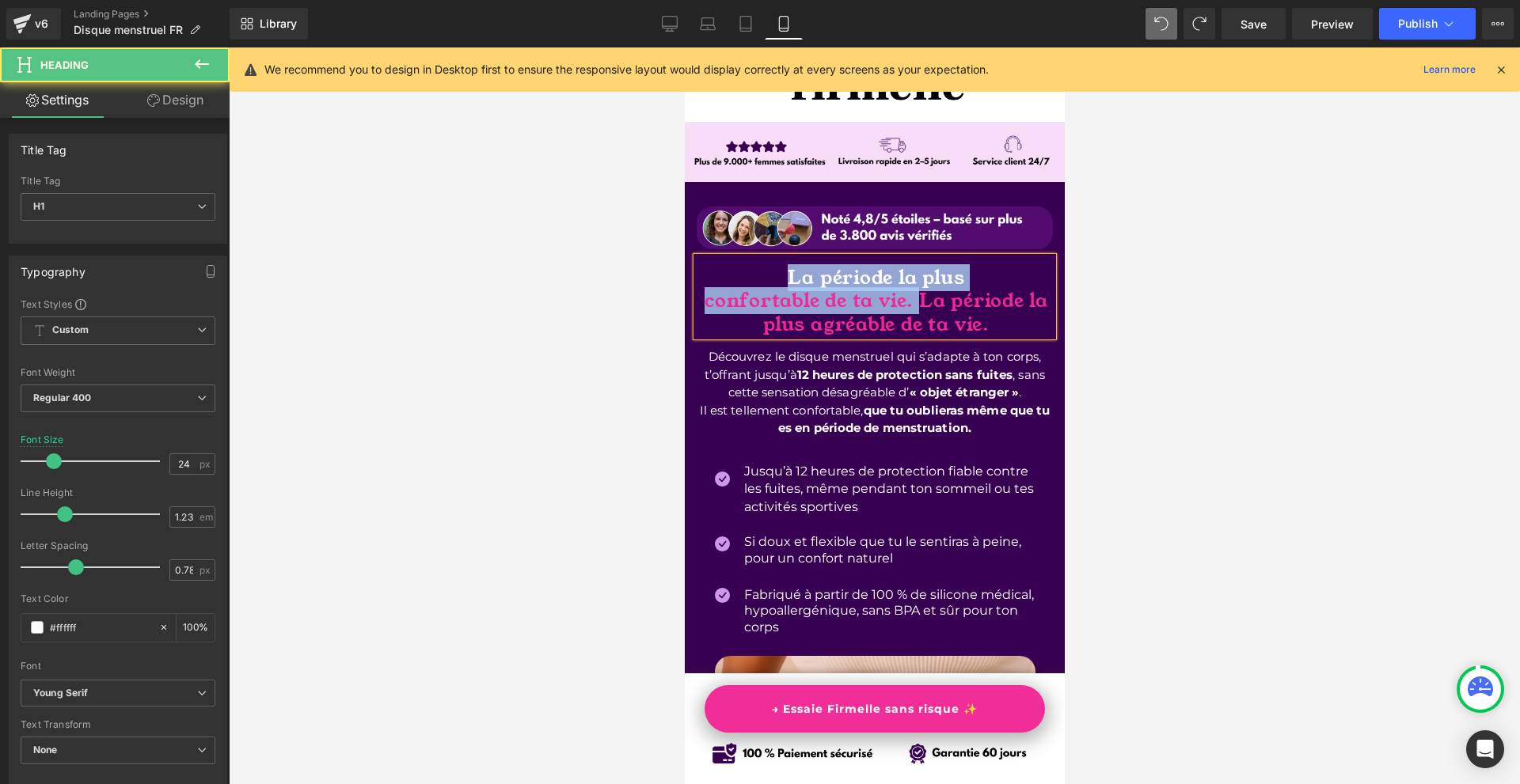
drag, startPoint x: 926, startPoint y: 298, endPoint x: 737, endPoint y: 271, distance: 190.9
click at [738, 271] on div "La période la plus confortable de ta vie. La période la plus agréable de ta vie." at bounding box center [874, 297] width 356 height 80
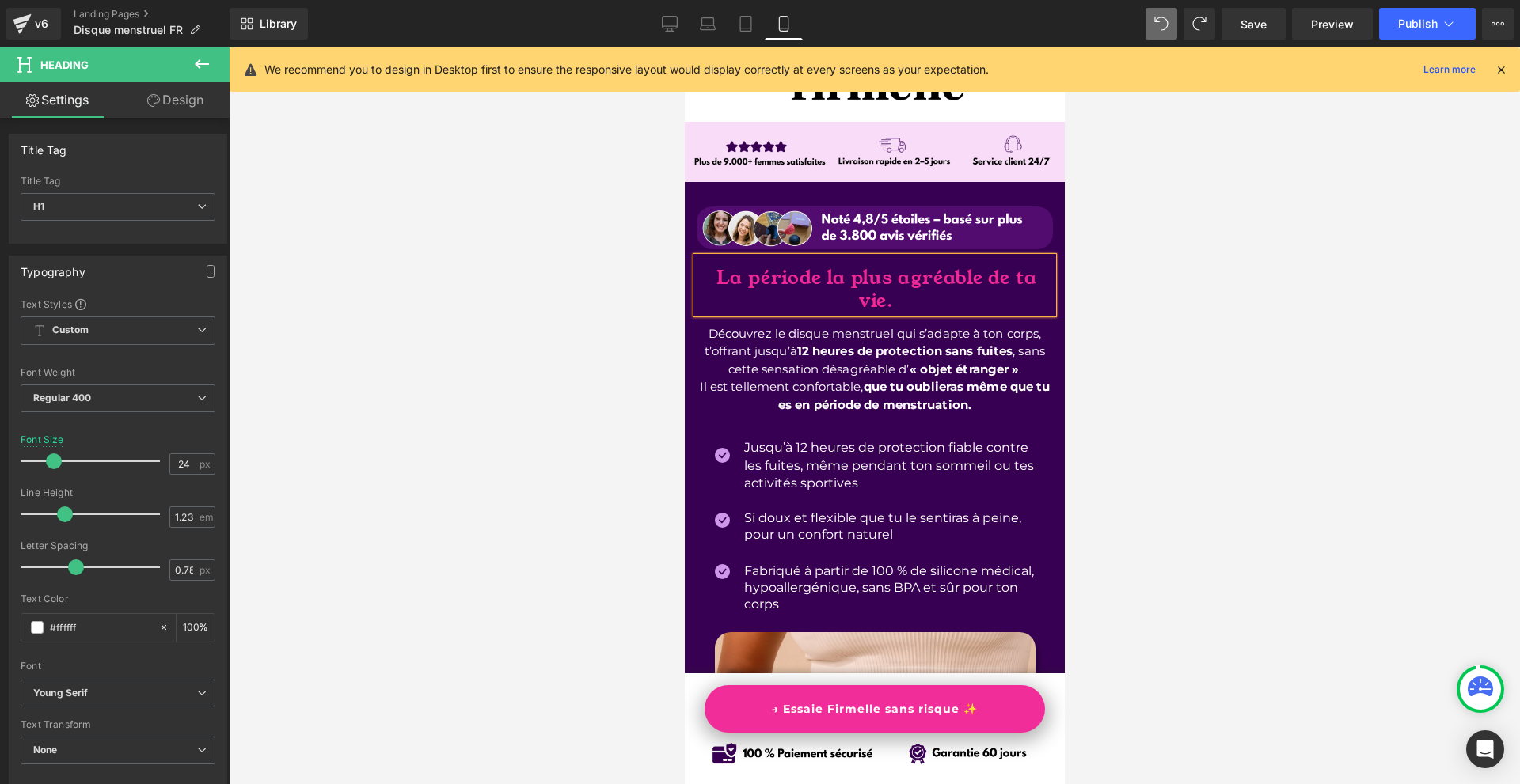
click at [890, 272] on span "La période la plus agréable de ta vie." at bounding box center [876, 289] width 321 height 50
click at [803, 270] on span "La période la plus" at bounding box center [875, 277] width 177 height 27
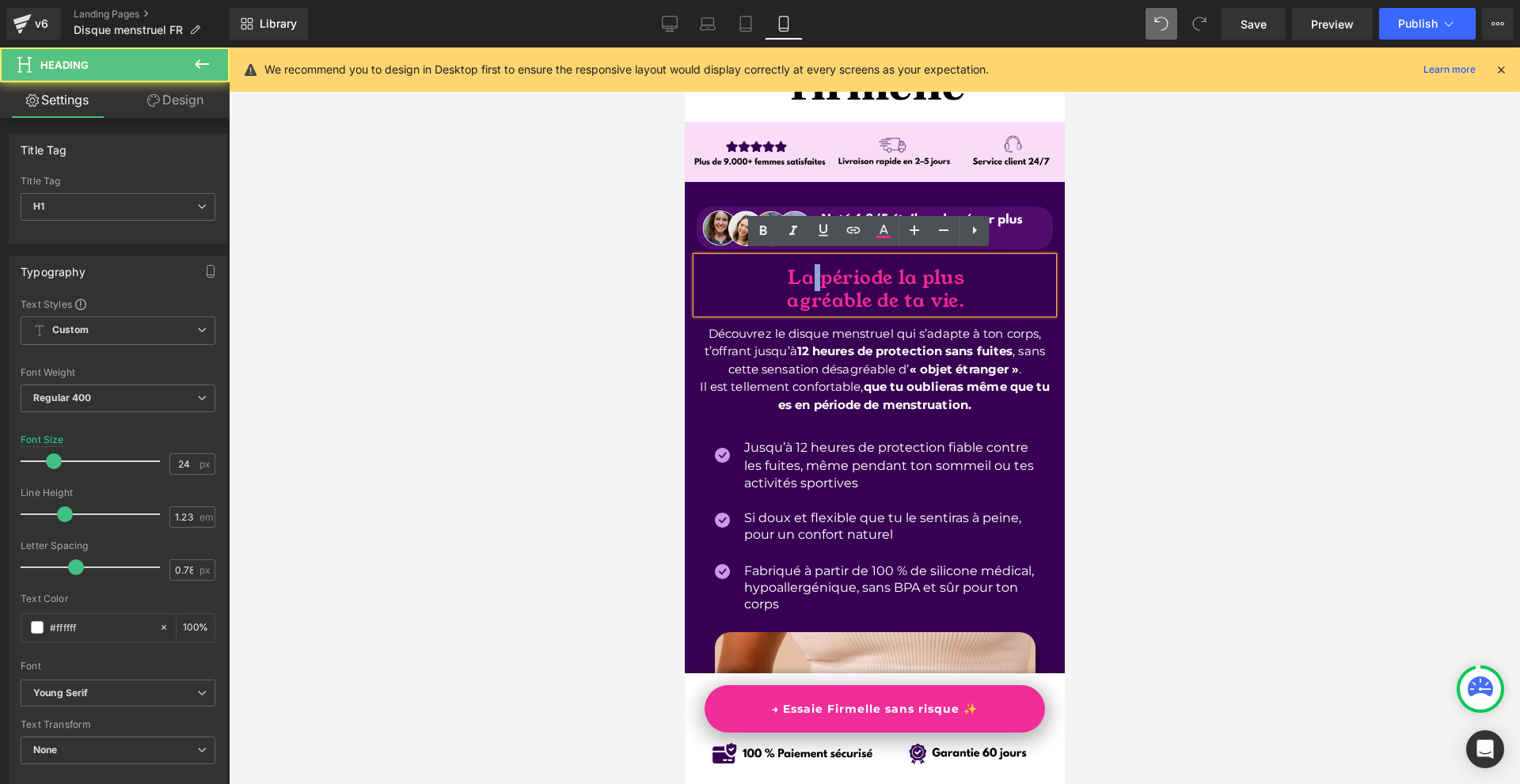
click at [803, 270] on span "La période la plus" at bounding box center [875, 277] width 177 height 27
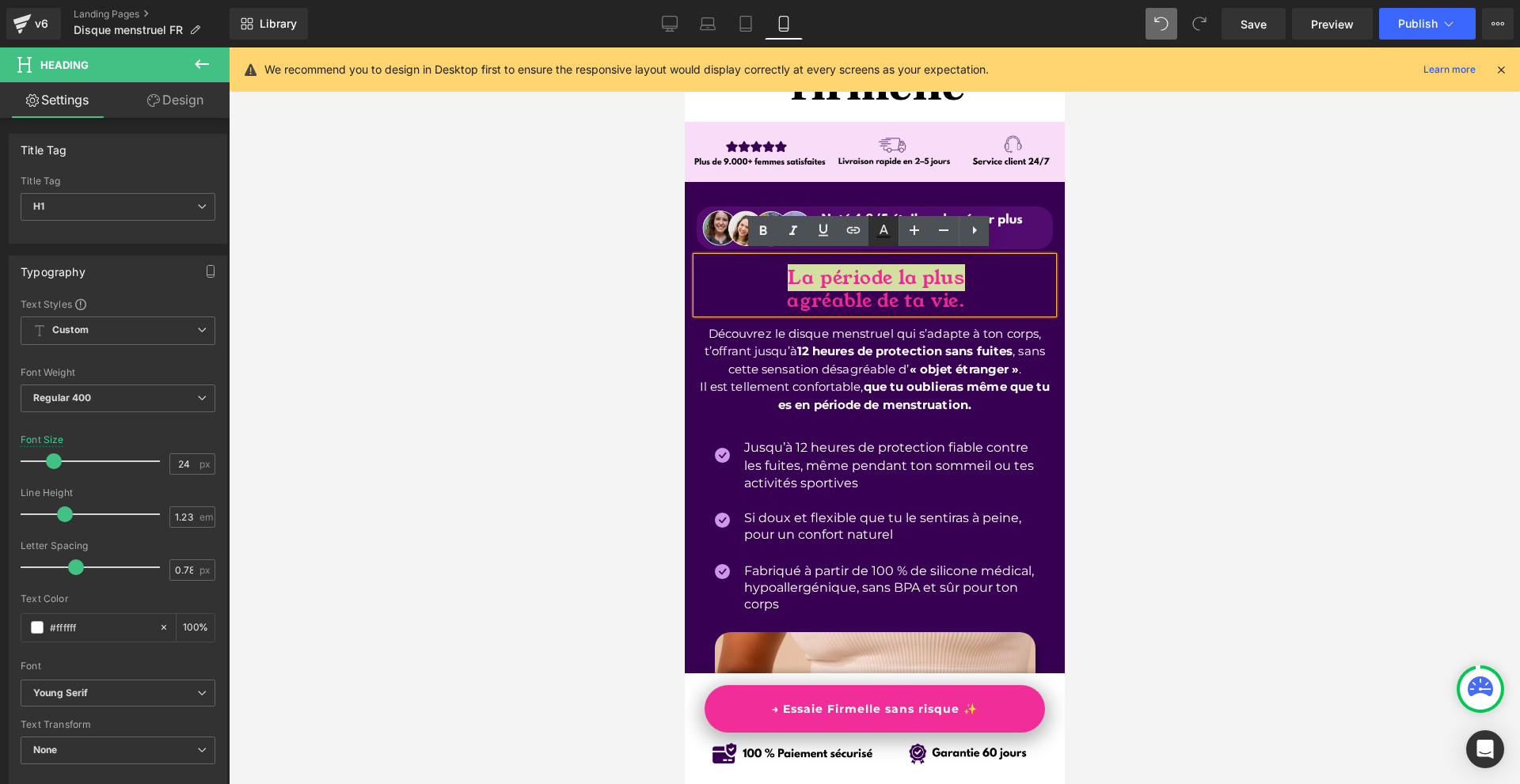
click at [0, 0] on icon at bounding box center [0, 0] width 0 height 0
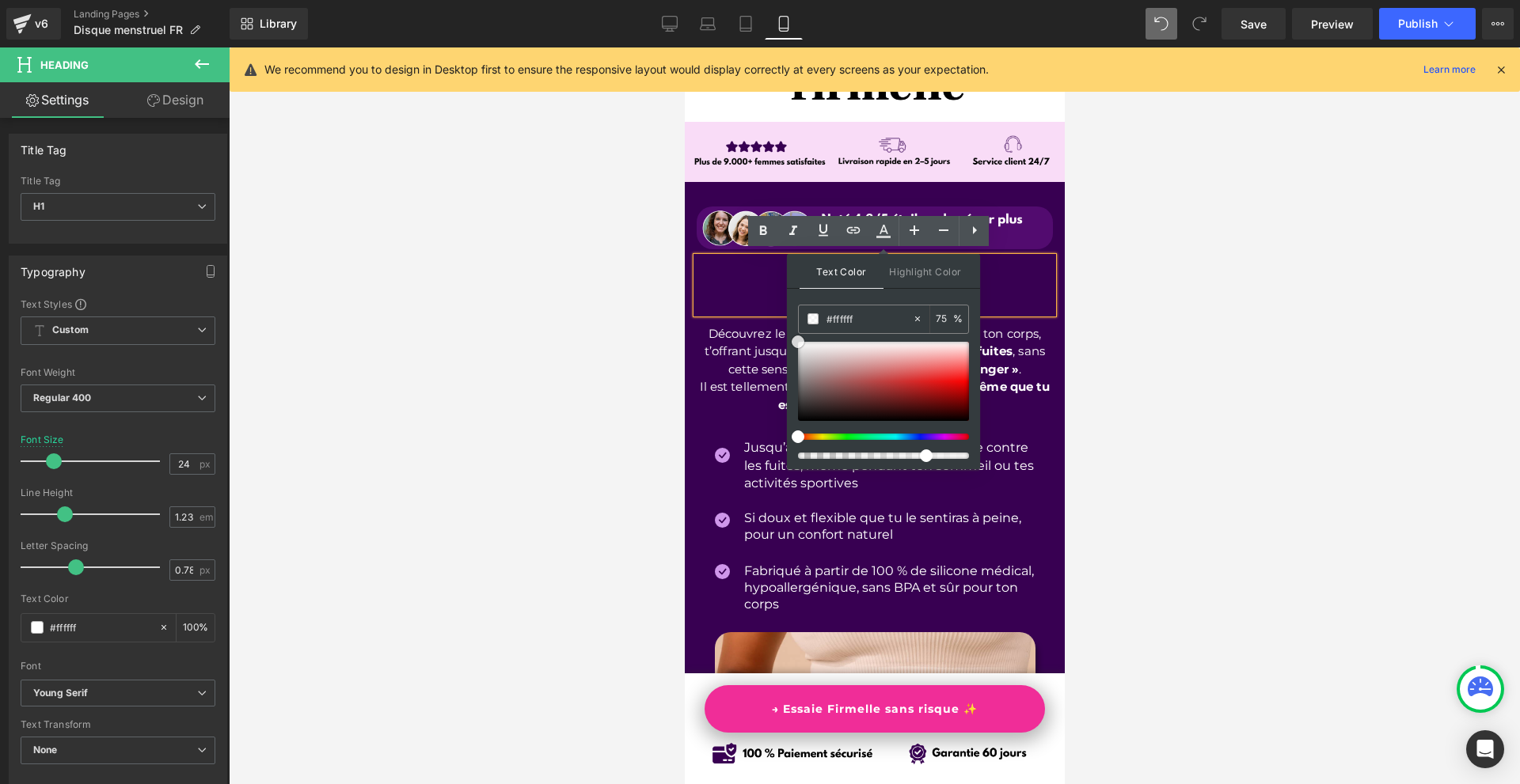
drag, startPoint x: 1565, startPoint y: 431, endPoint x: 762, endPoint y: 265, distance: 820.0
click at [0, 0] on input "100" at bounding box center [0, 0] width 0 height 0
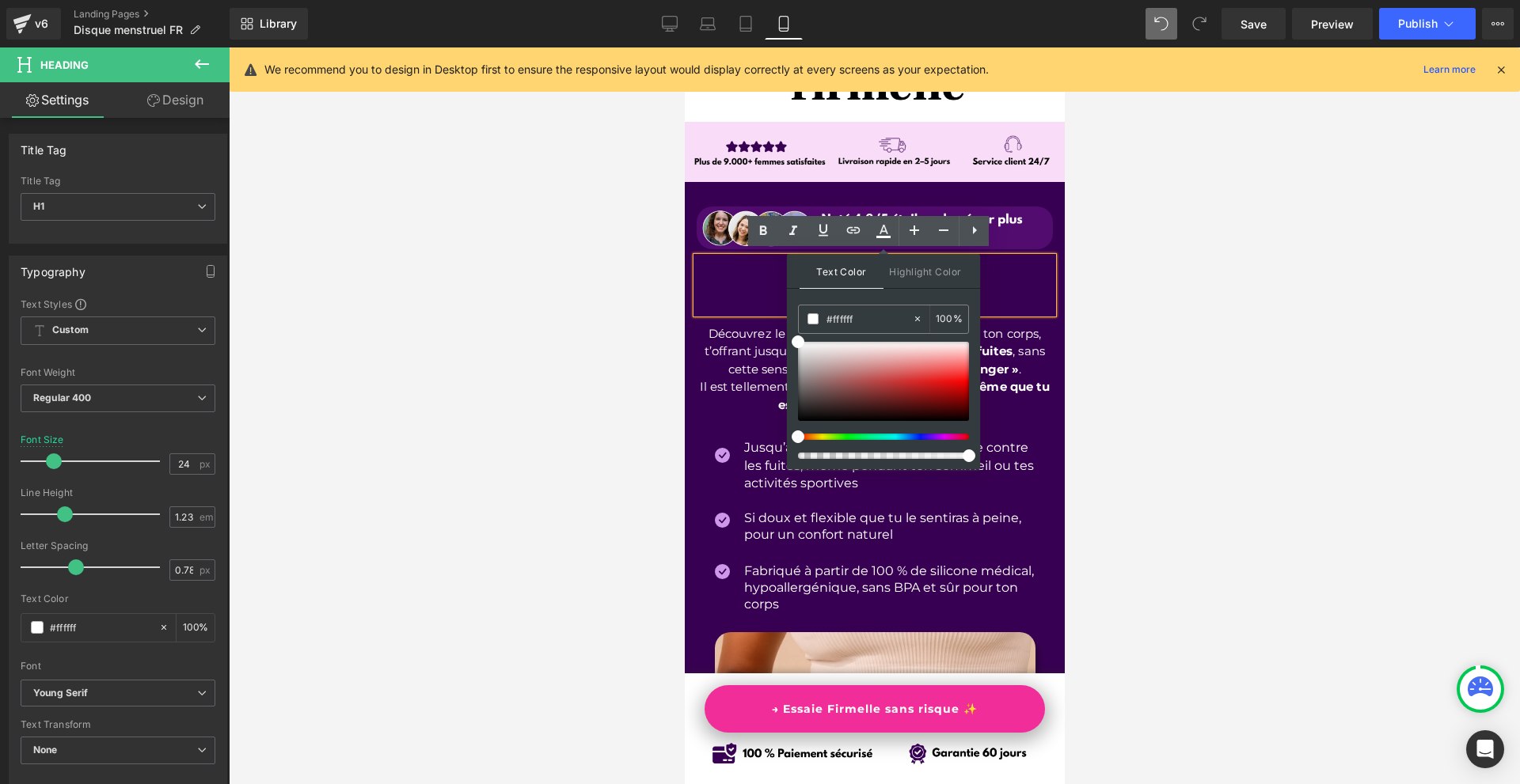
type input "100"
click at [740, 289] on h1 "agréable de ta vie." at bounding box center [874, 301] width 353 height 23
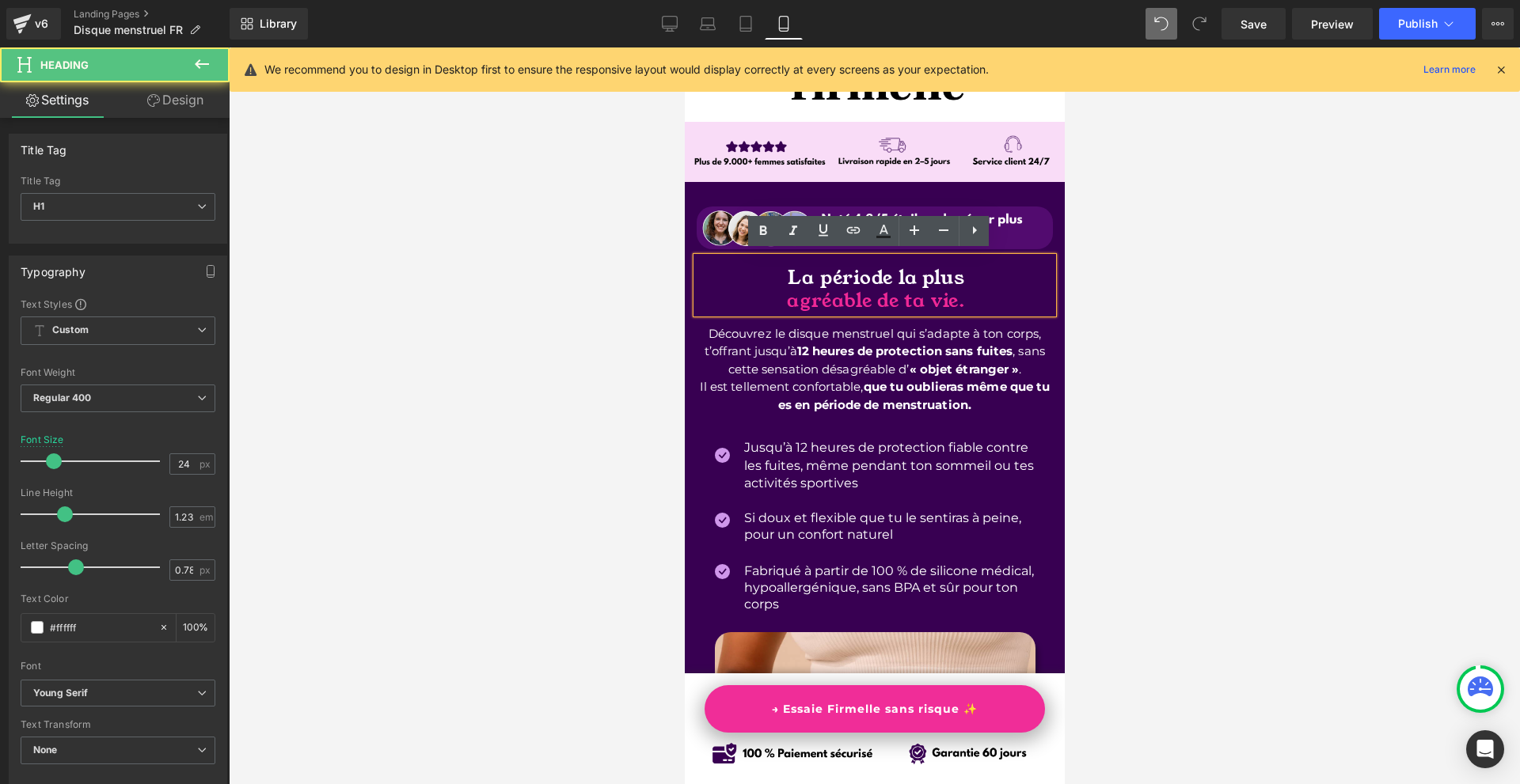
click at [1135, 314] on div at bounding box center [874, 416] width 1291 height 736
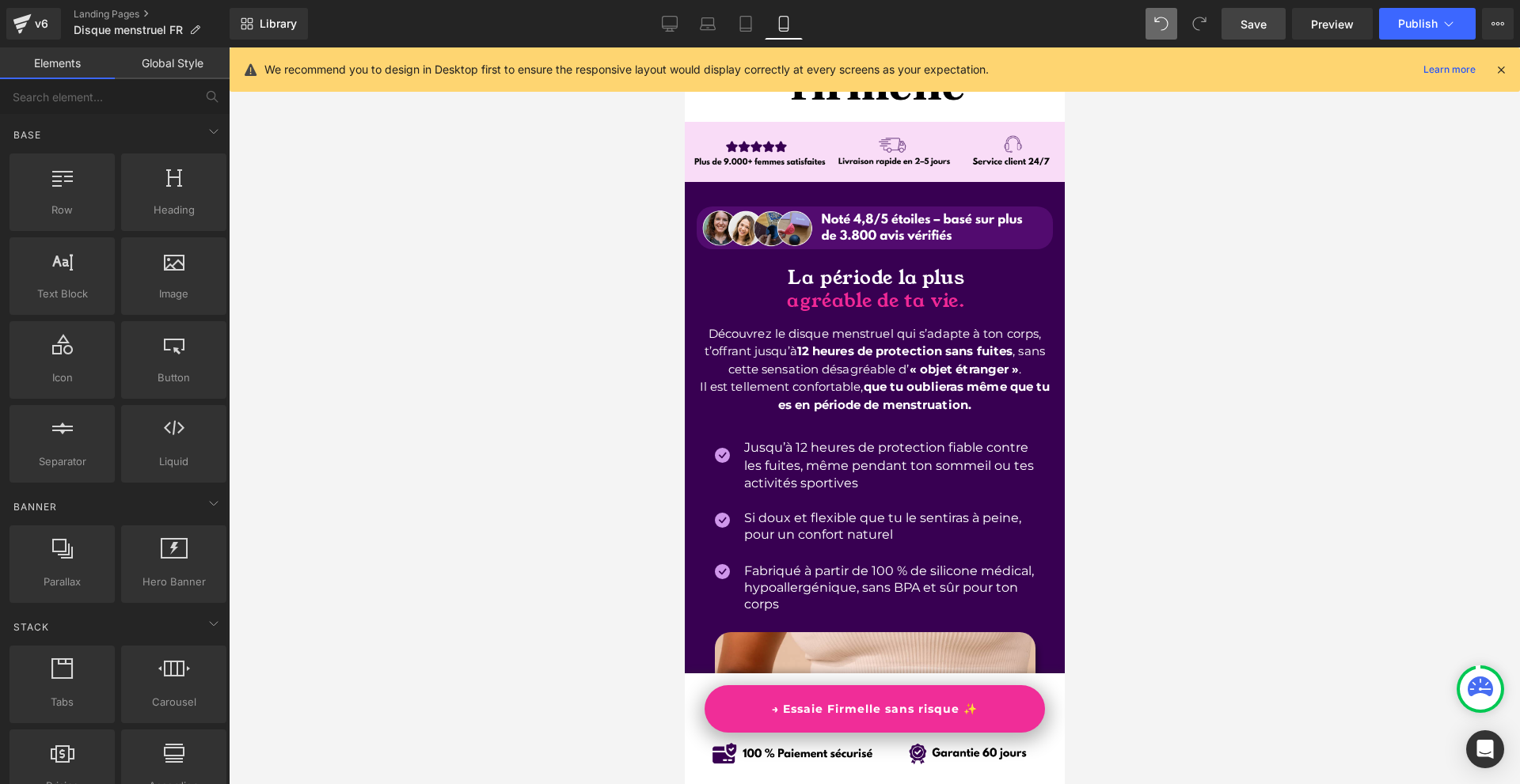
click at [1246, 26] on span "Save" at bounding box center [1253, 23] width 26 height 16
drag, startPoint x: 868, startPoint y: 364, endPoint x: 1358, endPoint y: 369, distance: 490.0
click at [868, 364] on span "Text Block" at bounding box center [860, 367] width 52 height 19
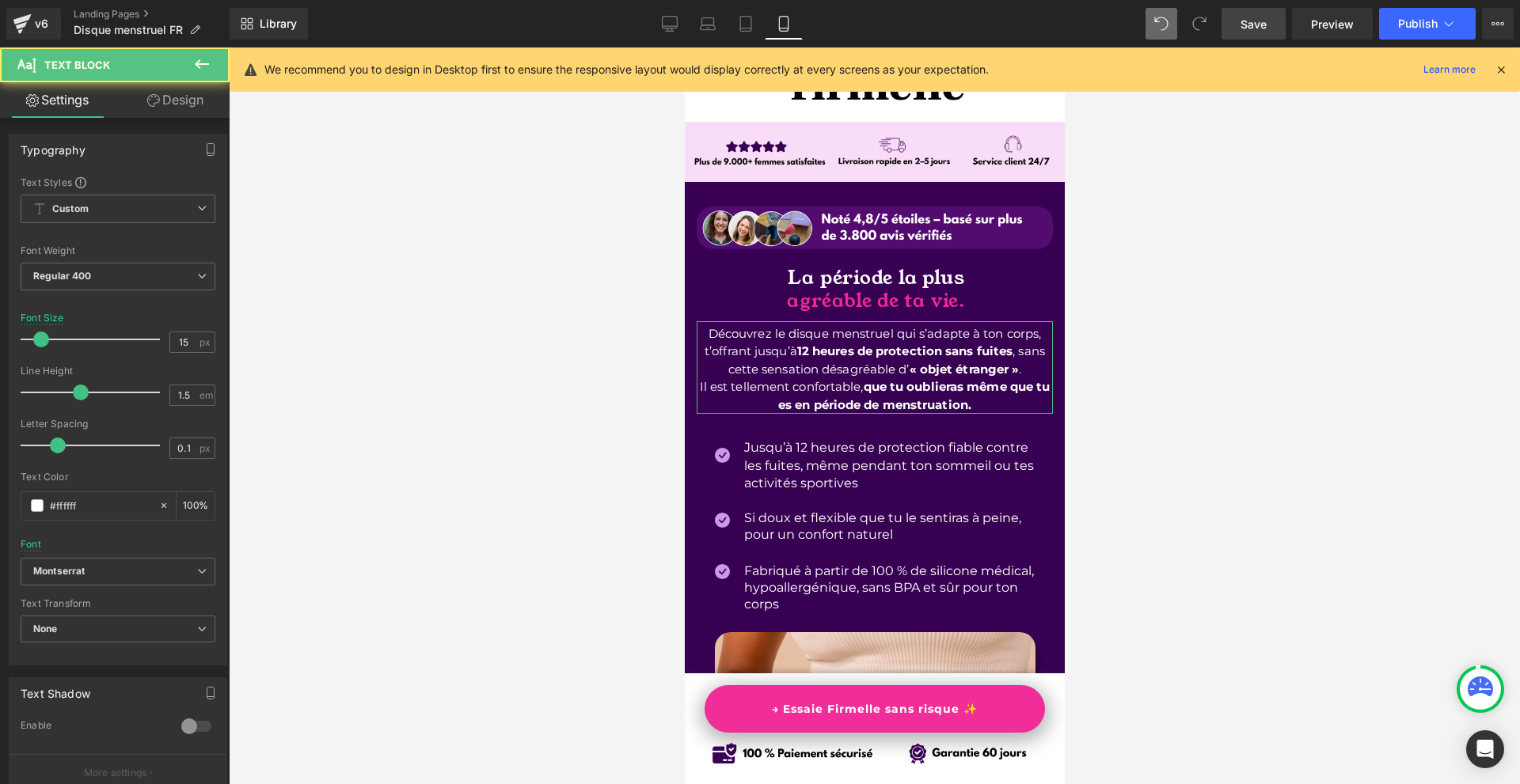
click at [164, 107] on link "Design" at bounding box center [175, 100] width 114 height 36
click at [0, 0] on div "Spacing" at bounding box center [0, 0] width 0 height 0
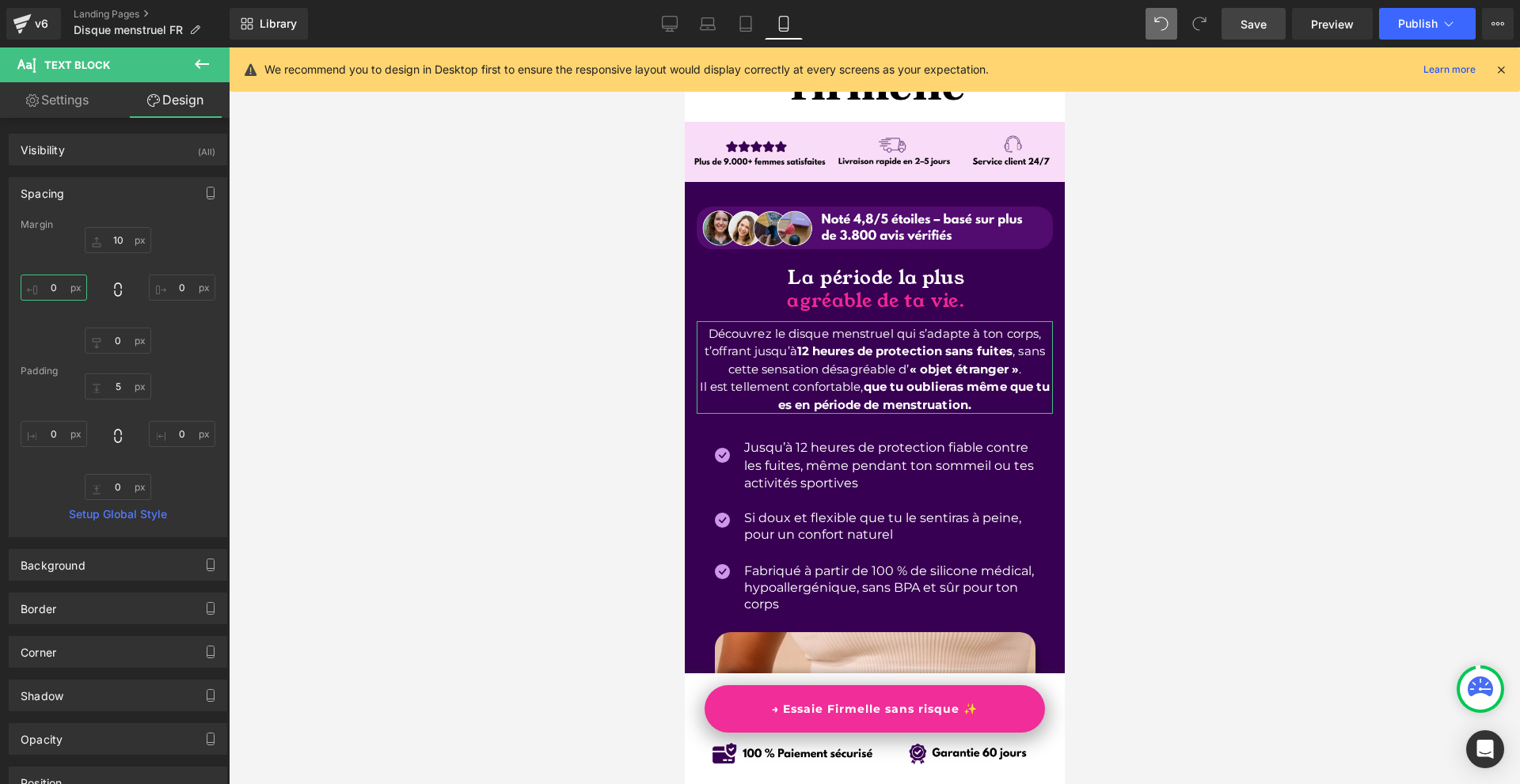
click at [77, 288] on input "text" at bounding box center [54, 288] width 67 height 26
type input "10"
click at [176, 292] on input "1" at bounding box center [182, 288] width 67 height 26
type input "10"
click at [76, 290] on input "10" at bounding box center [54, 288] width 67 height 26
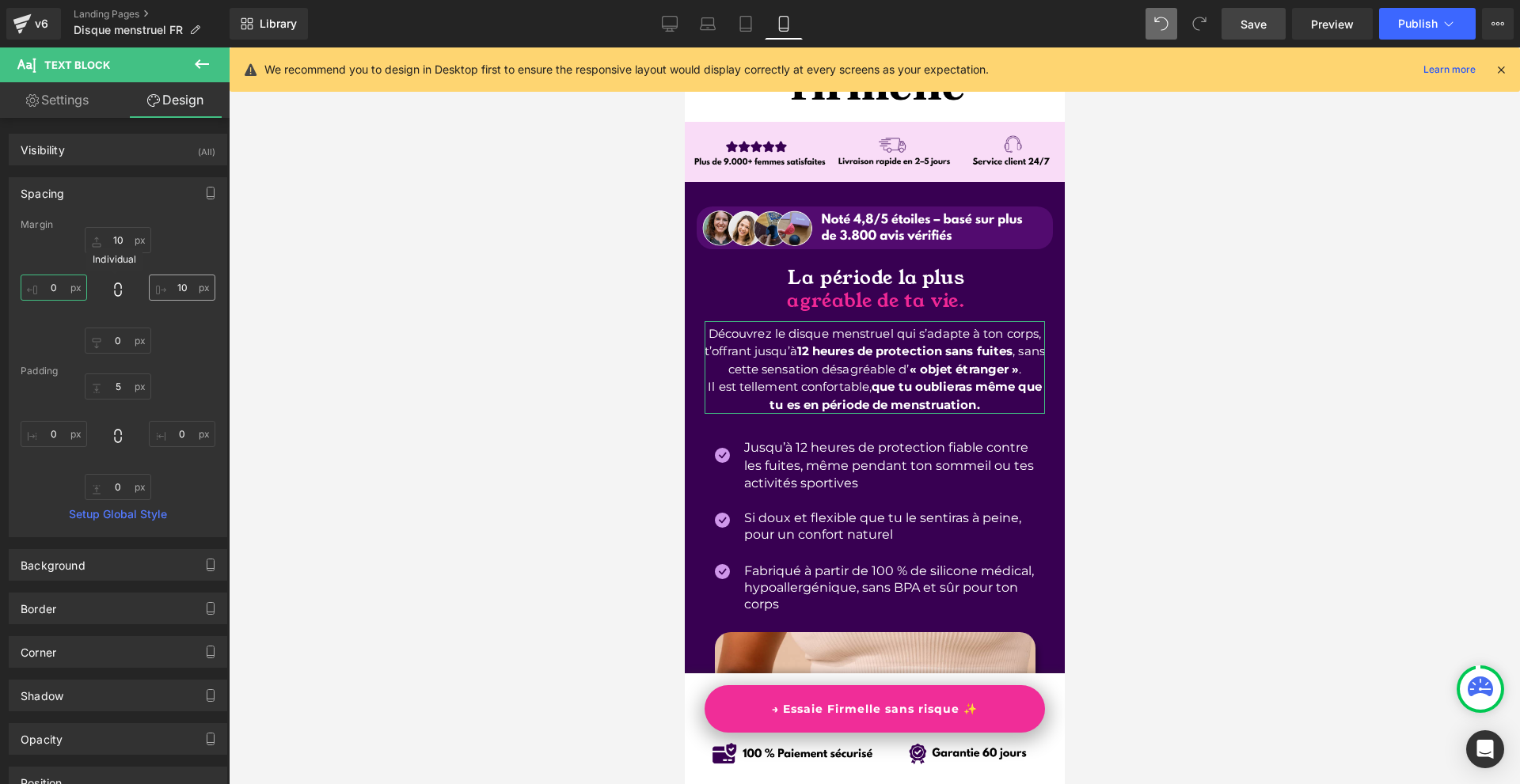
type input "0"
click at [172, 282] on input "10" at bounding box center [182, 288] width 67 height 26
type input "5"
click at [73, 292] on input "0" at bounding box center [54, 288] width 67 height 26
type input "5"
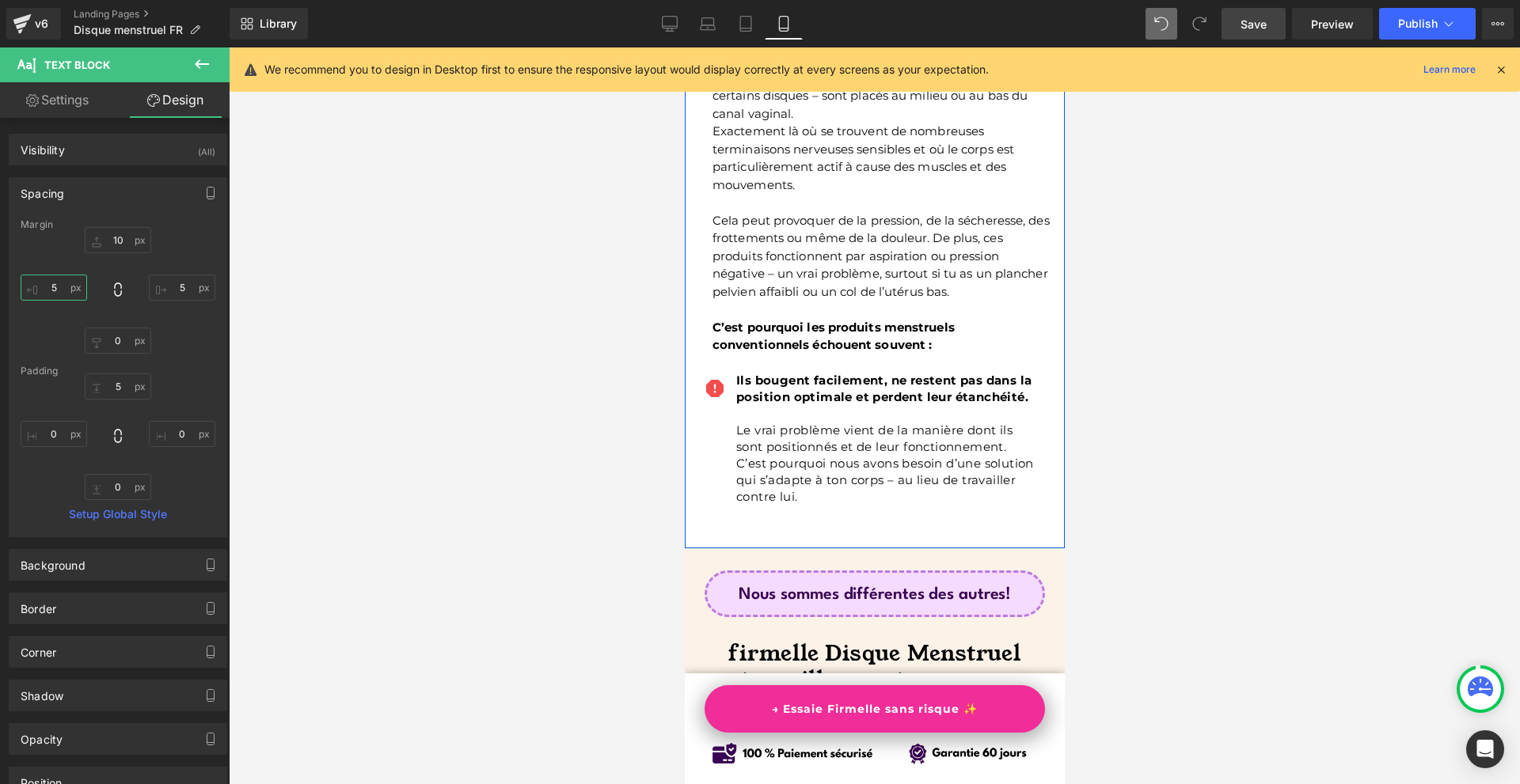
scroll to position [1662, 0]
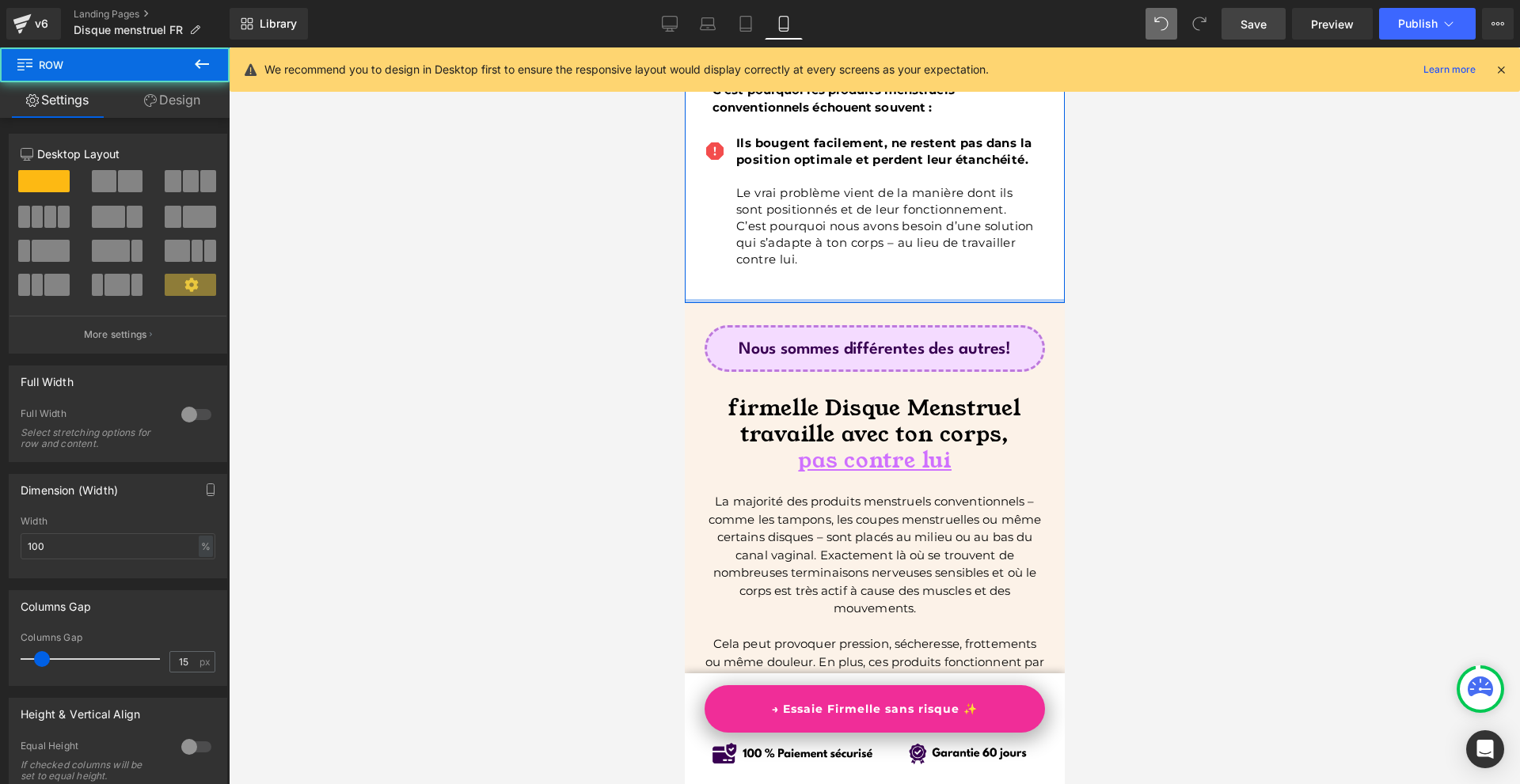
drag, startPoint x: 863, startPoint y: 297, endPoint x: 888, endPoint y: 263, distance: 42.2
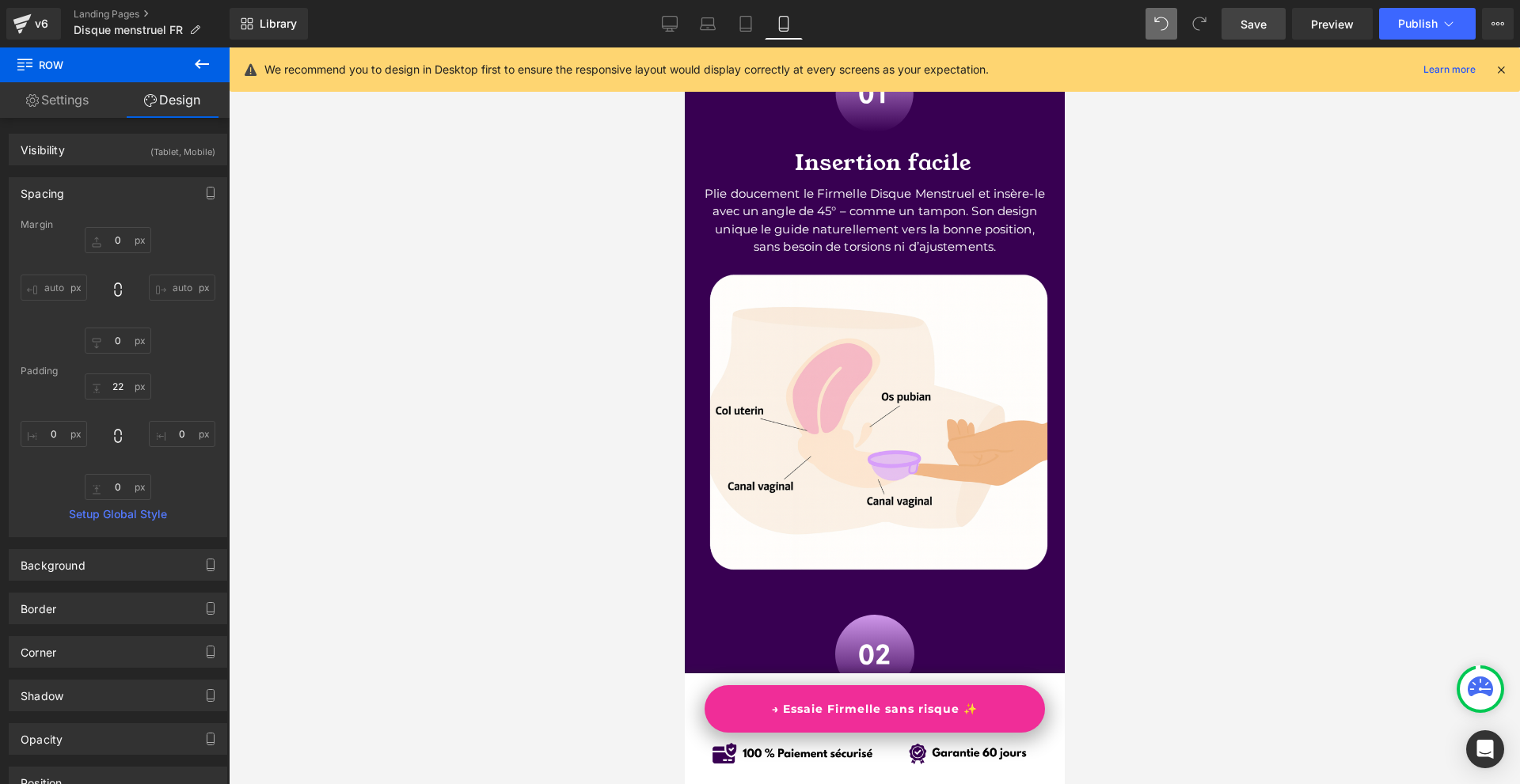
click at [997, 715] on link "→ Essaie Firmelle sans risque ✨" at bounding box center [874, 709] width 341 height 48
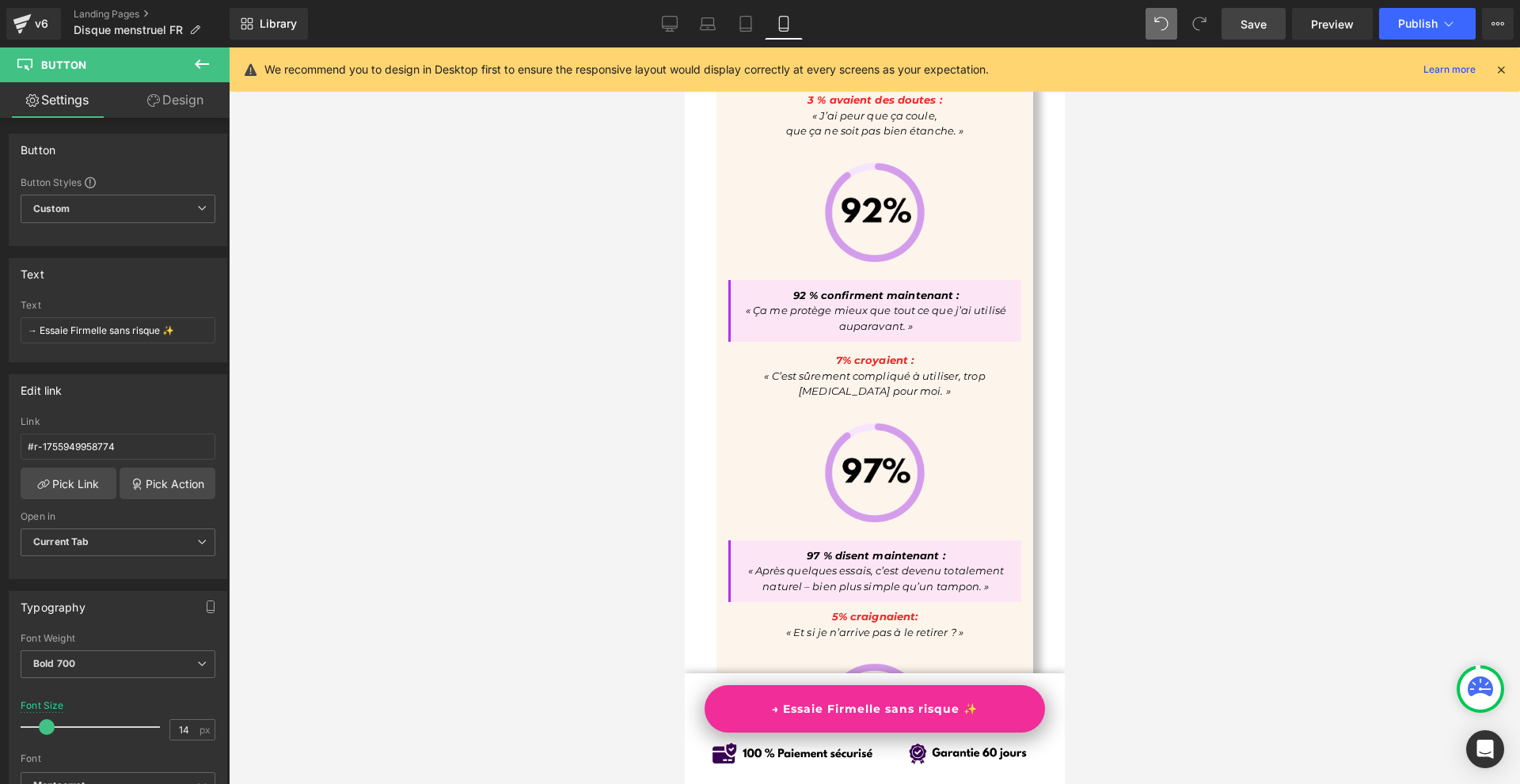
click at [1500, 65] on icon at bounding box center [1500, 69] width 14 height 14
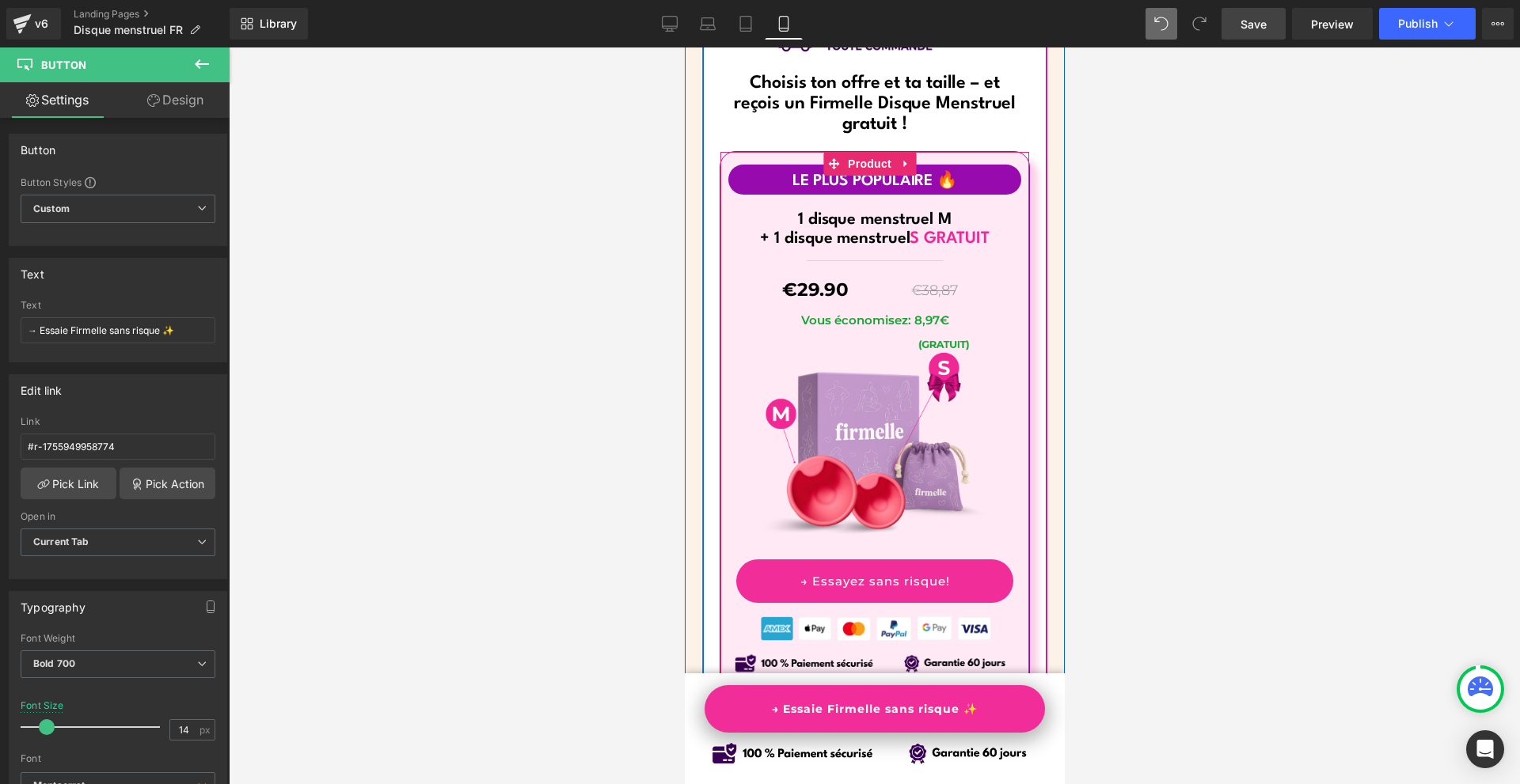
scroll to position [9881, 0]
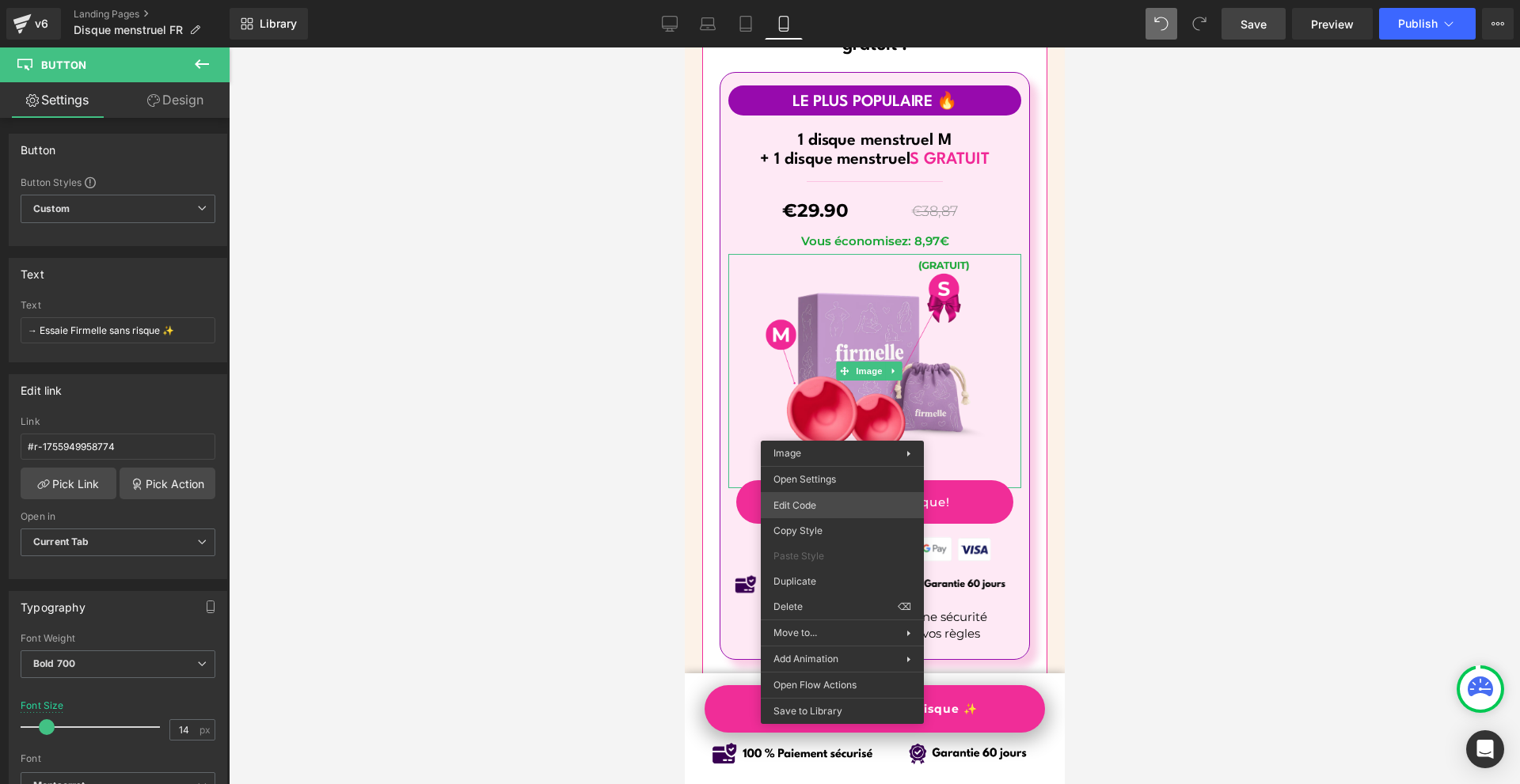
click at [808, 0] on div "Text Block You are previewing how the will restyle your page. You can not edit …" at bounding box center [760, 0] width 1520 height 0
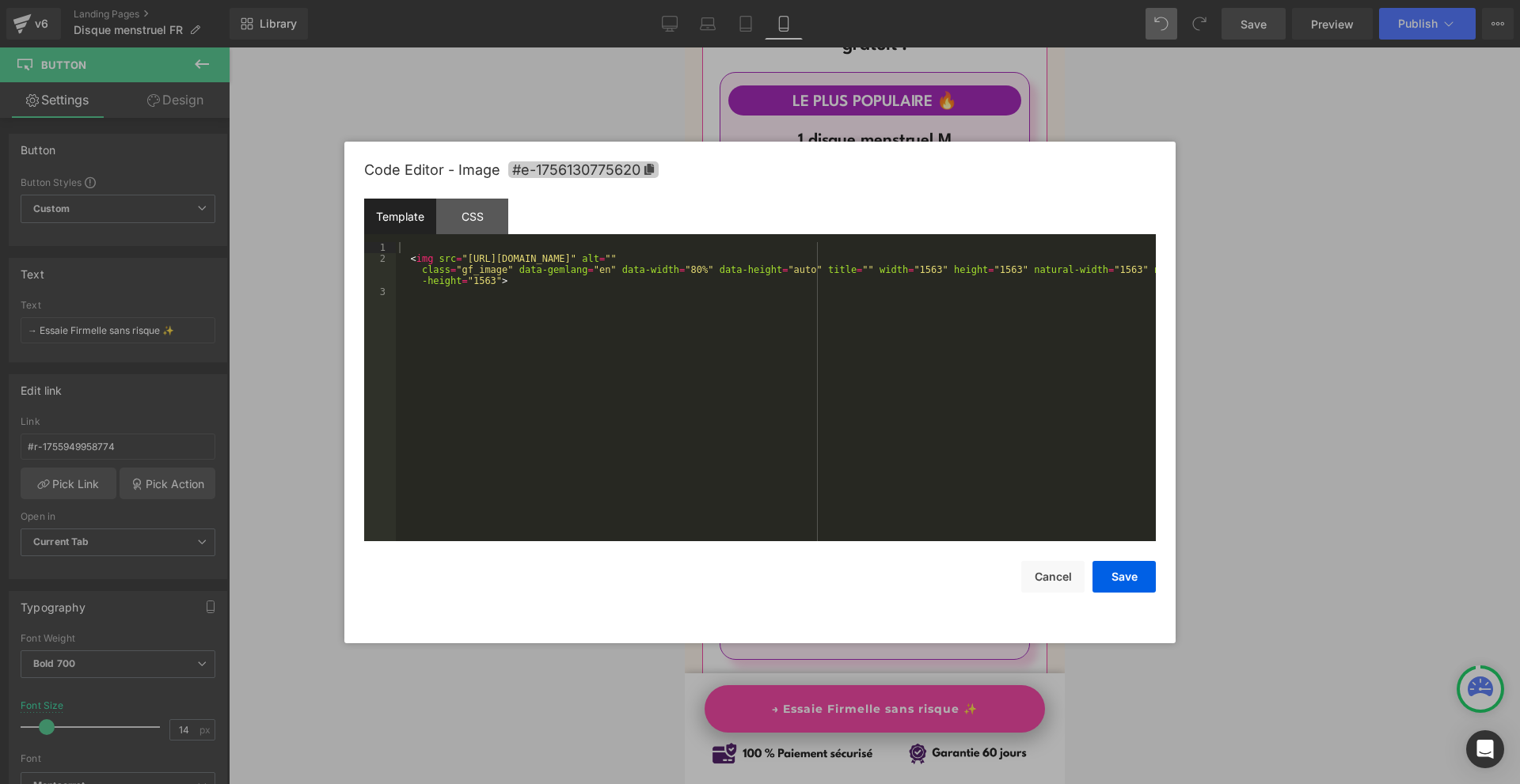
click at [593, 169] on span "#e-1756130775620" at bounding box center [583, 169] width 151 height 16
click at [1111, 571] on button "Save" at bounding box center [1123, 577] width 63 height 32
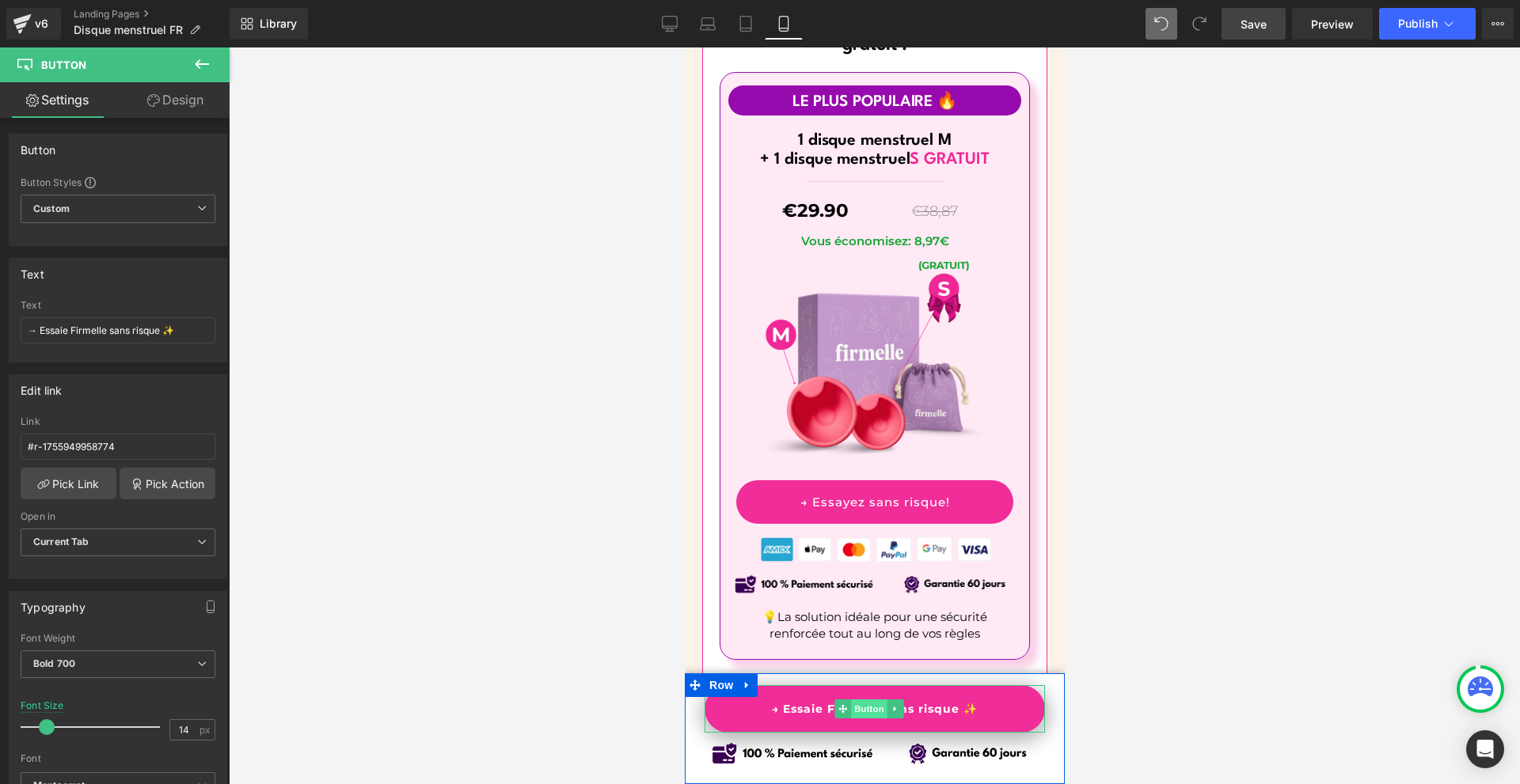
click at [863, 707] on span "Button" at bounding box center [868, 709] width 36 height 19
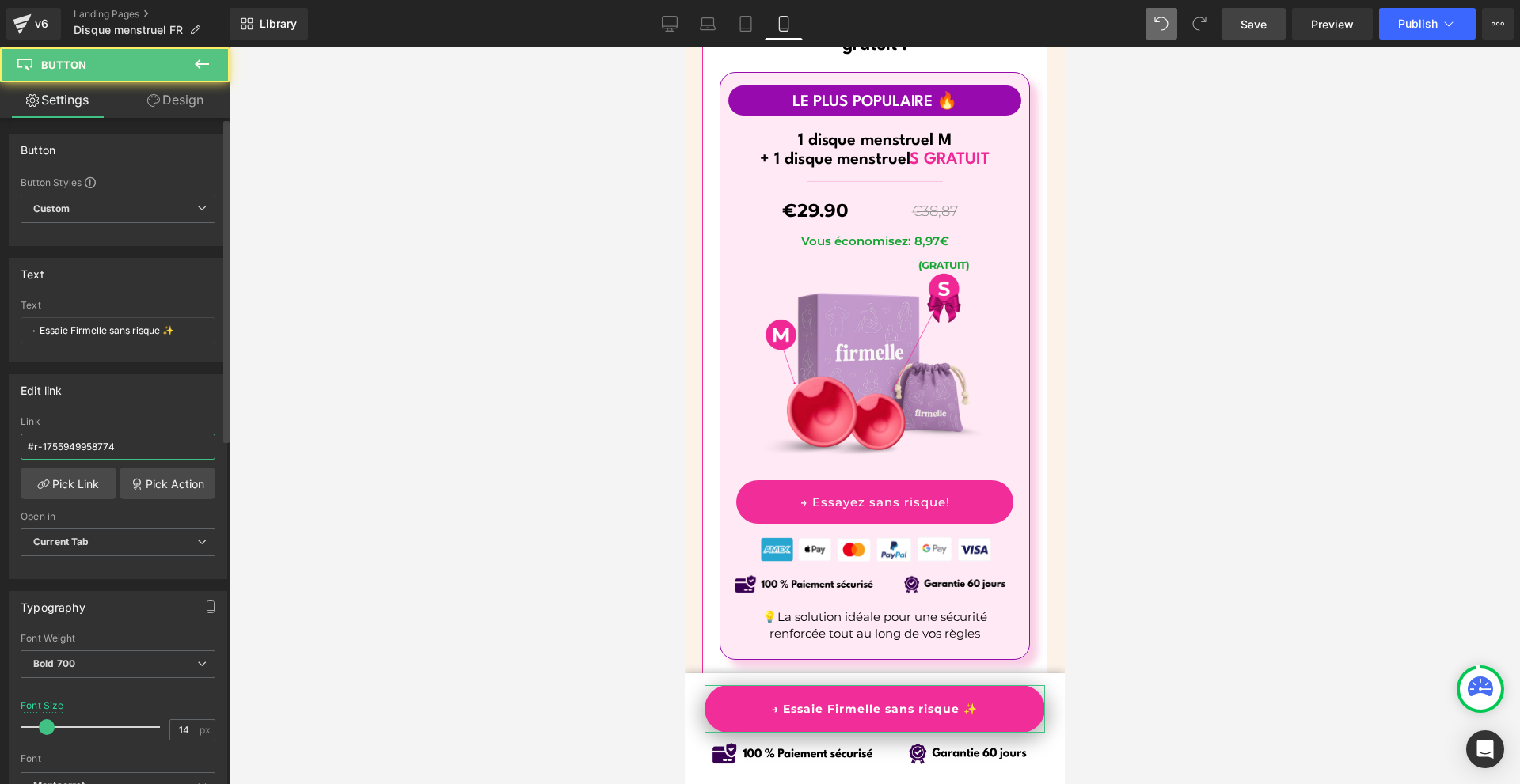
click at [127, 443] on input "#r-1755949958774" at bounding box center [118, 446] width 195 height 26
paste input "e-1756130775620"
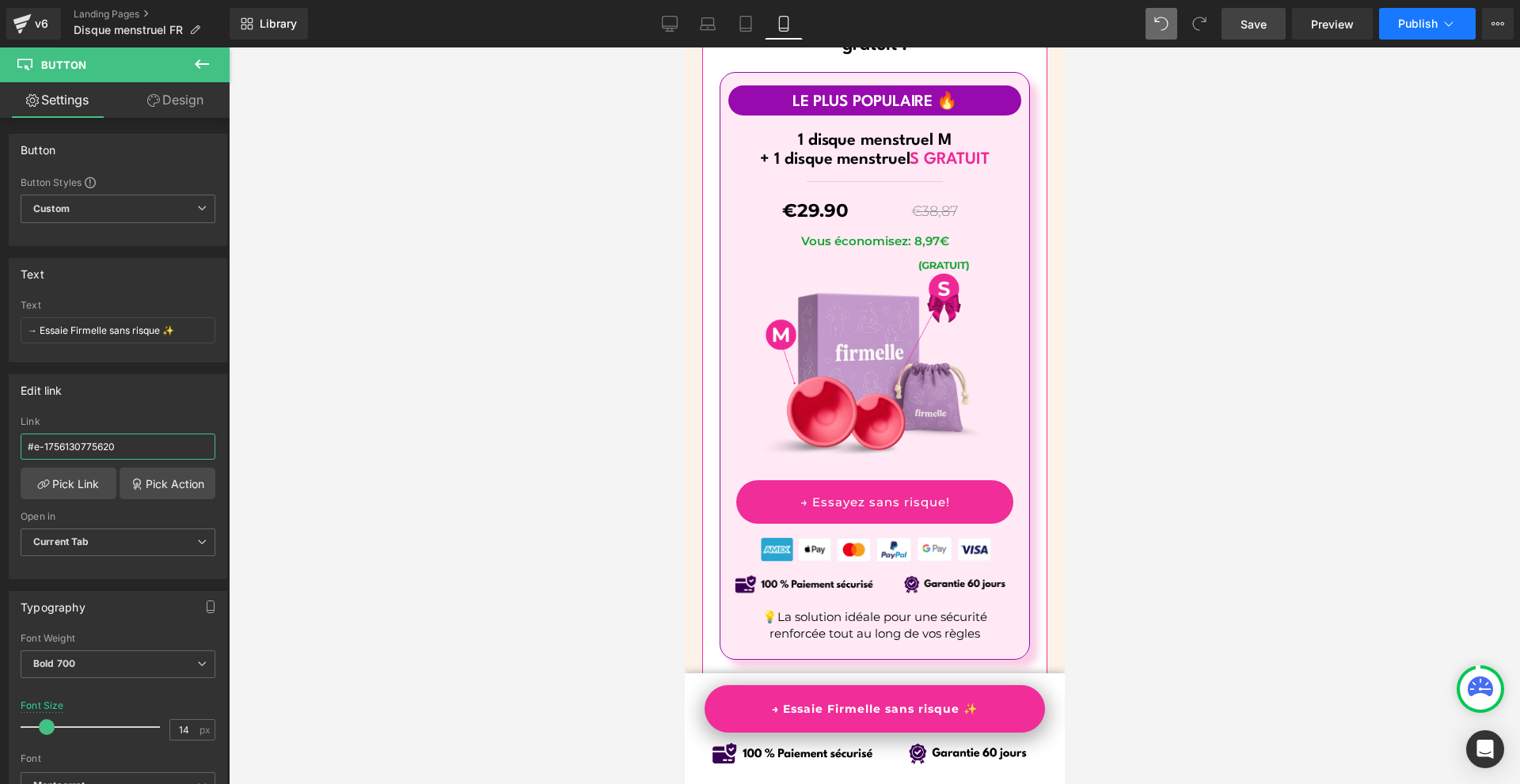
type input "#e-1756130775620"
click at [1430, 37] on button "Publish" at bounding box center [1426, 23] width 96 height 32
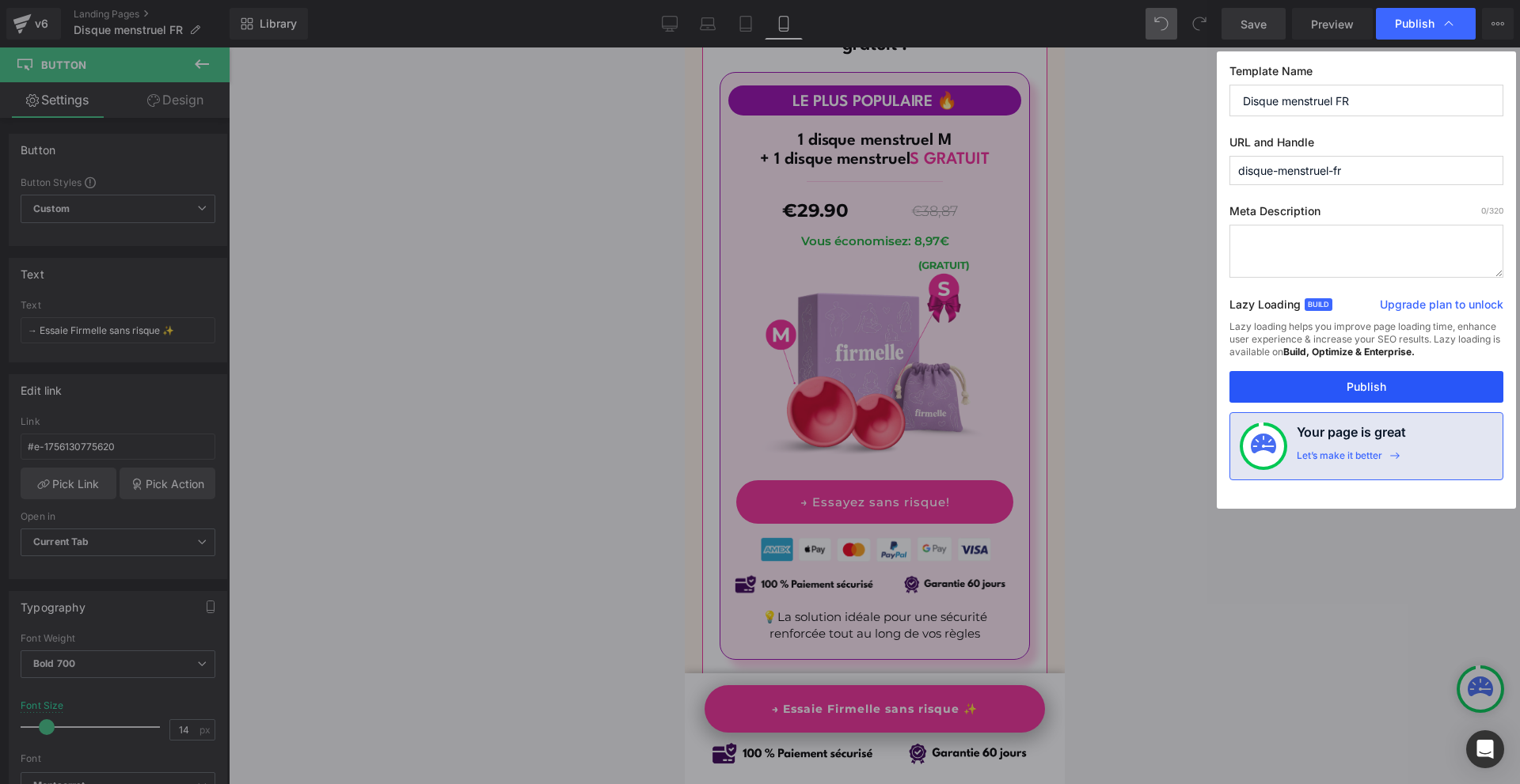
click at [0, 0] on button "Publish" at bounding box center [0, 0] width 0 height 0
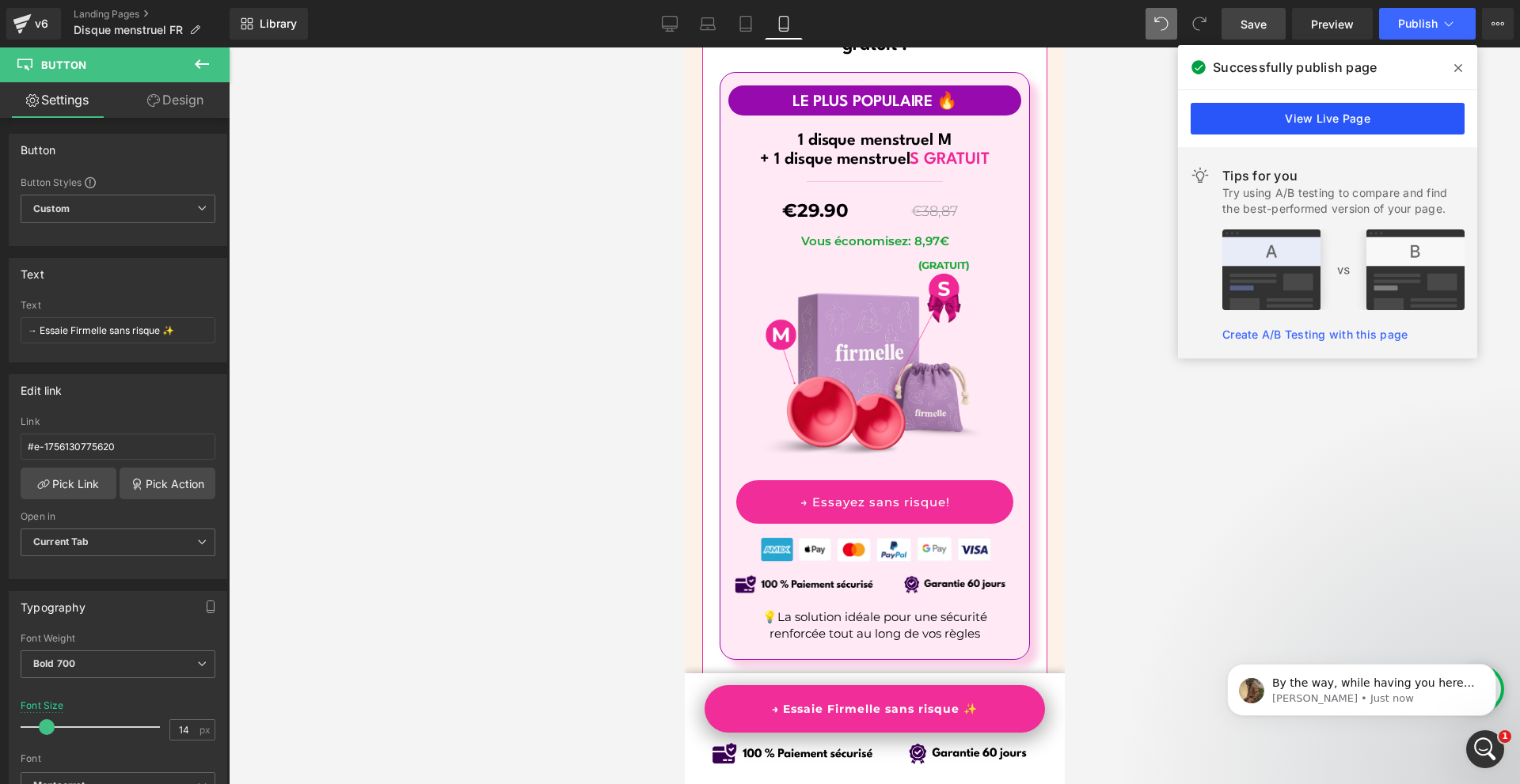
click at [0, 0] on link "View Live Page" at bounding box center [0, 0] width 0 height 0
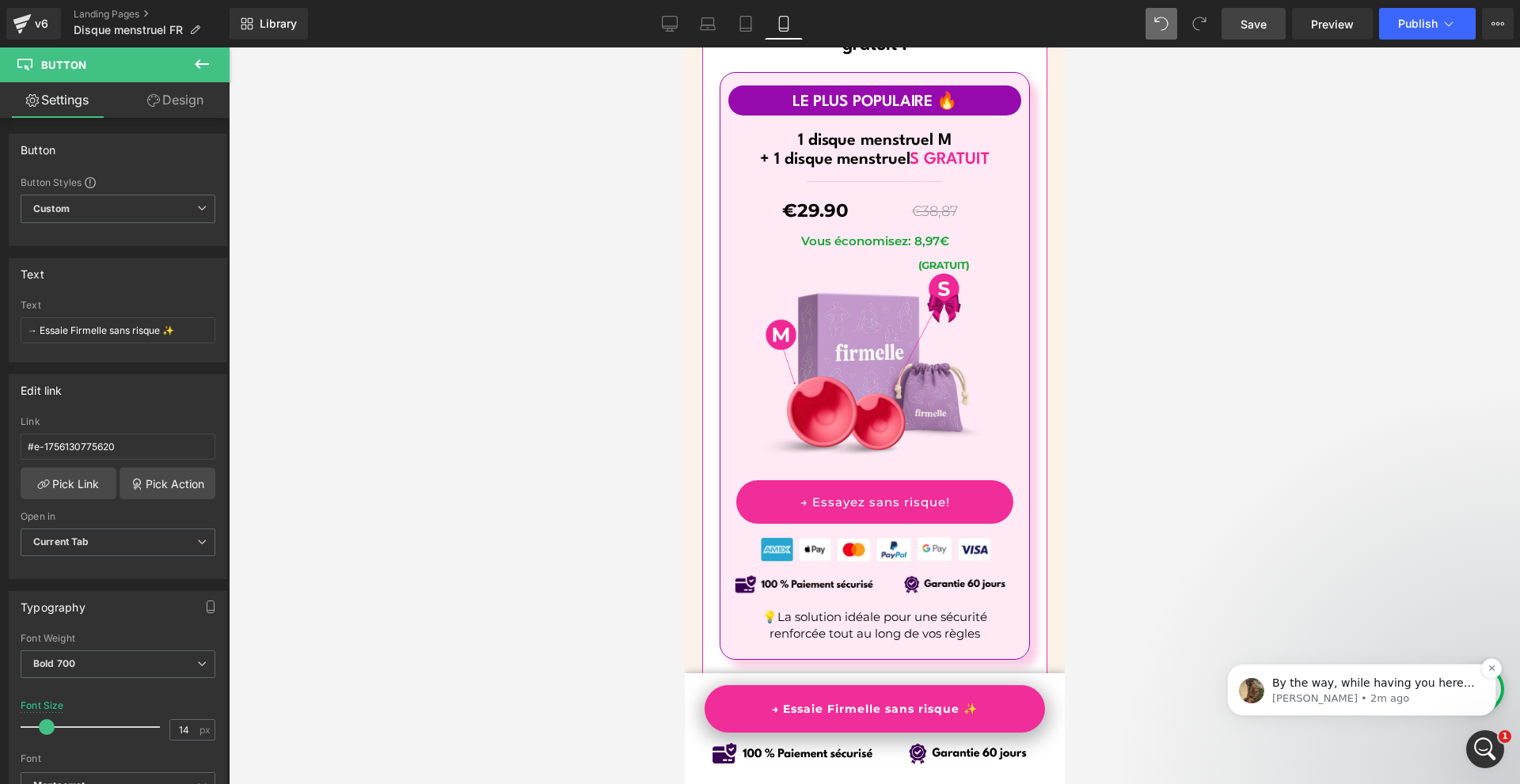
click at [1342, 691] on p "[PERSON_NAME] • 2m ago" at bounding box center [1374, 698] width 205 height 14
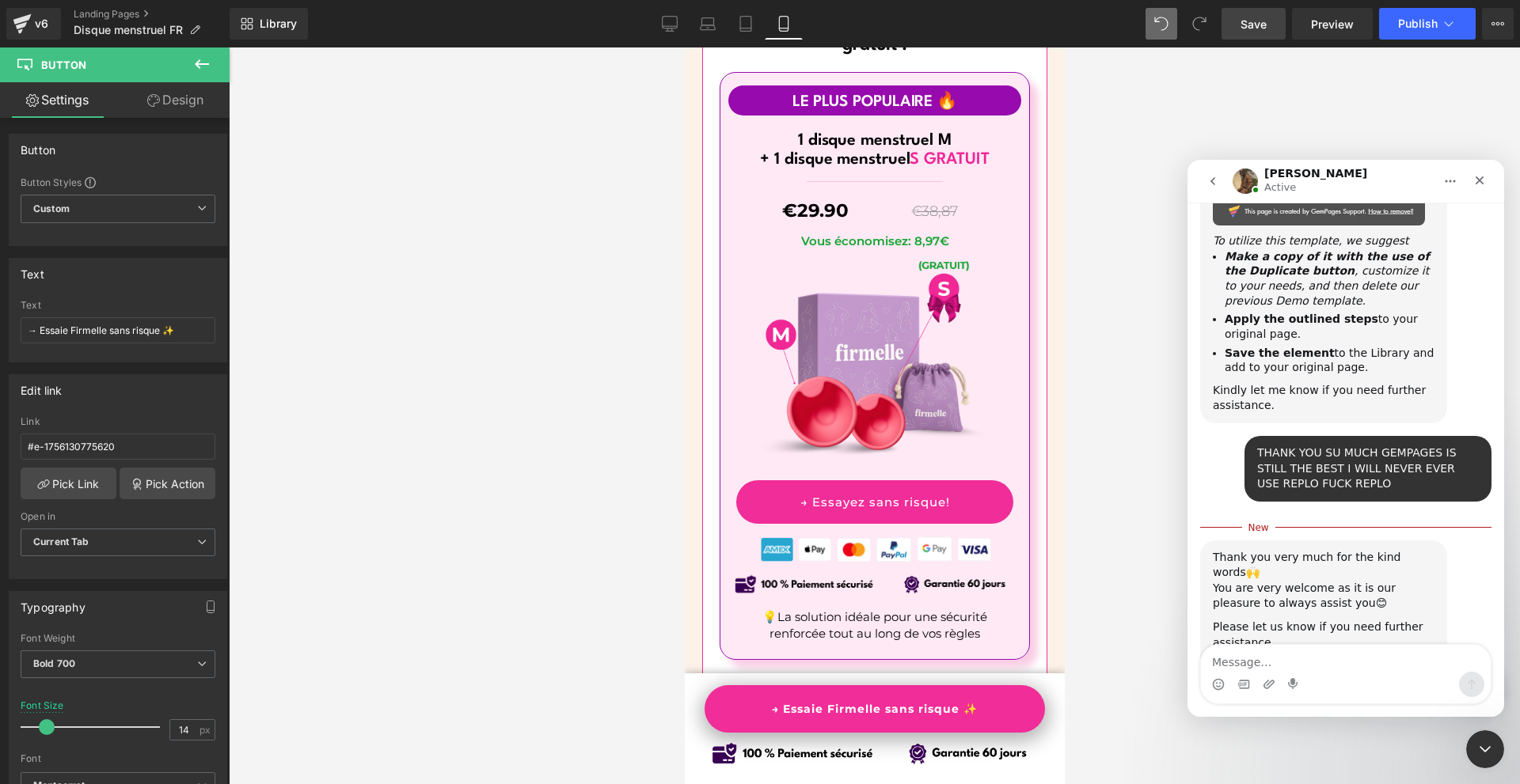
scroll to position [3876, 0]
click at [0, 0] on div at bounding box center [0, 0] width 0 height 0
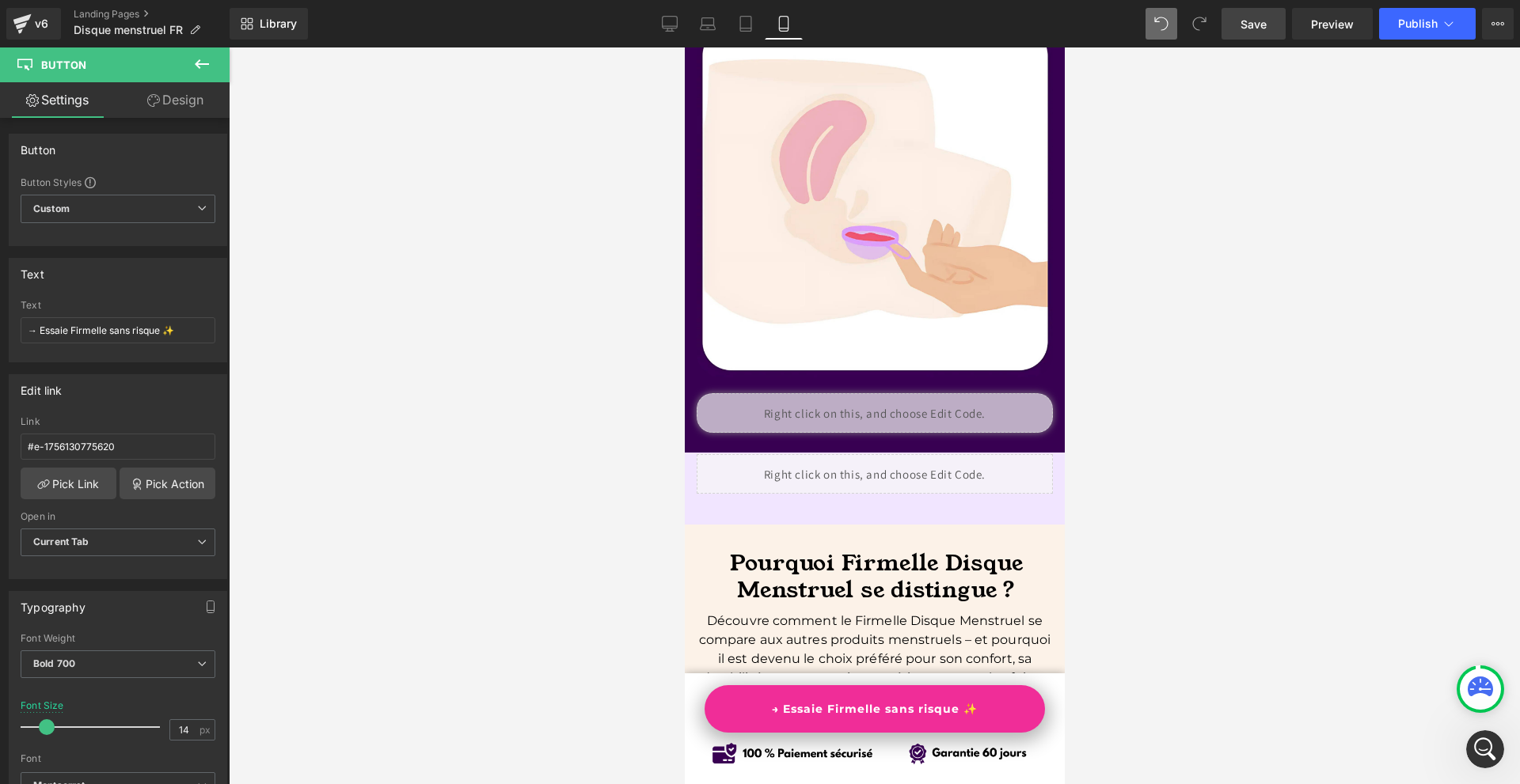
scroll to position [5292, 0]
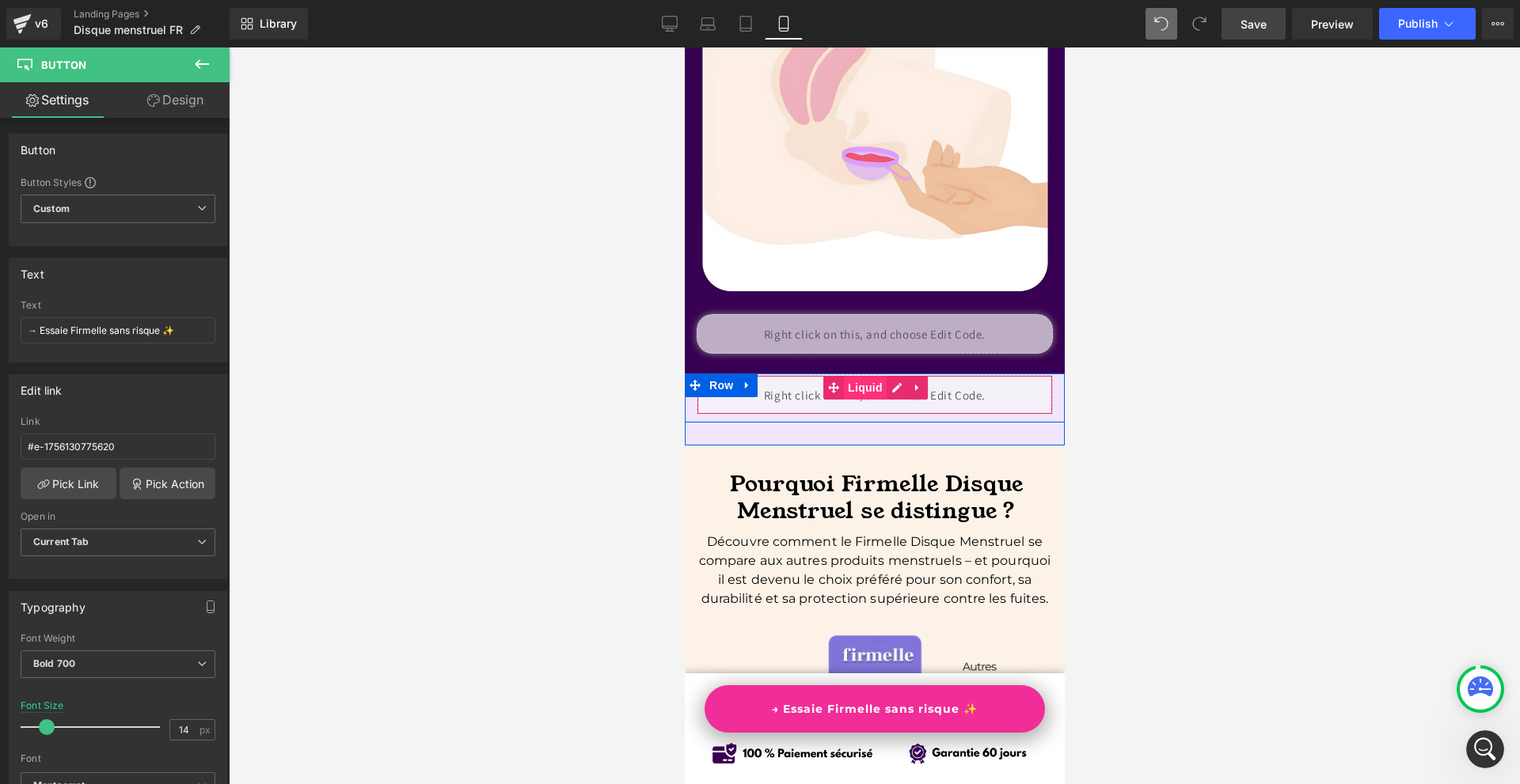
click at [869, 376] on span "Liquid" at bounding box center [864, 387] width 42 height 23
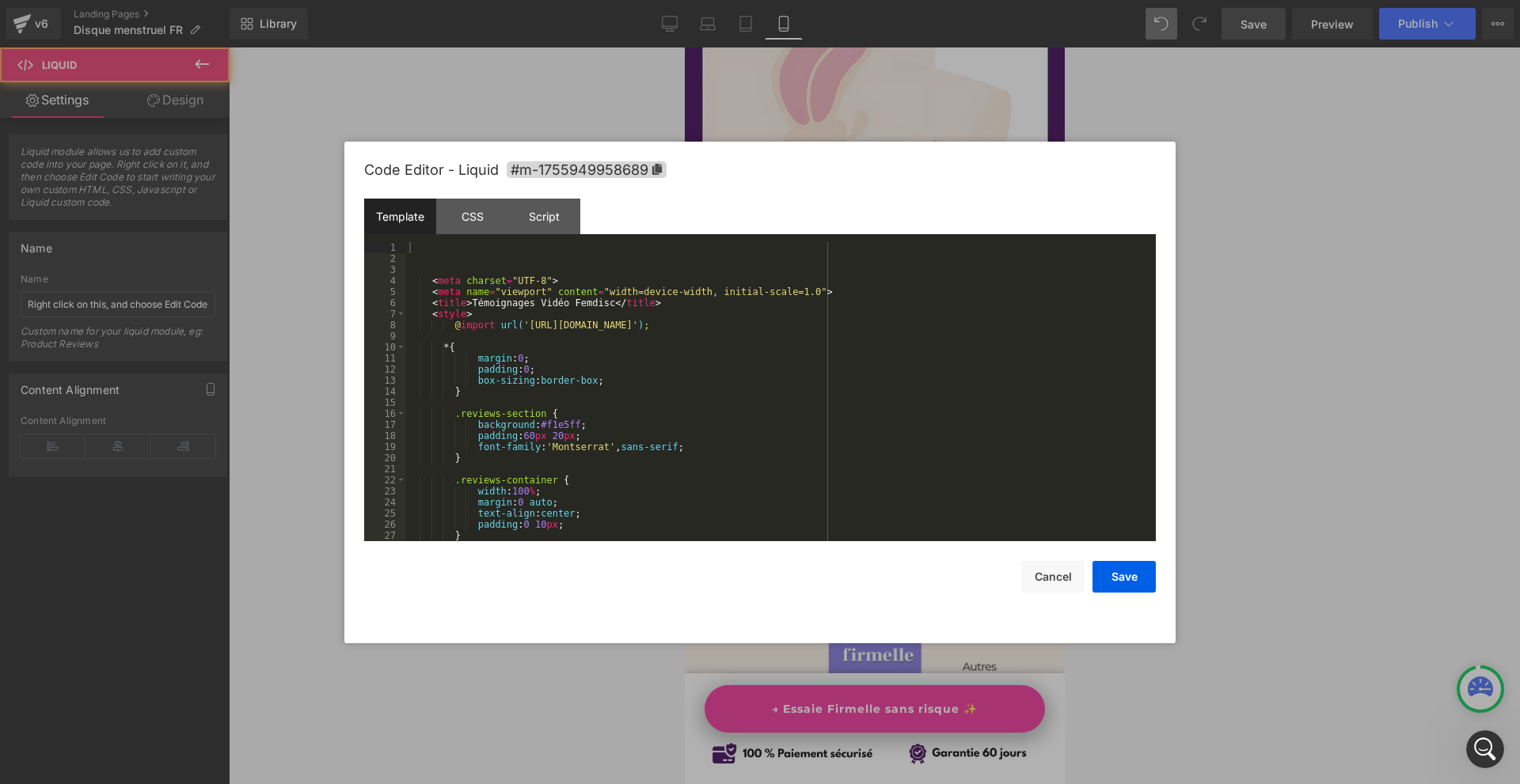
click at [892, 375] on div "Liquid" at bounding box center [874, 395] width 356 height 40
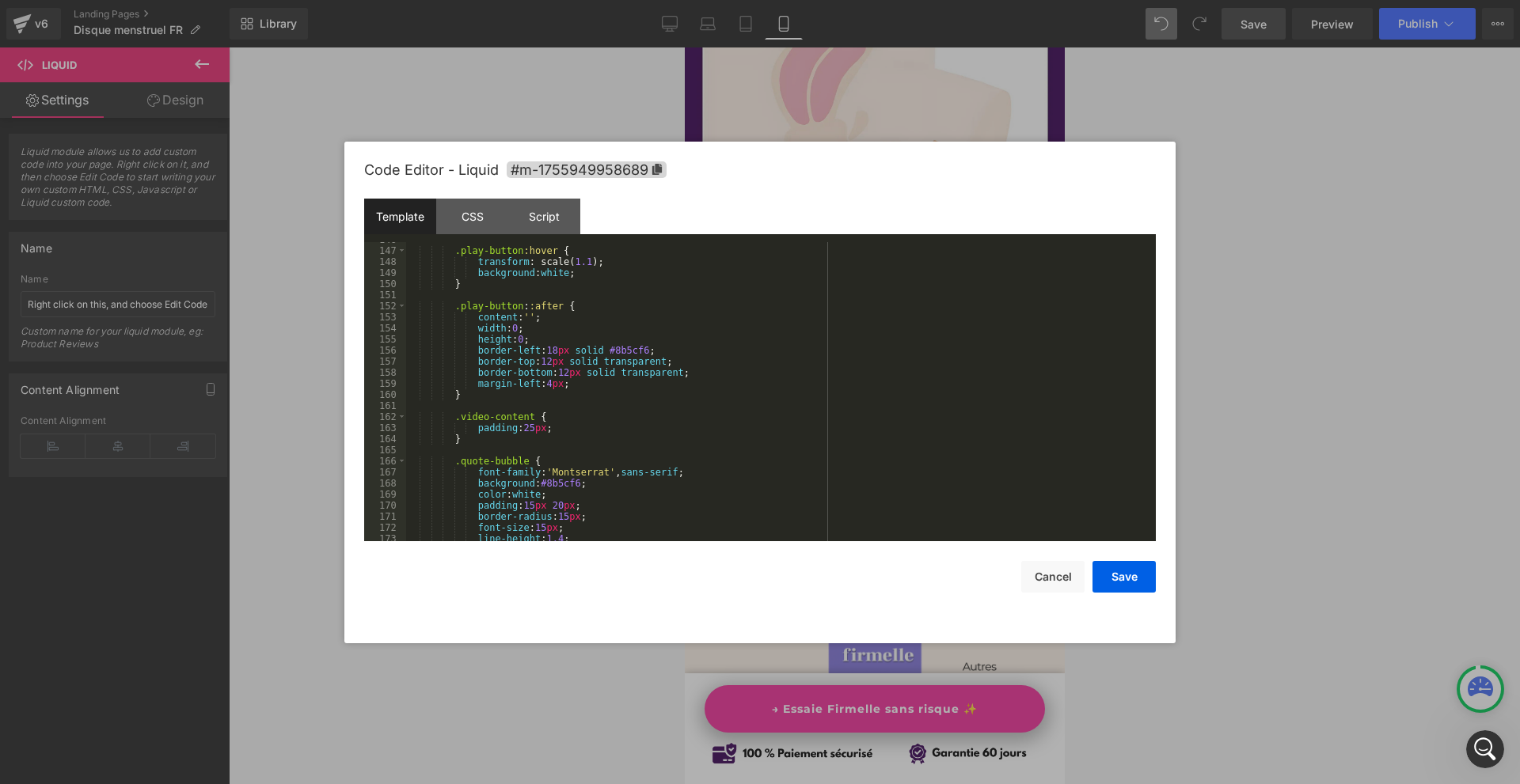
scroll to position [1851, 0]
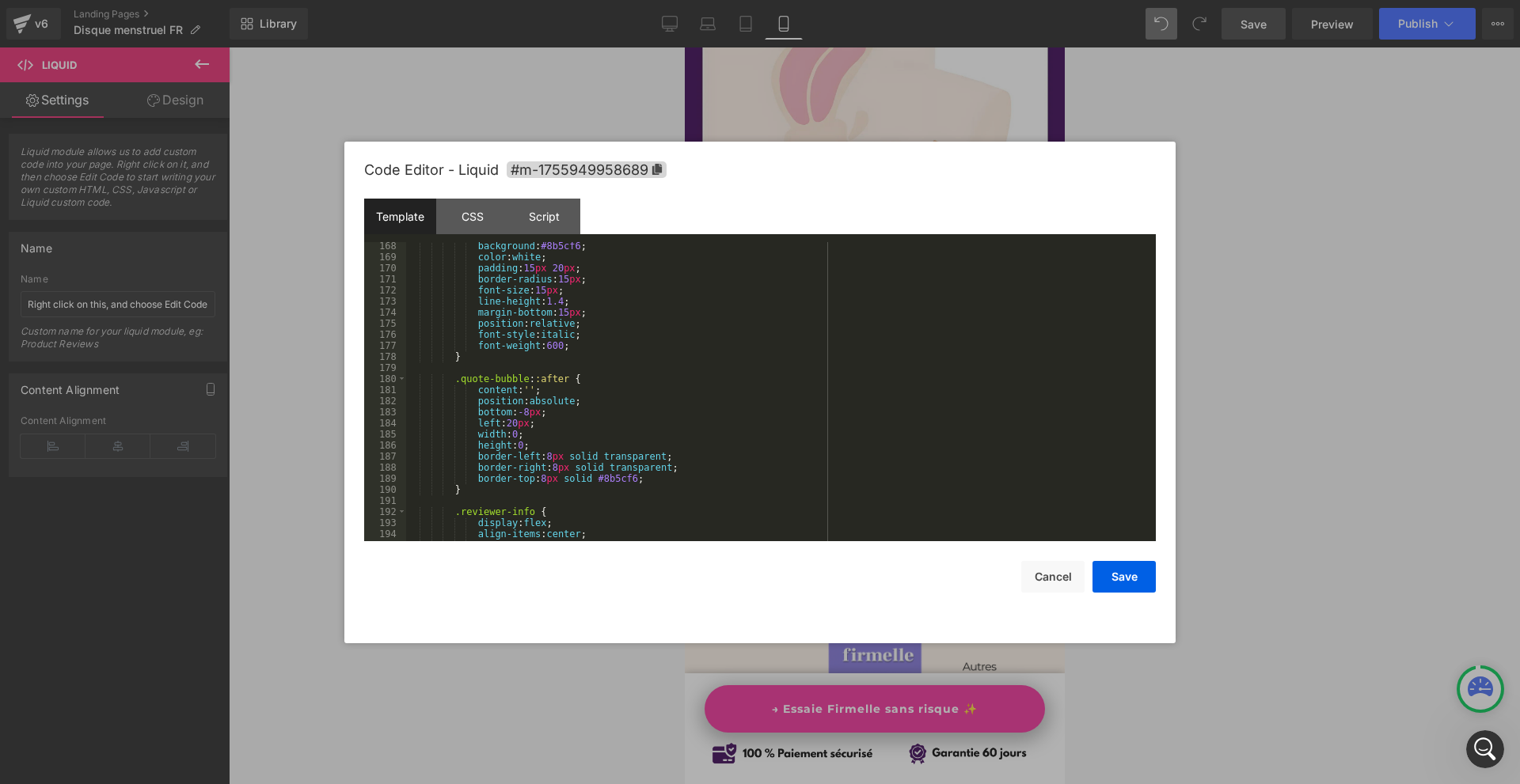
click at [1216, 324] on div at bounding box center [760, 392] width 1520 height 784
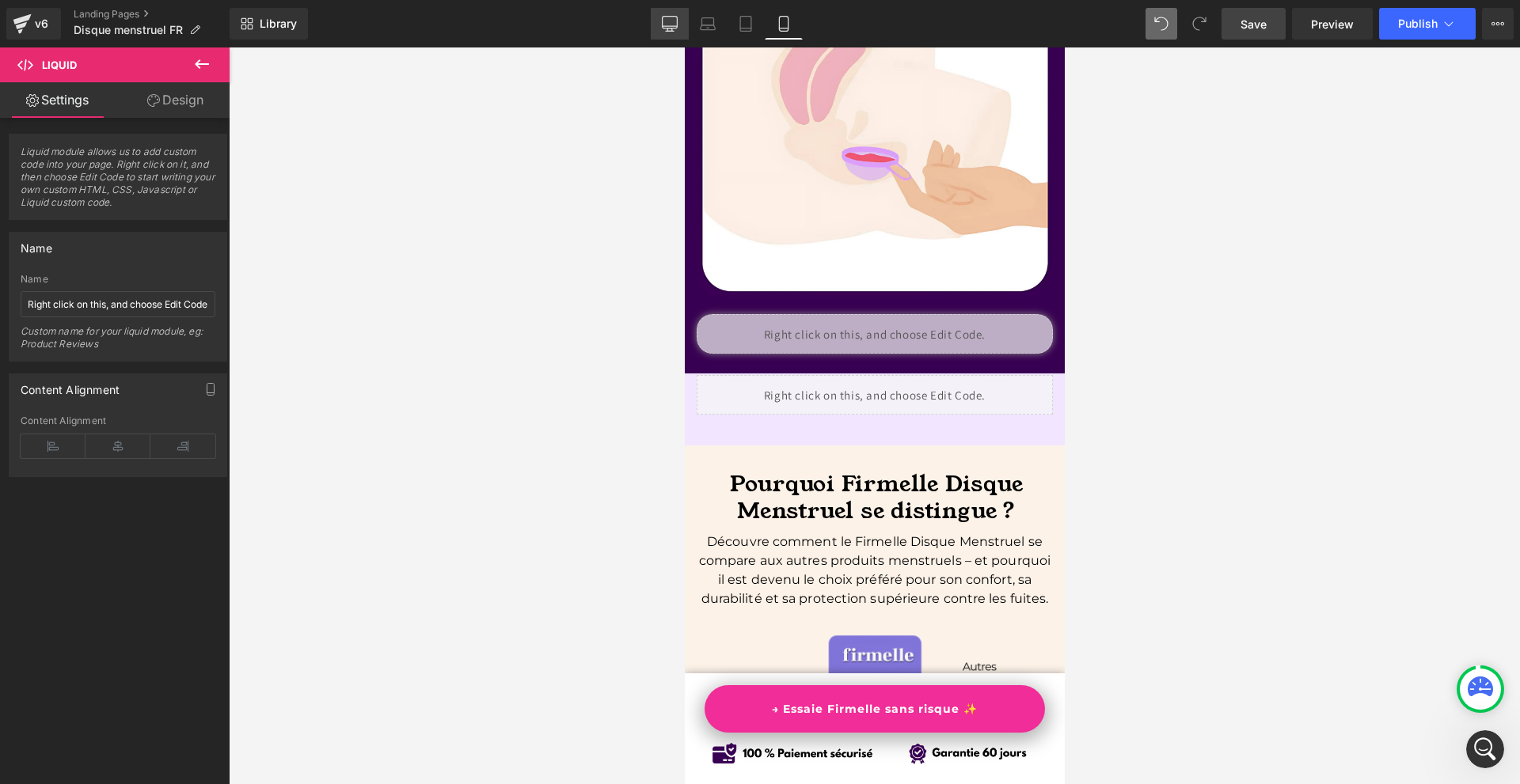
click at [675, 23] on icon at bounding box center [670, 23] width 16 height 16
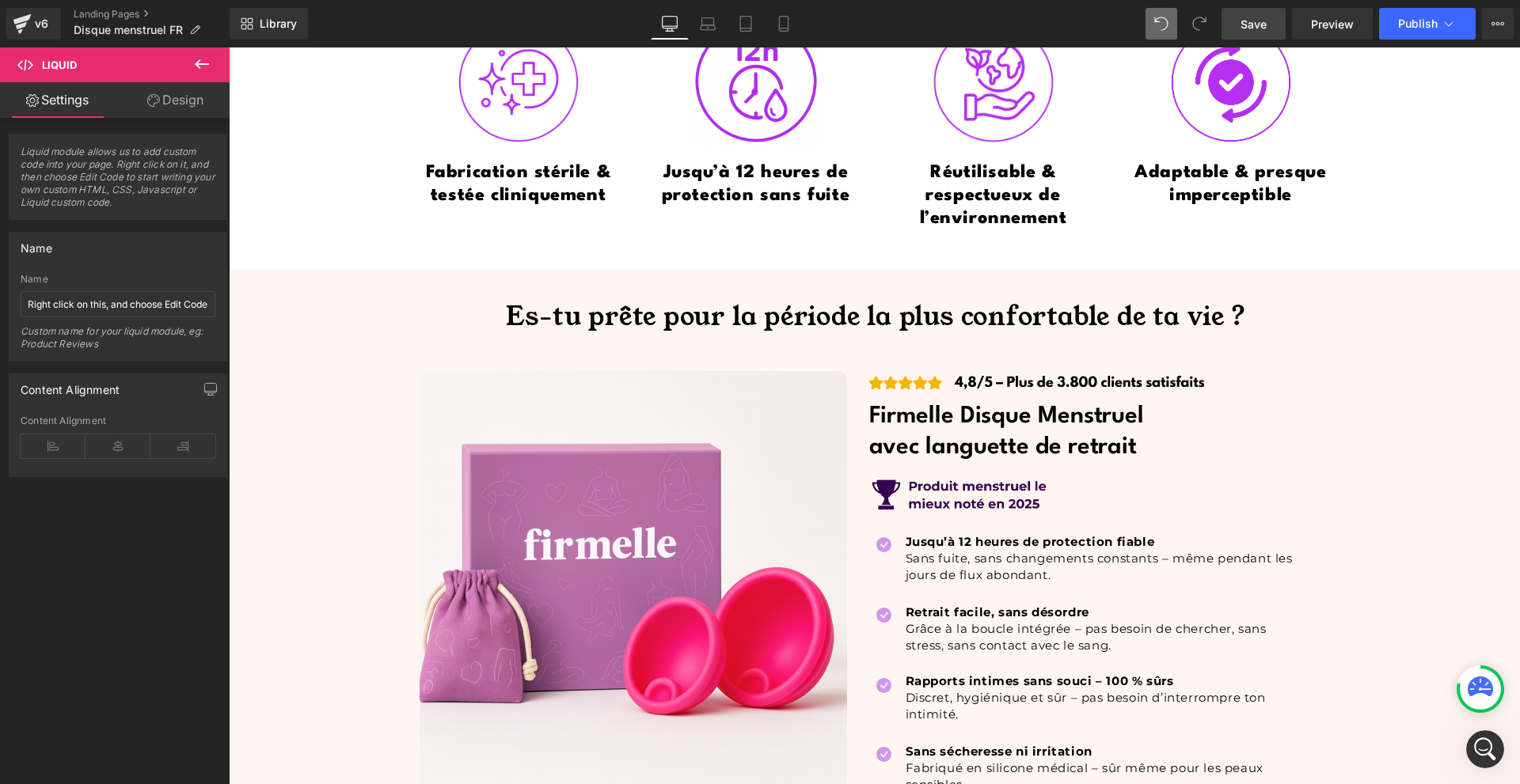
scroll to position [0, 0]
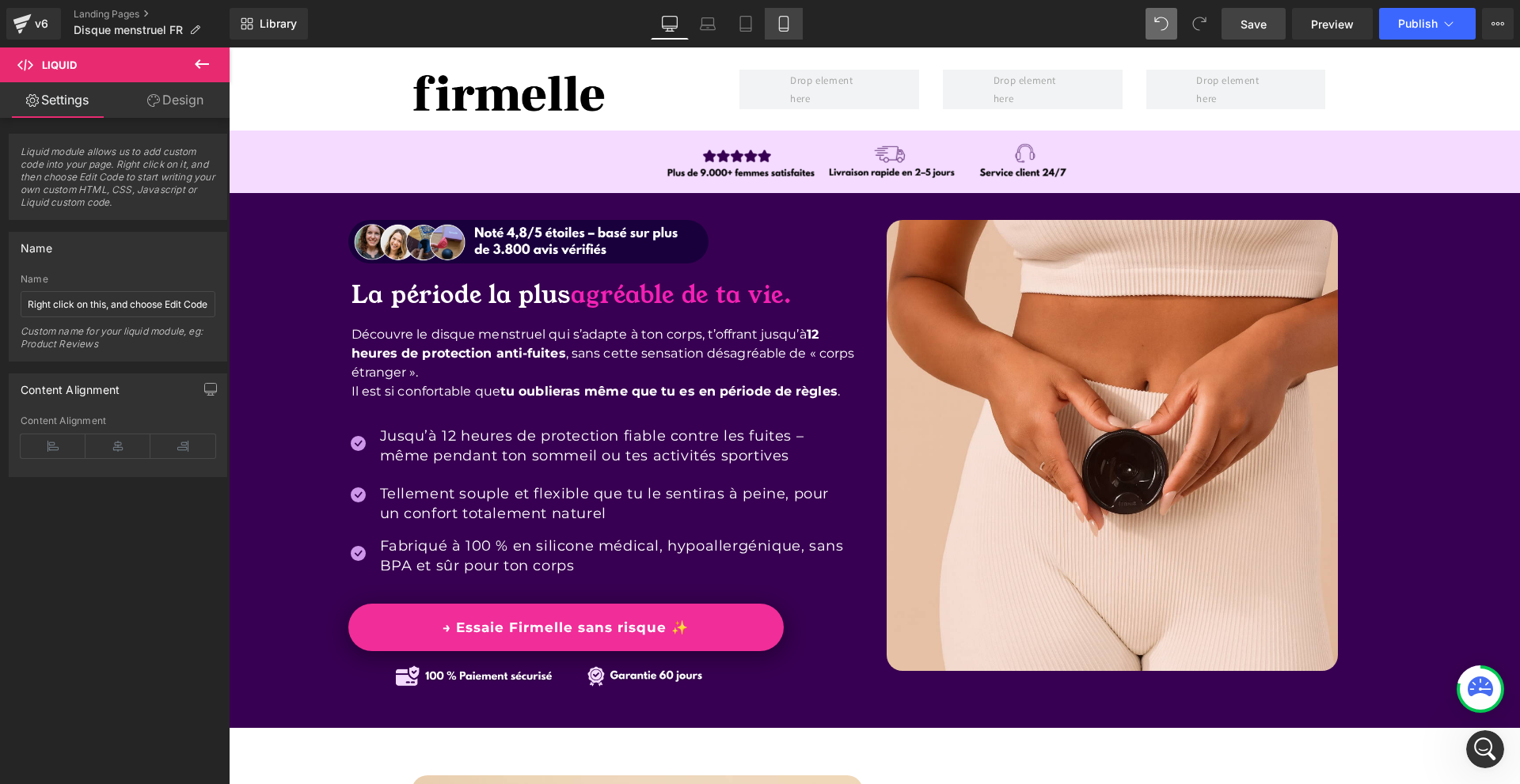
click at [781, 23] on icon at bounding box center [783, 23] width 16 height 16
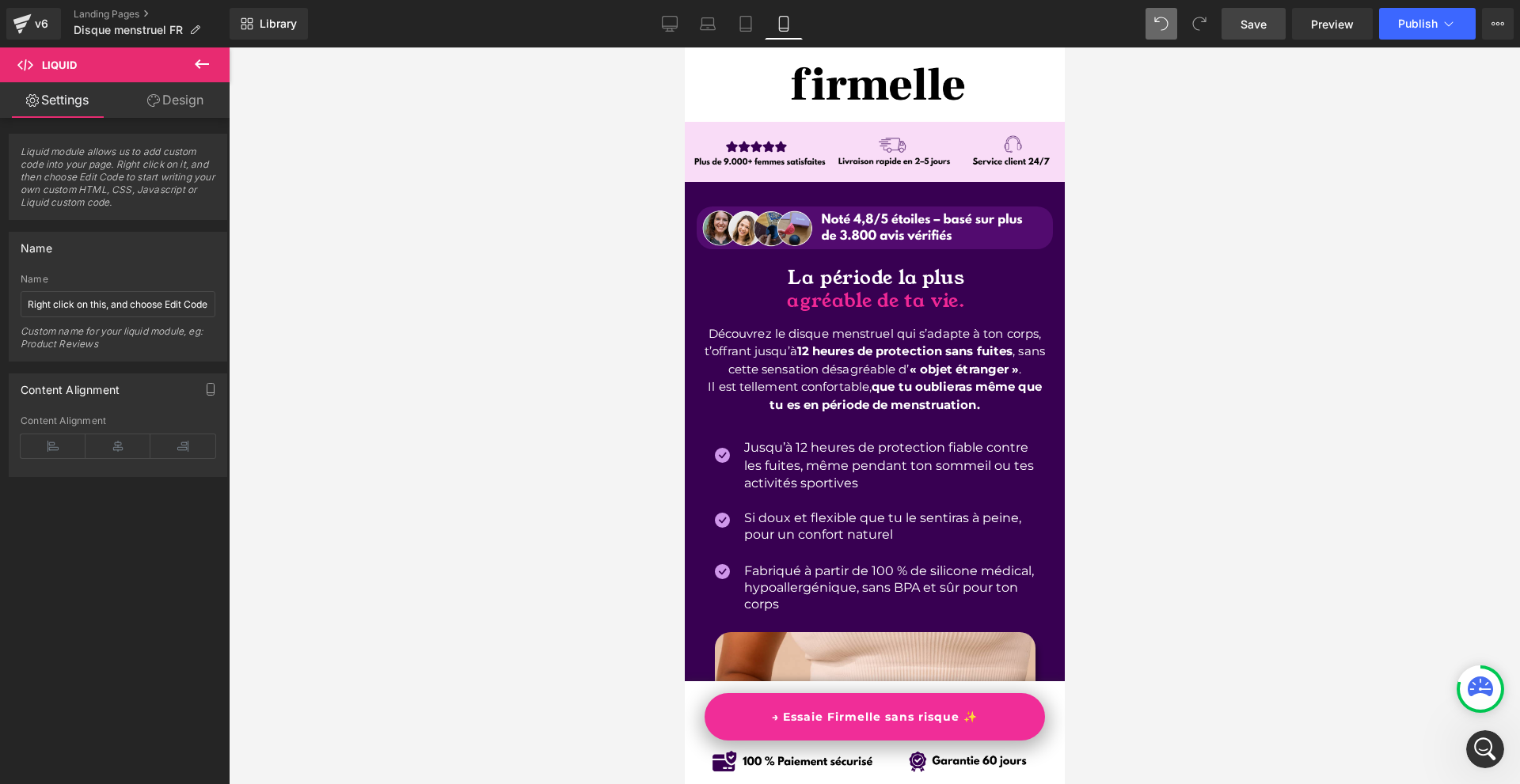
scroll to position [5355, 0]
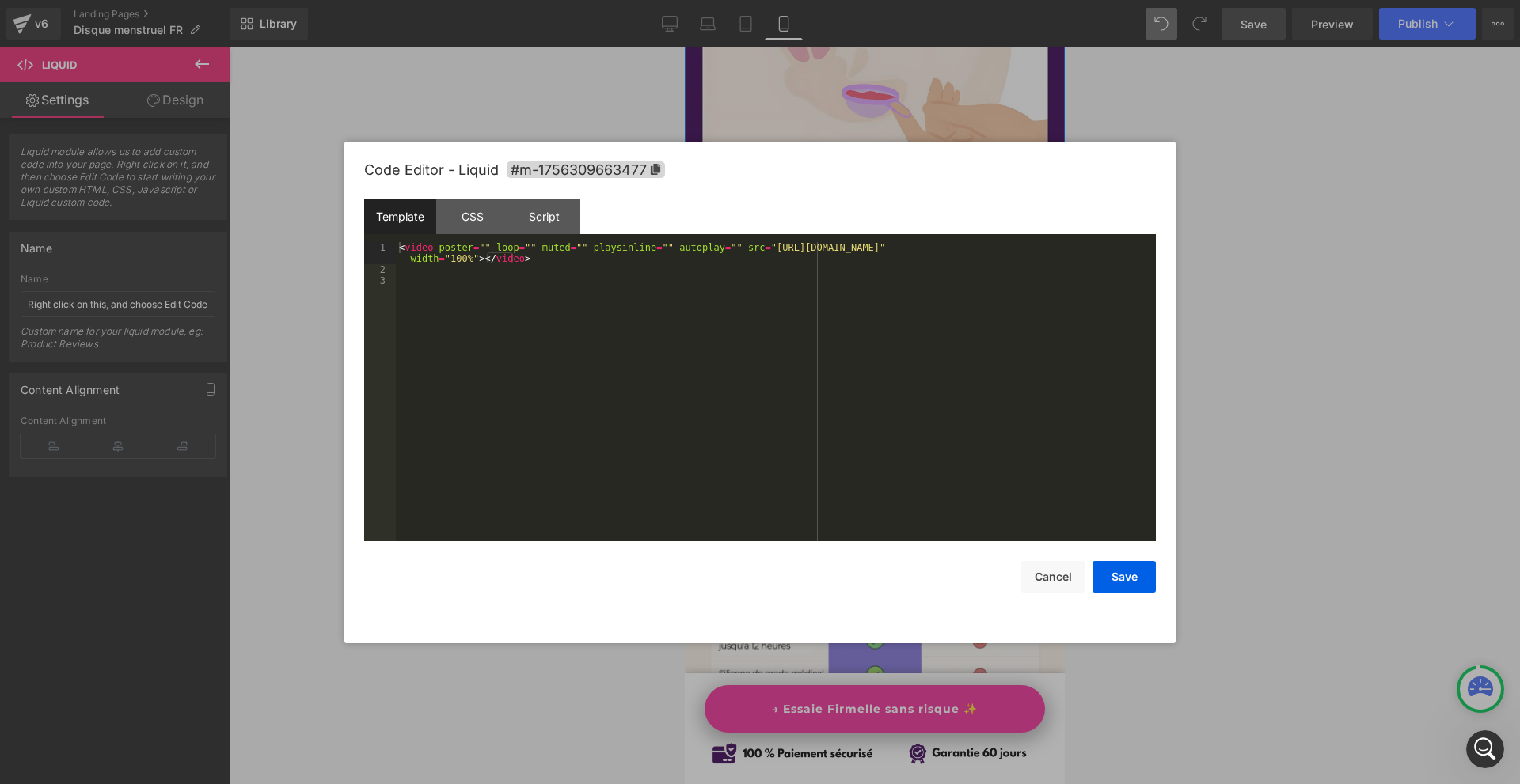
click at [880, 251] on div "Liquid" at bounding box center [874, 271] width 356 height 40
click at [0, 0] on div at bounding box center [0, 0] width 0 height 0
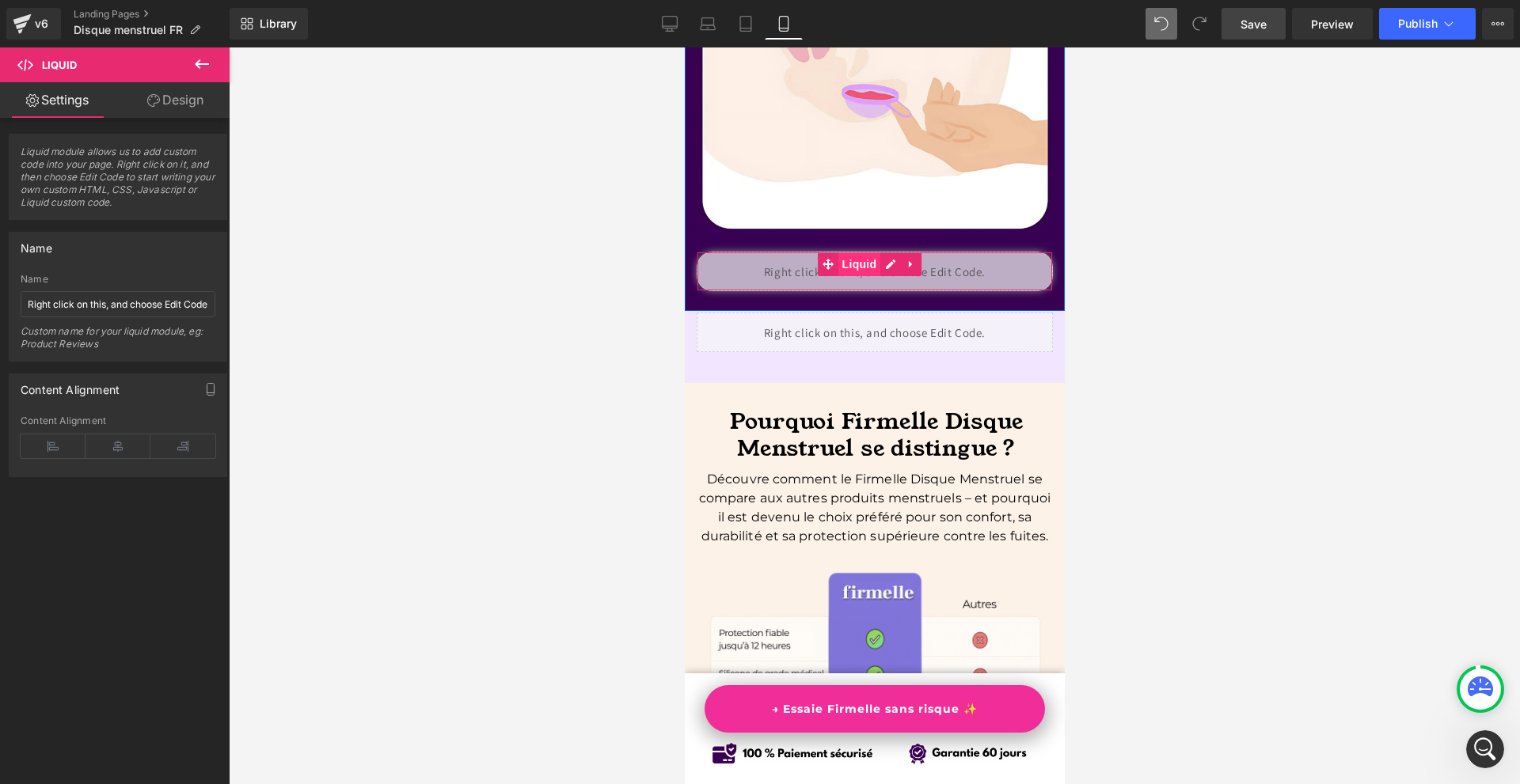
click at [861, 252] on span "Liquid" at bounding box center [858, 263] width 42 height 23
click at [163, 107] on link "Design" at bounding box center [175, 100] width 114 height 36
click at [0, 0] on div "Visibility" at bounding box center [0, 0] width 0 height 0
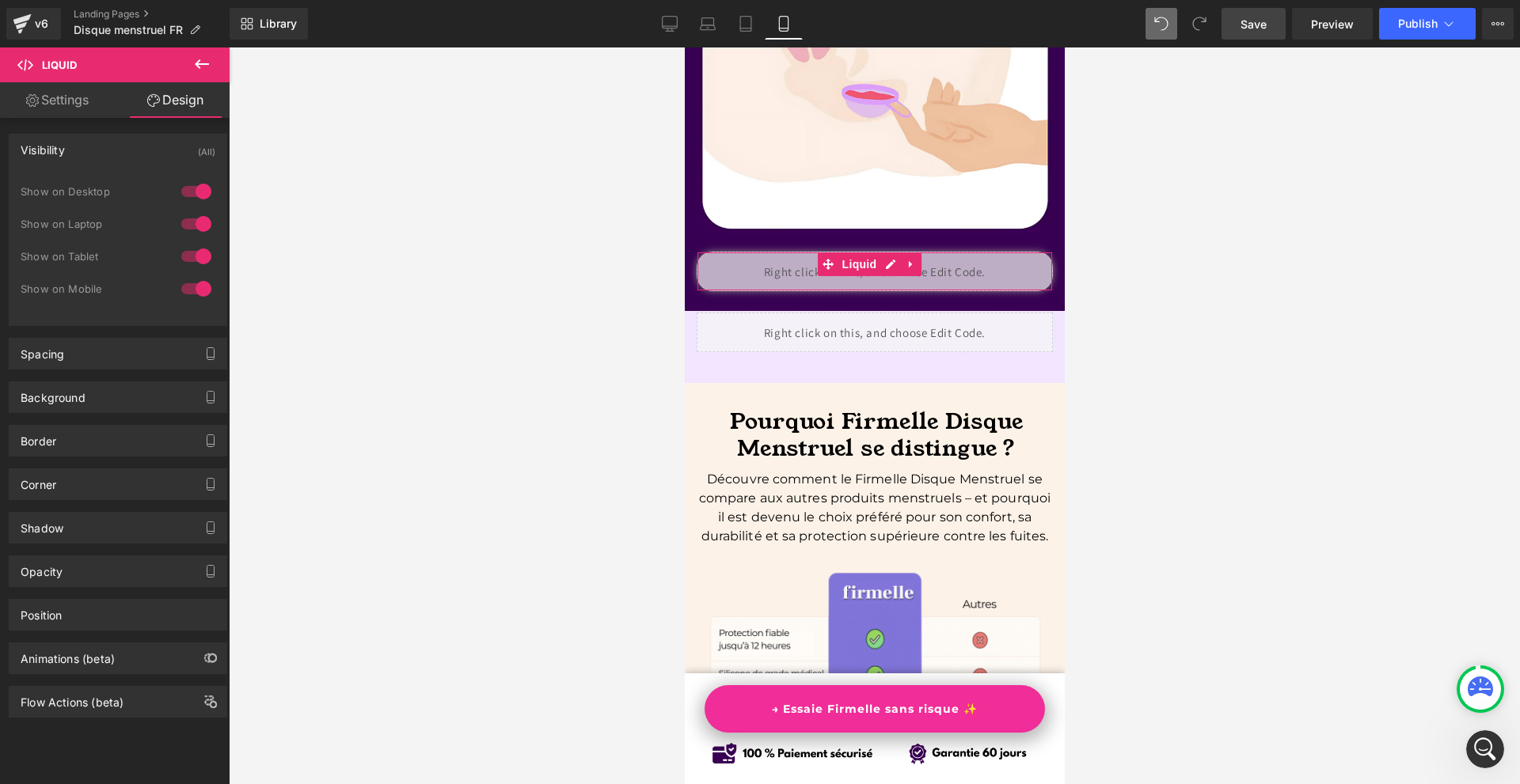
drag, startPoint x: 198, startPoint y: 187, endPoint x: 192, endPoint y: 217, distance: 30.6
click at [198, 188] on div at bounding box center [197, 191] width 38 height 25
click at [192, 217] on div at bounding box center [197, 224] width 38 height 25
click at [857, 253] on span "Liquid" at bounding box center [858, 264] width 42 height 23
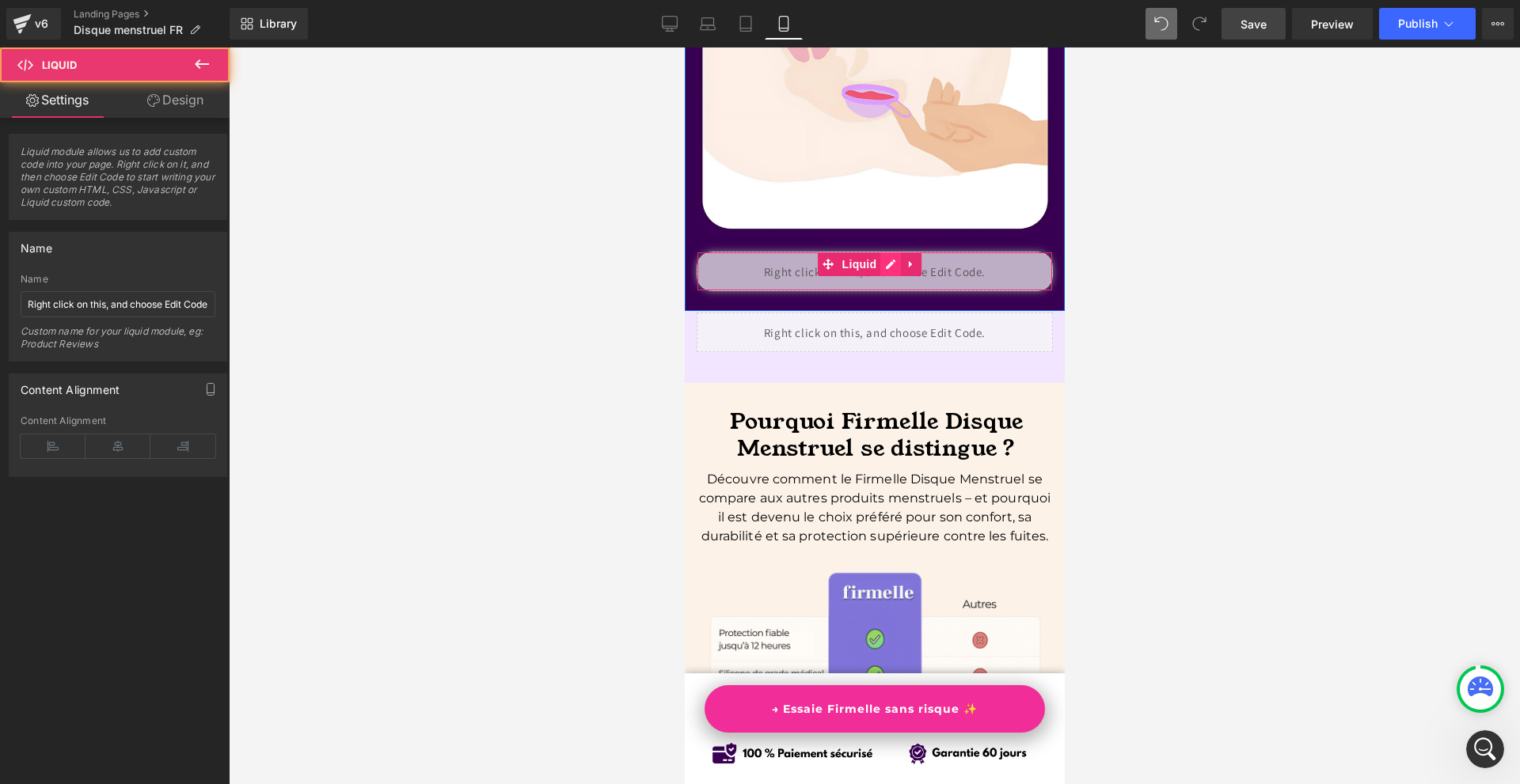
click at [893, 251] on div "Liquid" at bounding box center [874, 271] width 356 height 40
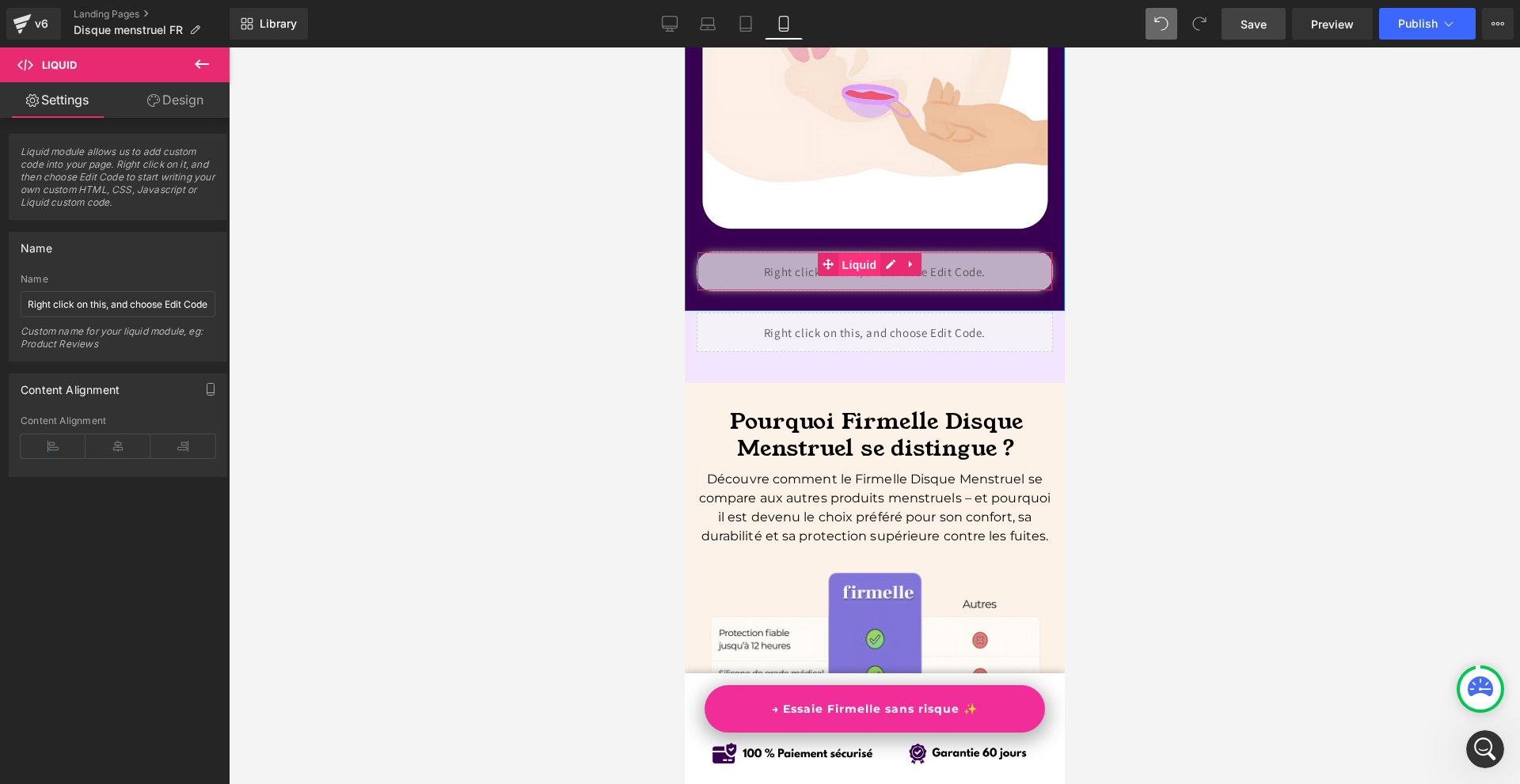
click at [853, 258] on span "Liquid" at bounding box center [858, 264] width 42 height 23
click at [141, 103] on link "Design" at bounding box center [175, 100] width 114 height 36
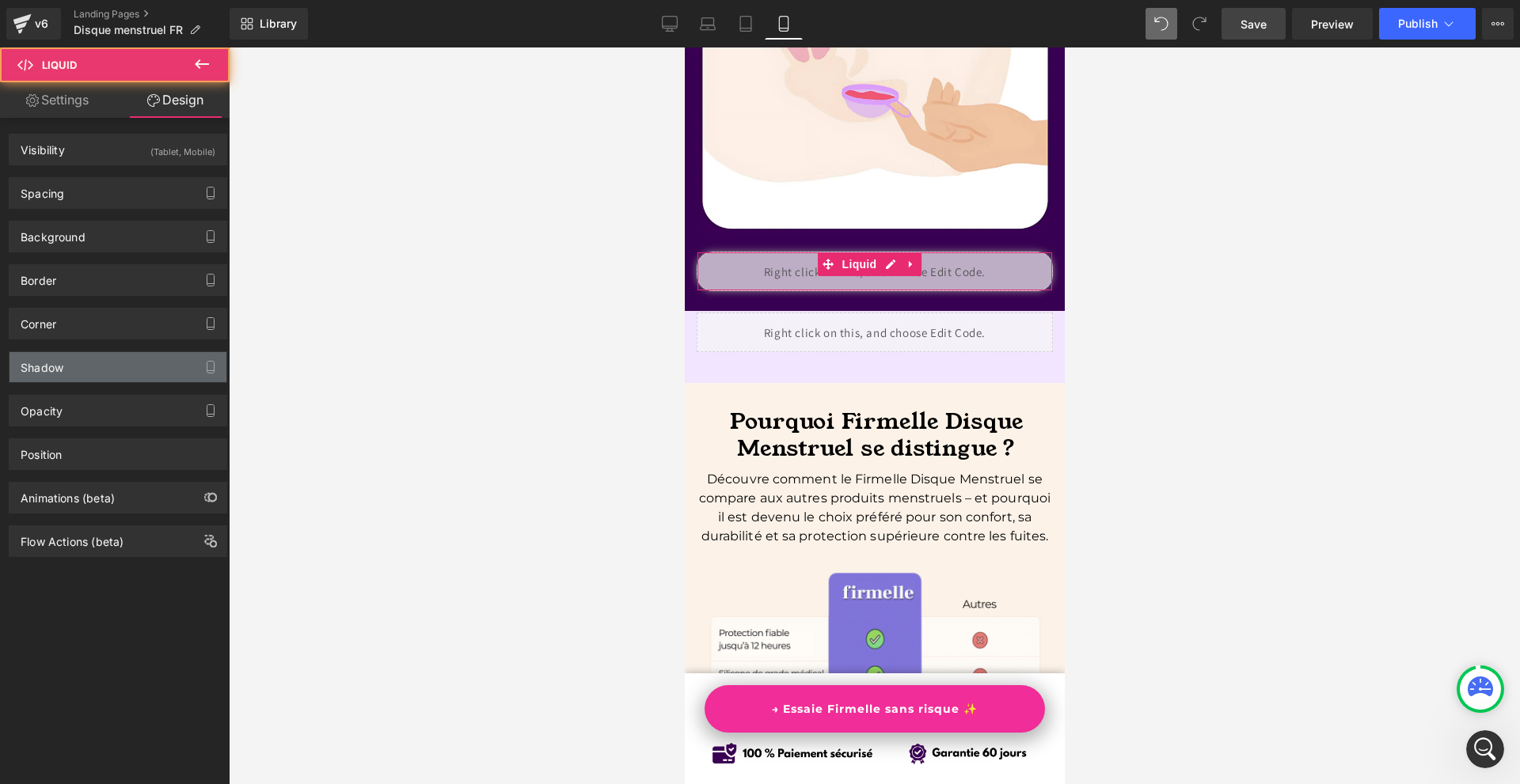
click at [58, 357] on div "Shadow" at bounding box center [42, 363] width 42 height 23
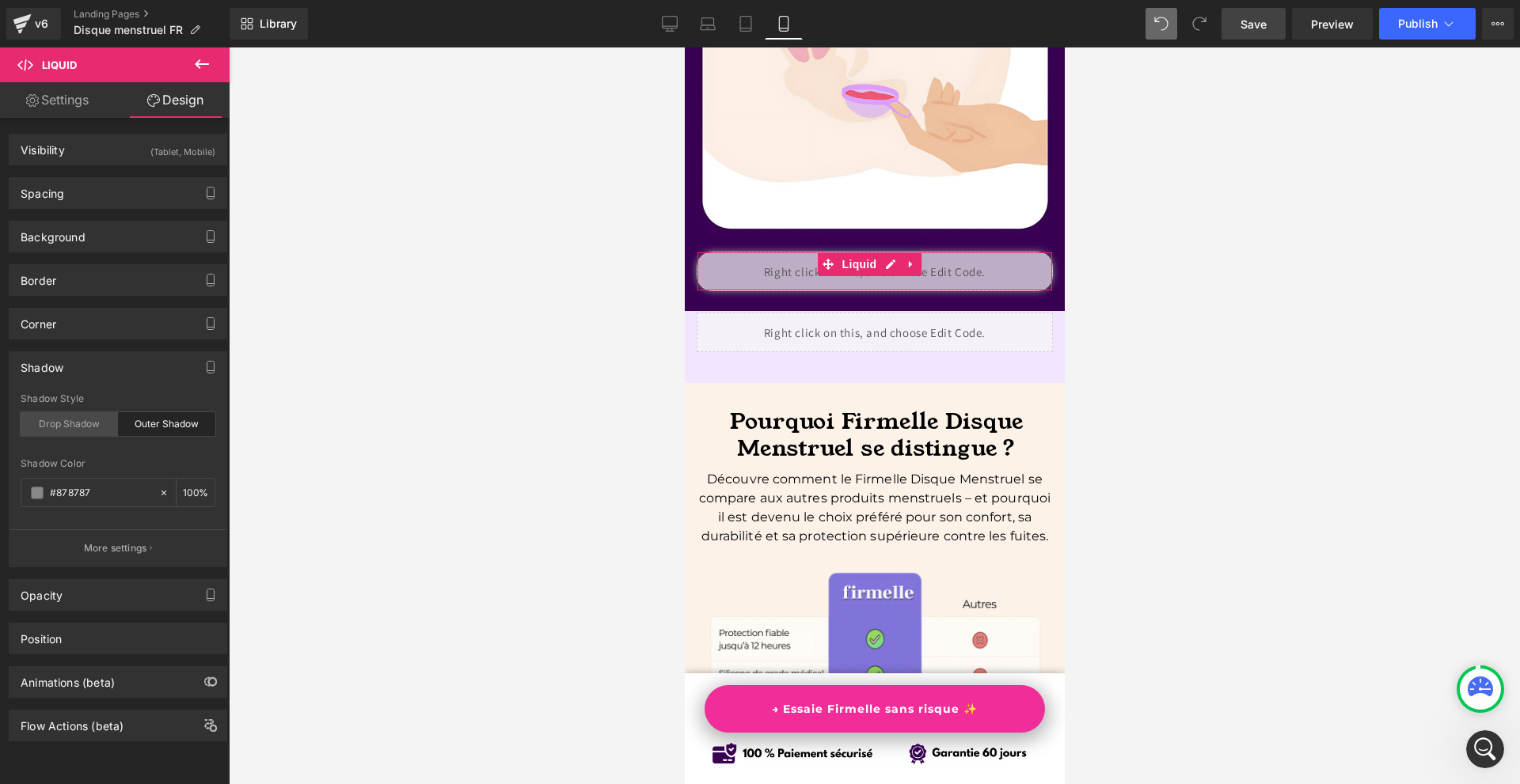
click at [68, 435] on div "Drop Shadow" at bounding box center [69, 424] width 97 height 23
click at [161, 493] on icon at bounding box center [164, 493] width 11 height 11
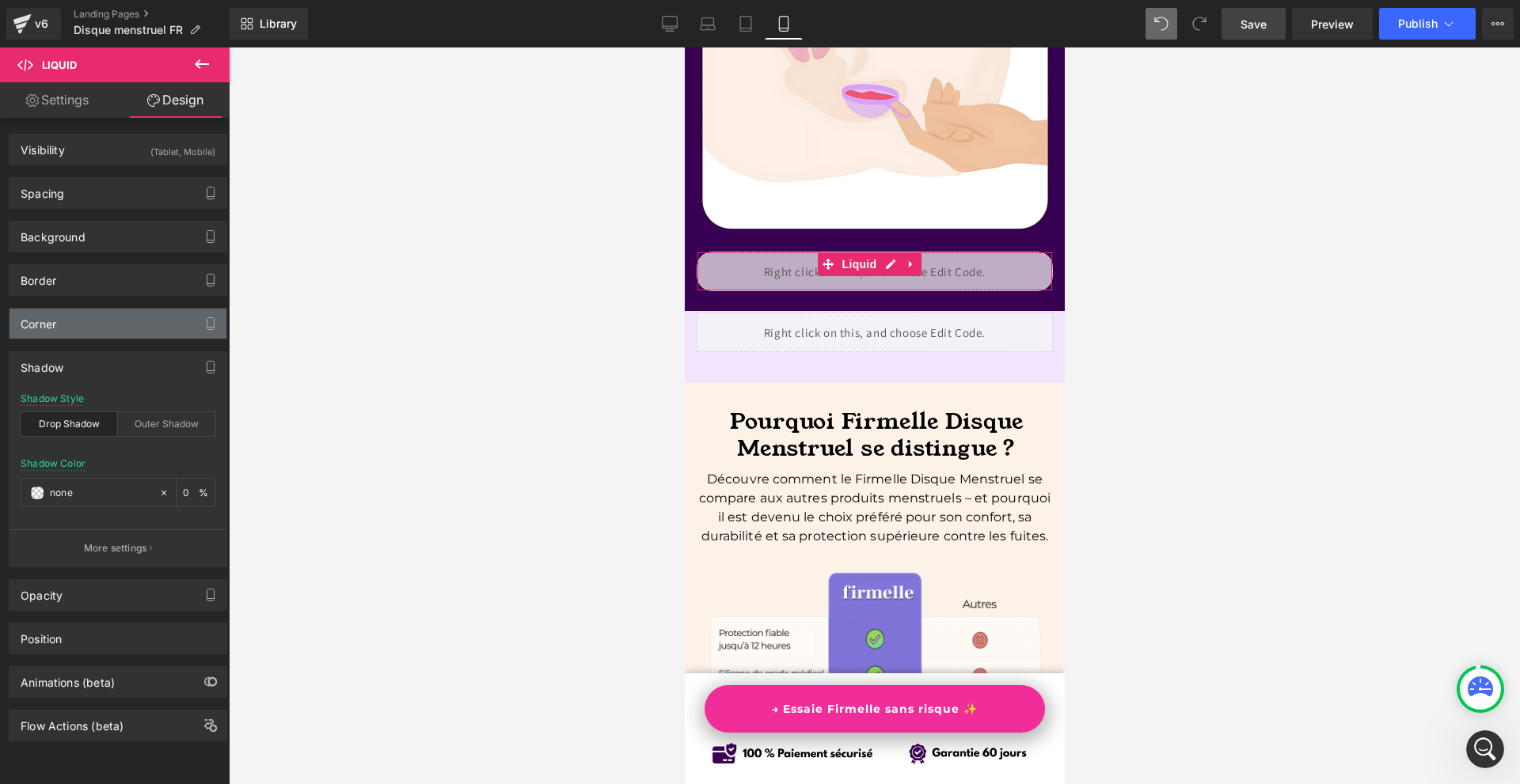
click at [89, 324] on div "Corner" at bounding box center [118, 323] width 217 height 30
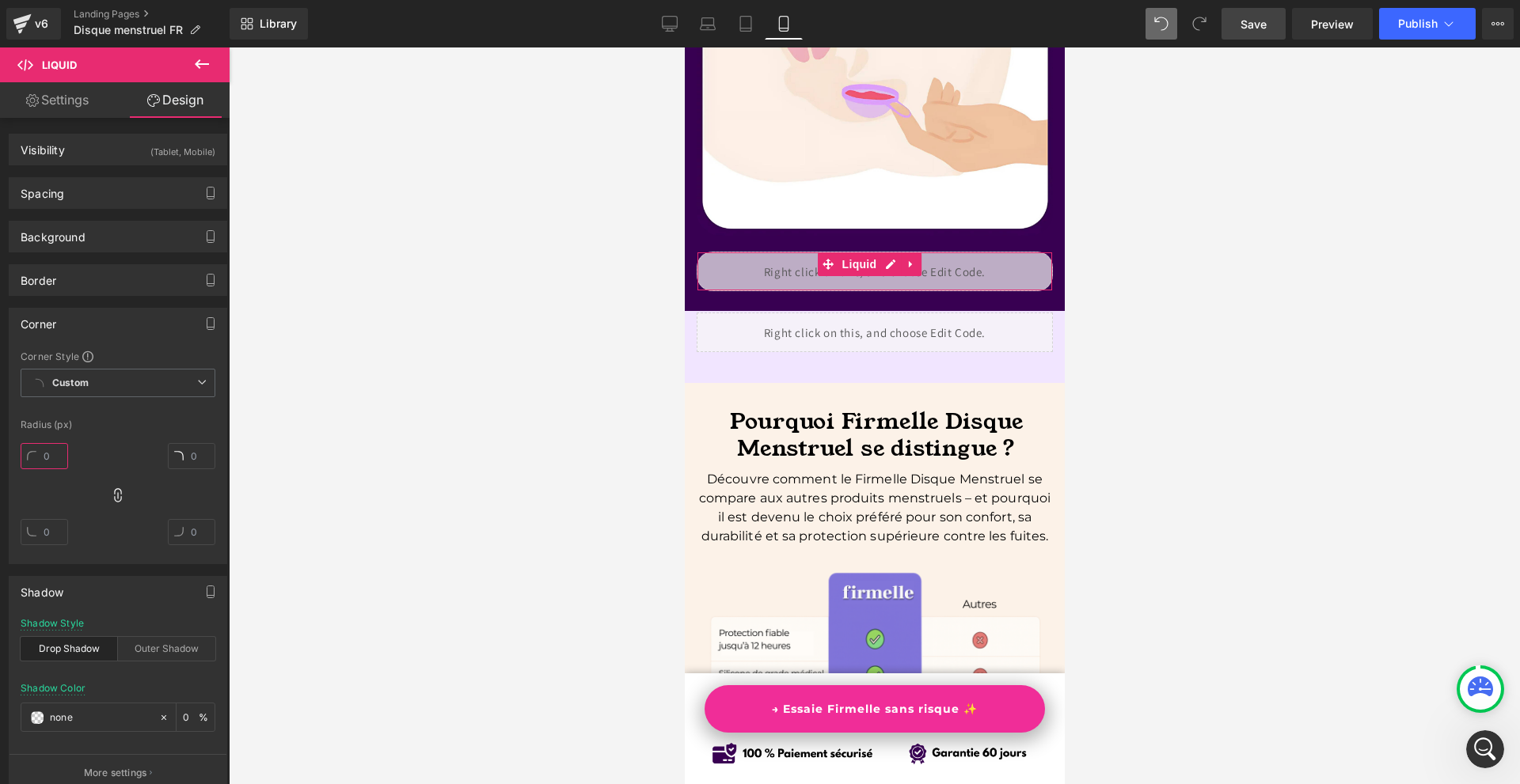
click at [56, 457] on input "text" at bounding box center [44, 456] width 48 height 26
click at [73, 193] on div "Spacing" at bounding box center [118, 192] width 217 height 30
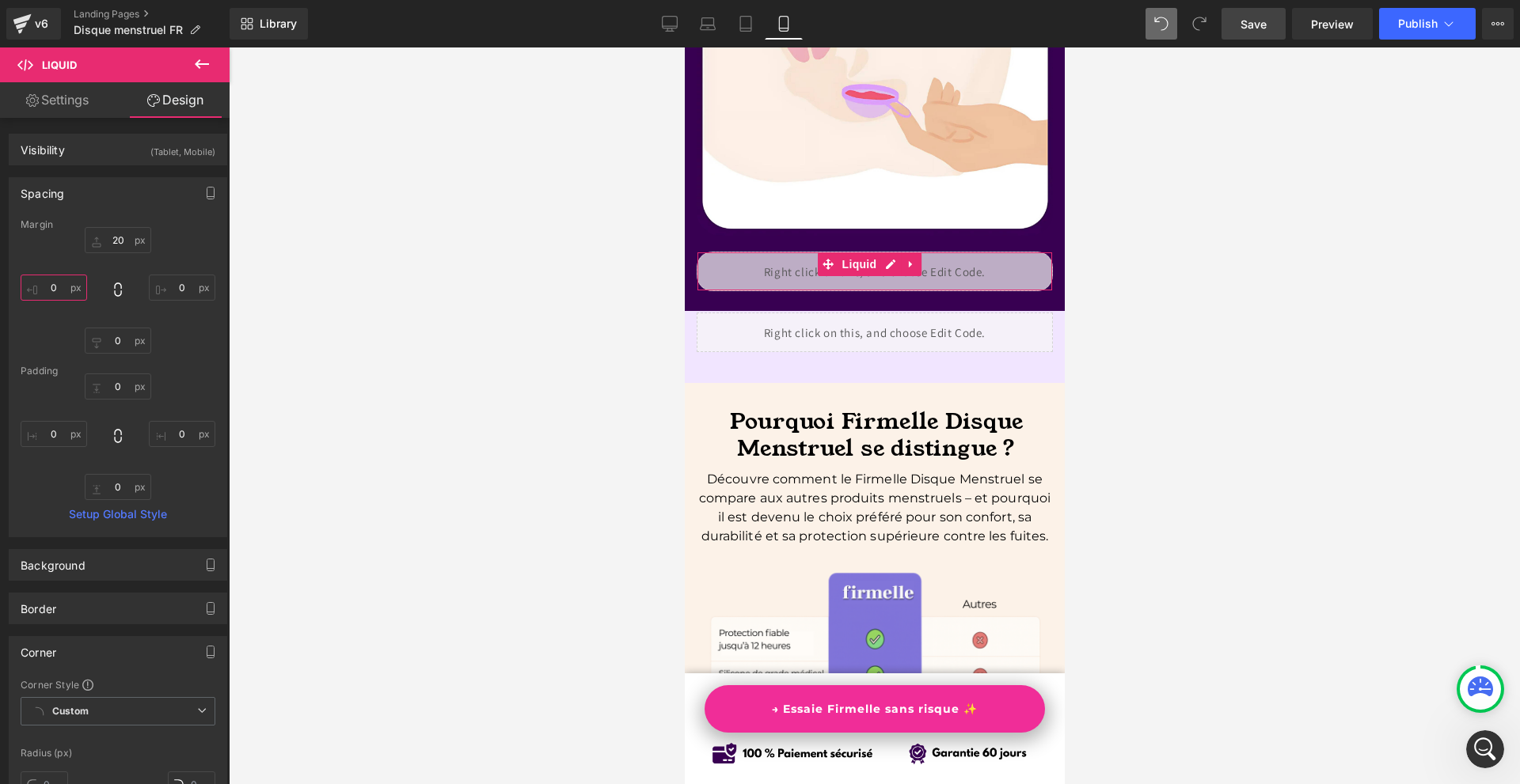
click at [81, 293] on input "text" at bounding box center [54, 288] width 67 height 26
type input "30"
click at [182, 289] on input "0" at bounding box center [182, 288] width 67 height 26
type input "30"
click at [63, 199] on div "Spacing" at bounding box center [42, 189] width 43 height 23
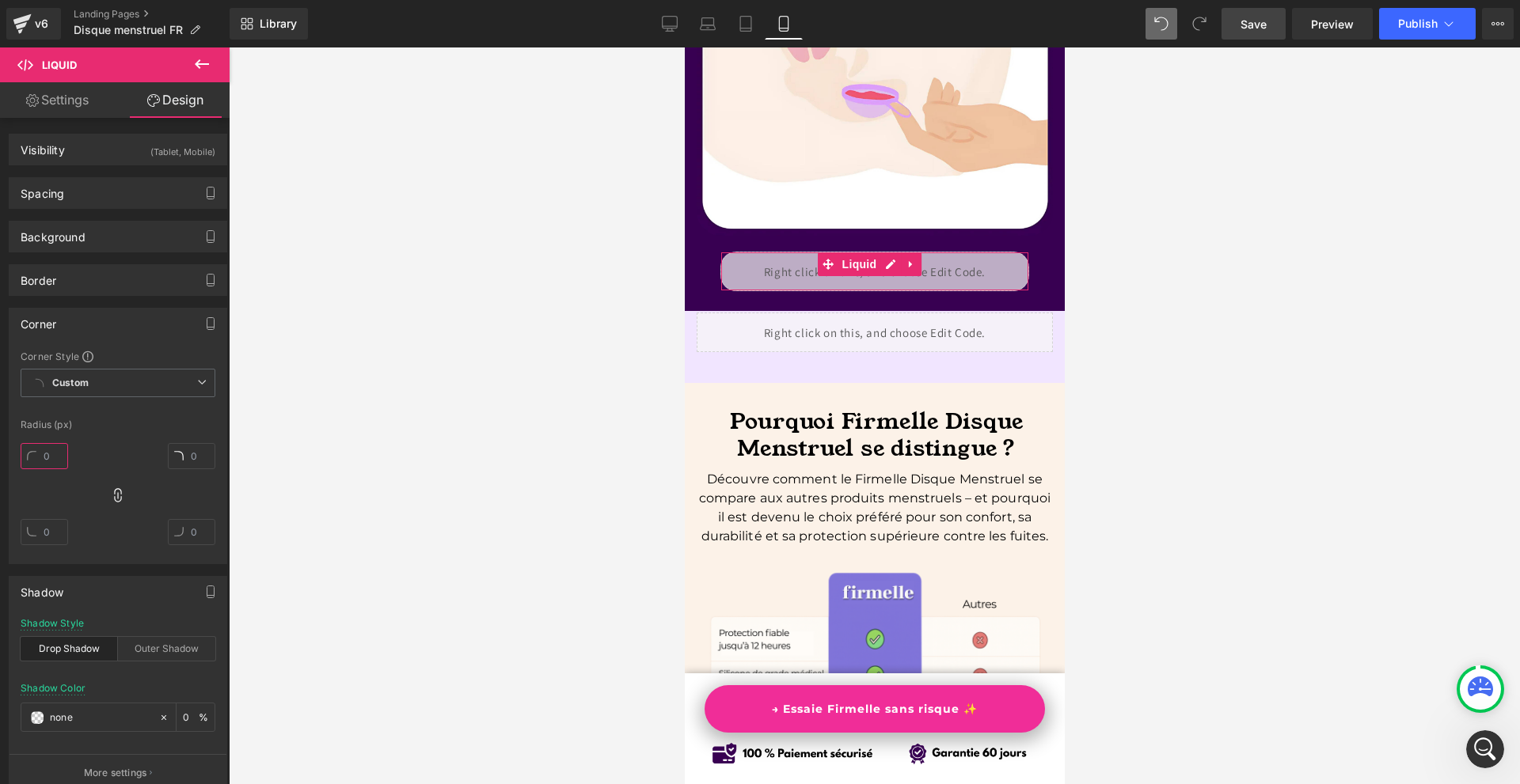
click at [59, 458] on input "text" at bounding box center [44, 456] width 48 height 26
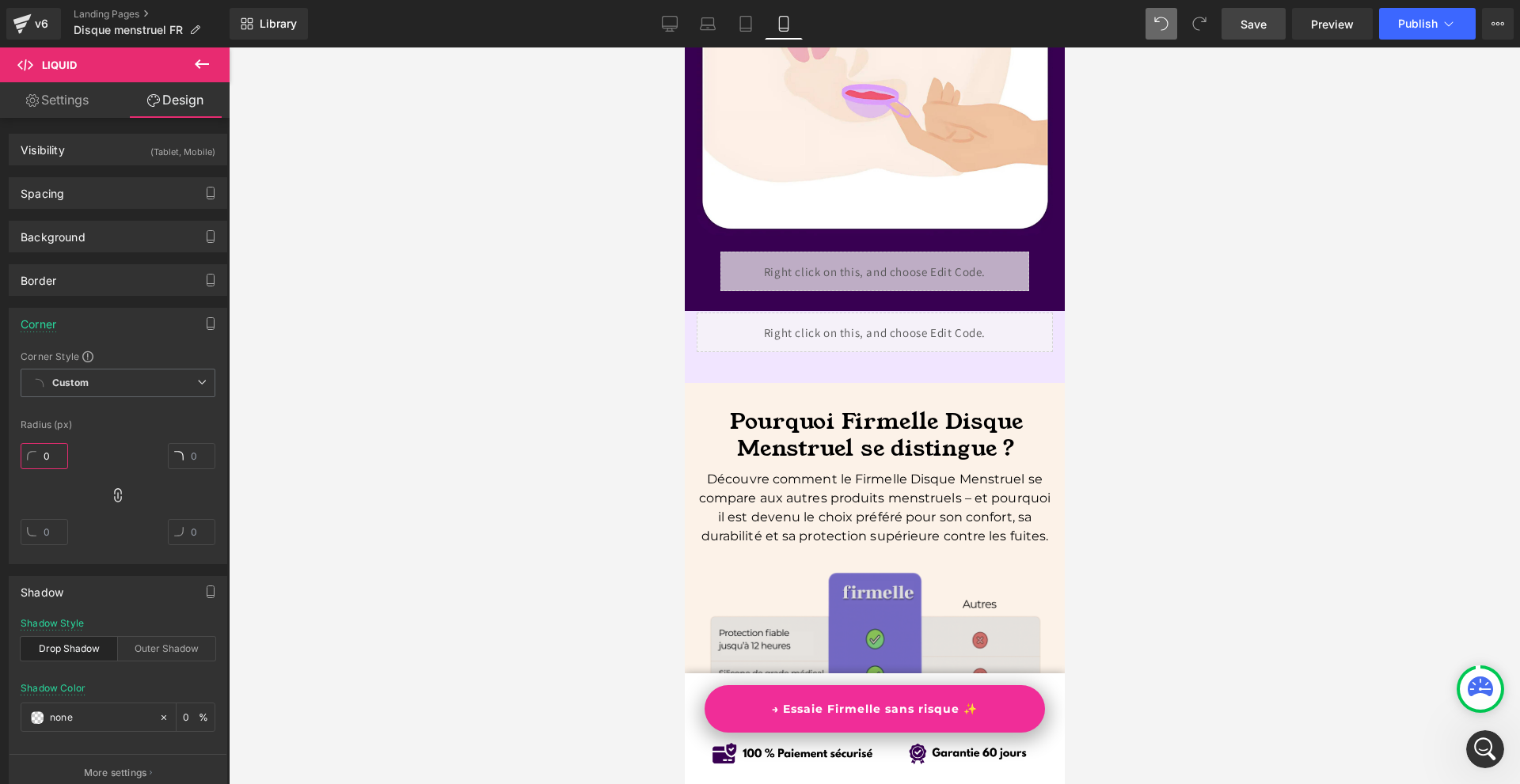
scroll to position [5276, 0]
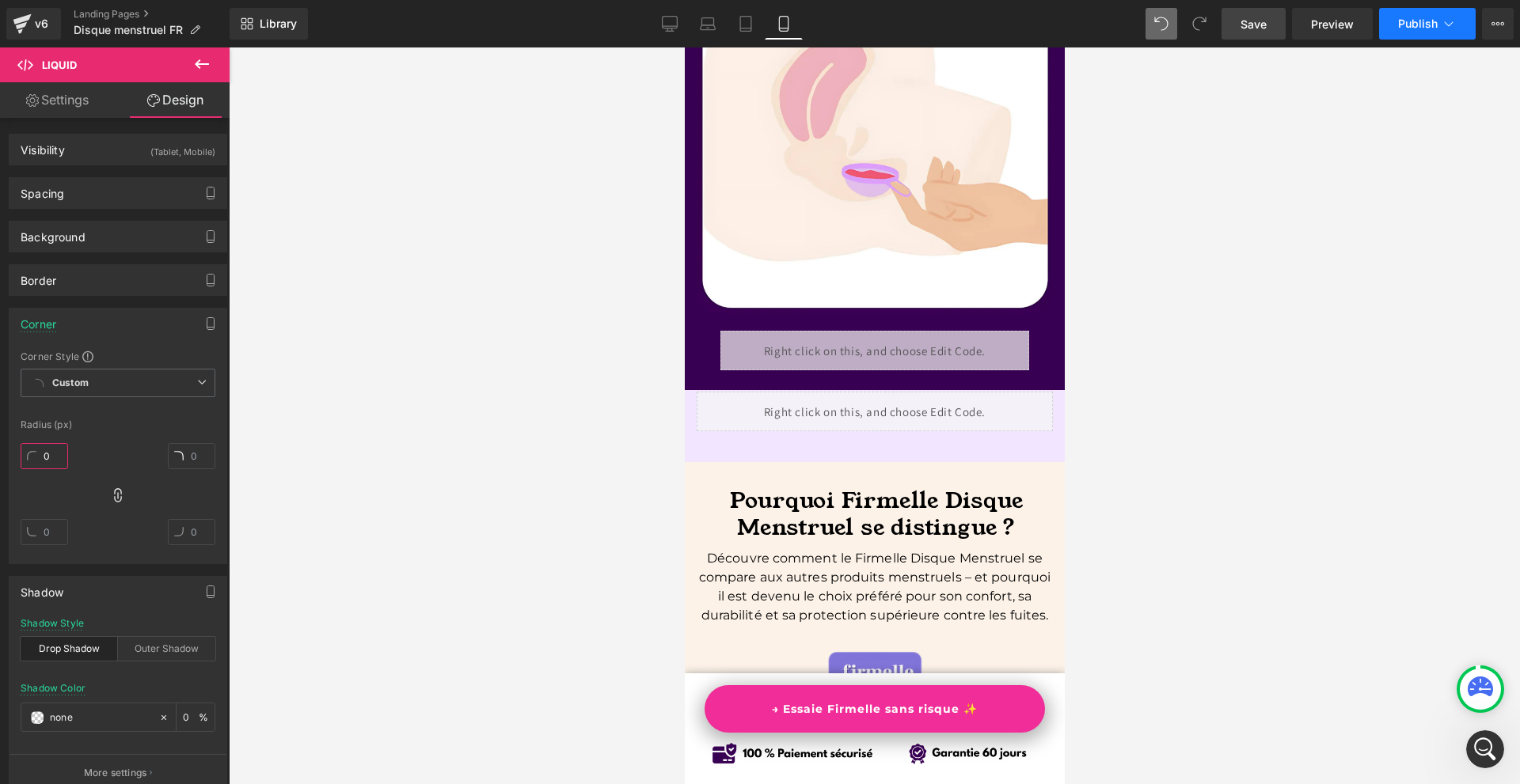
type input "0"
click at [1400, 23] on span "Publish" at bounding box center [1418, 23] width 40 height 13
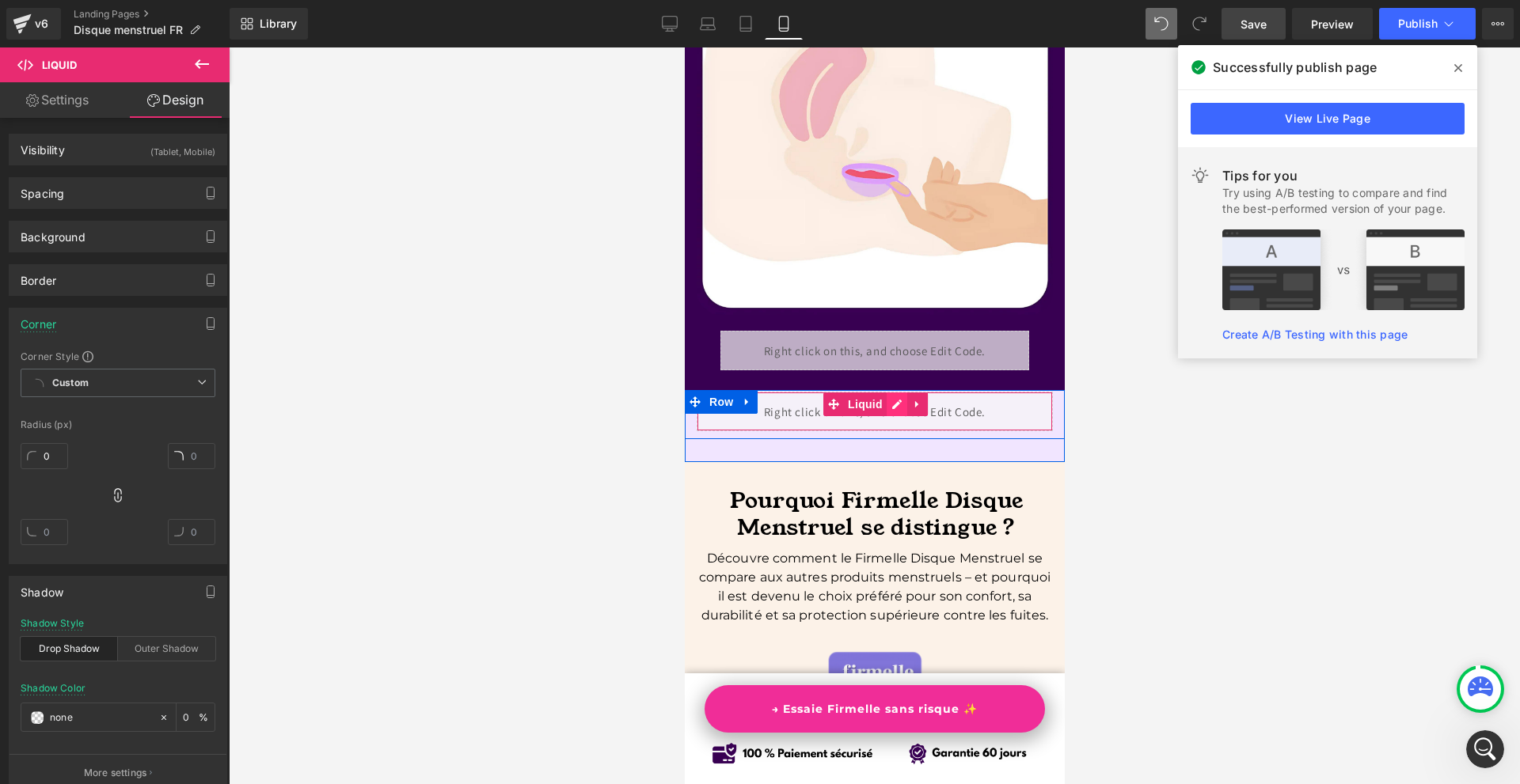
click at [891, 392] on div "Liquid" at bounding box center [874, 411] width 356 height 40
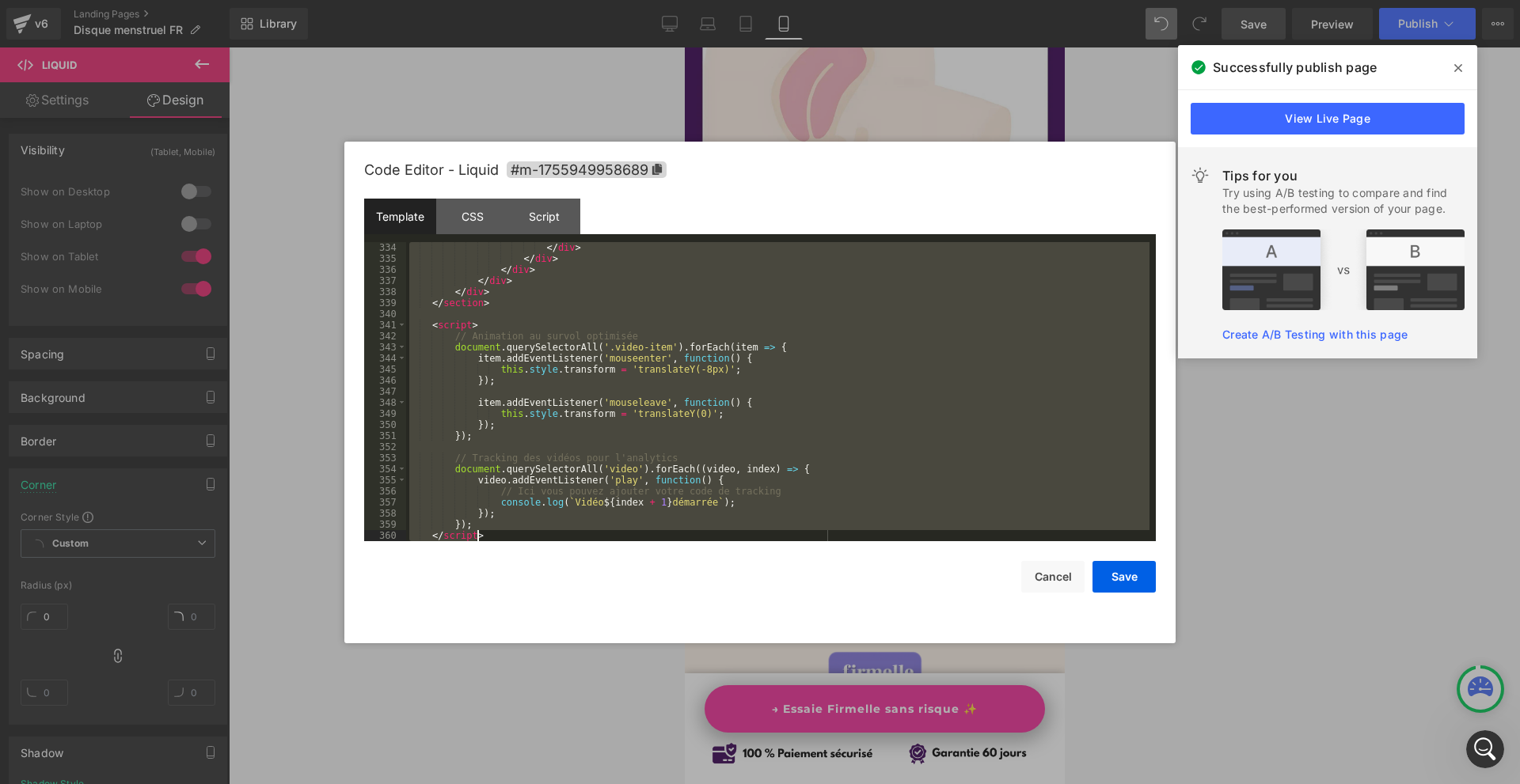
scroll to position [3766, 0]
drag, startPoint x: 423, startPoint y: 251, endPoint x: 782, endPoint y: 615, distance: 511.3
click at [0, 0] on div "Code Editor - Liquid #m-1755949958689 Template CSS Script Data 334 335 336 337 …" at bounding box center [0, 0] width 0 height 0
click at [1287, 430] on div at bounding box center [760, 392] width 1520 height 784
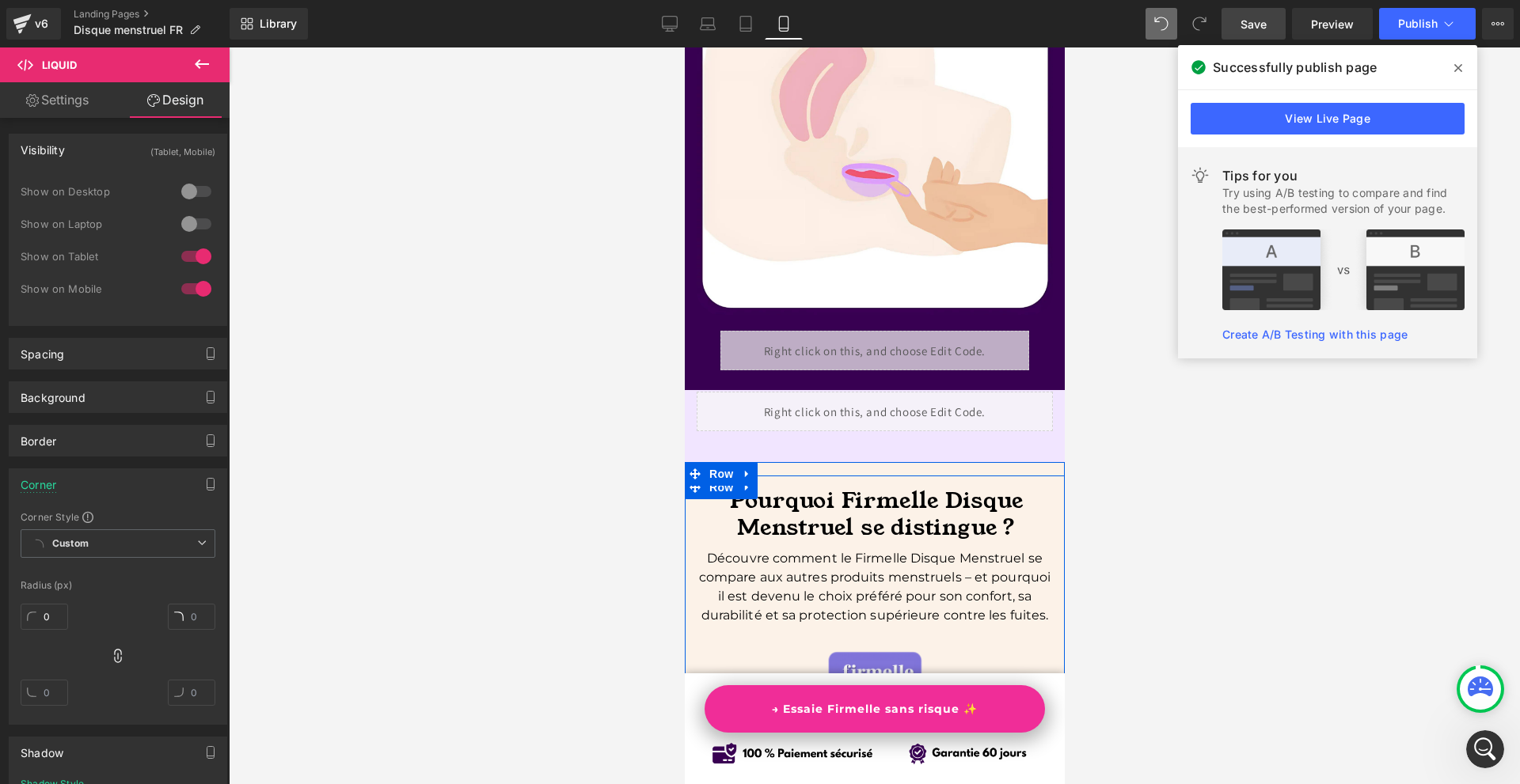
click at [870, 549] on p "Découvre comment le Firmelle Disque Menstruel se compare aux autres produits me…" at bounding box center [874, 587] width 356 height 76
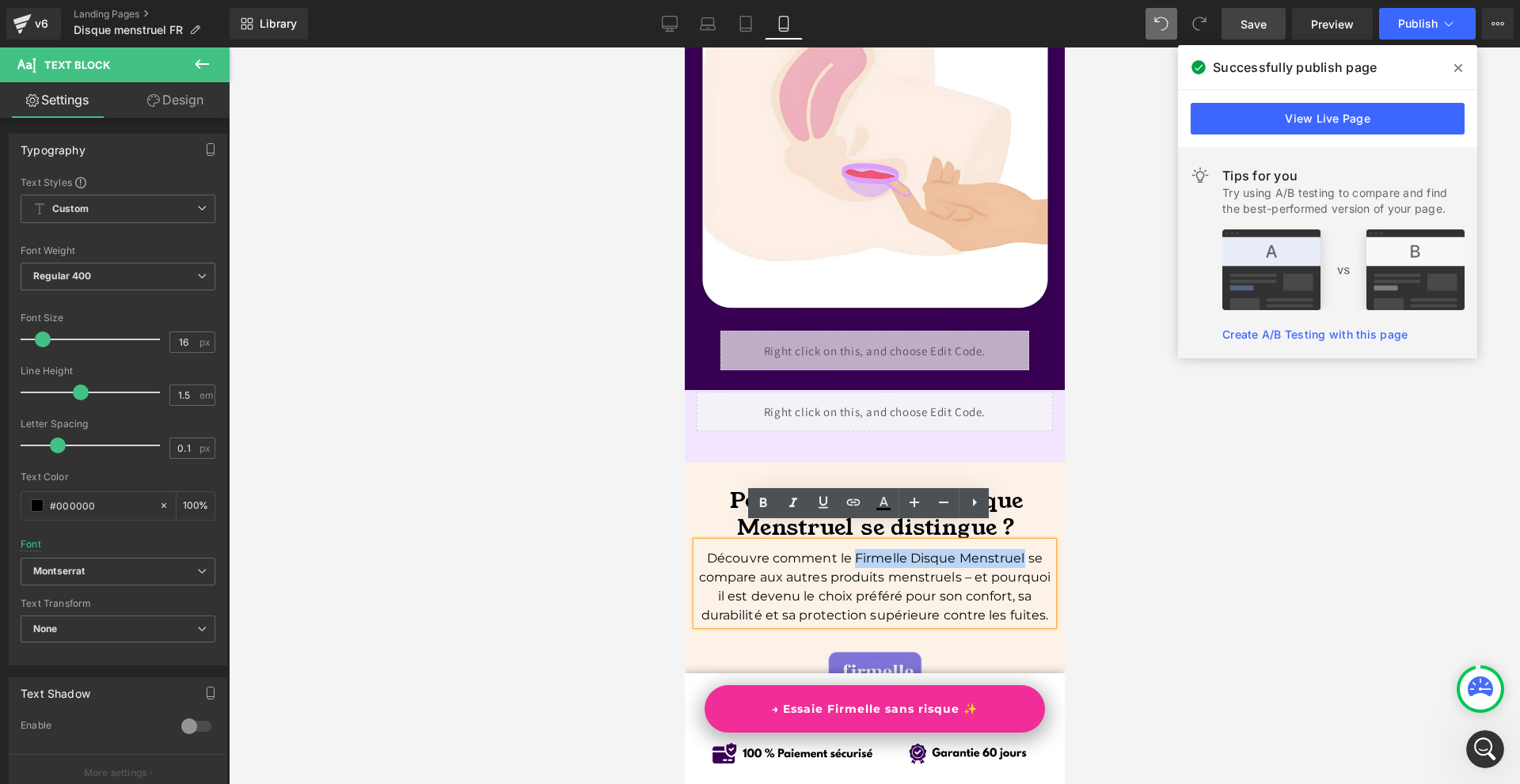
copy p "Firmelle Disque Menstruel"
drag, startPoint x: 849, startPoint y: 540, endPoint x: 1018, endPoint y: 545, distance: 169.1
click at [1018, 549] on p "Découvre comment le Firmelle Disque Menstruel se compare aux autres produits me…" at bounding box center [874, 587] width 356 height 76
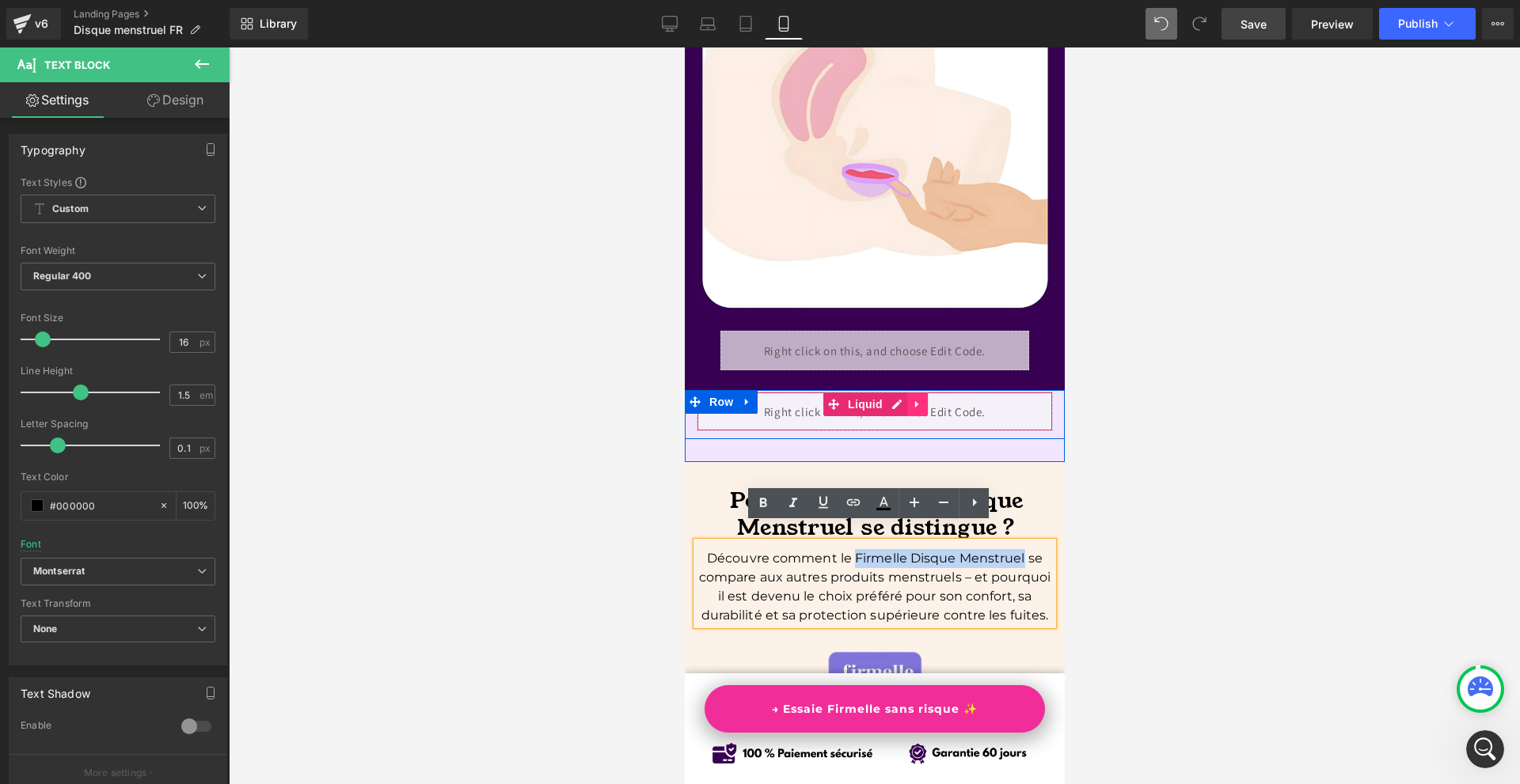
click at [906, 392] on link at bounding box center [917, 404] width 21 height 23
click at [861, 392] on div "Liquid" at bounding box center [874, 411] width 356 height 40
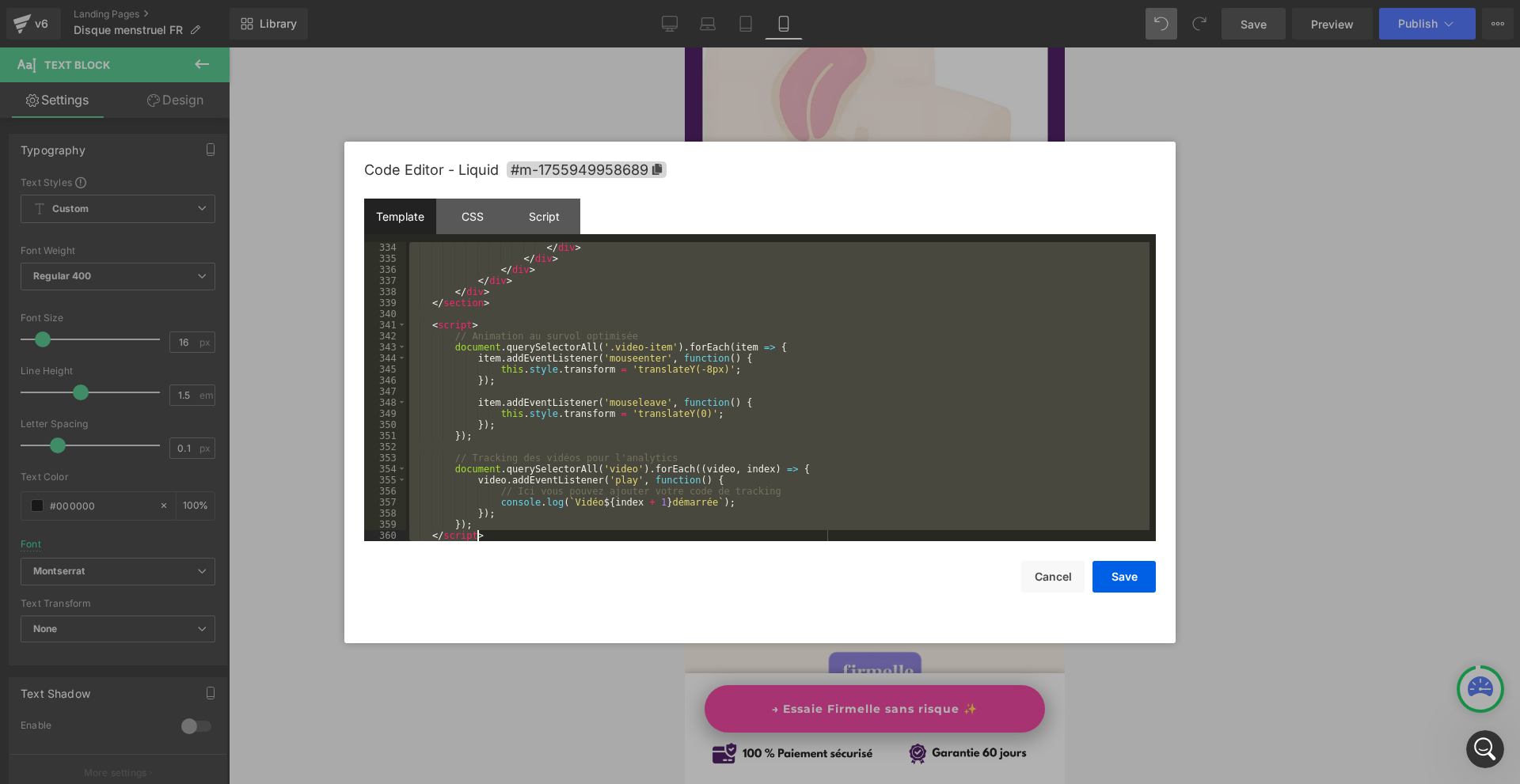
drag, startPoint x: 434, startPoint y: 265, endPoint x: 672, endPoint y: 644, distance: 447.5
click at [672, 644] on body "Liquid You are previewing how the will restyle your page. You can not edit Elem…" at bounding box center [760, 392] width 1520 height 784
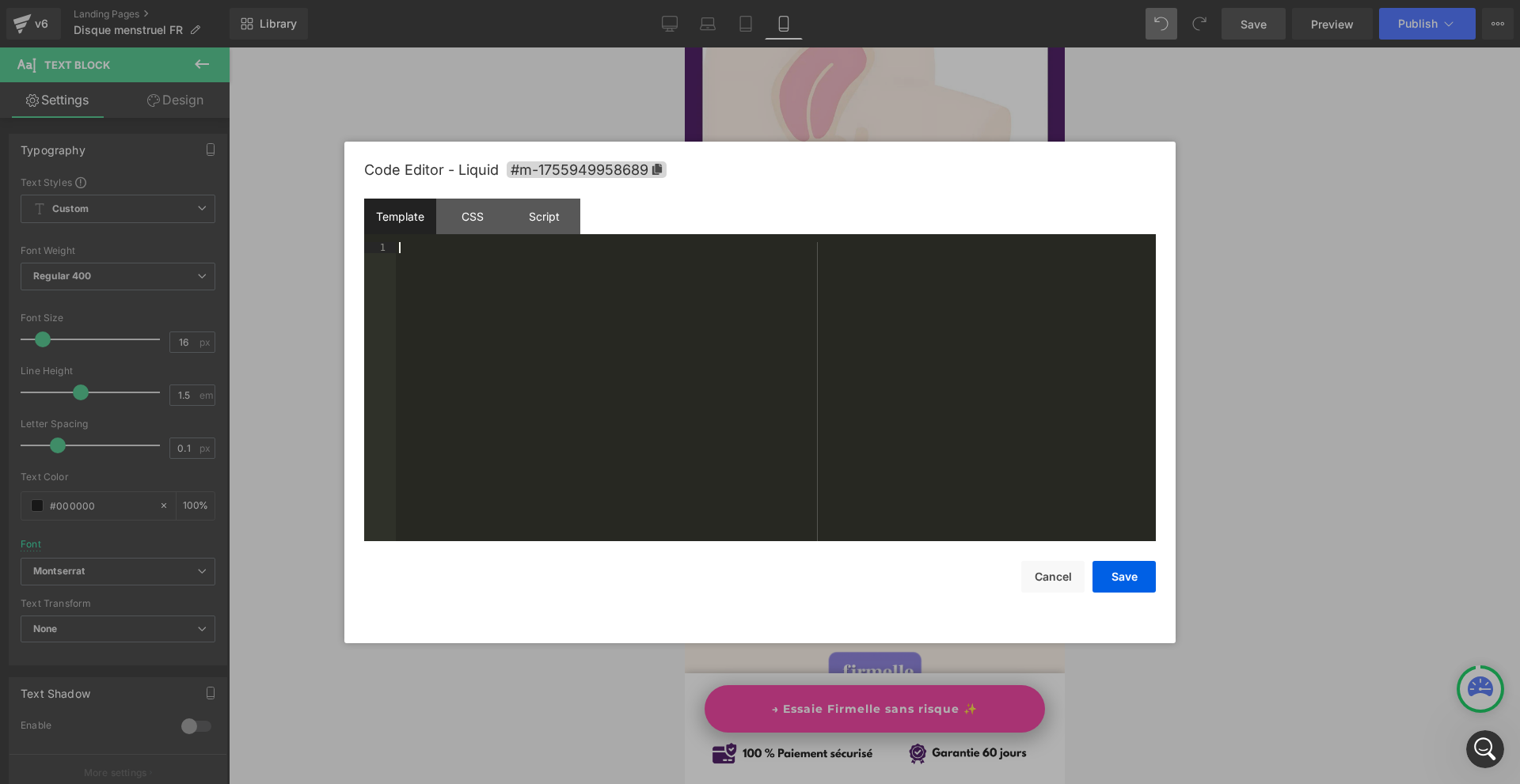
scroll to position [4131, 0]
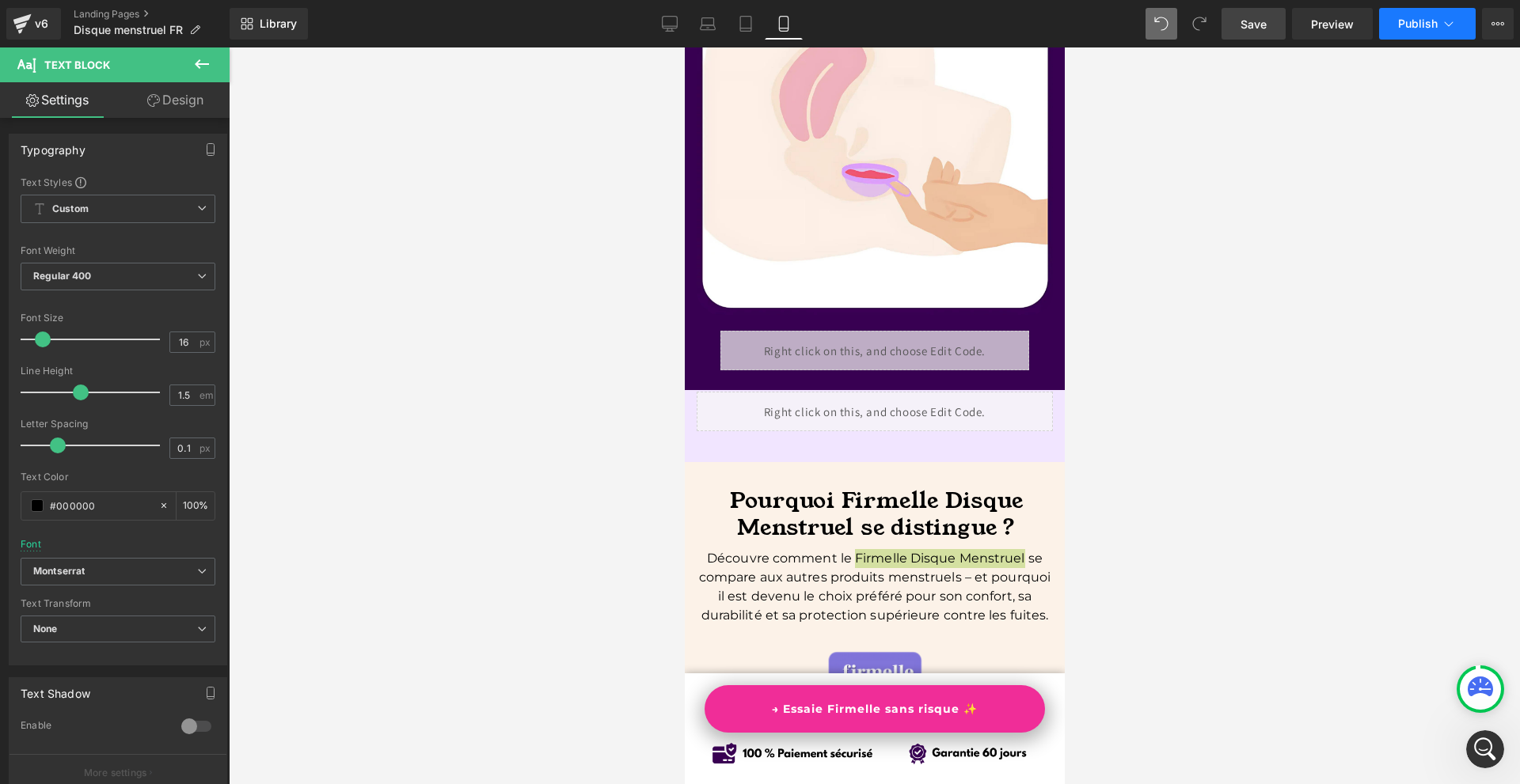
click at [1418, 26] on span "Publish" at bounding box center [1418, 23] width 40 height 13
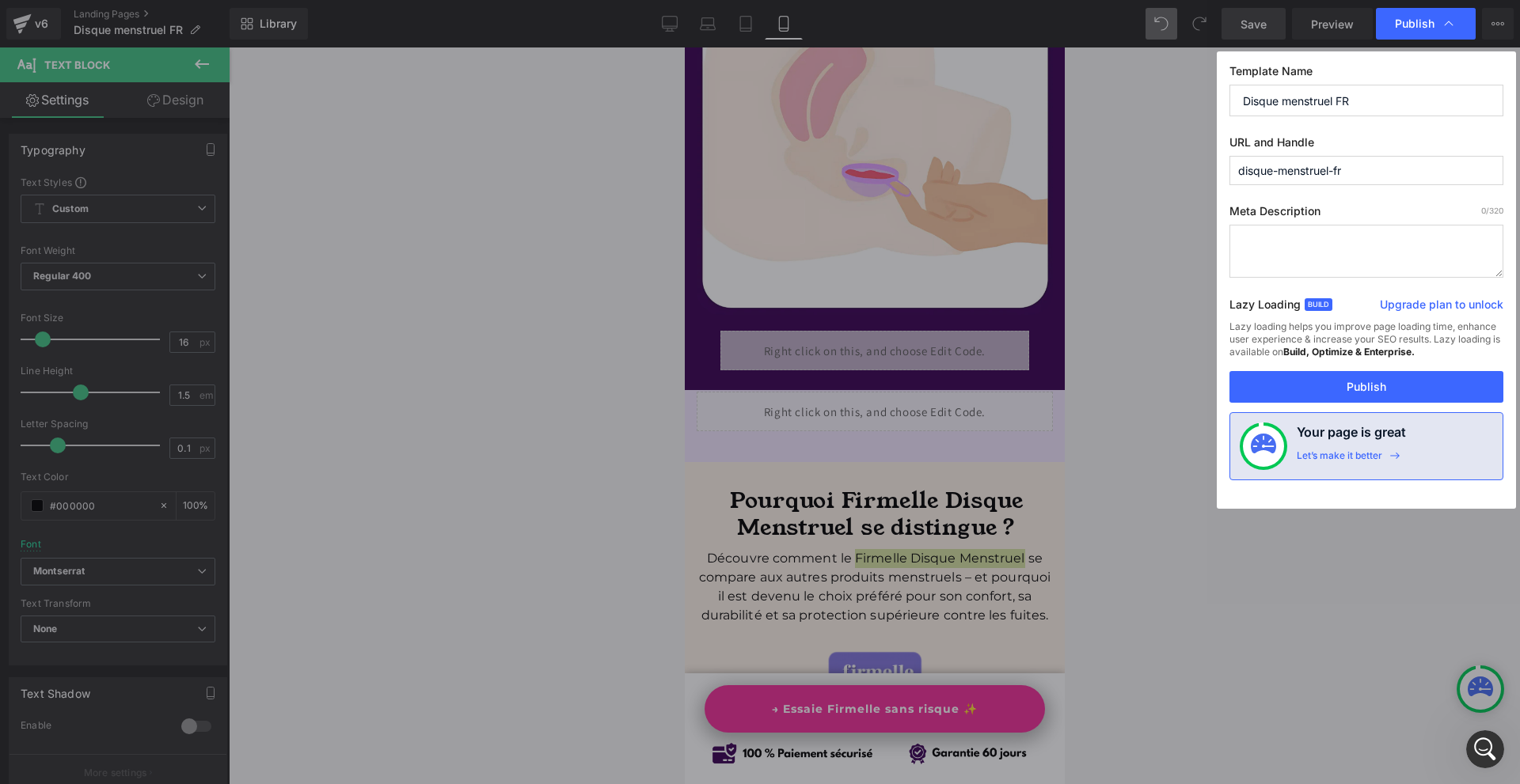
click at [0, 0] on button "Publish" at bounding box center [0, 0] width 0 height 0
